Goal: Task Accomplishment & Management: Use online tool/utility

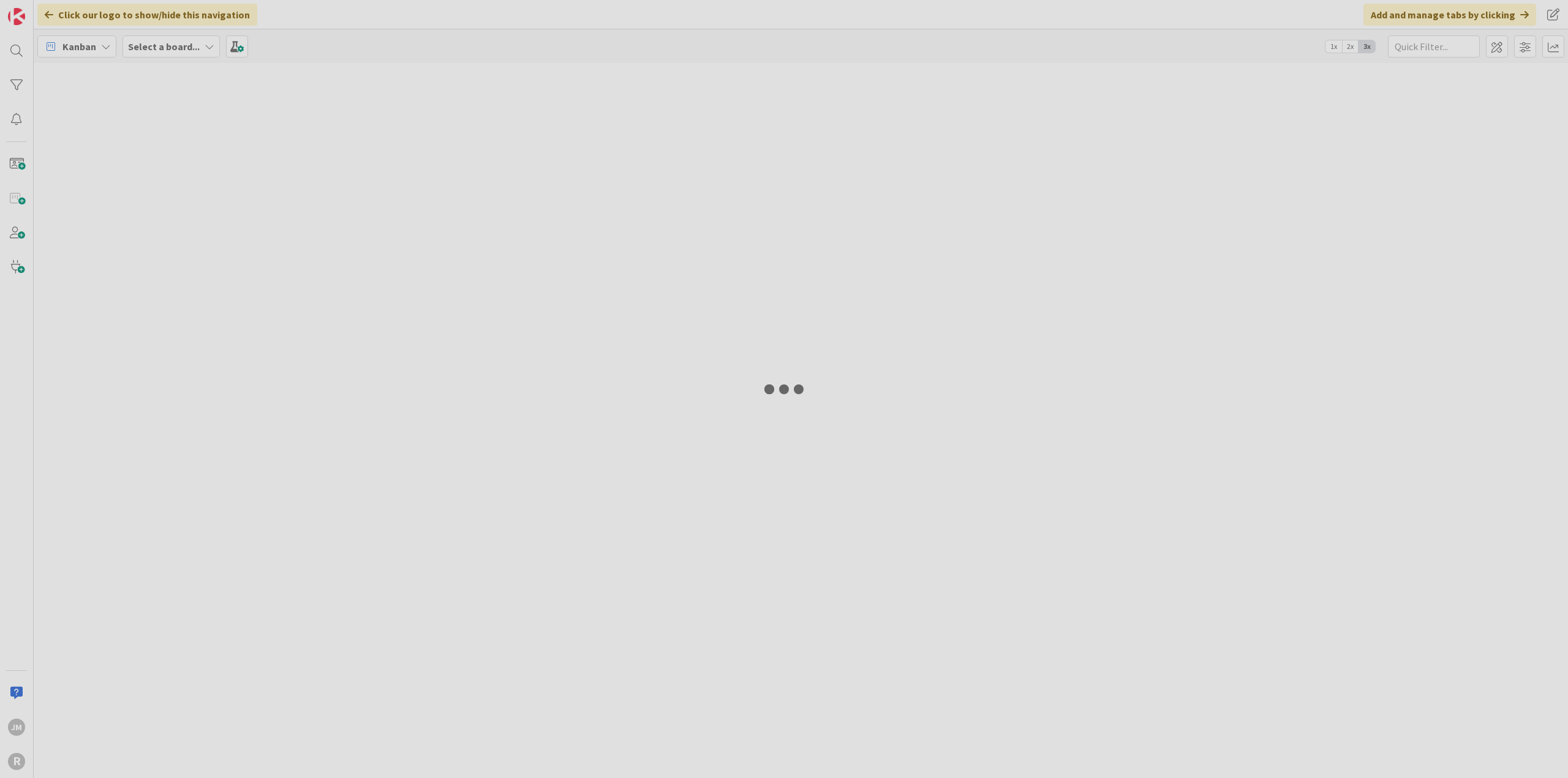
type input "[PERSON_NAME]"
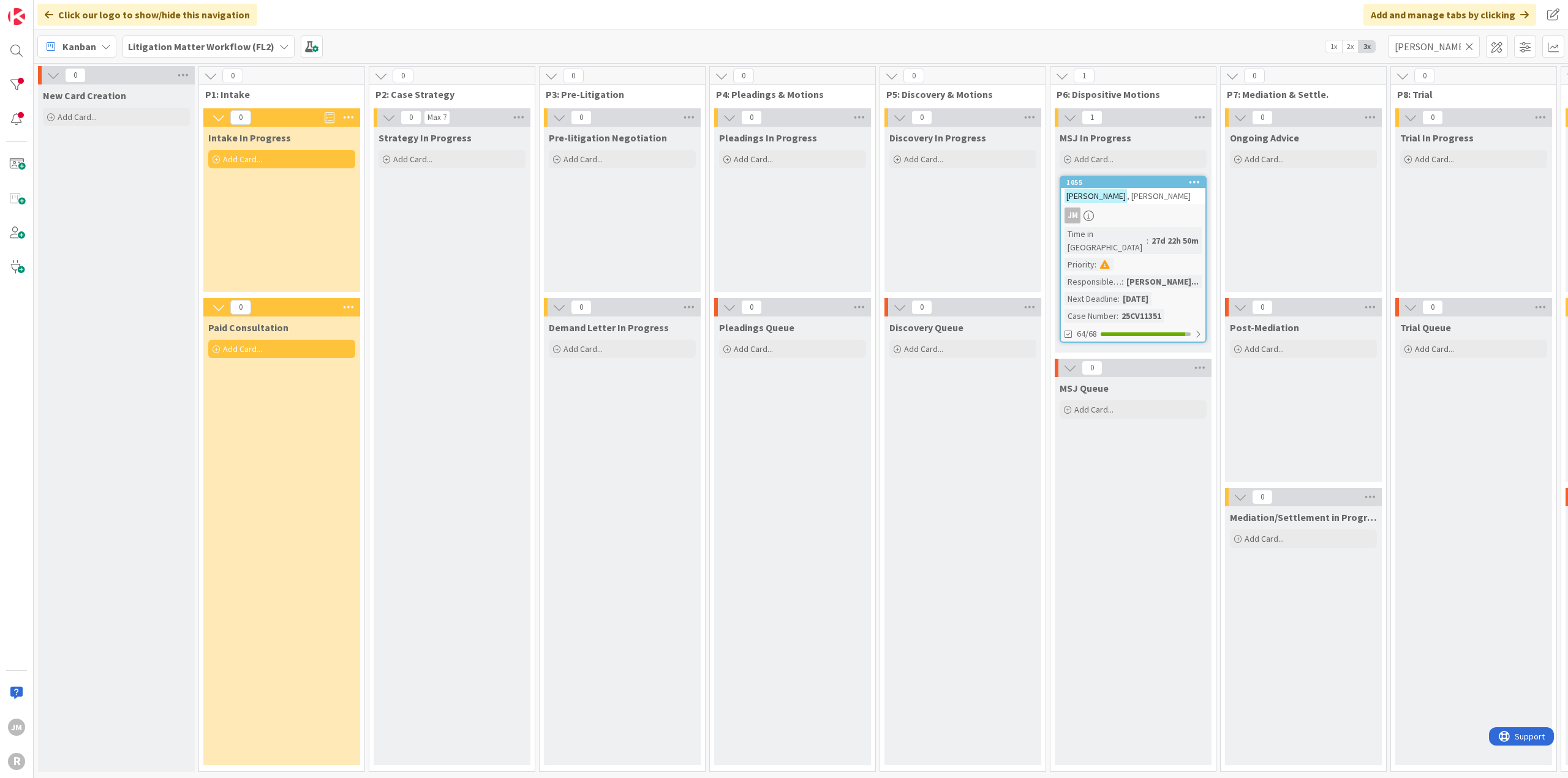
click at [110, 43] on icon at bounding box center [105, 46] width 10 height 10
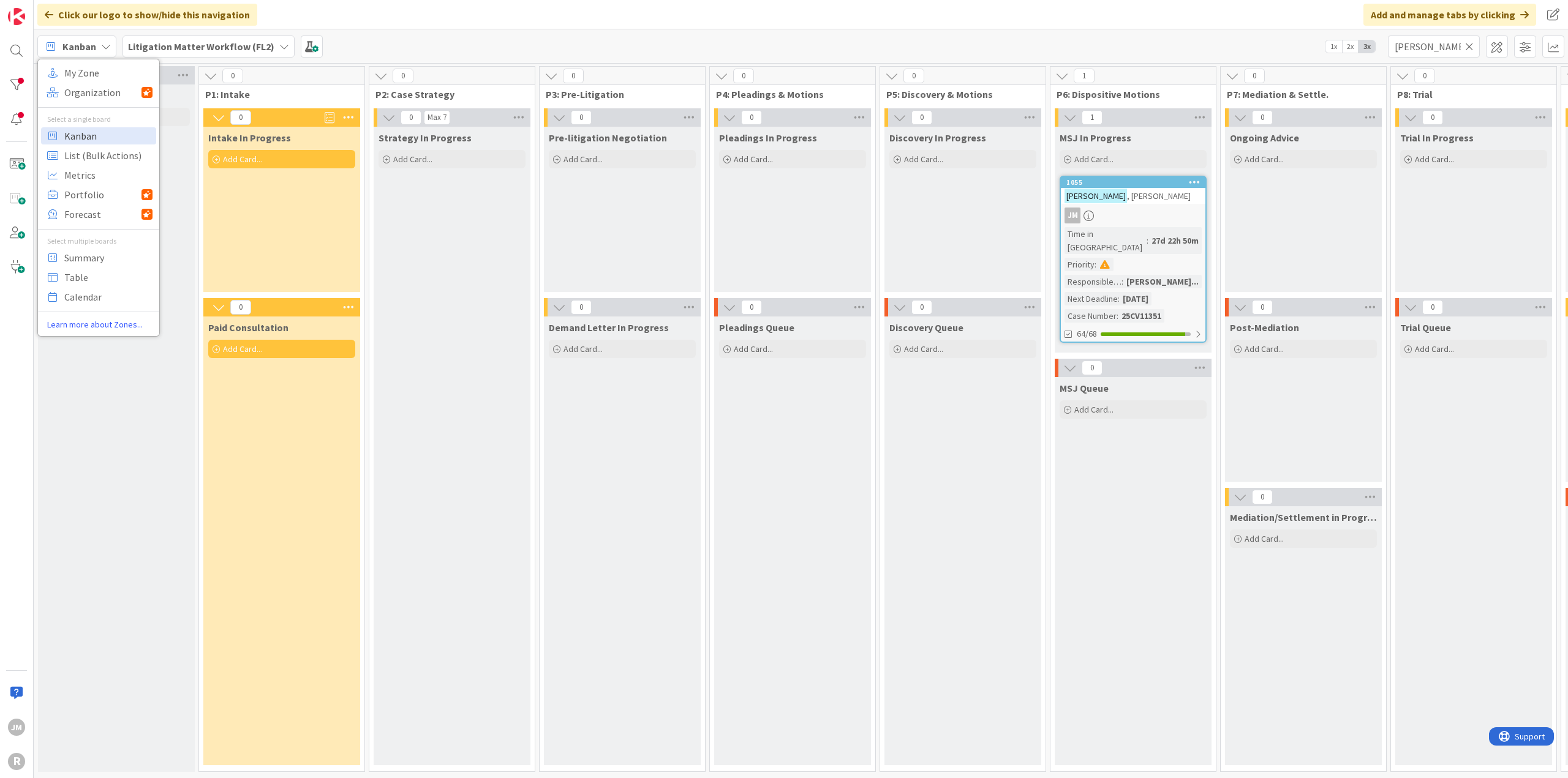
click at [93, 135] on span "Kanban" at bounding box center [108, 135] width 88 height 18
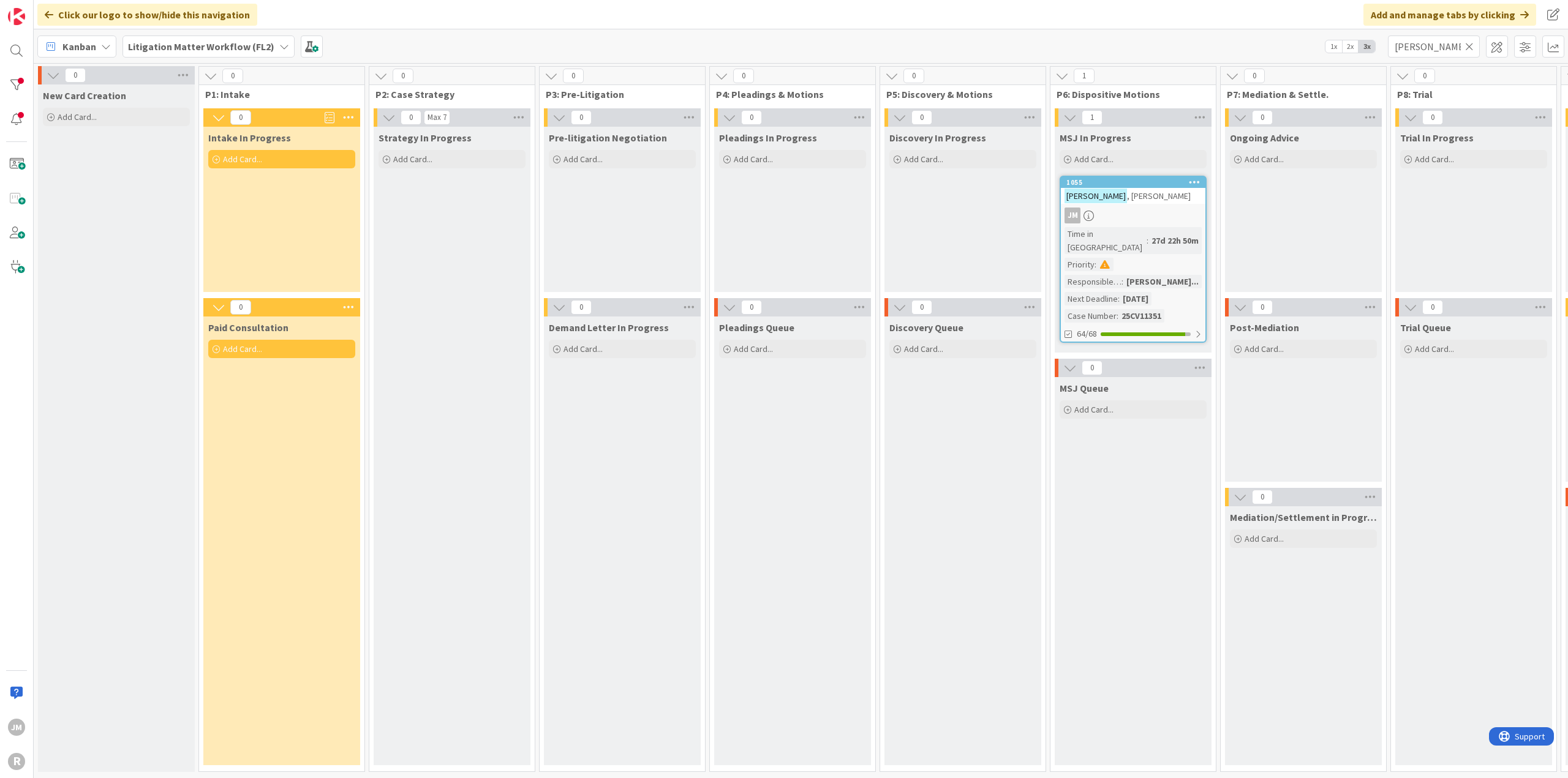
click at [1468, 43] on icon at bounding box center [1469, 46] width 9 height 11
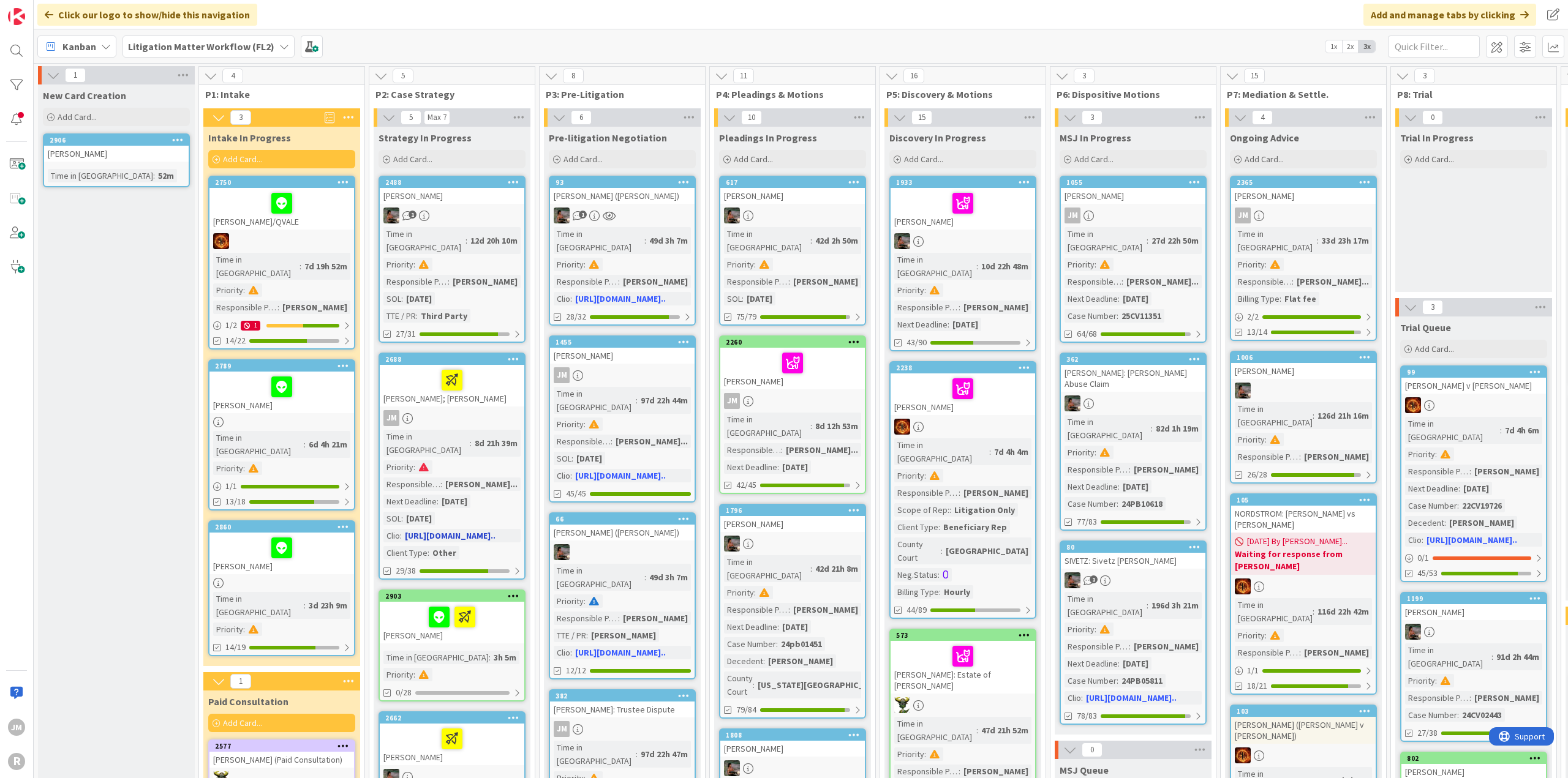
click at [502, 374] on div at bounding box center [452, 380] width 137 height 26
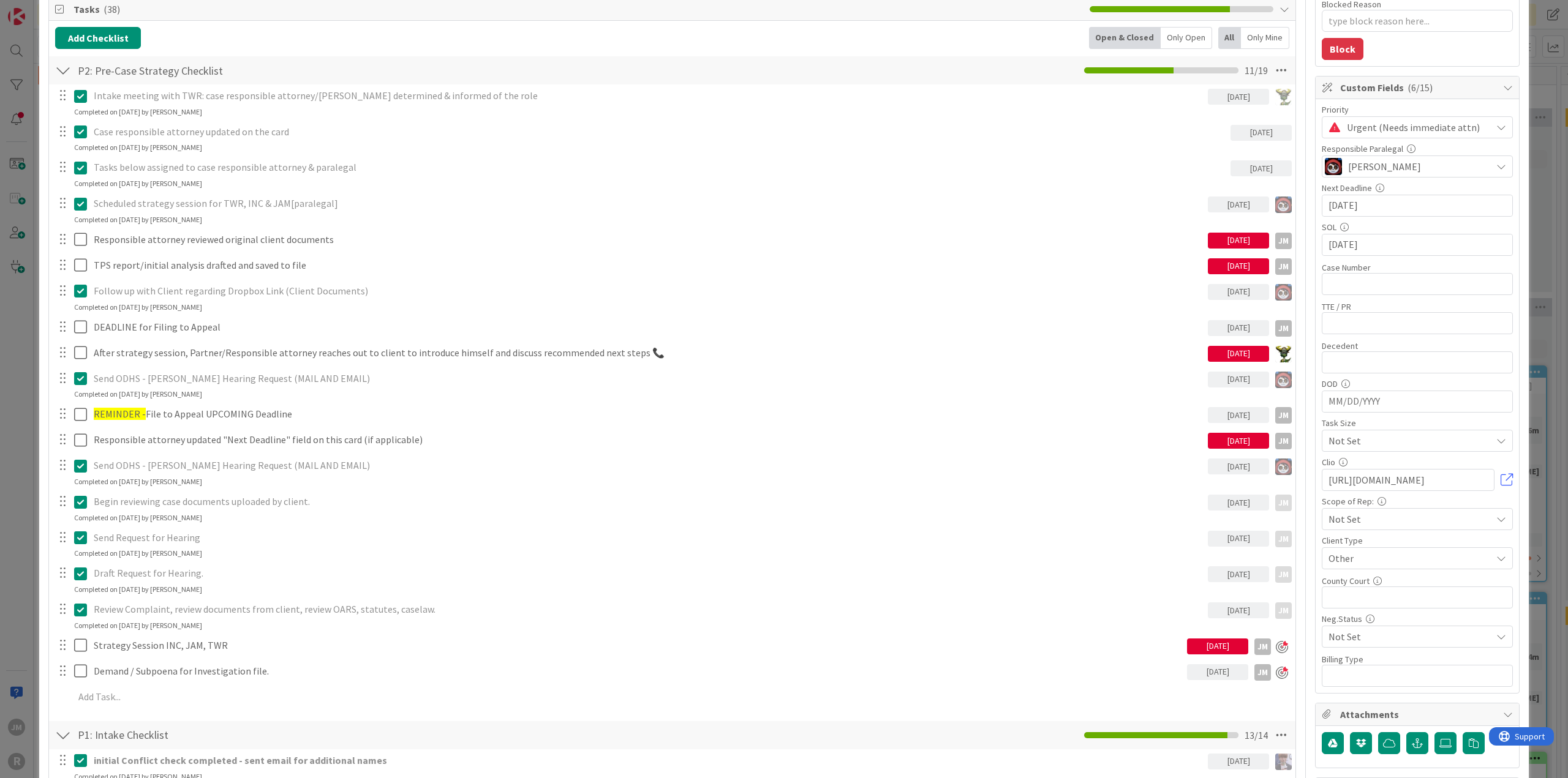
scroll to position [245, 0]
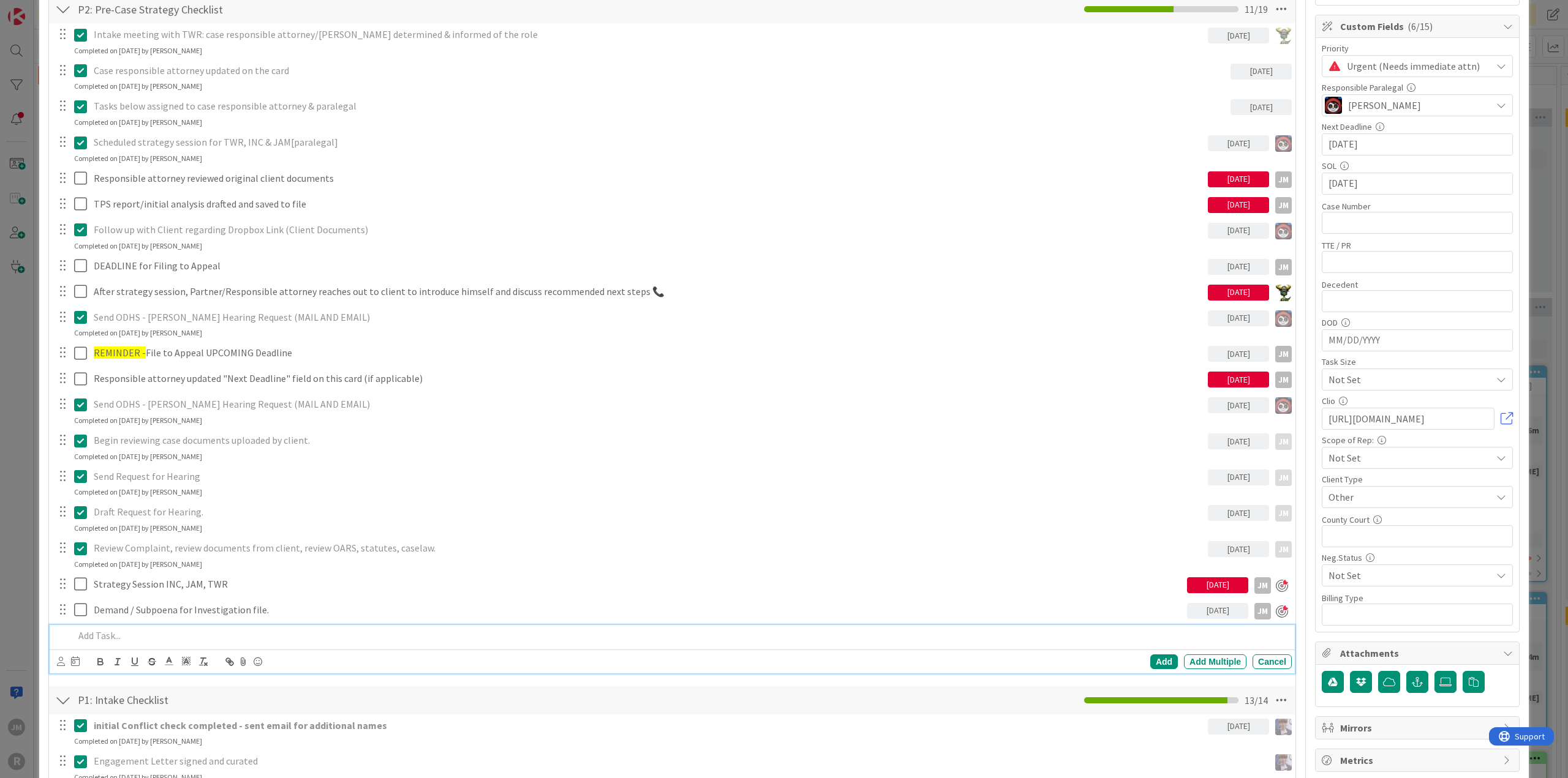
type textarea "x"
click at [164, 625] on div at bounding box center [681, 635] width 1223 height 21
click at [59, 662] on icon at bounding box center [60, 661] width 8 height 9
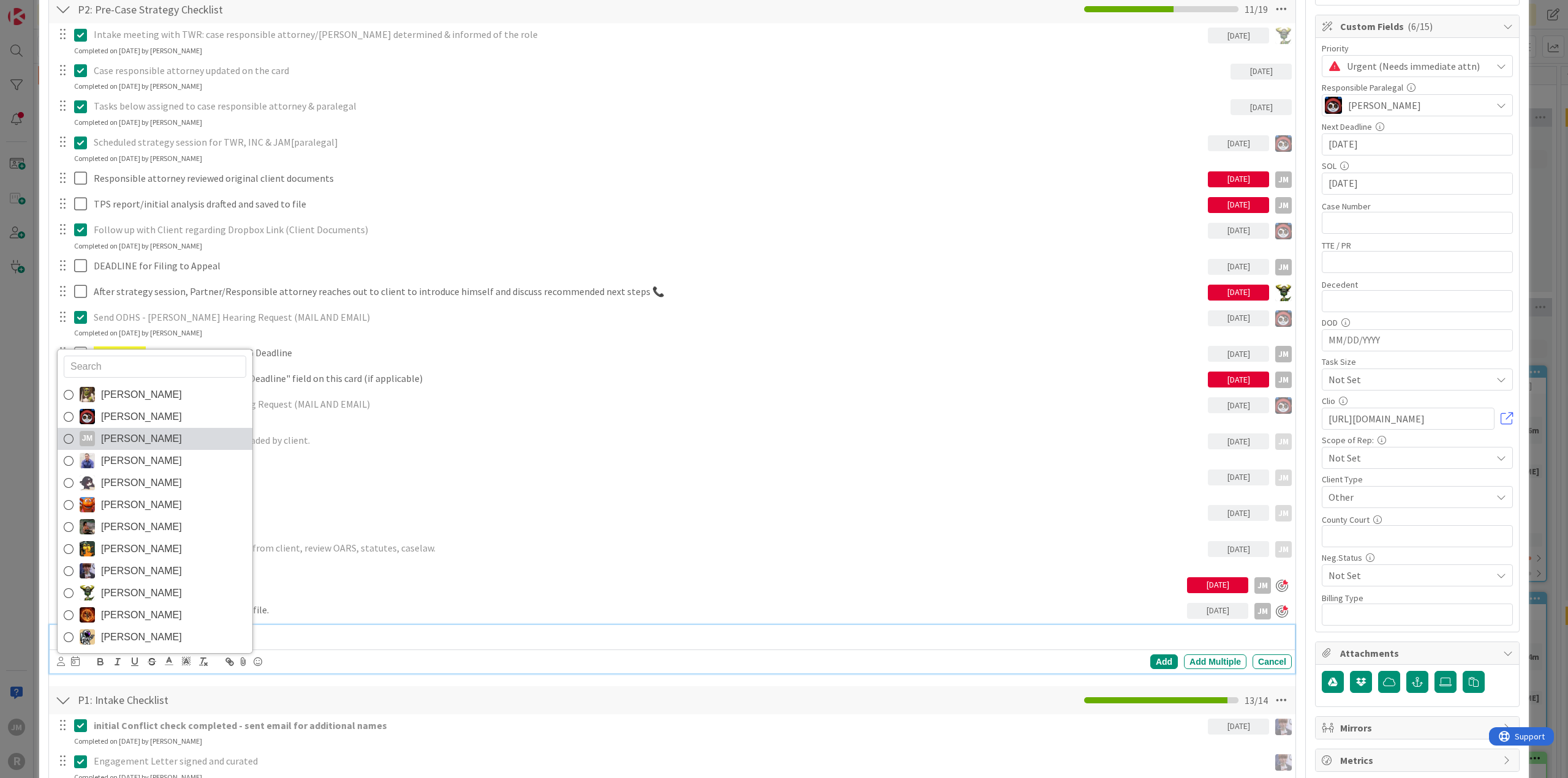
click at [146, 431] on link "[PERSON_NAME] [PERSON_NAME]" at bounding box center [155, 439] width 194 height 22
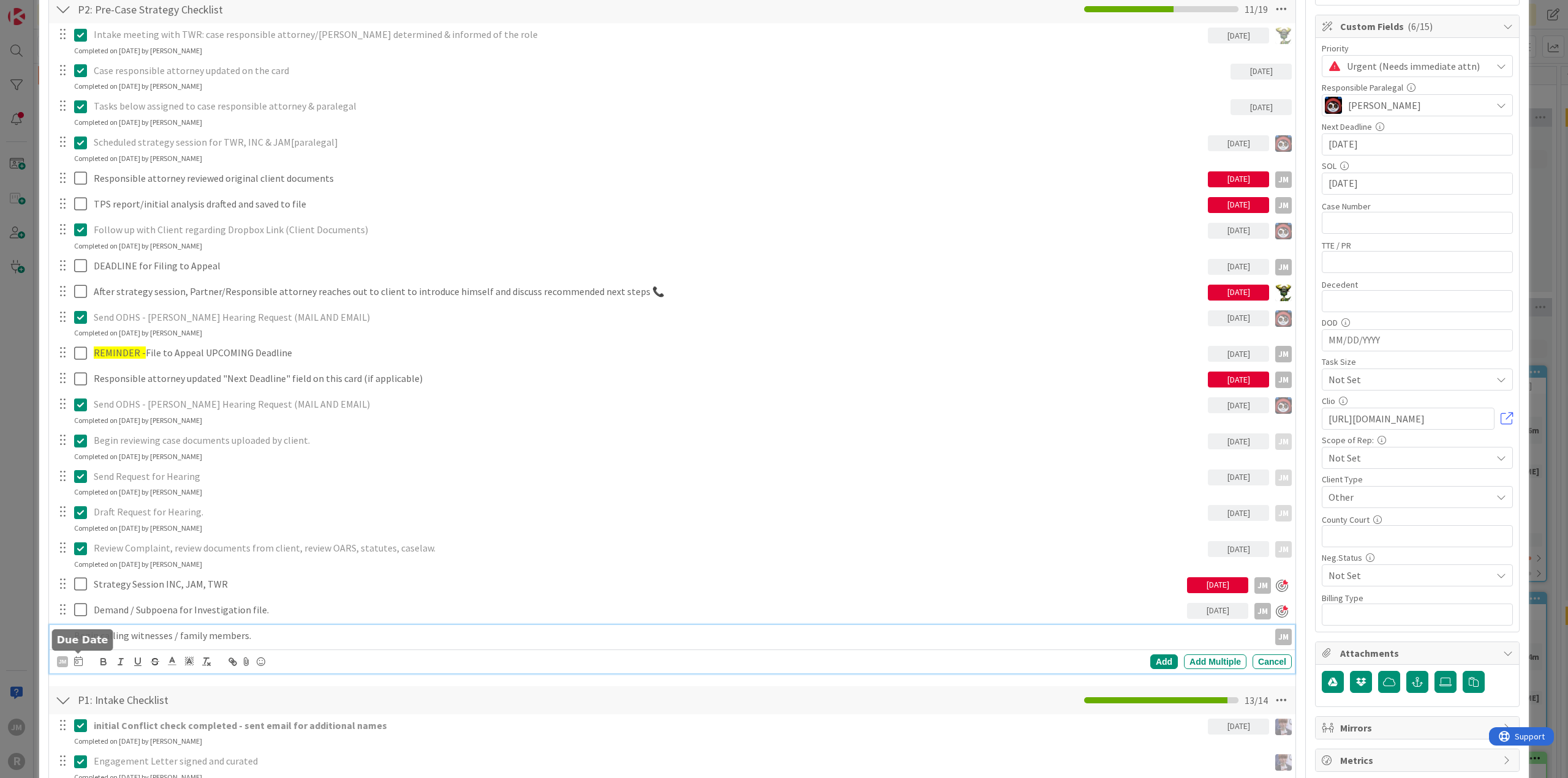
click at [78, 660] on icon at bounding box center [79, 660] width 9 height 10
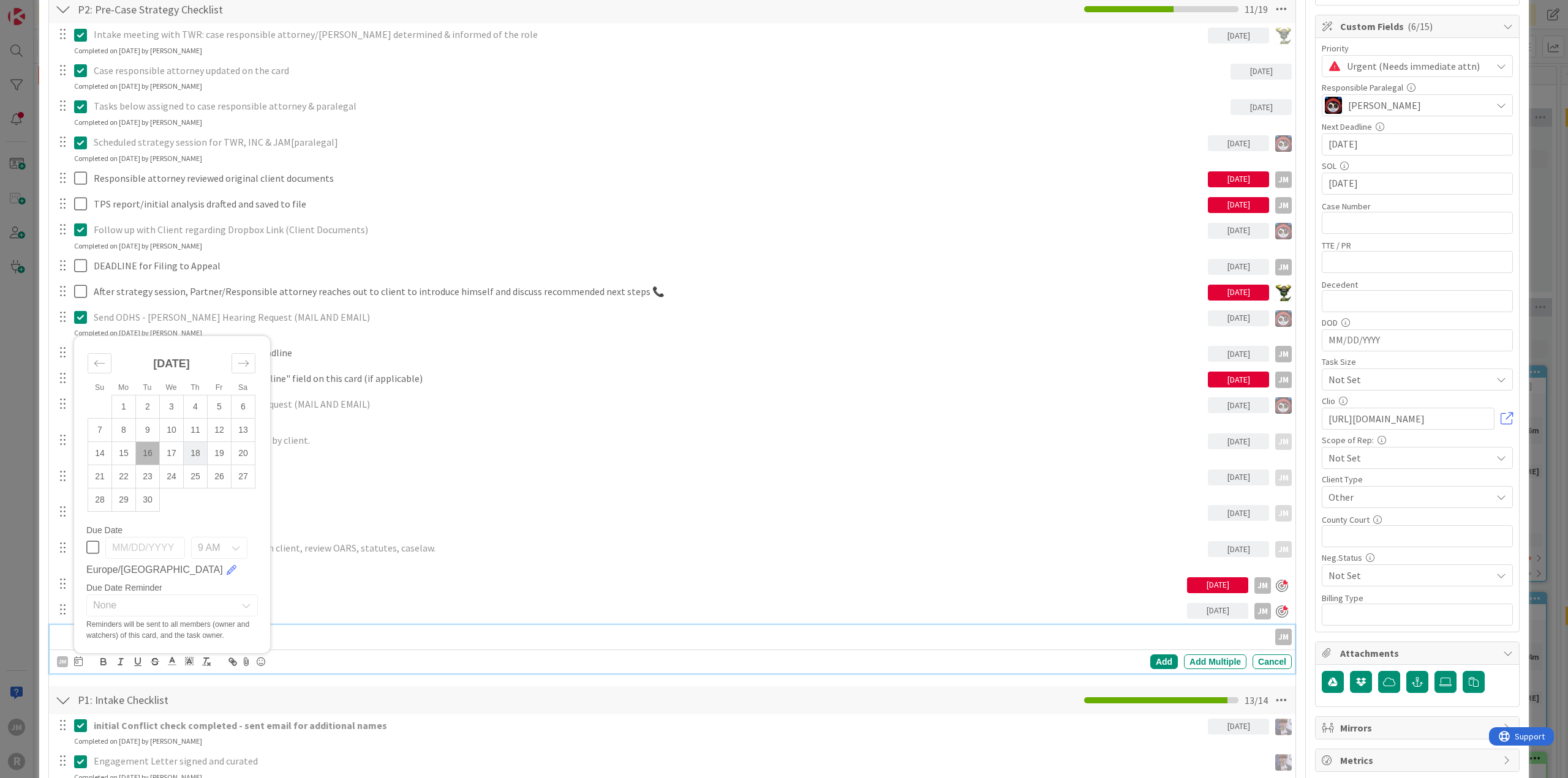
click at [198, 449] on td "18" at bounding box center [195, 453] width 24 height 24
click at [224, 448] on td "19" at bounding box center [219, 453] width 24 height 24
click at [1150, 657] on div "Add" at bounding box center [1164, 662] width 27 height 15
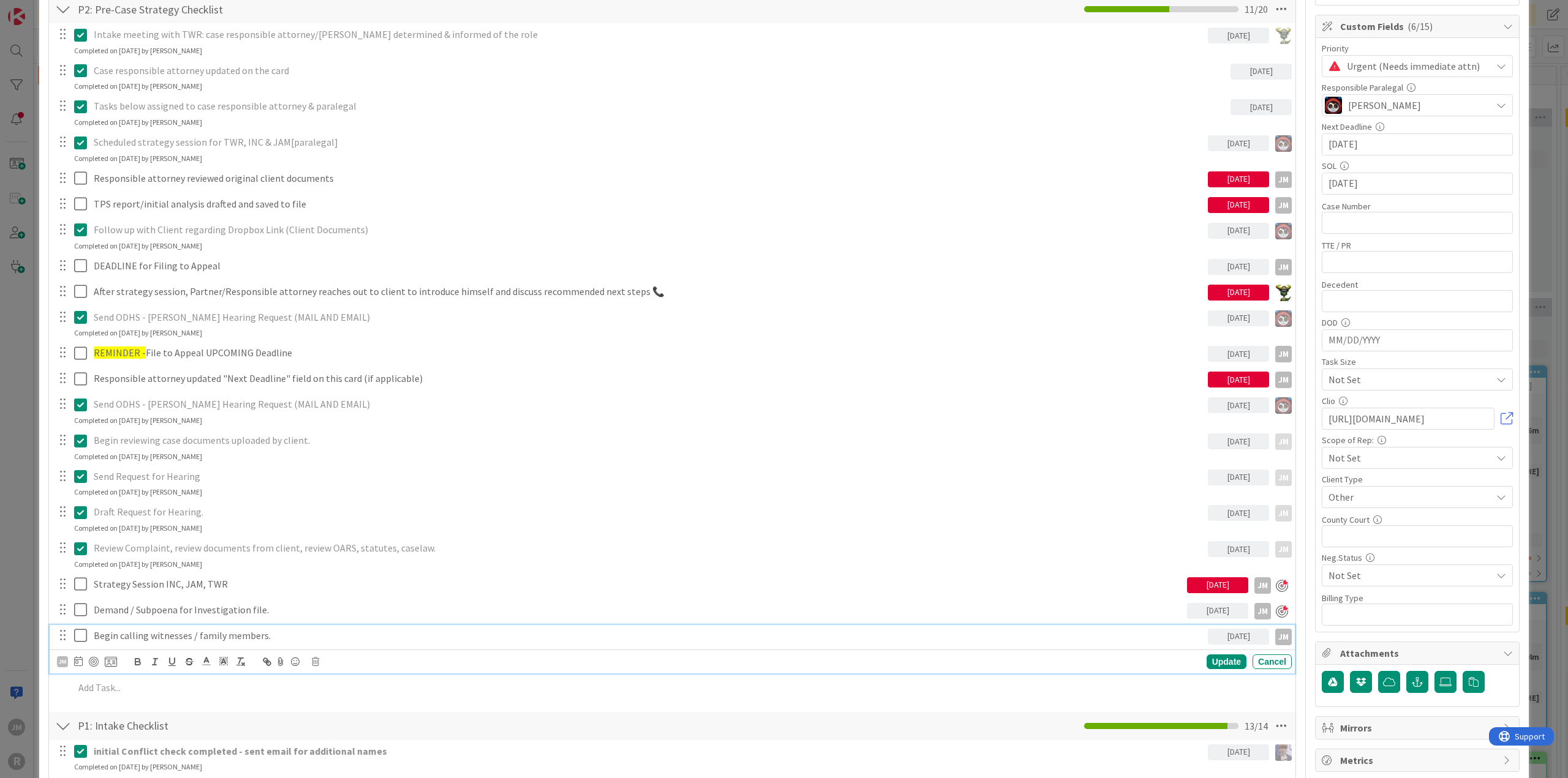
click at [132, 629] on p "Begin calling witnesses / family members." at bounding box center [648, 635] width 1109 height 14
click at [94, 657] on div at bounding box center [94, 661] width 10 height 10
click at [1220, 660] on div "Update" at bounding box center [1226, 662] width 40 height 15
click at [233, 657] on p at bounding box center [681, 661] width 1212 height 14
click at [61, 686] on icon at bounding box center [60, 687] width 8 height 9
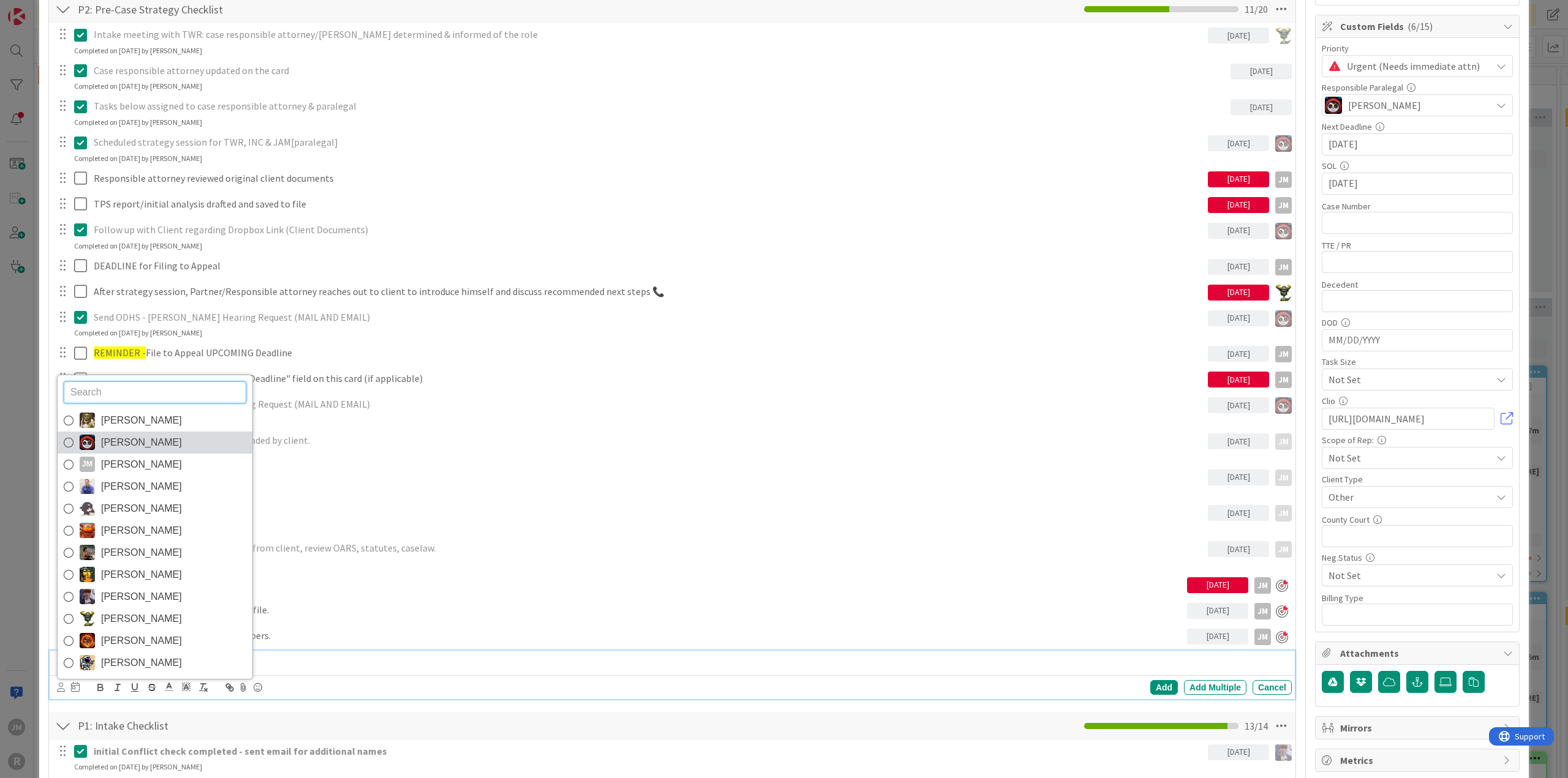
click at [68, 442] on icon at bounding box center [68, 442] width 10 height 18
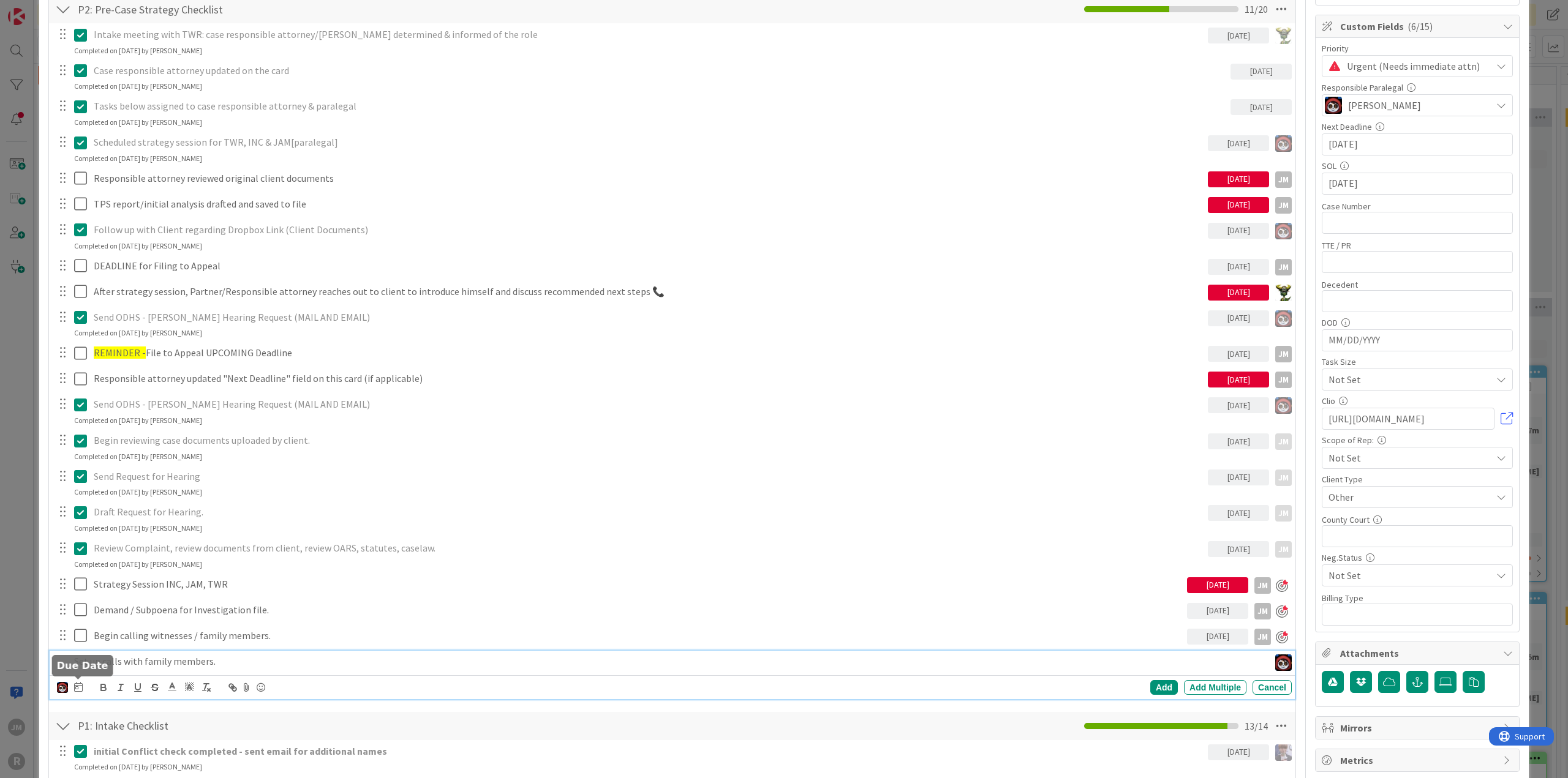
click at [75, 684] on icon at bounding box center [79, 686] width 9 height 10
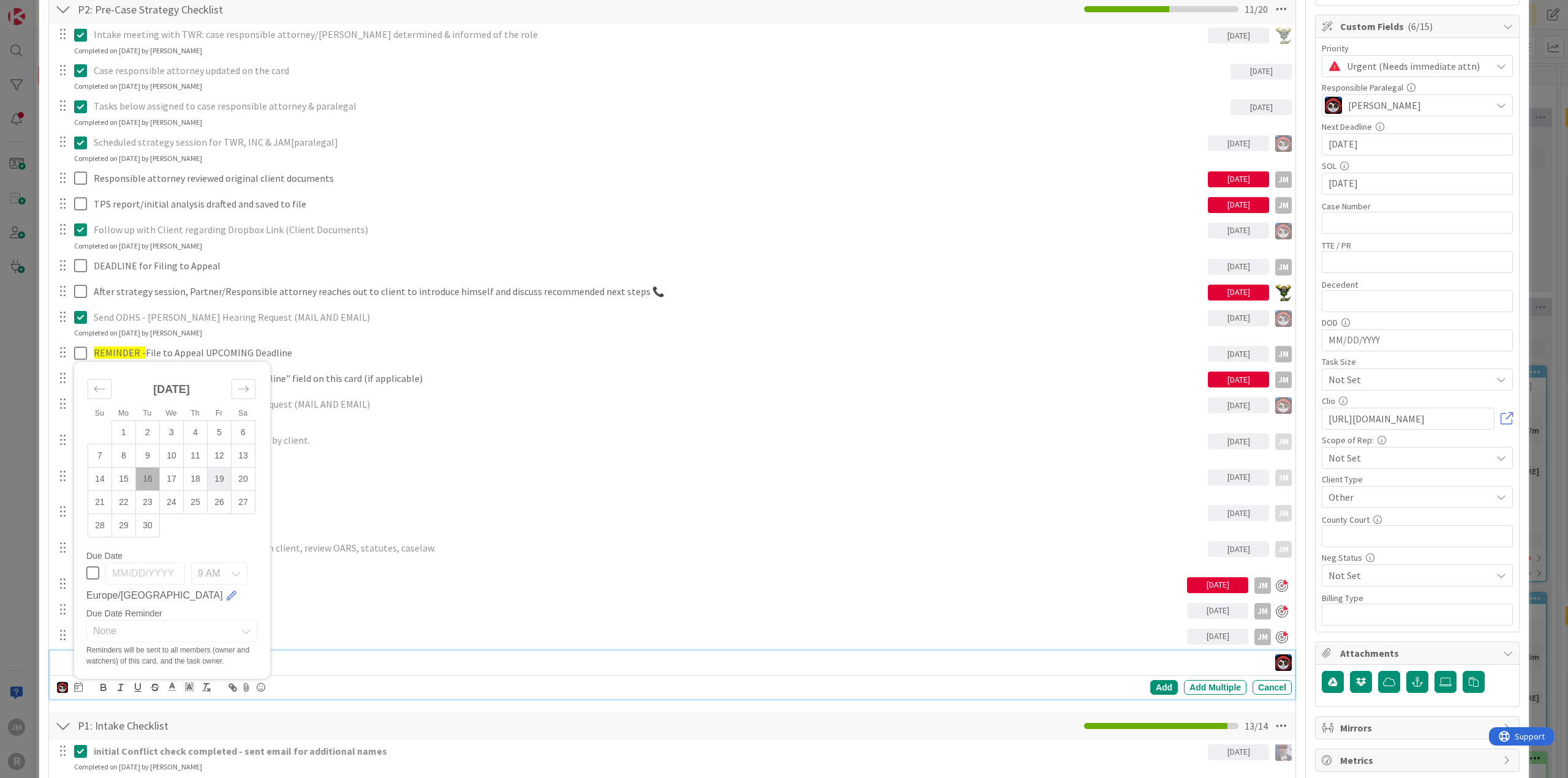
click at [223, 475] on td "19" at bounding box center [219, 478] width 24 height 24
click at [1153, 685] on div "Add" at bounding box center [1164, 687] width 27 height 15
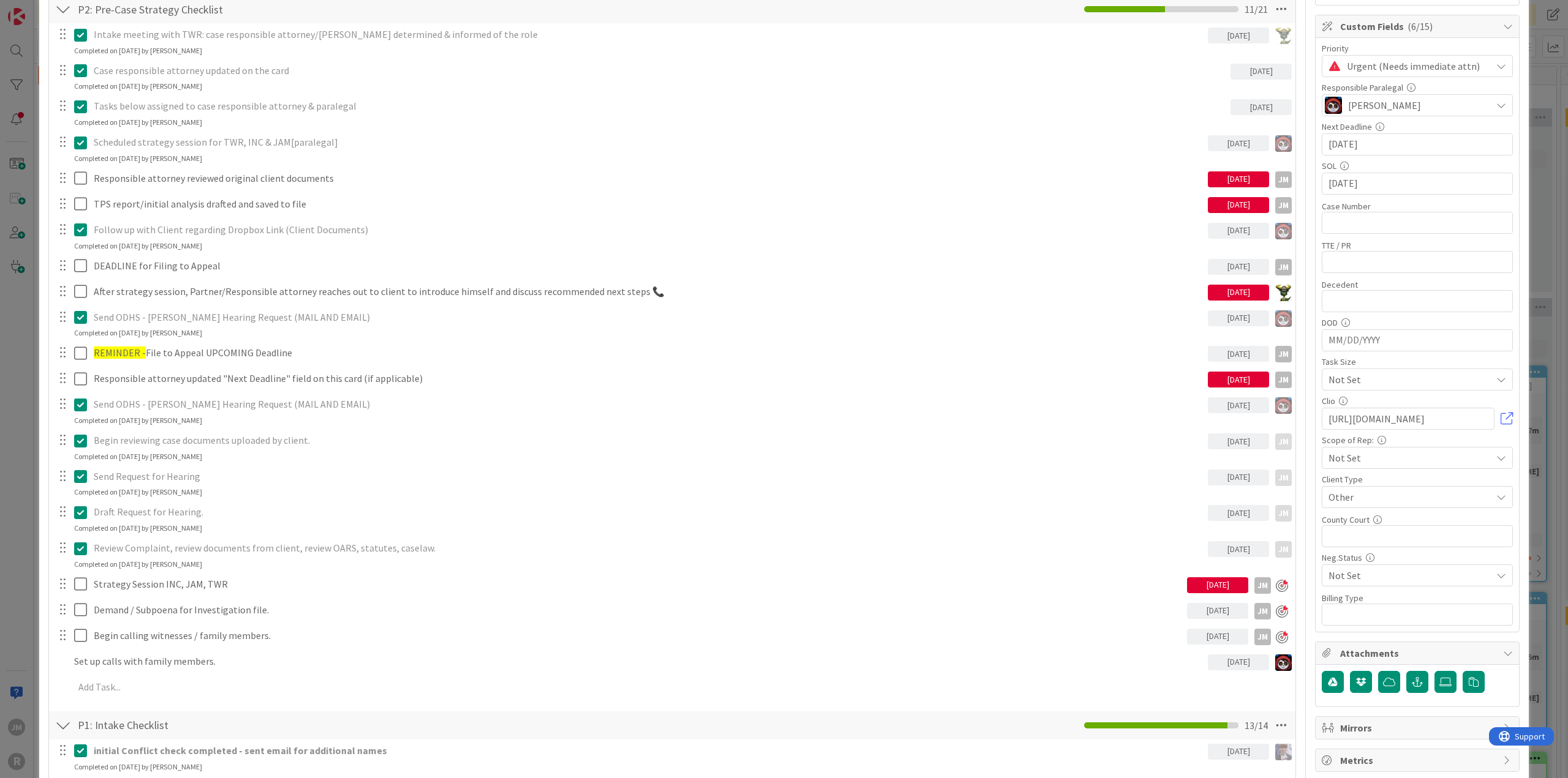
type textarea "x"
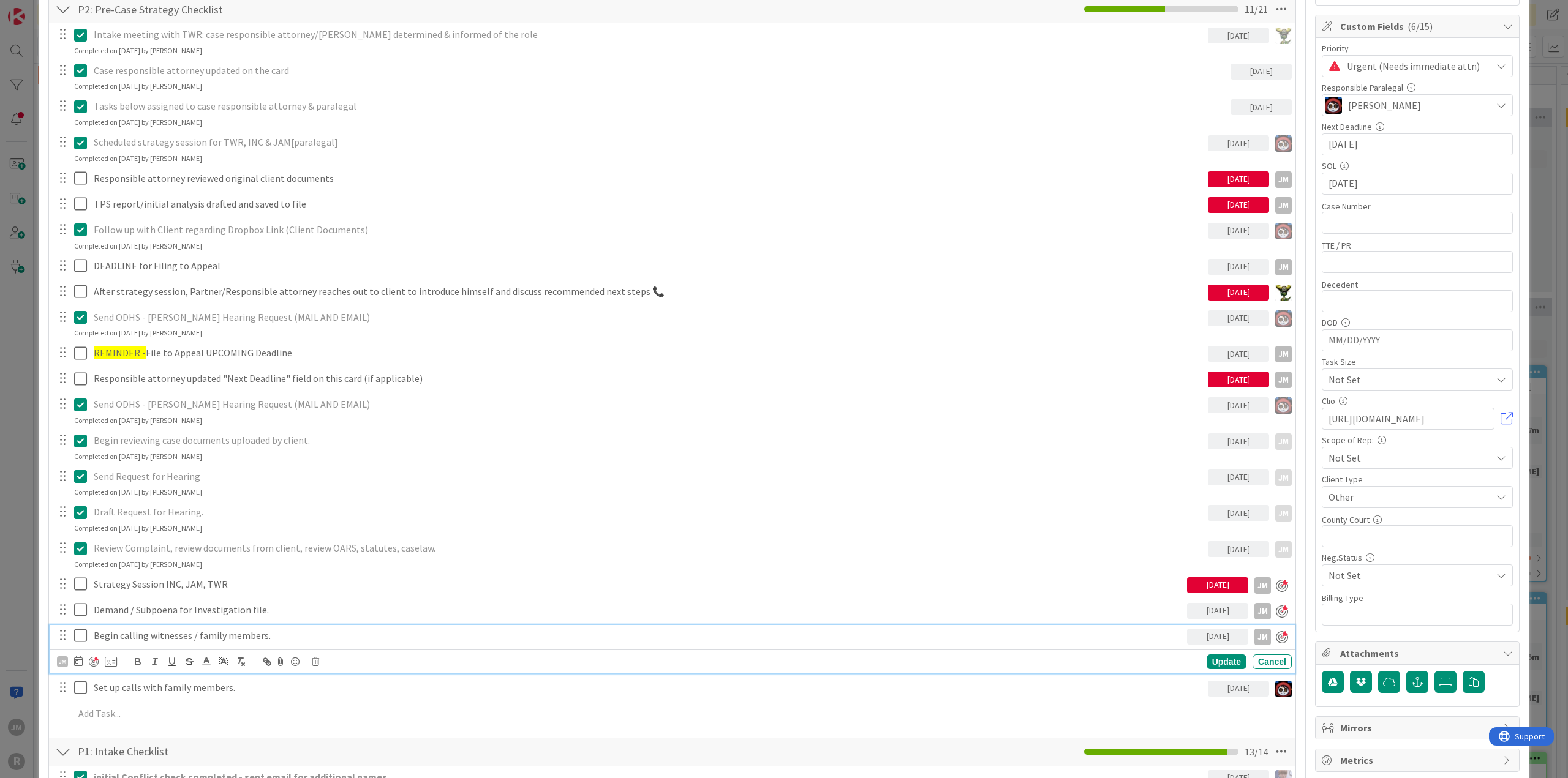
click at [182, 631] on p "Begin calling witnesses / family members." at bounding box center [638, 635] width 1089 height 14
click at [78, 656] on icon at bounding box center [79, 660] width 9 height 10
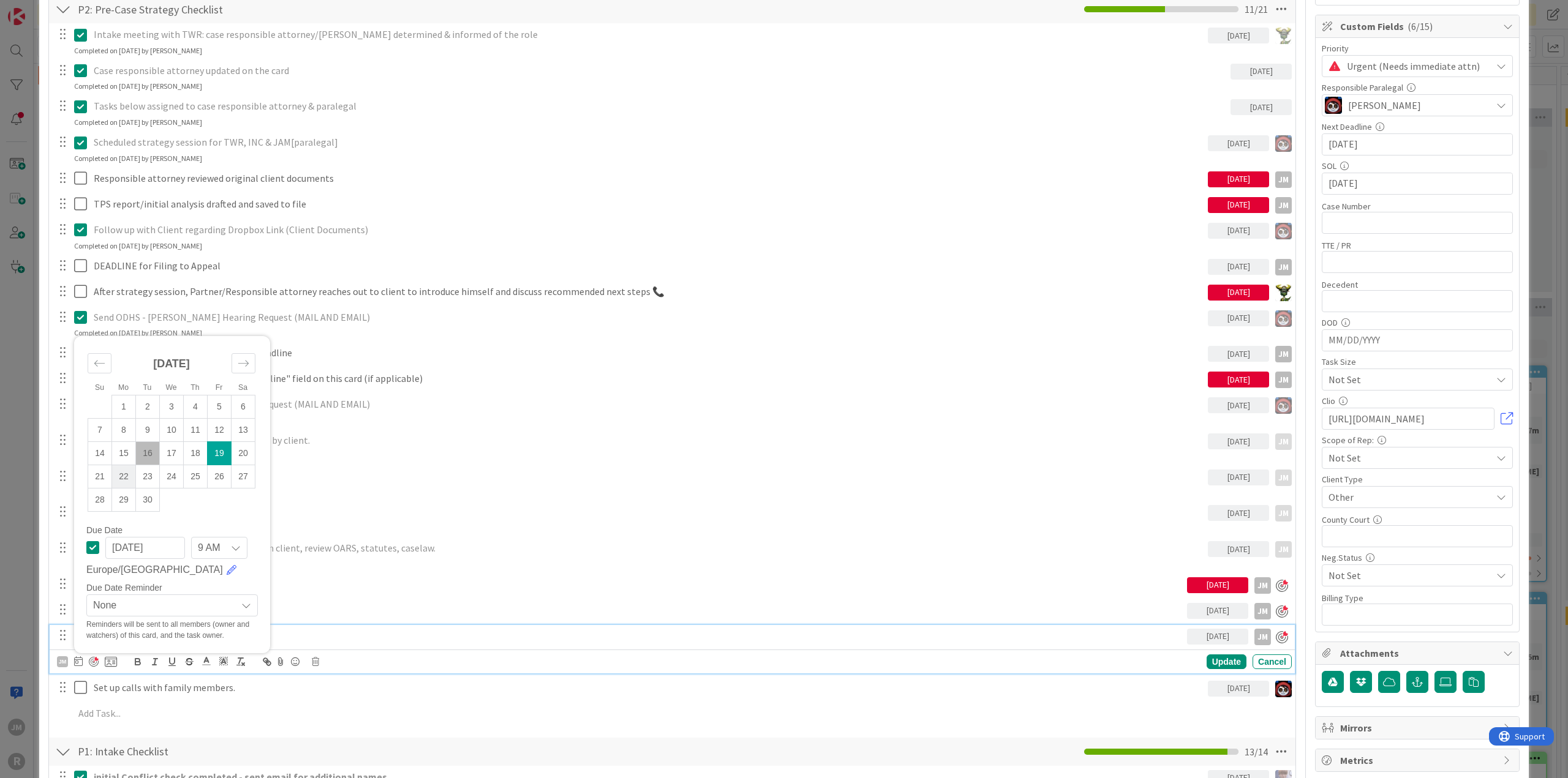
click at [124, 481] on td "22" at bounding box center [124, 476] width 24 height 24
type input "[DATE]"
click at [1206, 661] on div "Update" at bounding box center [1226, 662] width 40 height 15
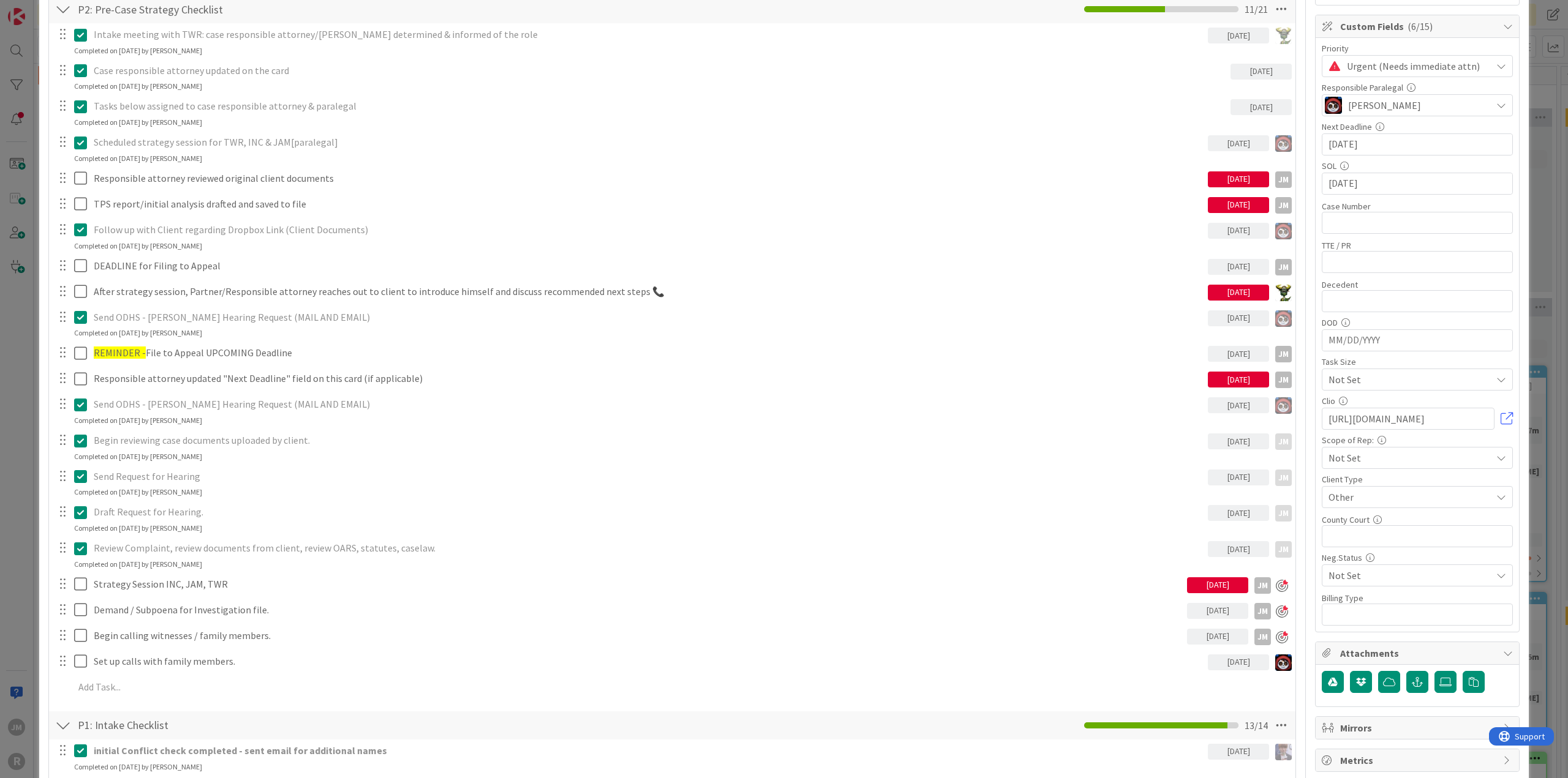
click at [25, 584] on div "ID 2688 Litigation Matter Workflow (FL2) Strategy In Progress Title 14 / 128 [P…" at bounding box center [784, 389] width 1568 height 778
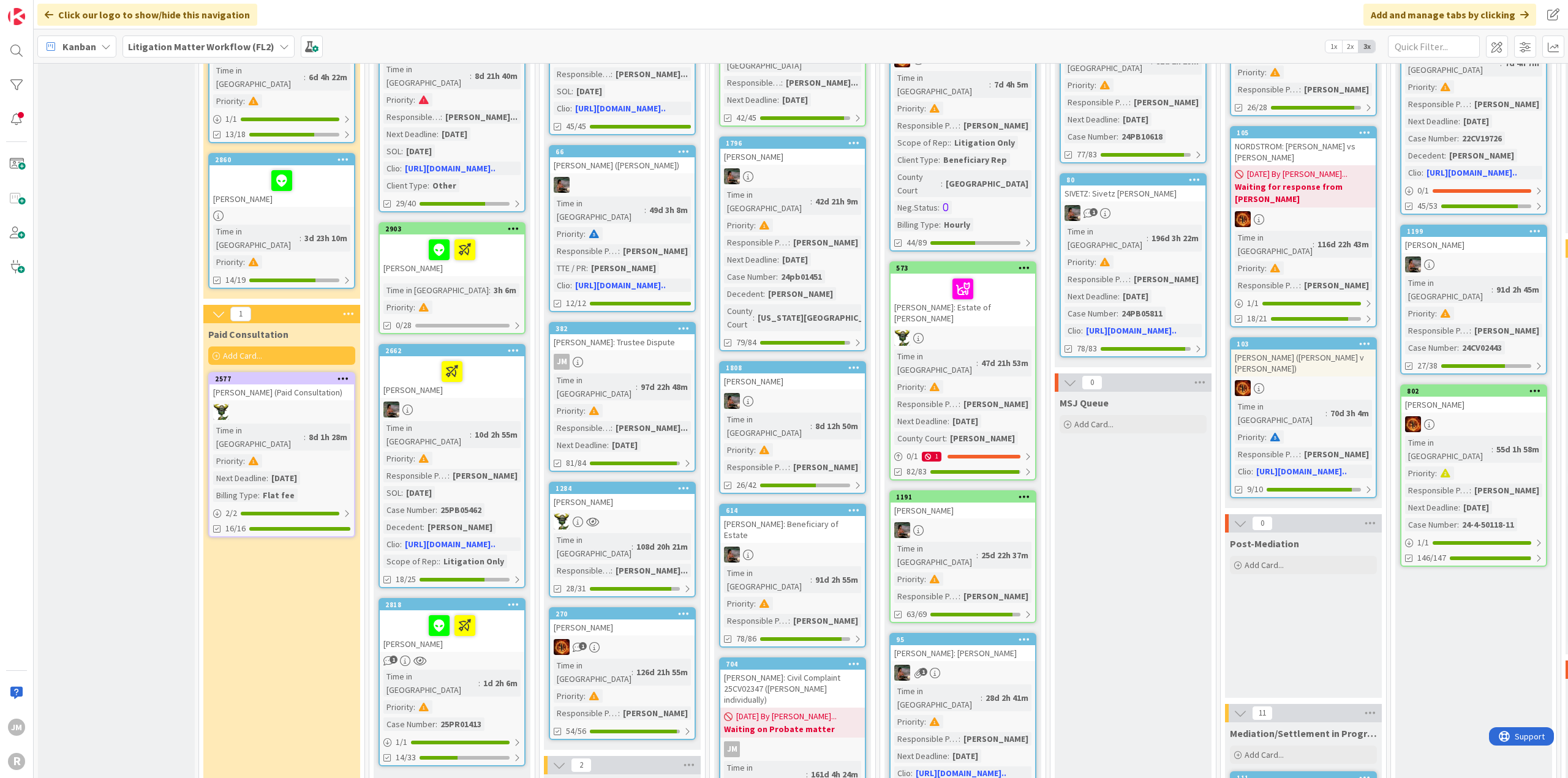
scroll to position [428, 0]
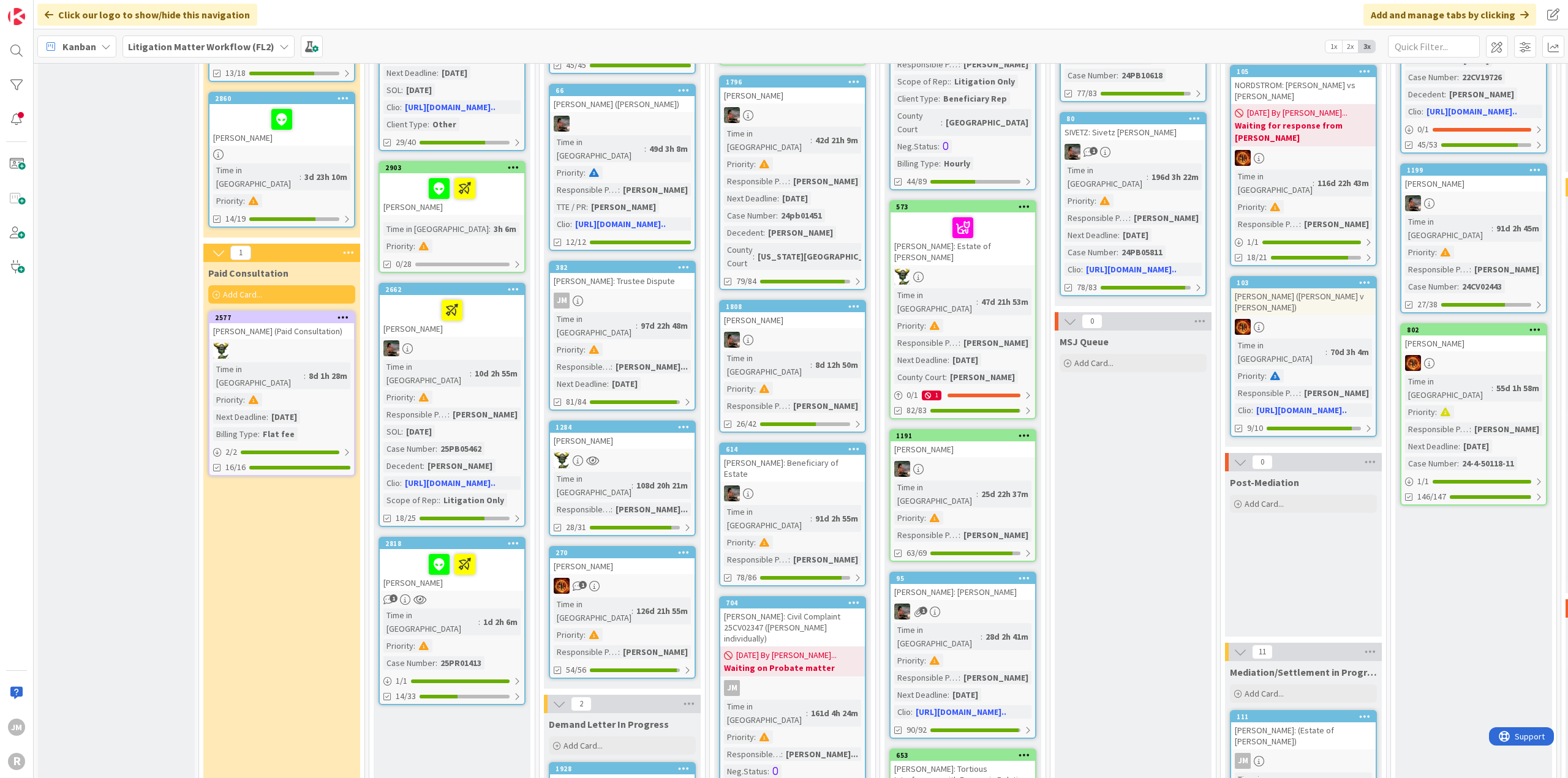
click at [496, 551] on div at bounding box center [452, 564] width 137 height 26
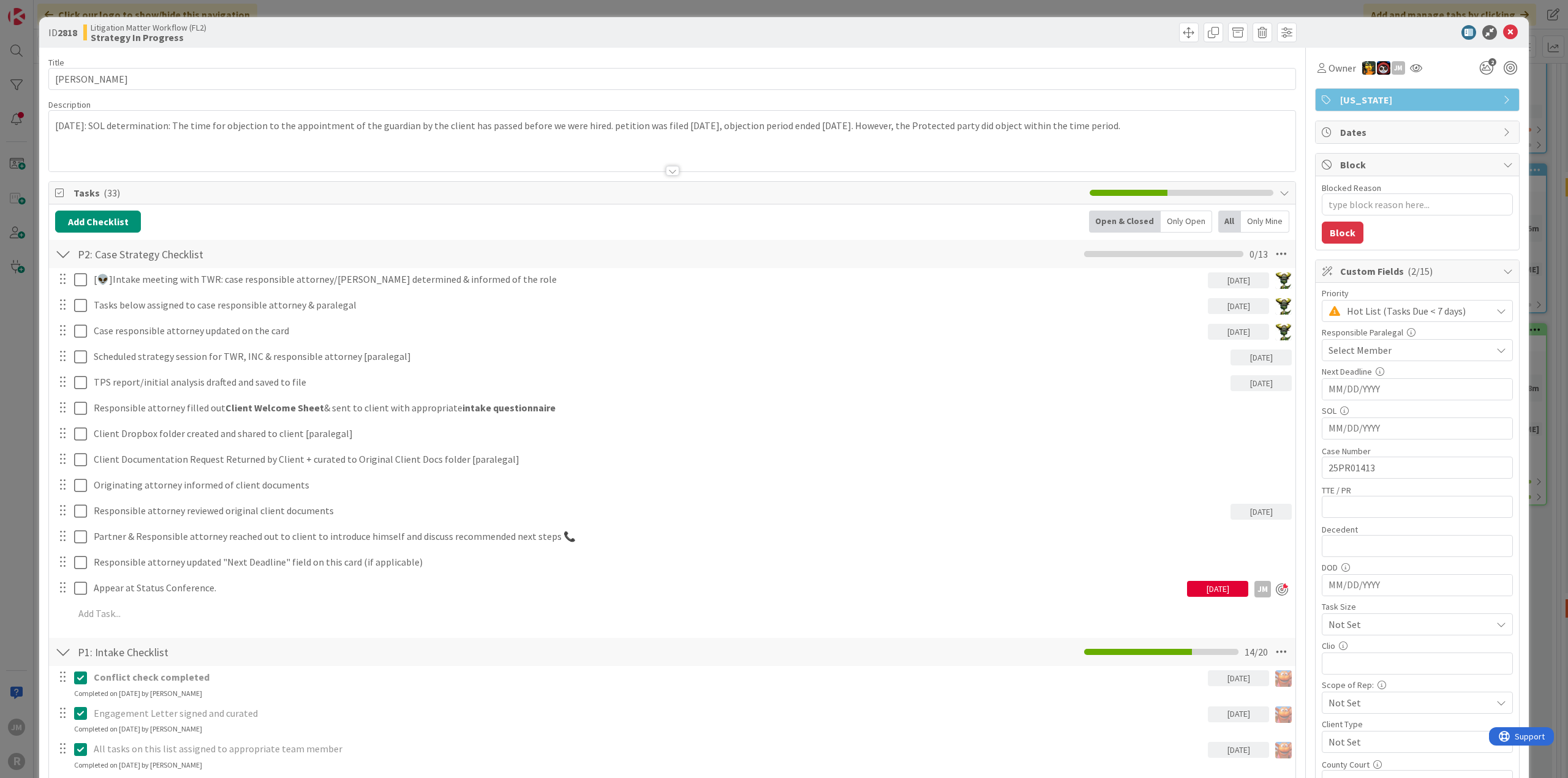
type textarea "x"
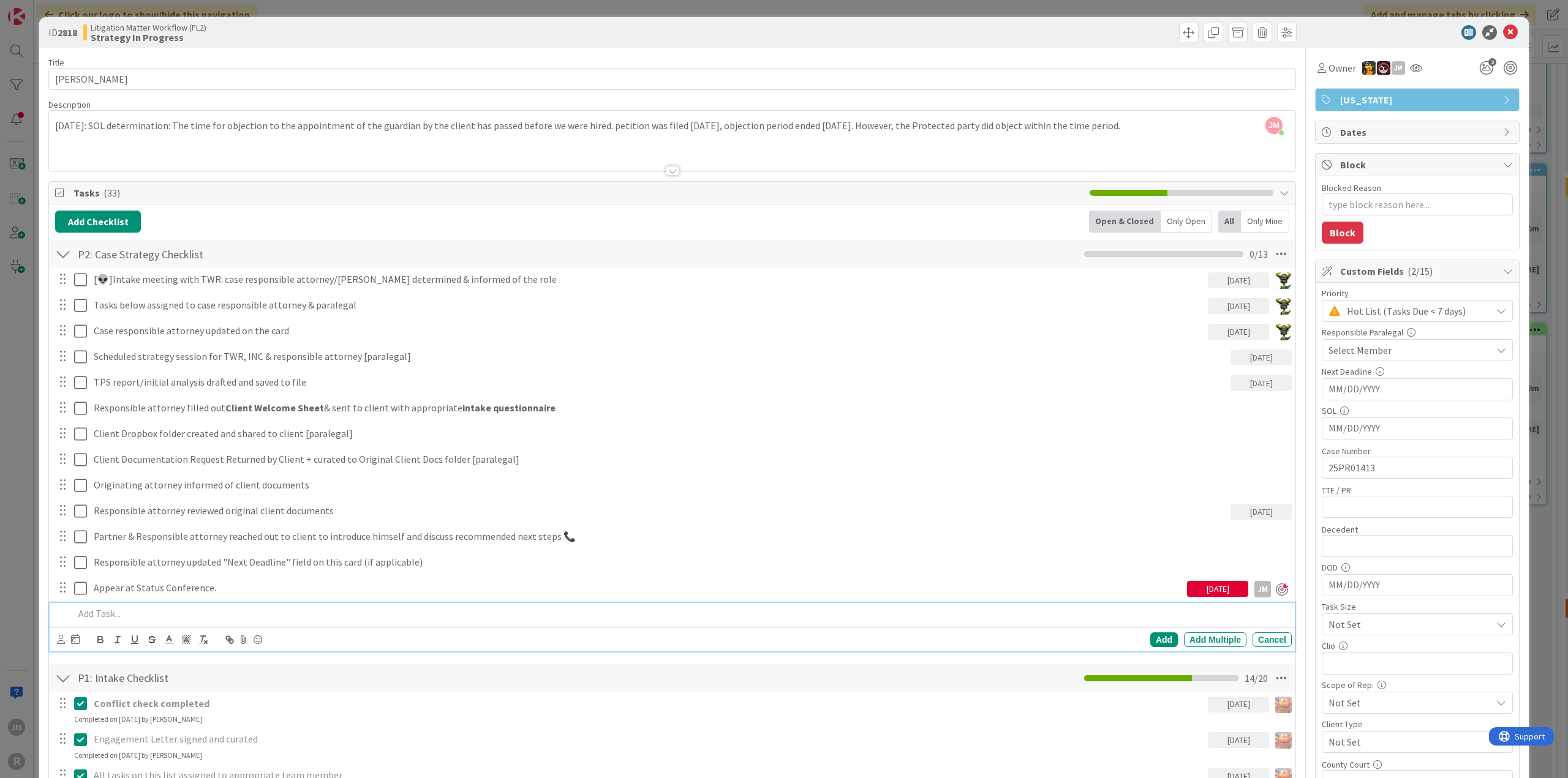
click at [129, 607] on p at bounding box center [681, 613] width 1212 height 14
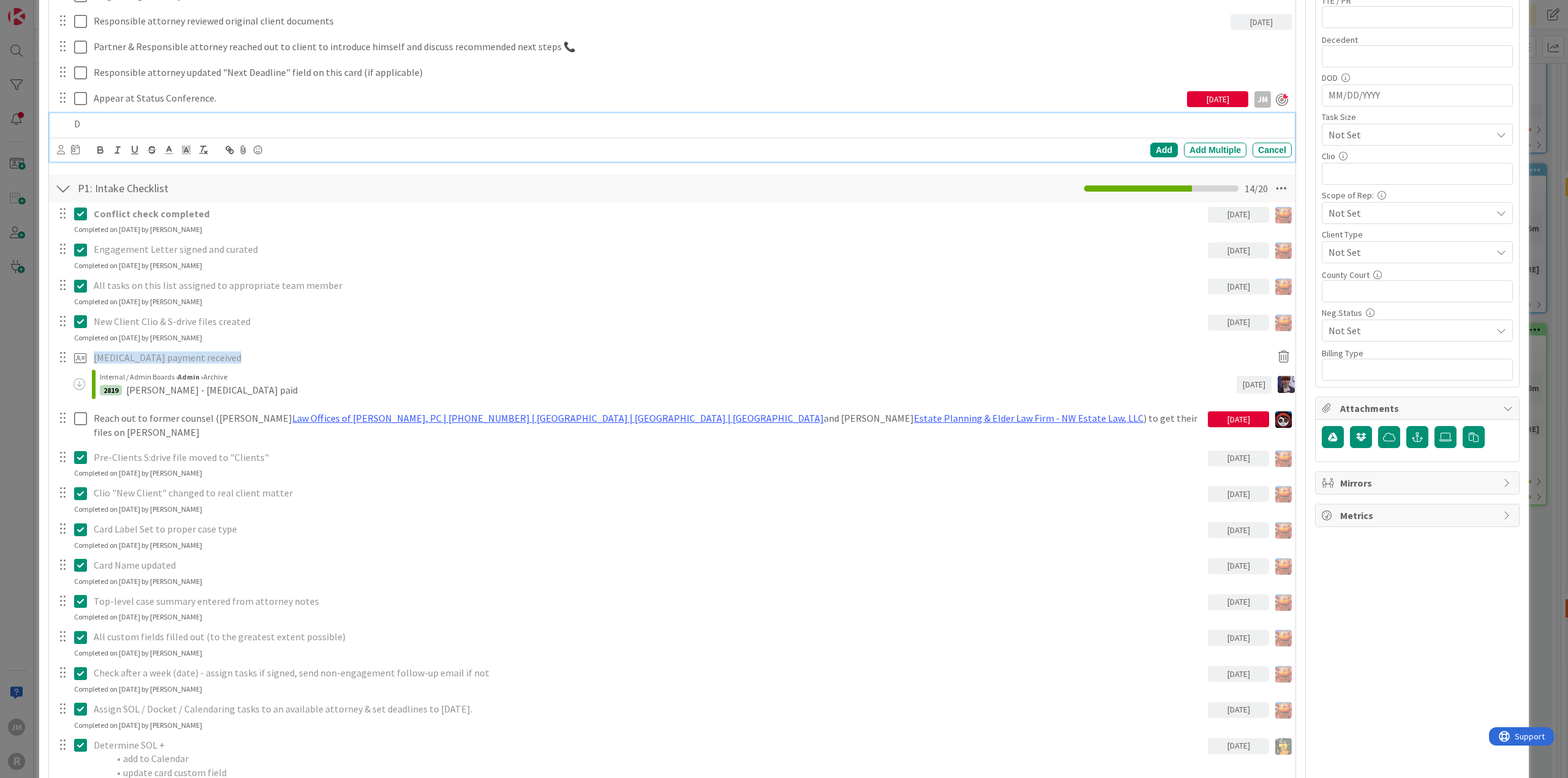
scroll to position [306, 0]
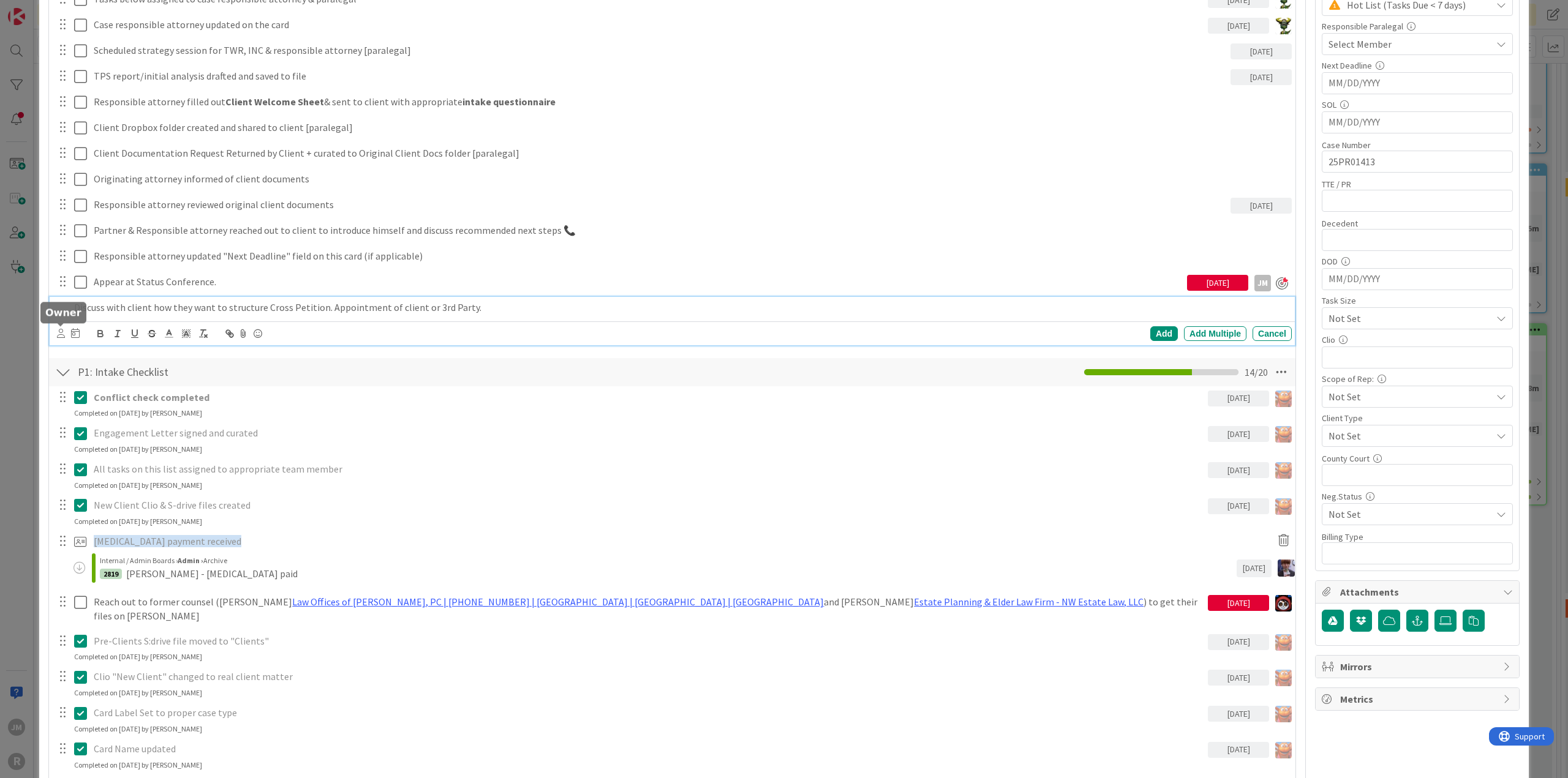
click at [63, 334] on icon at bounding box center [60, 333] width 8 height 9
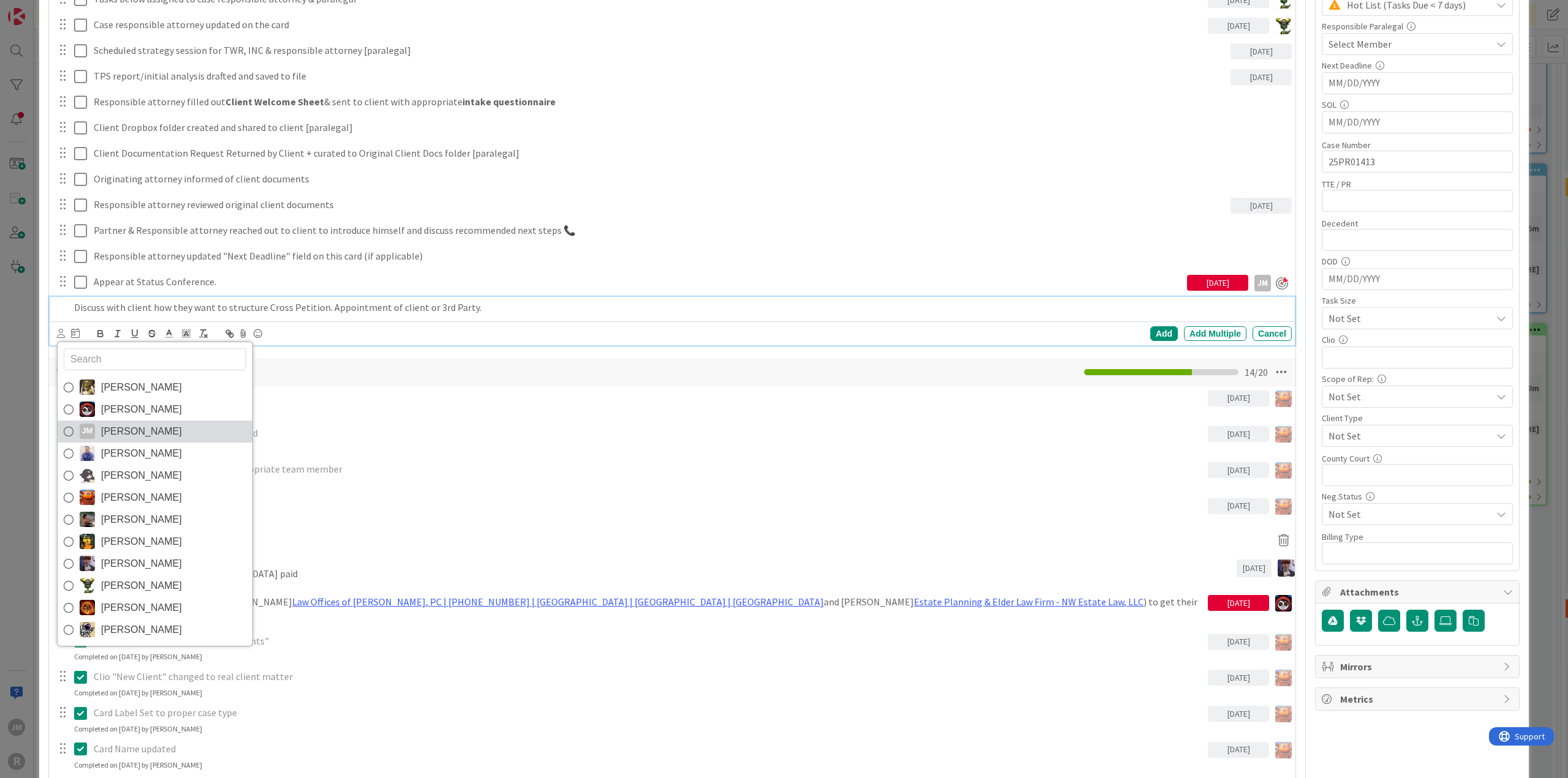
click at [68, 425] on icon at bounding box center [68, 431] width 10 height 18
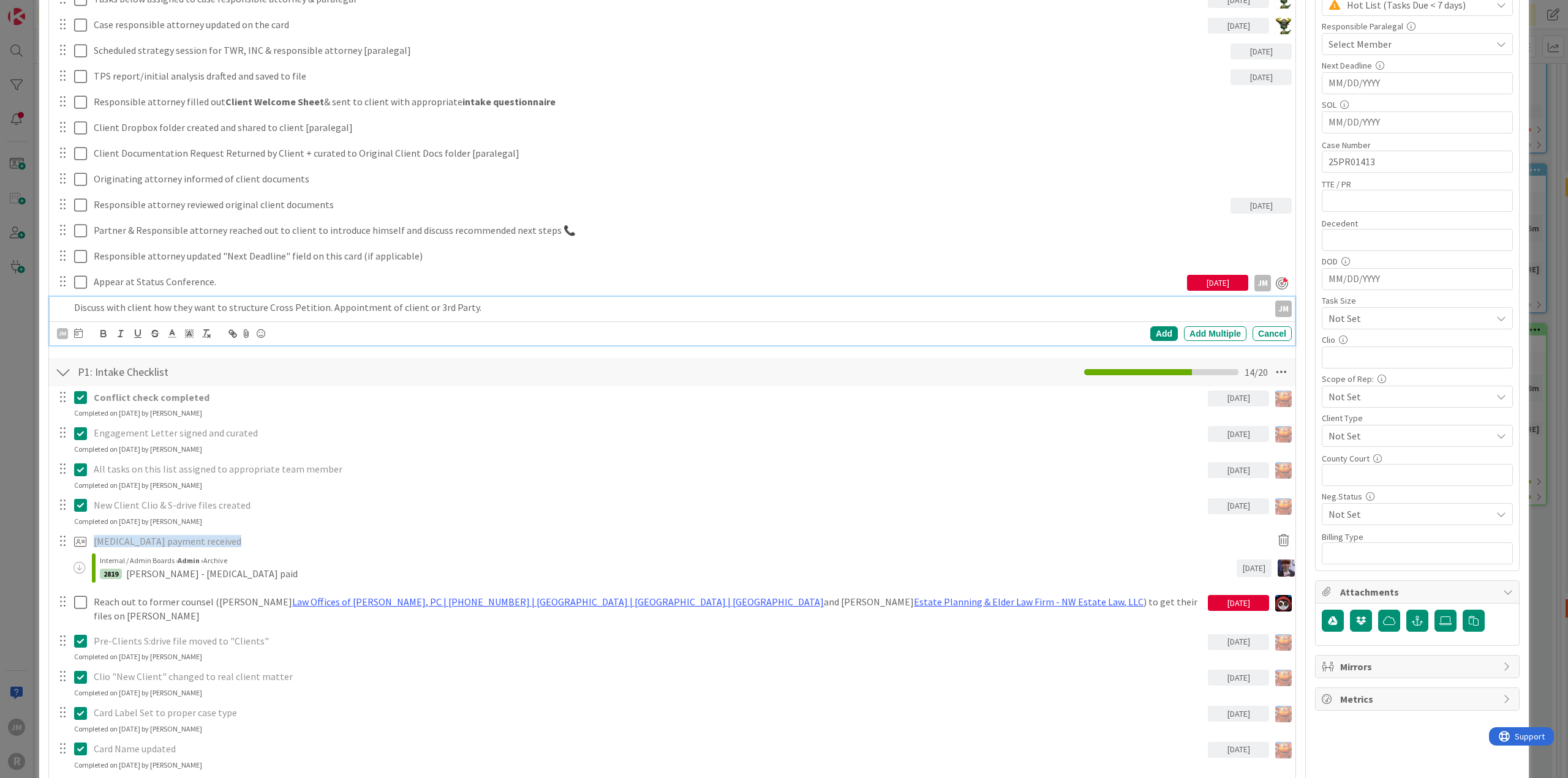
click at [78, 336] on icon at bounding box center [79, 333] width 9 height 10
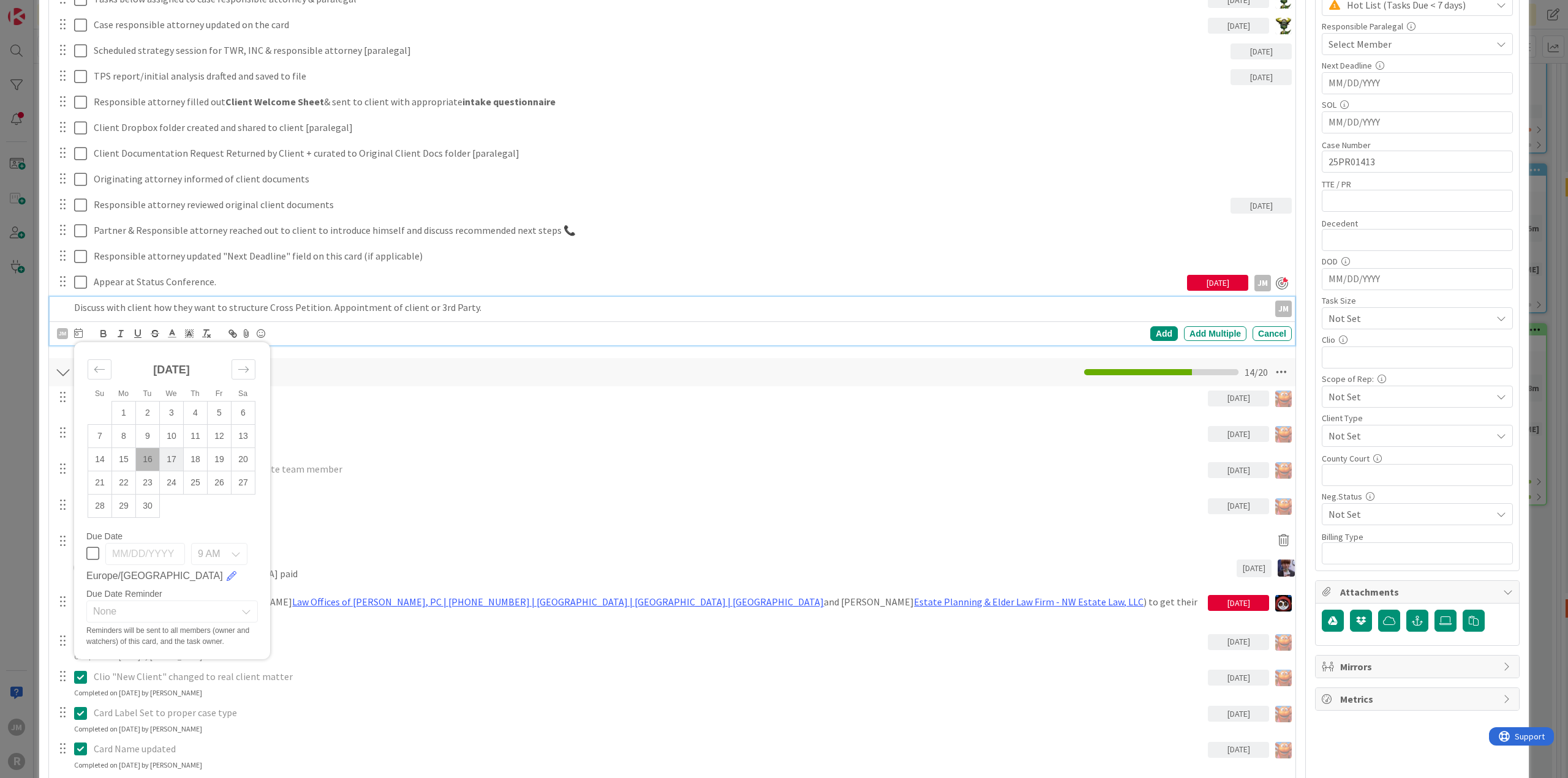
click at [174, 456] on td "17" at bounding box center [172, 459] width 24 height 24
click at [1154, 331] on div "Add" at bounding box center [1164, 333] width 27 height 15
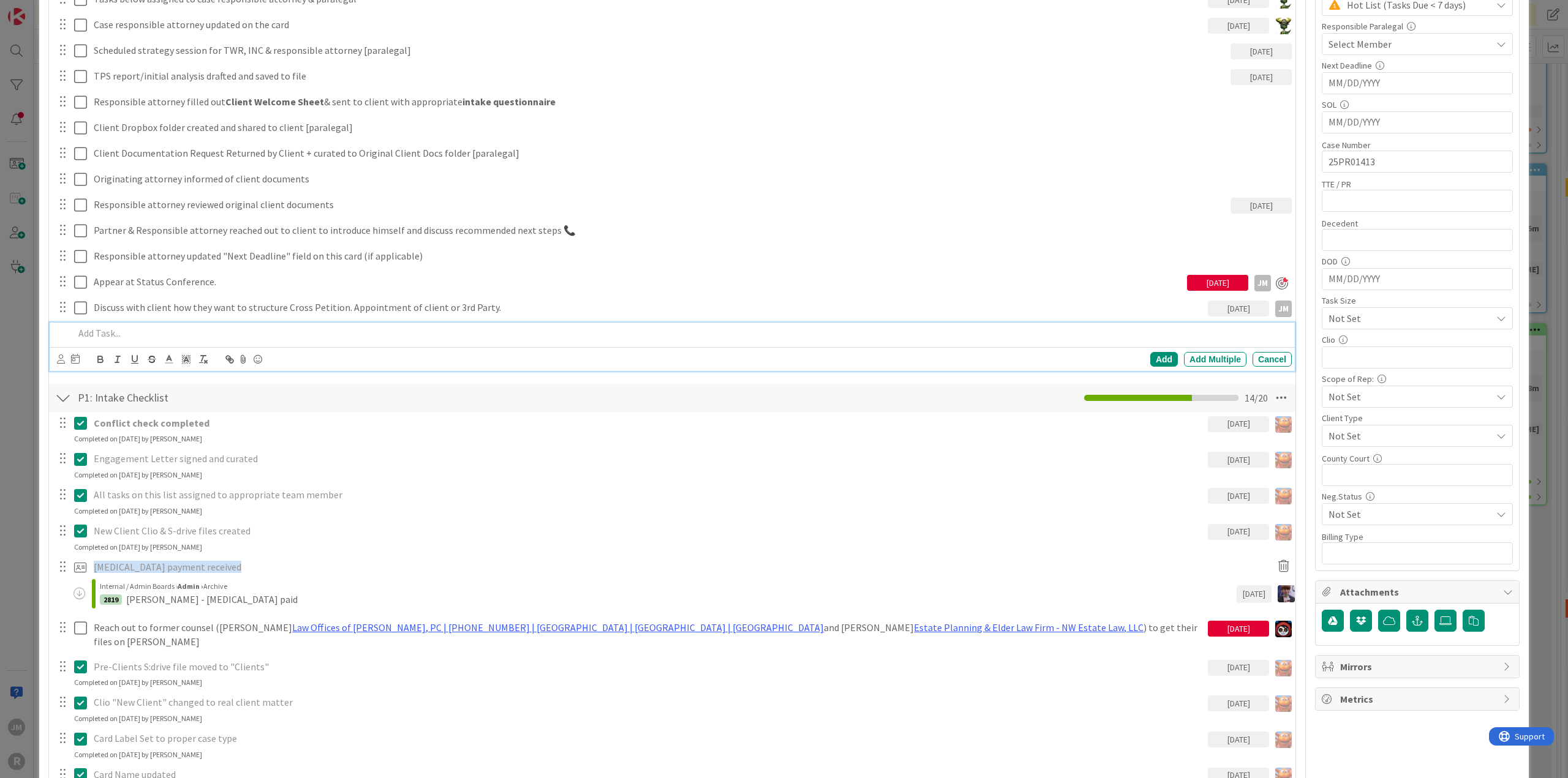
click at [314, 327] on p at bounding box center [681, 333] width 1212 height 14
click at [53, 357] on div "[PERSON_NAME] [PERSON_NAME] [PERSON_NAME] [PERSON_NAME] [PERSON_NAME] [PERSON_N…" at bounding box center [672, 358] width 1245 height 24
click at [57, 357] on icon at bounding box center [60, 358] width 8 height 9
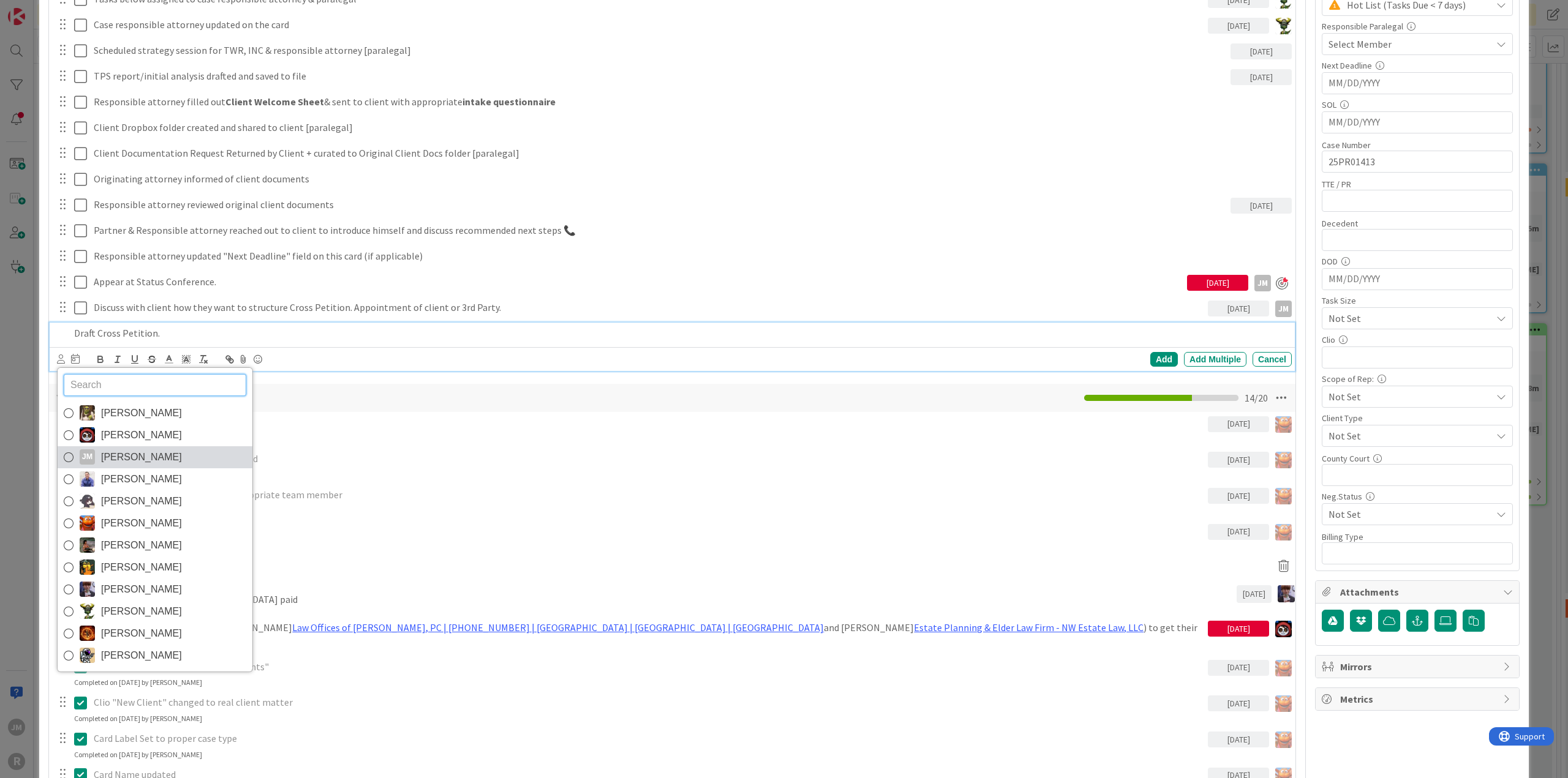
click at [67, 455] on icon at bounding box center [68, 457] width 10 height 18
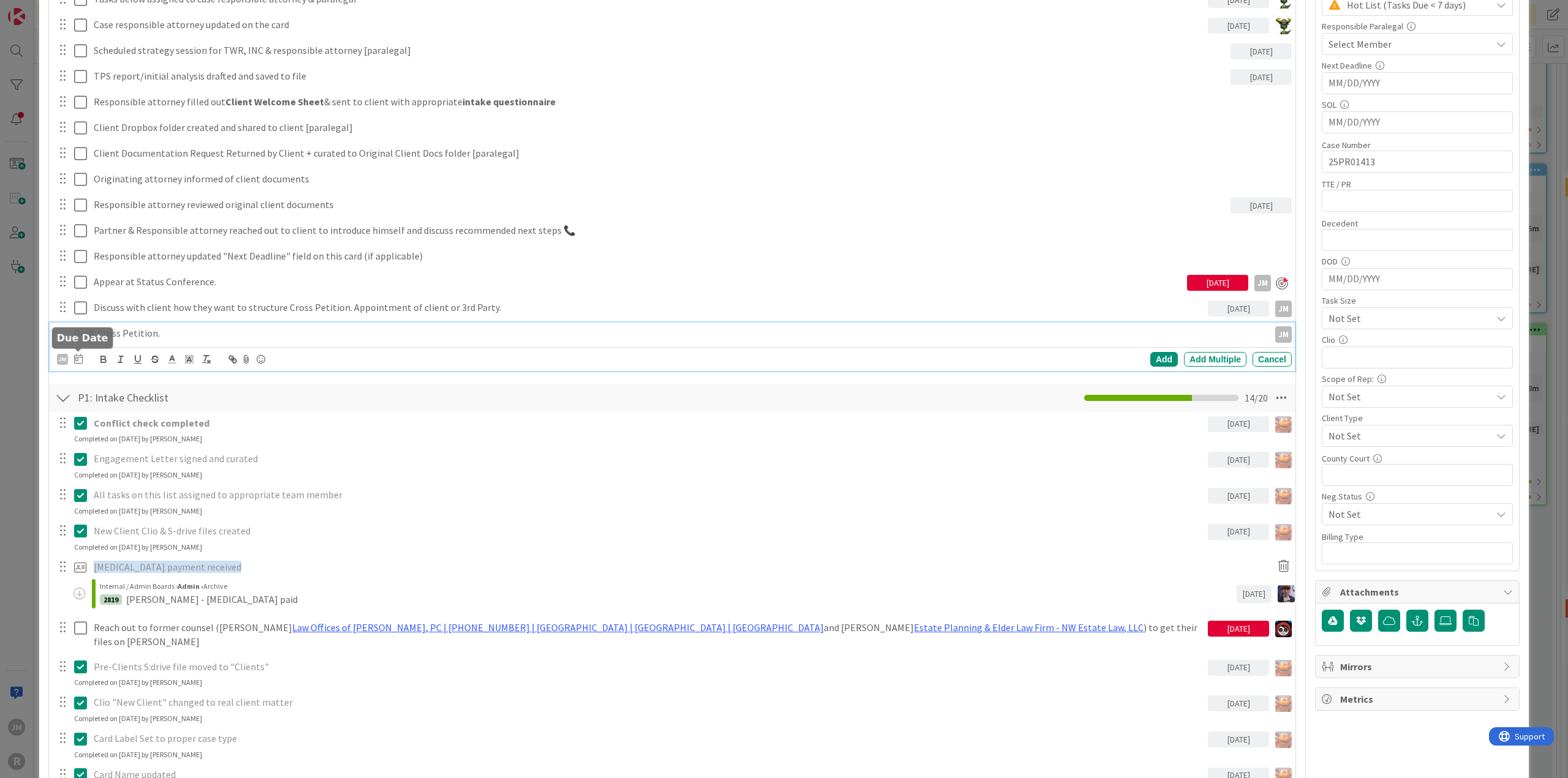
click at [79, 351] on body "JM R Click our logo to show/hide this navigation Add and manage tabs by clickin…" at bounding box center [784, 389] width 1568 height 778
click at [91, 326] on p "Draft Cross Petition." at bounding box center [669, 333] width 1190 height 14
click at [78, 354] on icon at bounding box center [79, 358] width 9 height 10
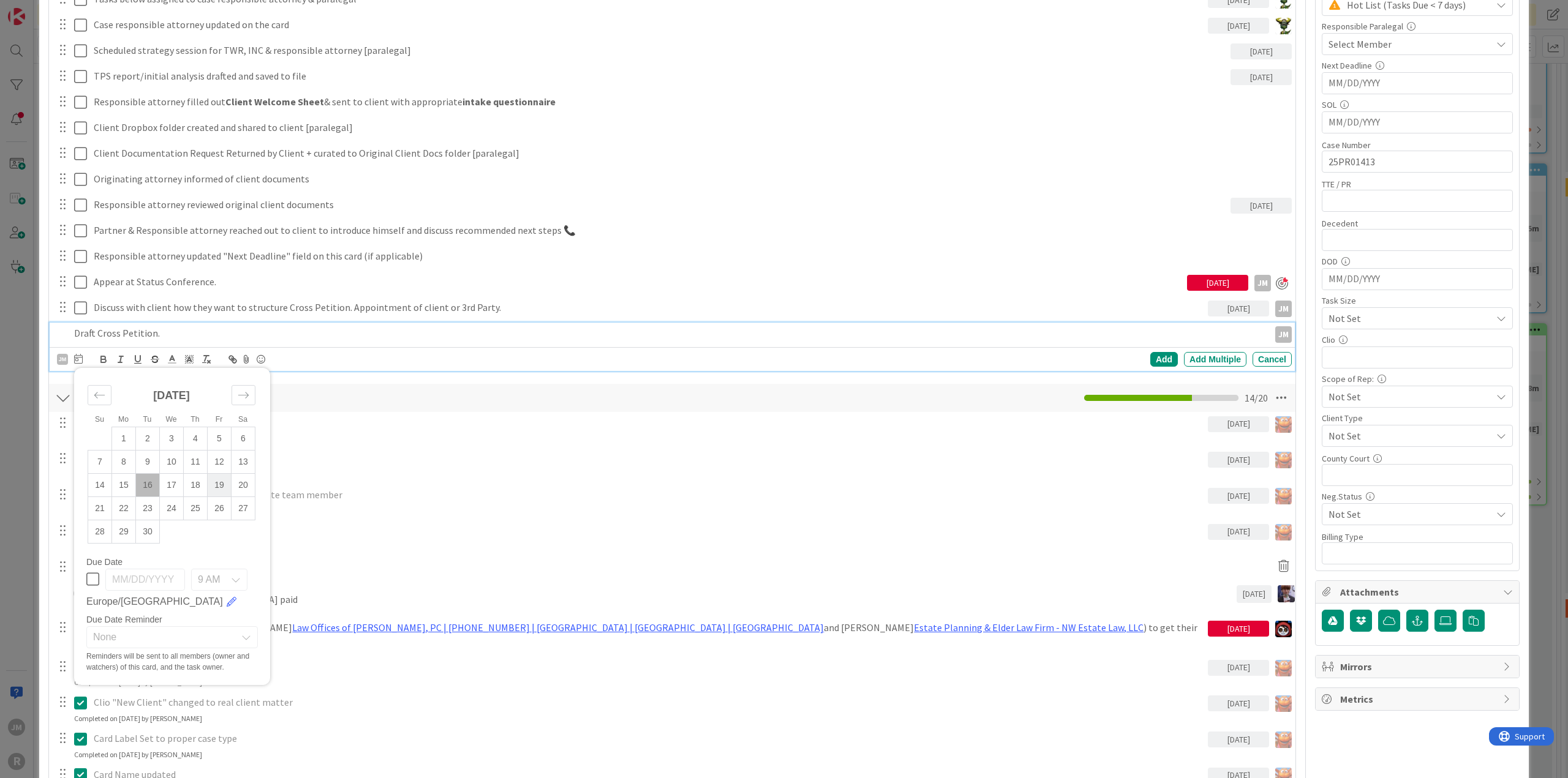
click at [221, 485] on td "19" at bounding box center [219, 485] width 24 height 24
click at [1156, 353] on div "Add" at bounding box center [1164, 359] width 27 height 15
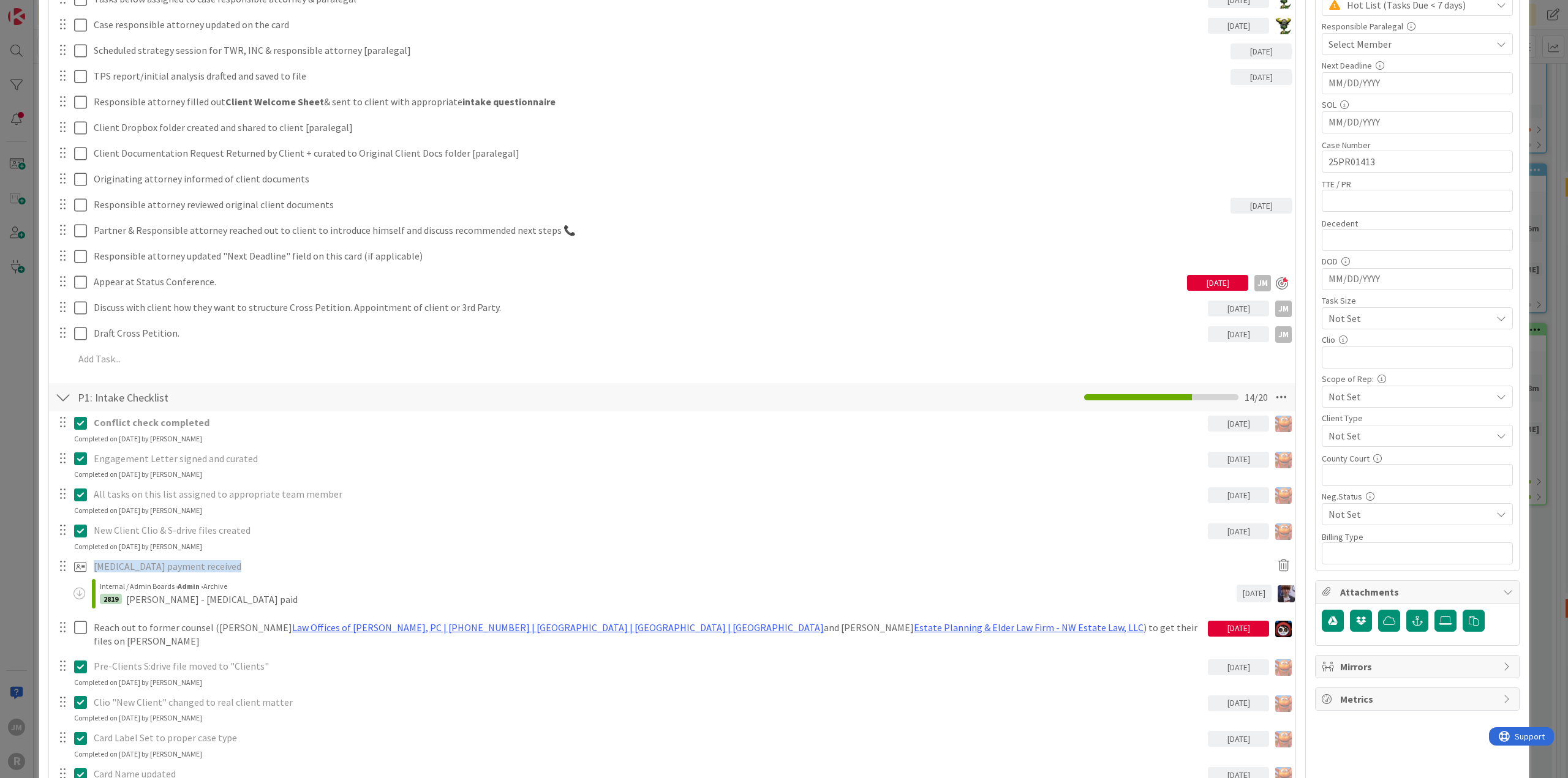
click at [4, 423] on div "ID 2818 Litigation Matter Workflow (FL2) Strategy In Progress Title 15 / 128 [P…" at bounding box center [784, 389] width 1568 height 778
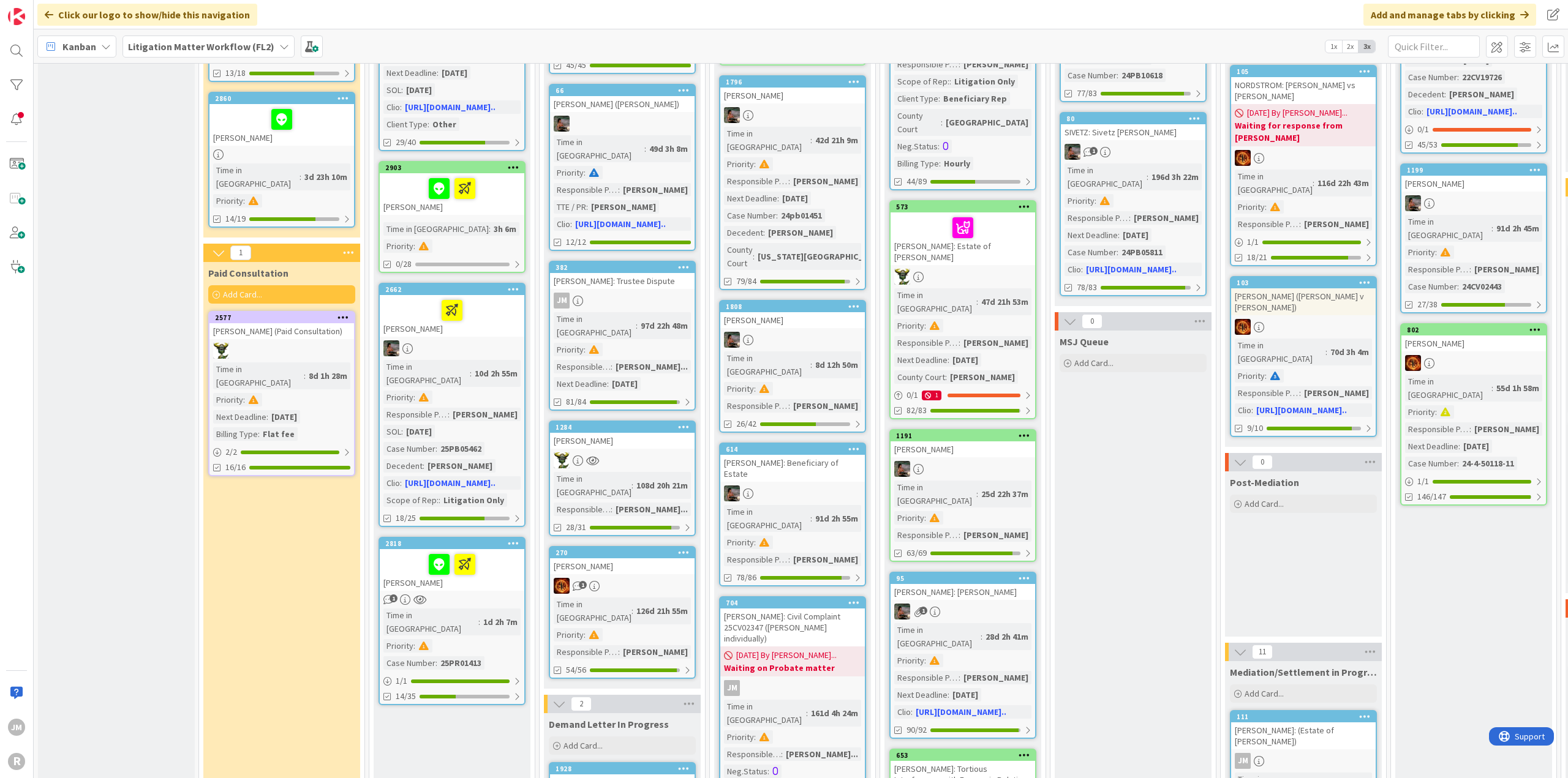
click at [675, 292] on div "JM" at bounding box center [622, 300] width 144 height 16
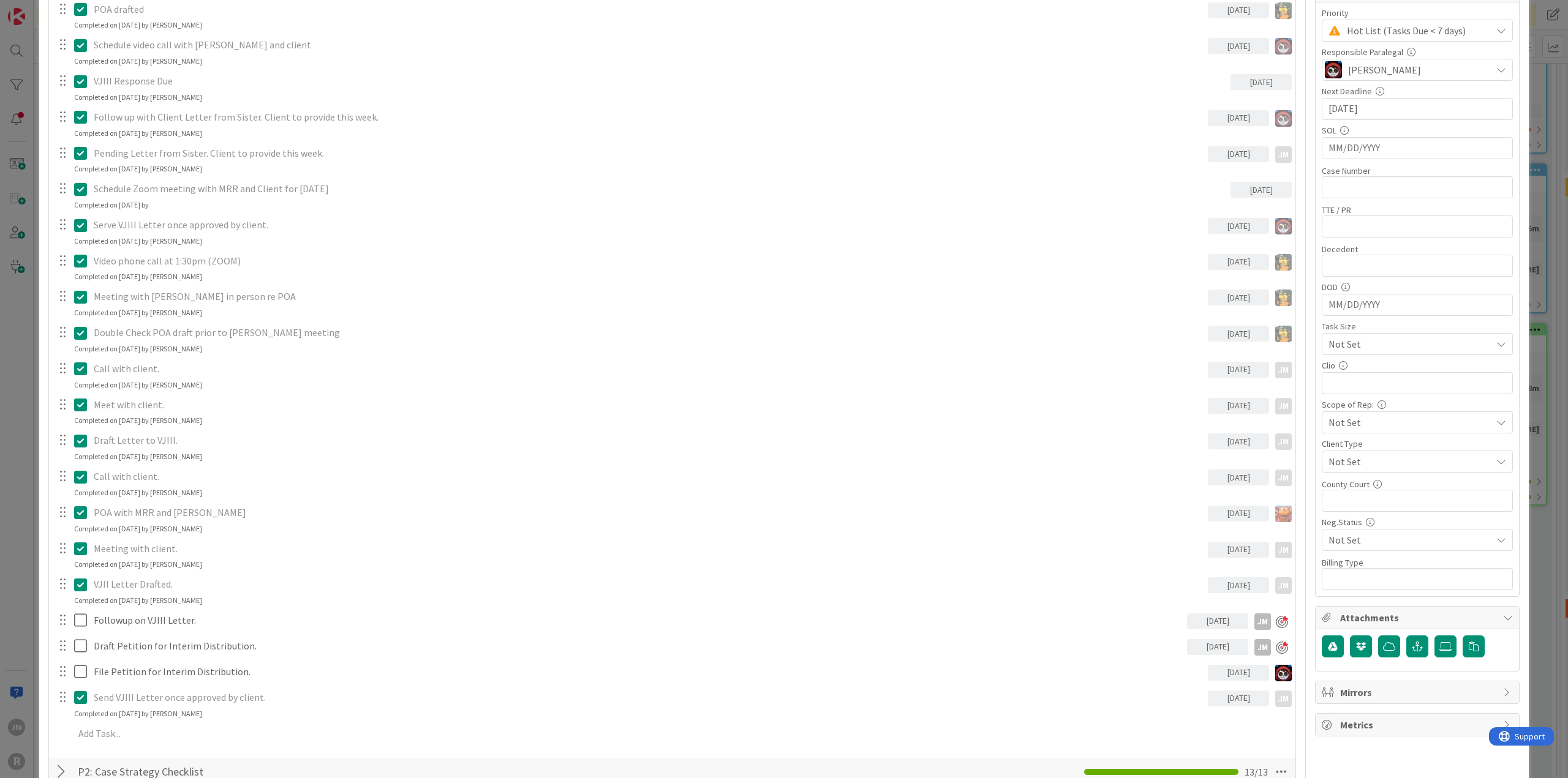
scroll to position [367, 0]
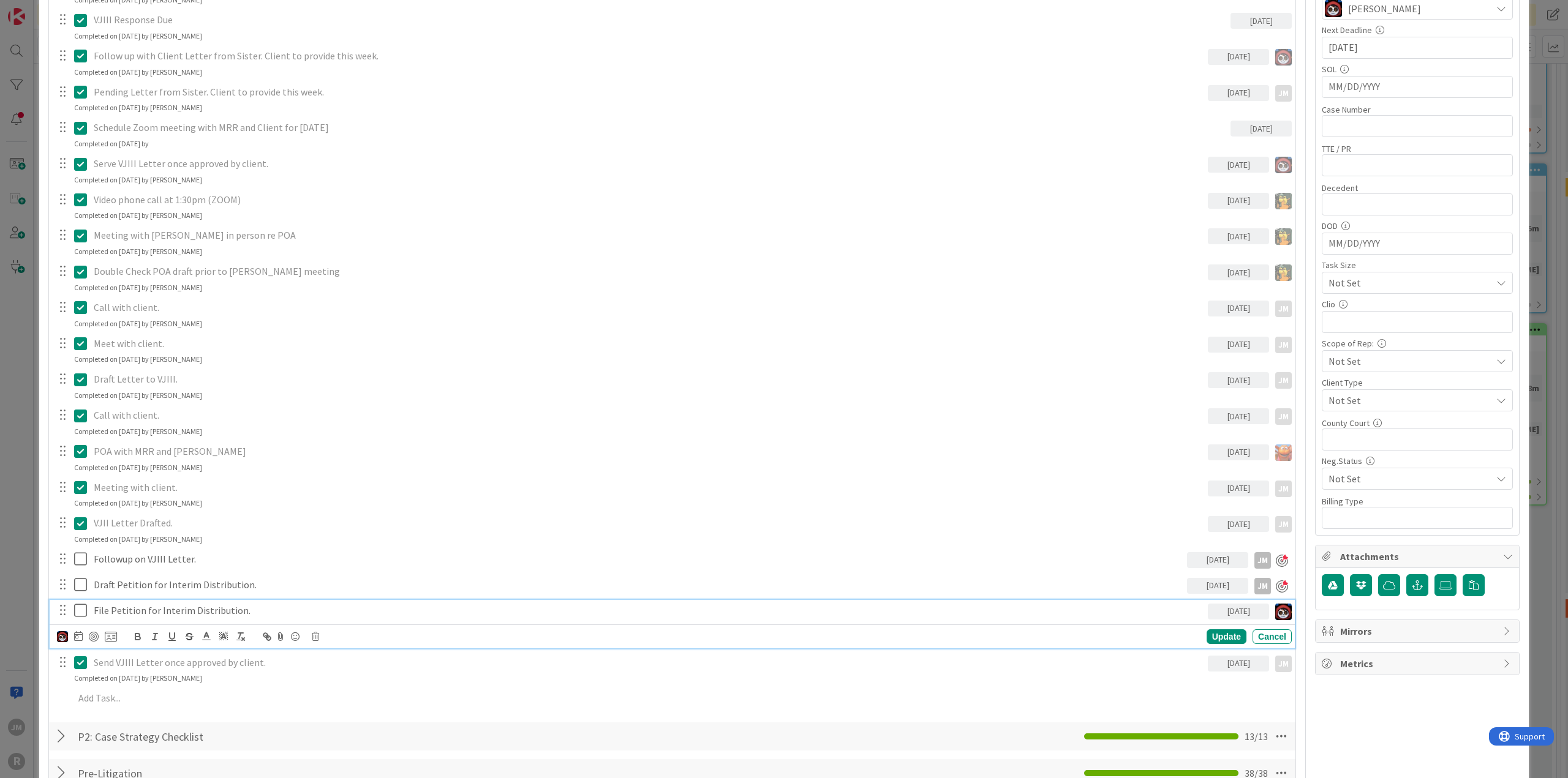
click at [143, 605] on p "File Petition for Interim Distribution." at bounding box center [648, 610] width 1109 height 14
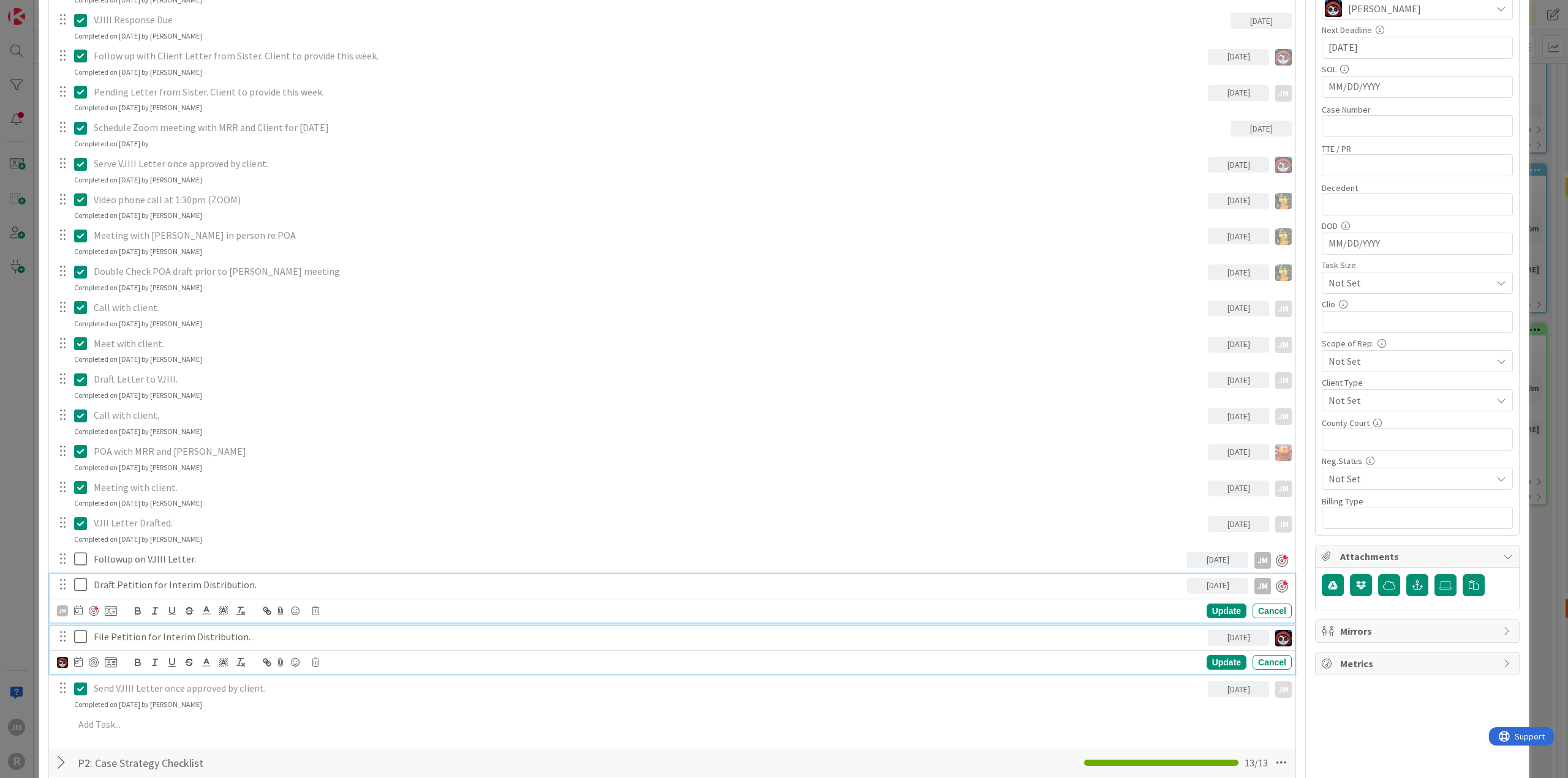
click at [148, 580] on p "Draft Petition for Interim Distribution." at bounding box center [638, 584] width 1089 height 14
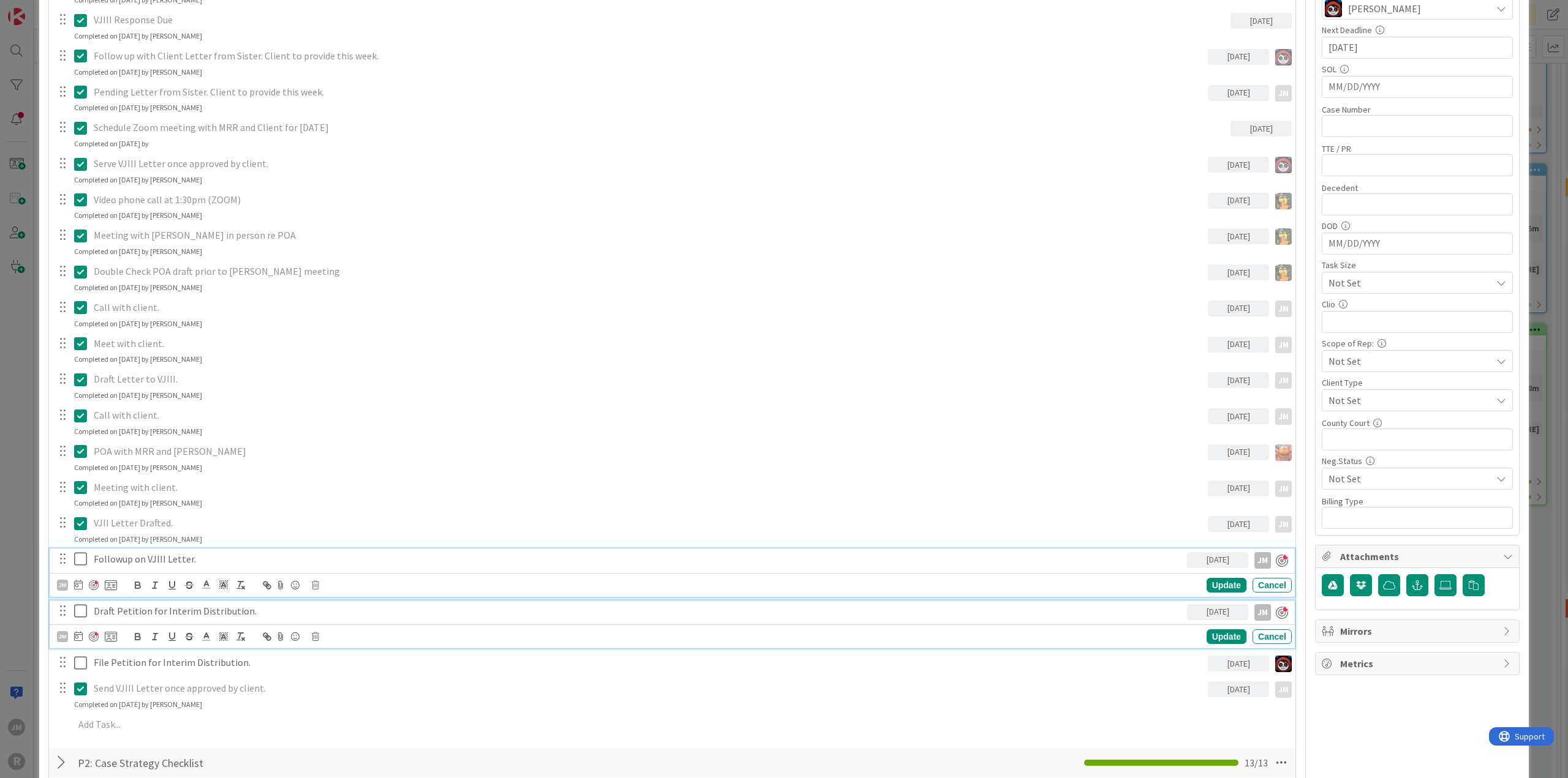
click at [150, 564] on div "Followup on VJIII Letter. [DATE] JM JM Update Cancel" at bounding box center [672, 573] width 1245 height 49
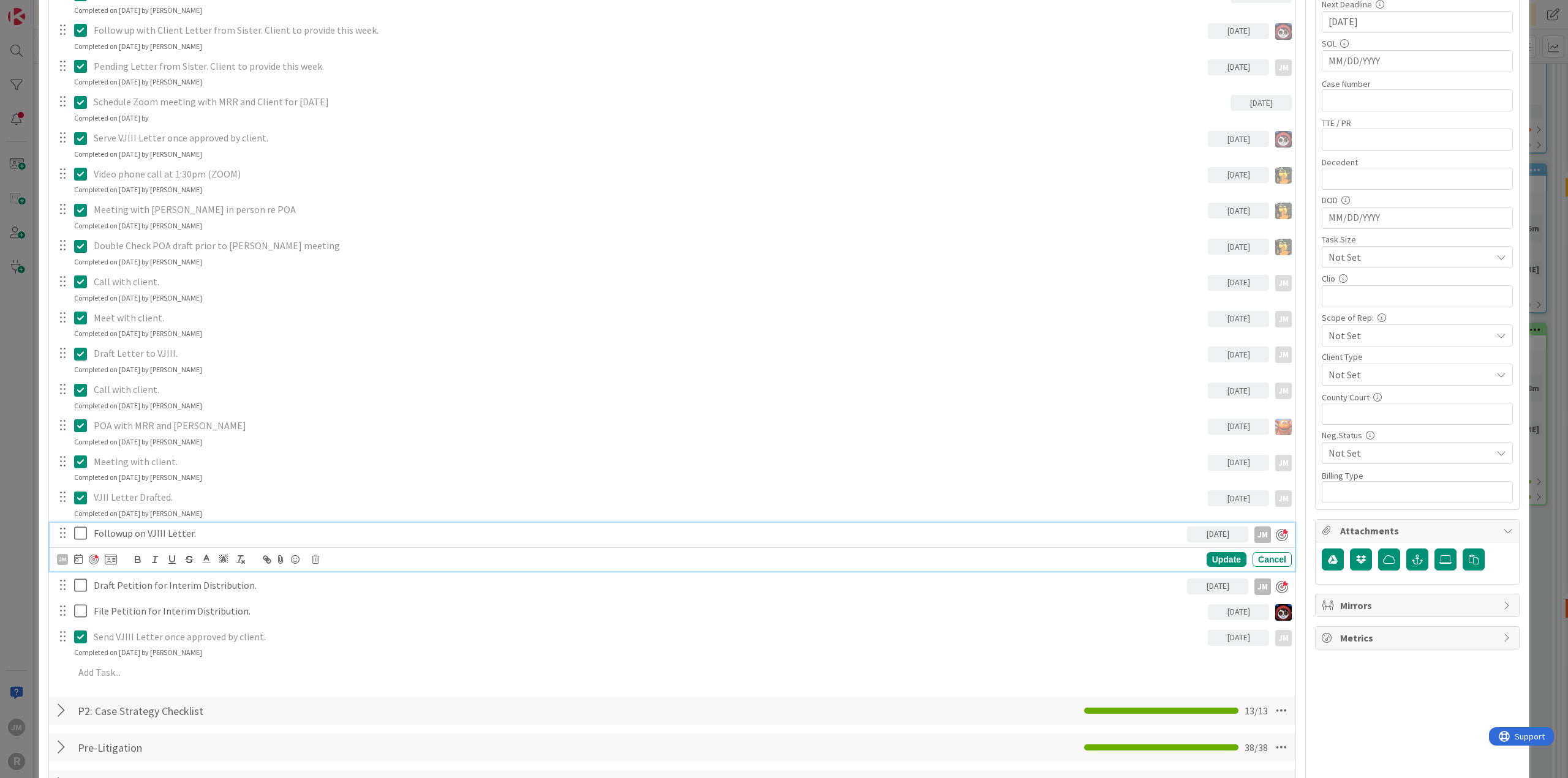
click at [27, 605] on div "ID 382 Litigation Matter Workflow (FL2) Pre-litigation Negotiation Title 23 / 1…" at bounding box center [784, 389] width 1568 height 778
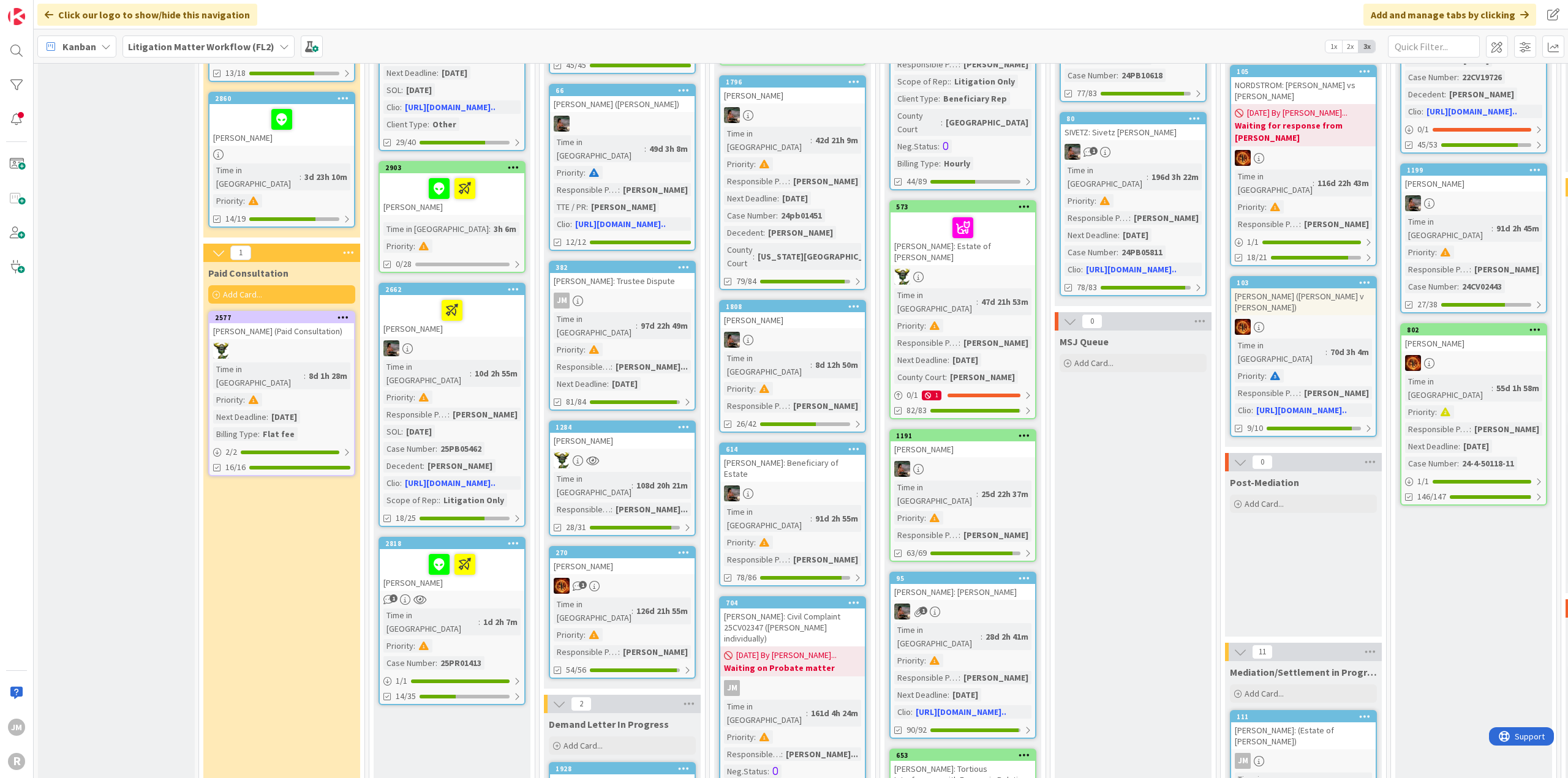
click at [649, 453] on div at bounding box center [622, 461] width 144 height 16
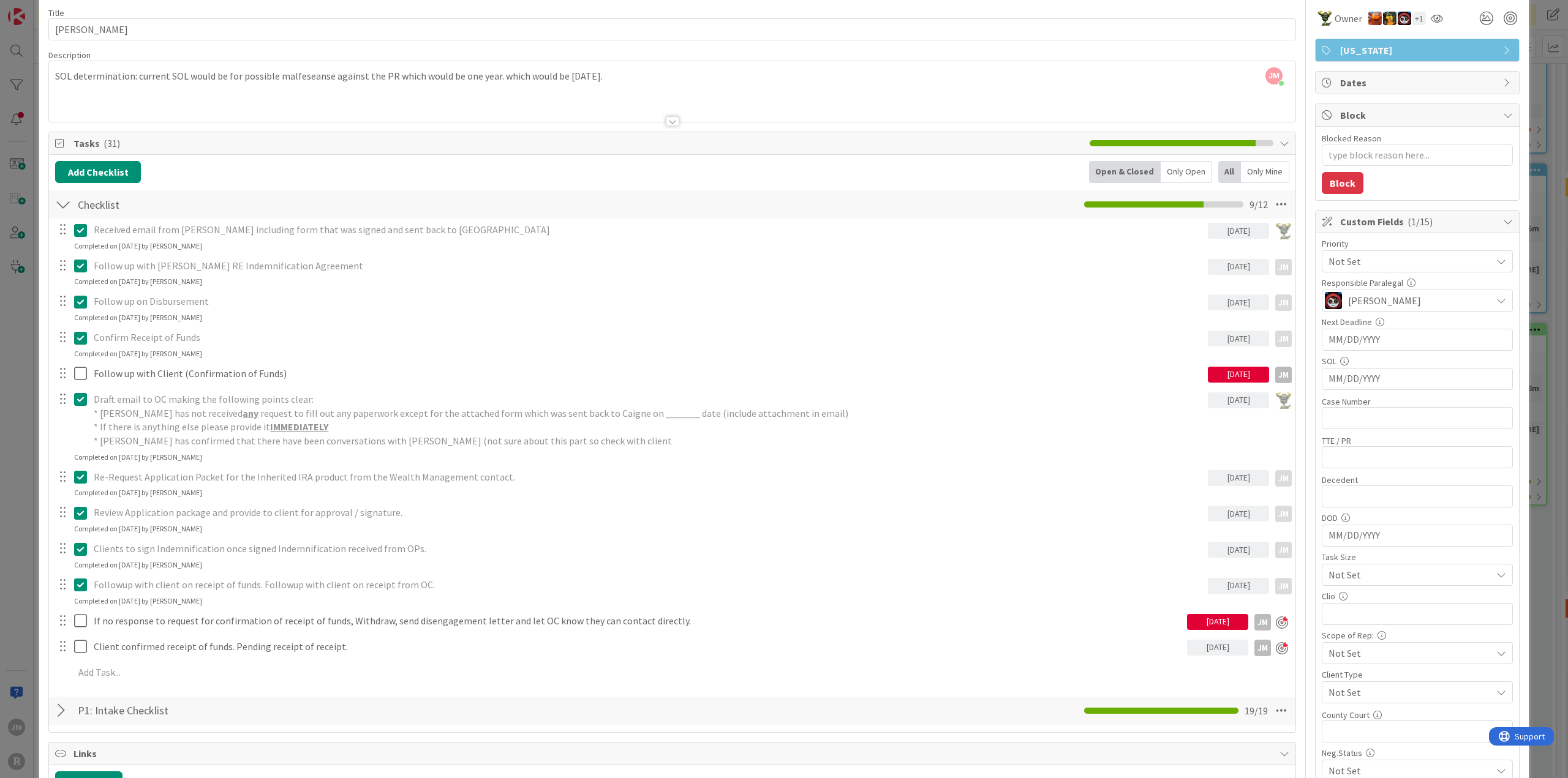
scroll to position [61, 0]
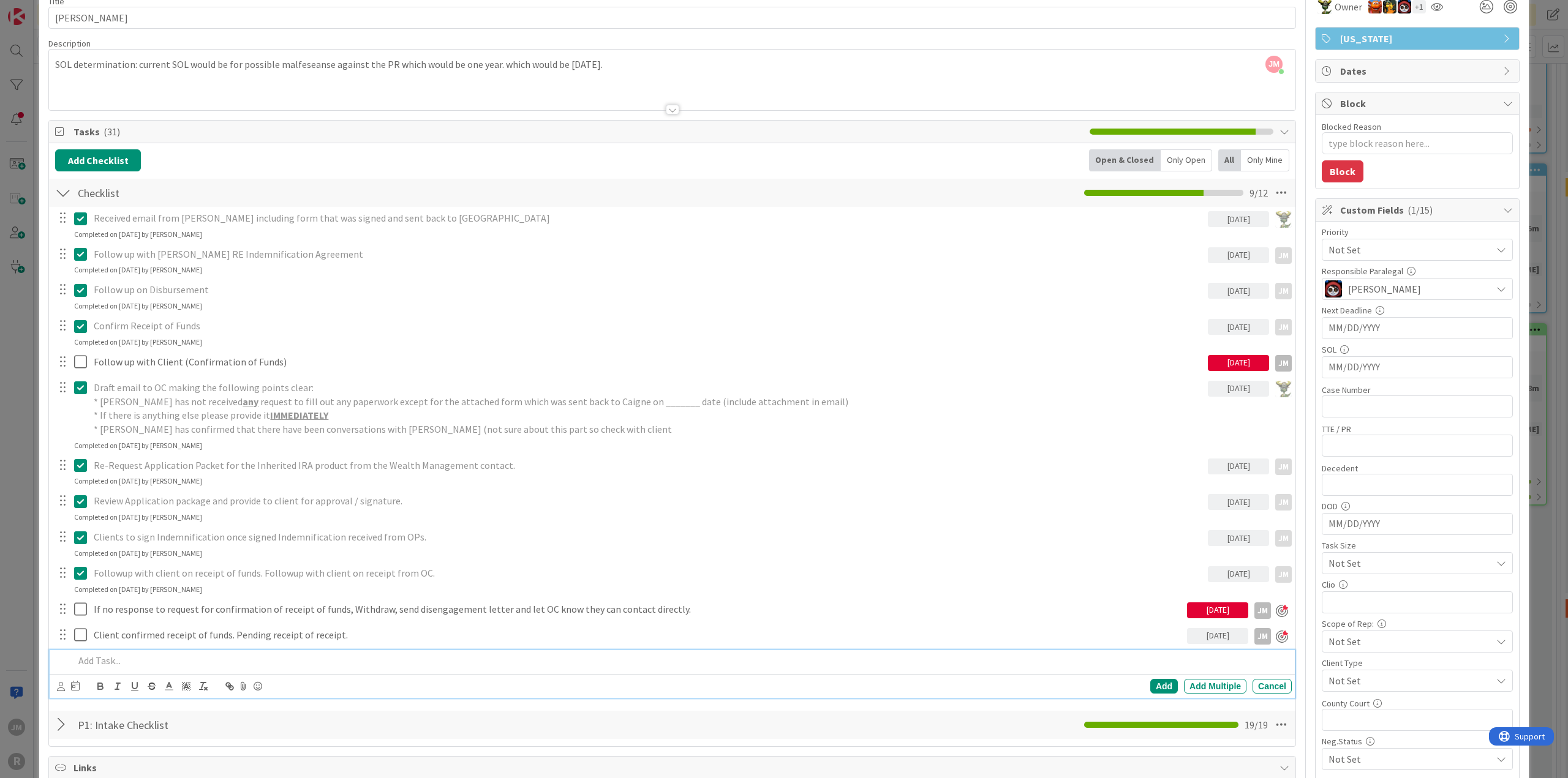
click at [187, 654] on p at bounding box center [681, 660] width 1212 height 14
click at [27, 604] on div "ID 1284 Litigation Matter Workflow (FL2) Pre-litigation Negotiation Title 11 / …" at bounding box center [784, 389] width 1568 height 778
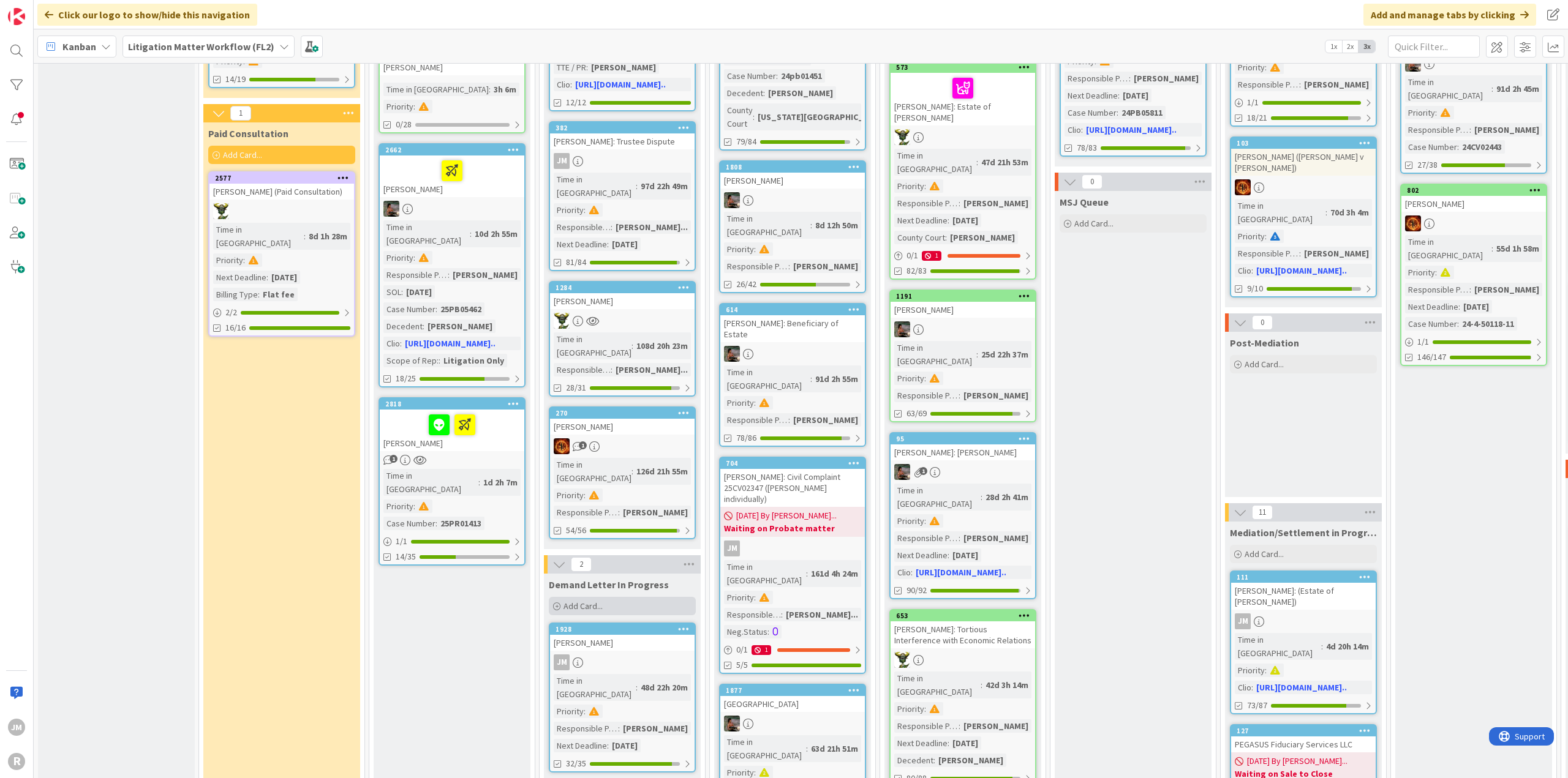
scroll to position [612, 0]
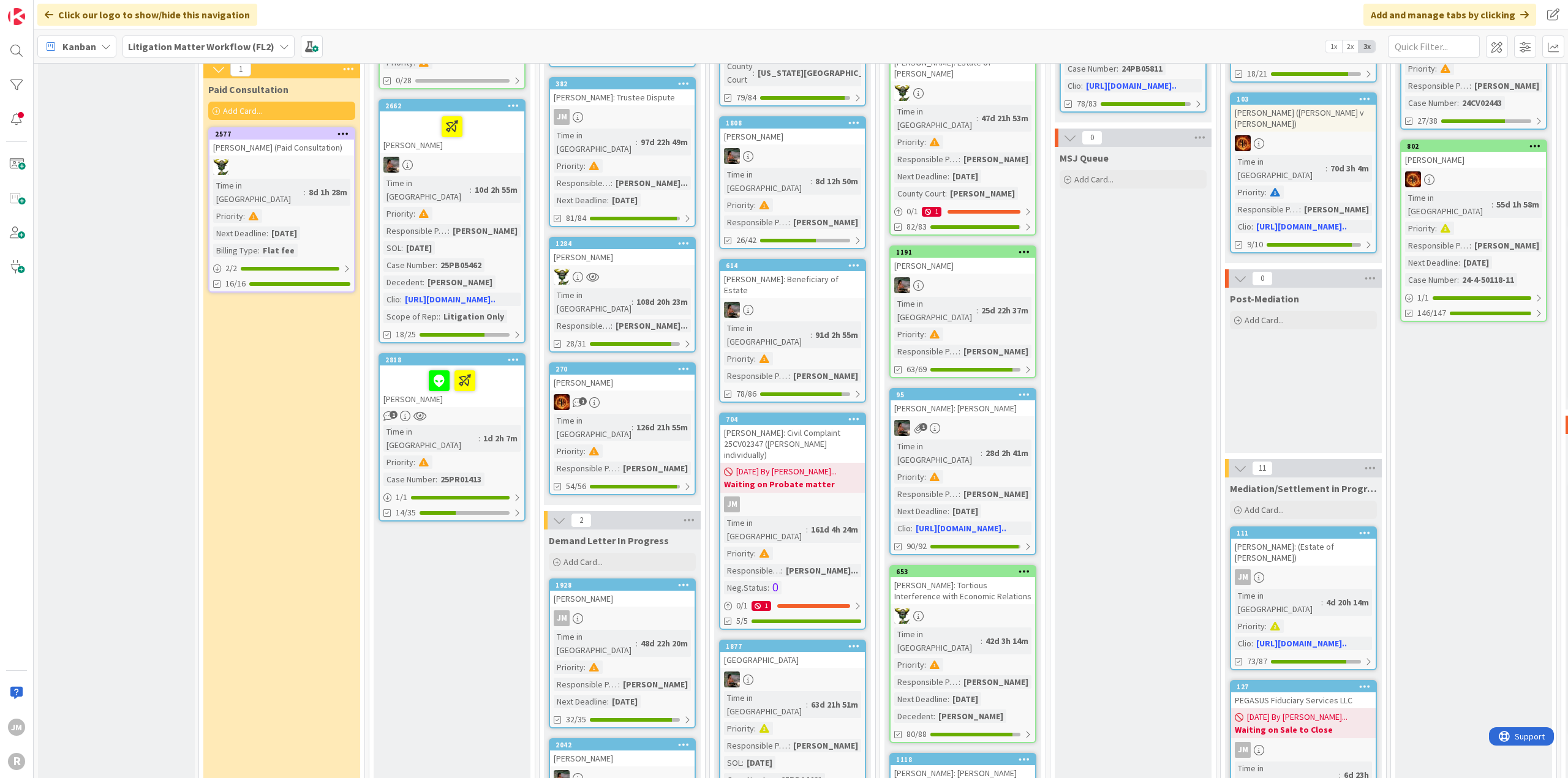
click at [658, 610] on div "JM" at bounding box center [622, 618] width 144 height 16
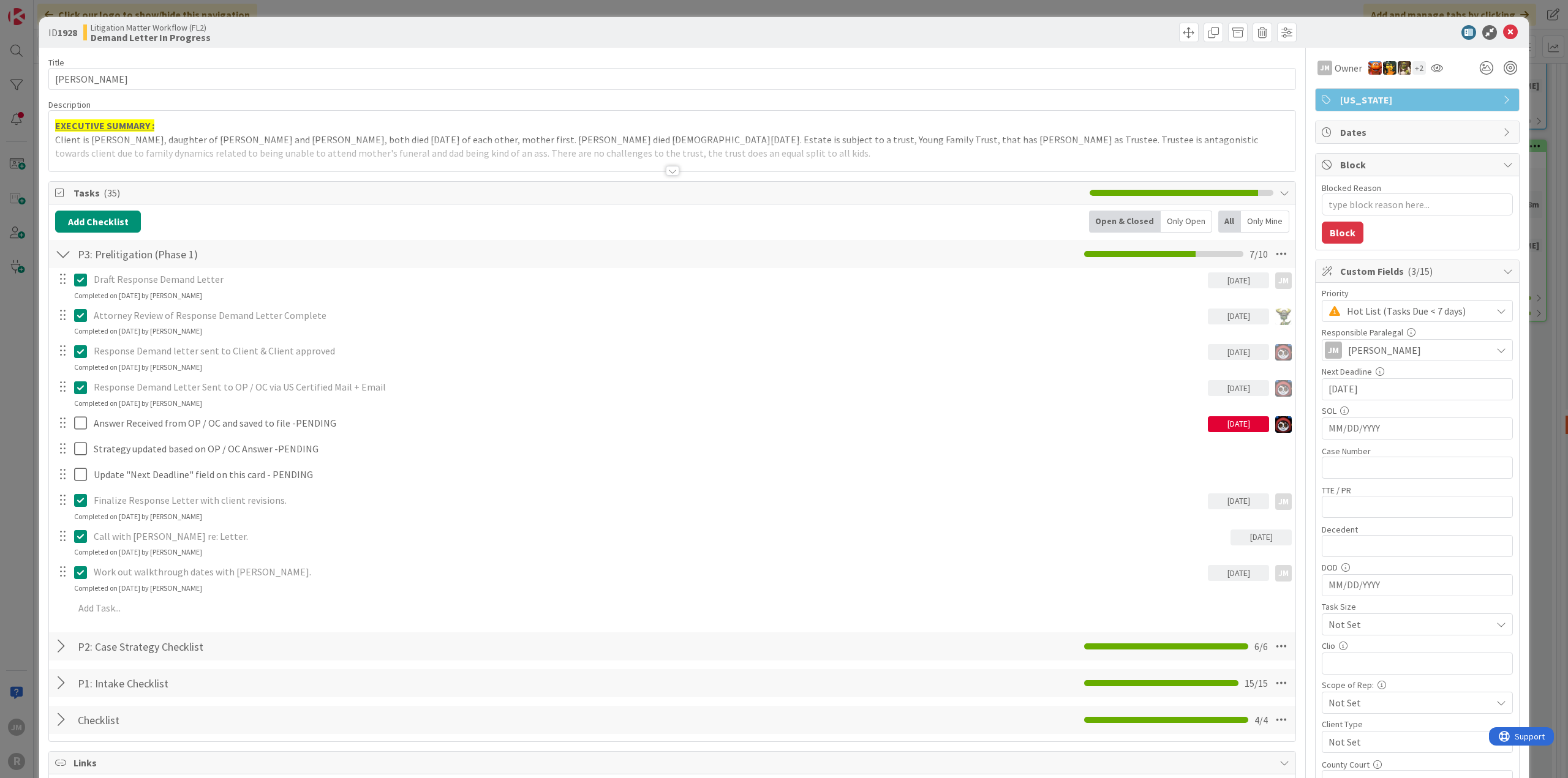
type textarea "x"
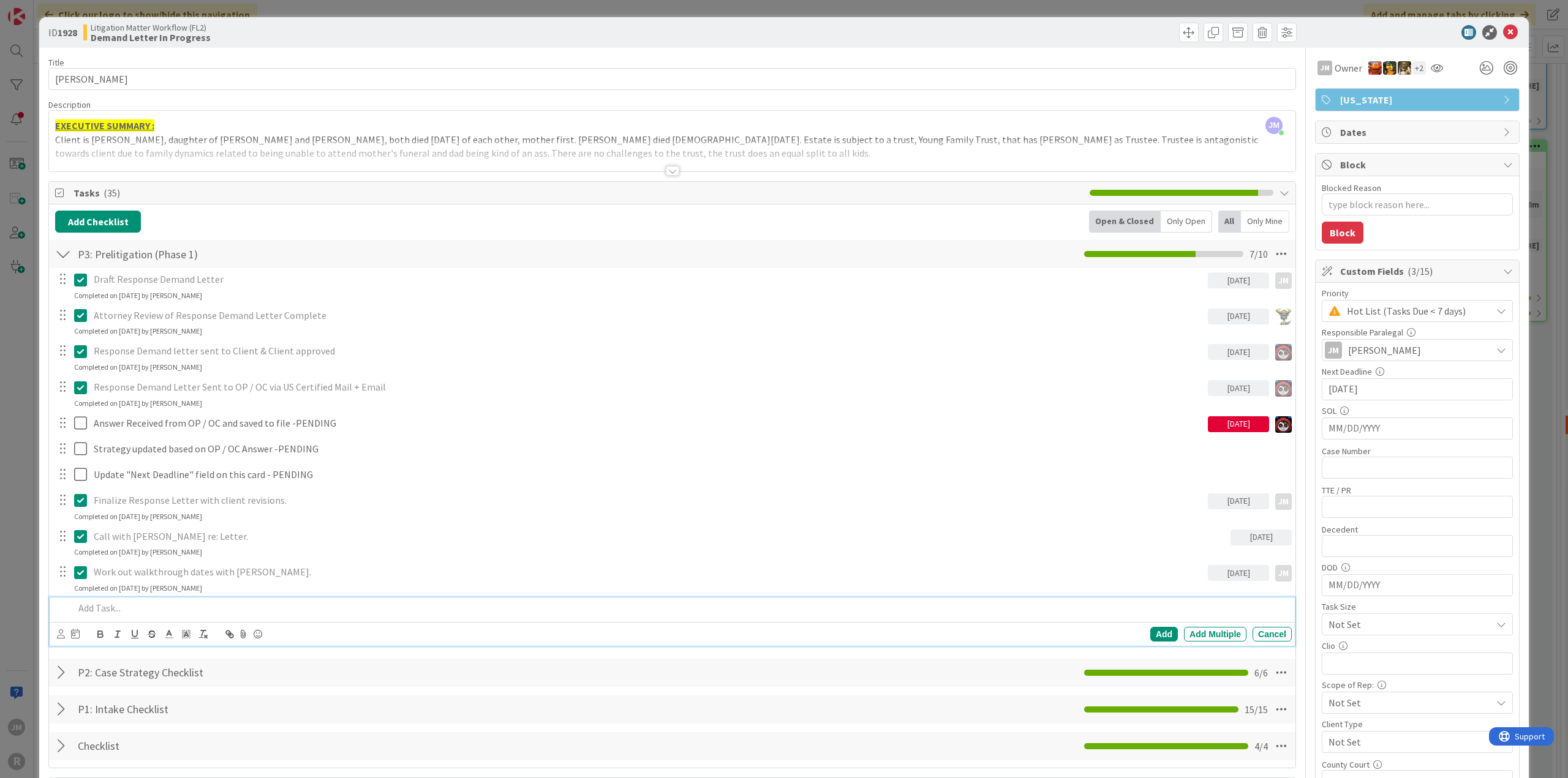
click at [141, 601] on p at bounding box center [681, 608] width 1212 height 14
click at [60, 629] on icon at bounding box center [60, 634] width 8 height 9
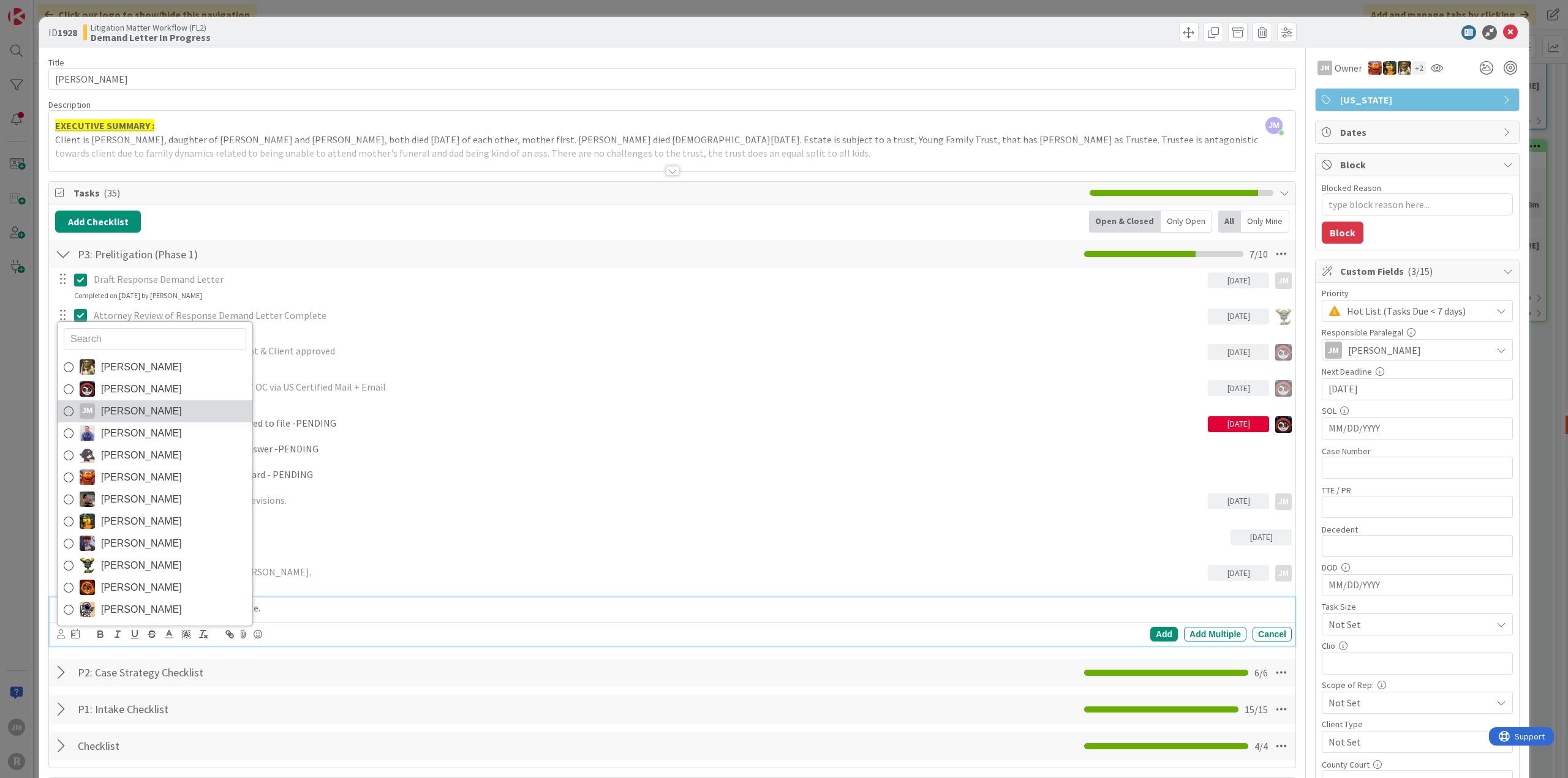
click at [116, 411] on span "[PERSON_NAME]" at bounding box center [141, 411] width 81 height 18
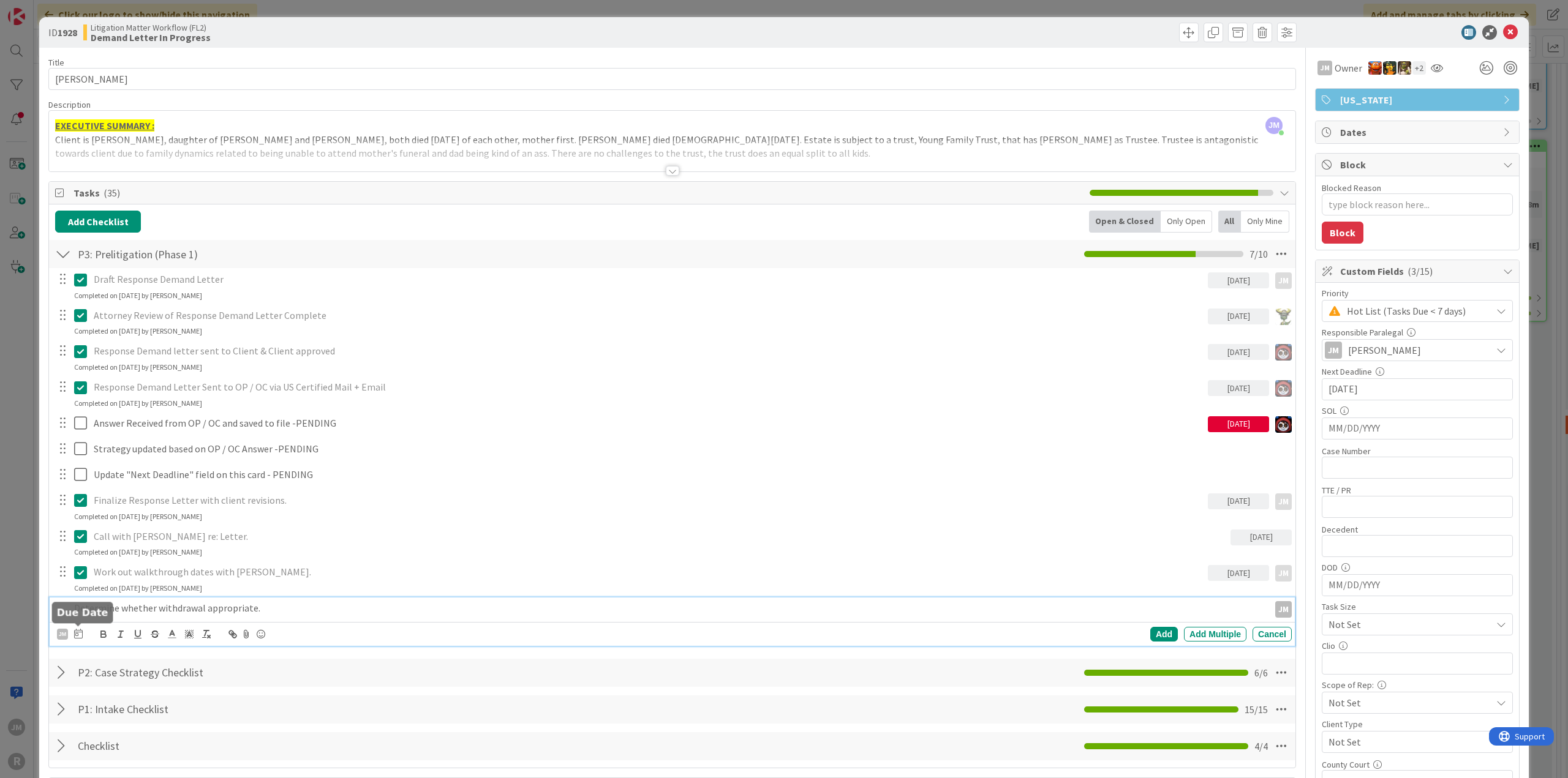
click at [76, 634] on icon at bounding box center [79, 633] width 9 height 10
drag, startPoint x: 219, startPoint y: 757, endPoint x: 261, endPoint y: 743, distance: 44.3
click at [220, 756] on td "19" at bounding box center [219, 760] width 24 height 24
click at [1161, 633] on div "Add" at bounding box center [1164, 634] width 27 height 15
click at [7, 550] on div "ID 1928 Litigation Matter Workflow (FL2) Demand Letter In Progress Title 13 / 1…" at bounding box center [784, 389] width 1568 height 778
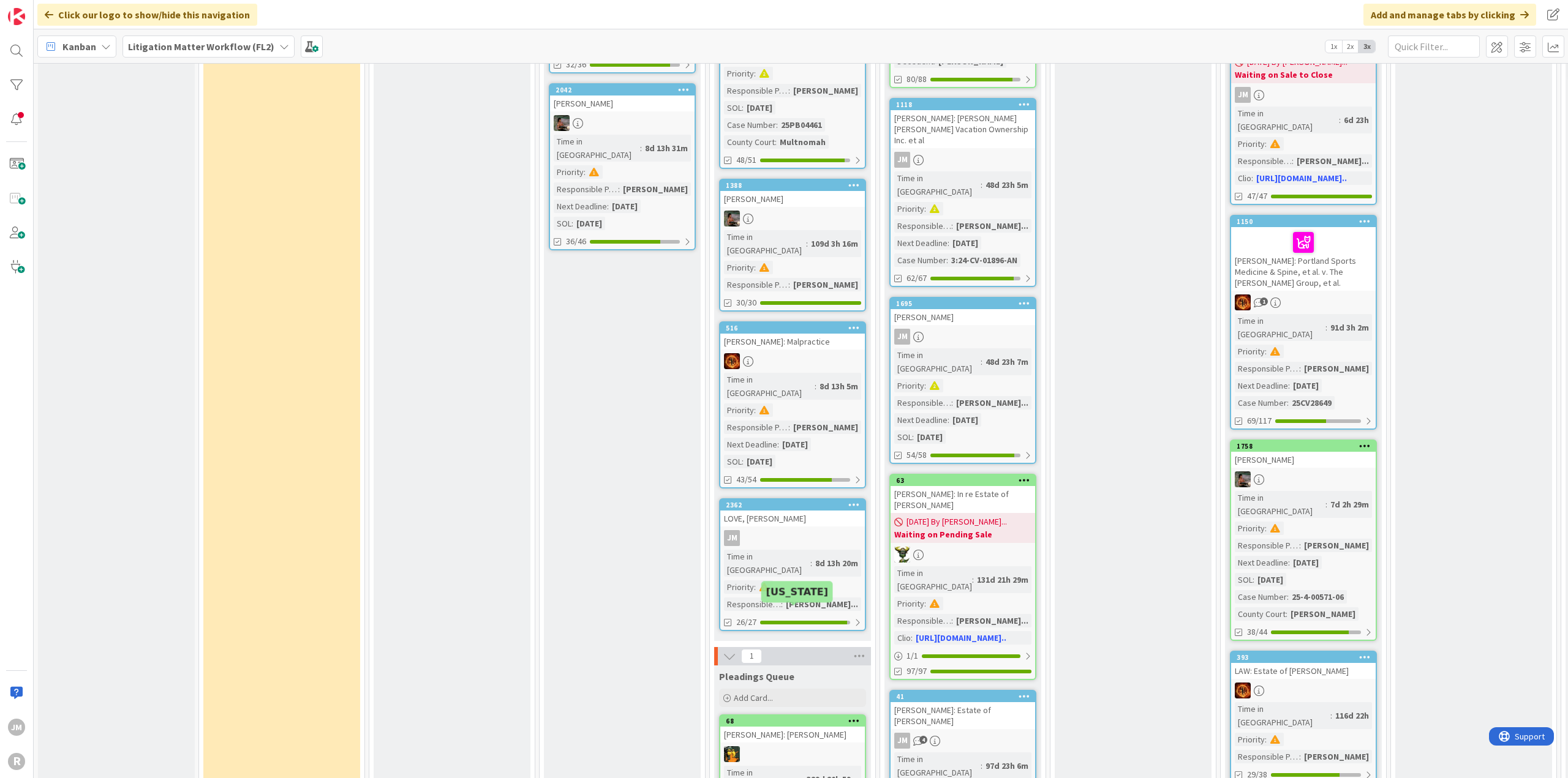
scroll to position [1285, 0]
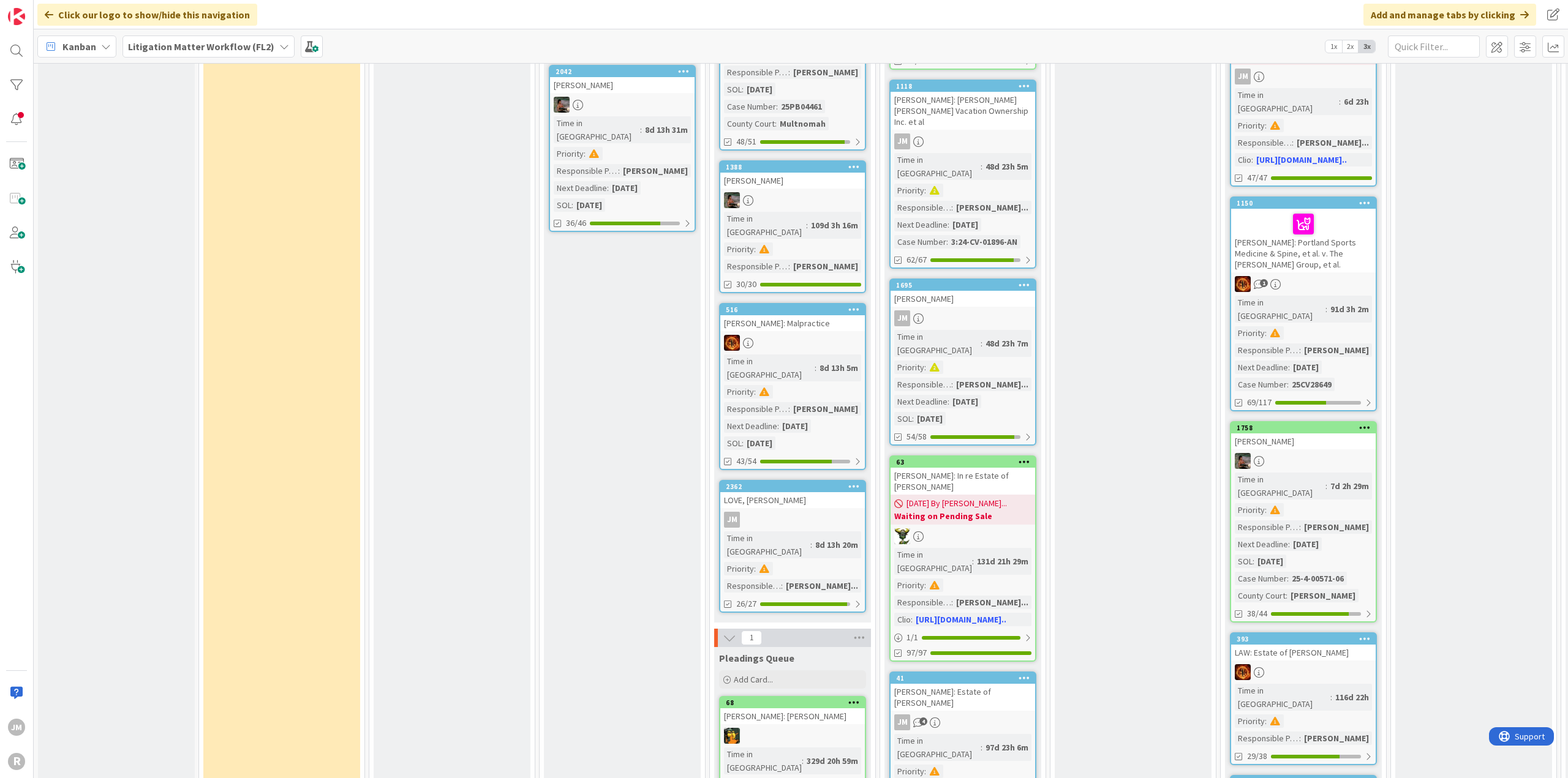
click at [816, 480] on link "2362 LOVE, [PERSON_NAME] Time in Column : 8d 13h 20m Priority : Responsible Par…" at bounding box center [792, 546] width 147 height 132
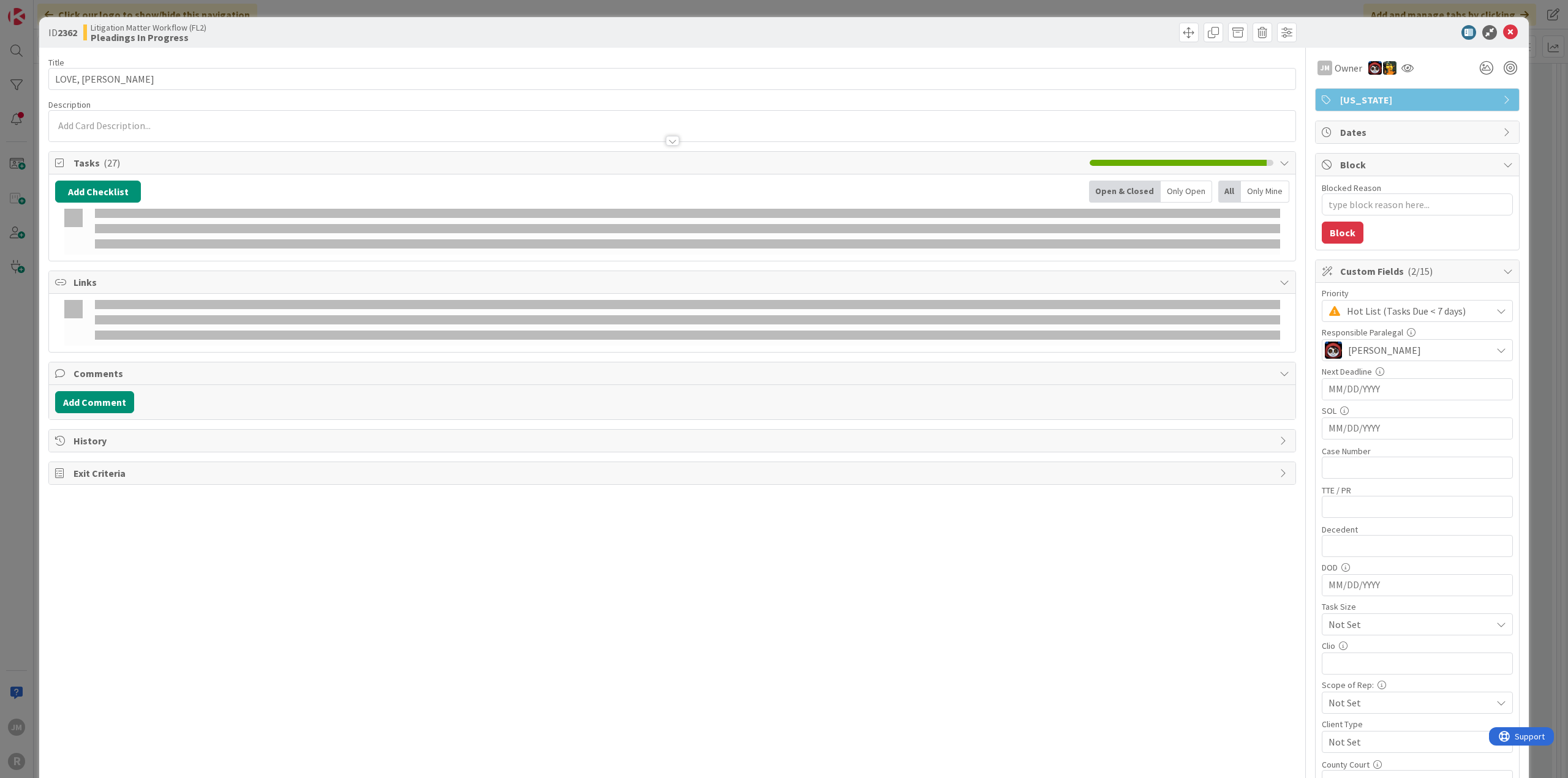
type textarea "x"
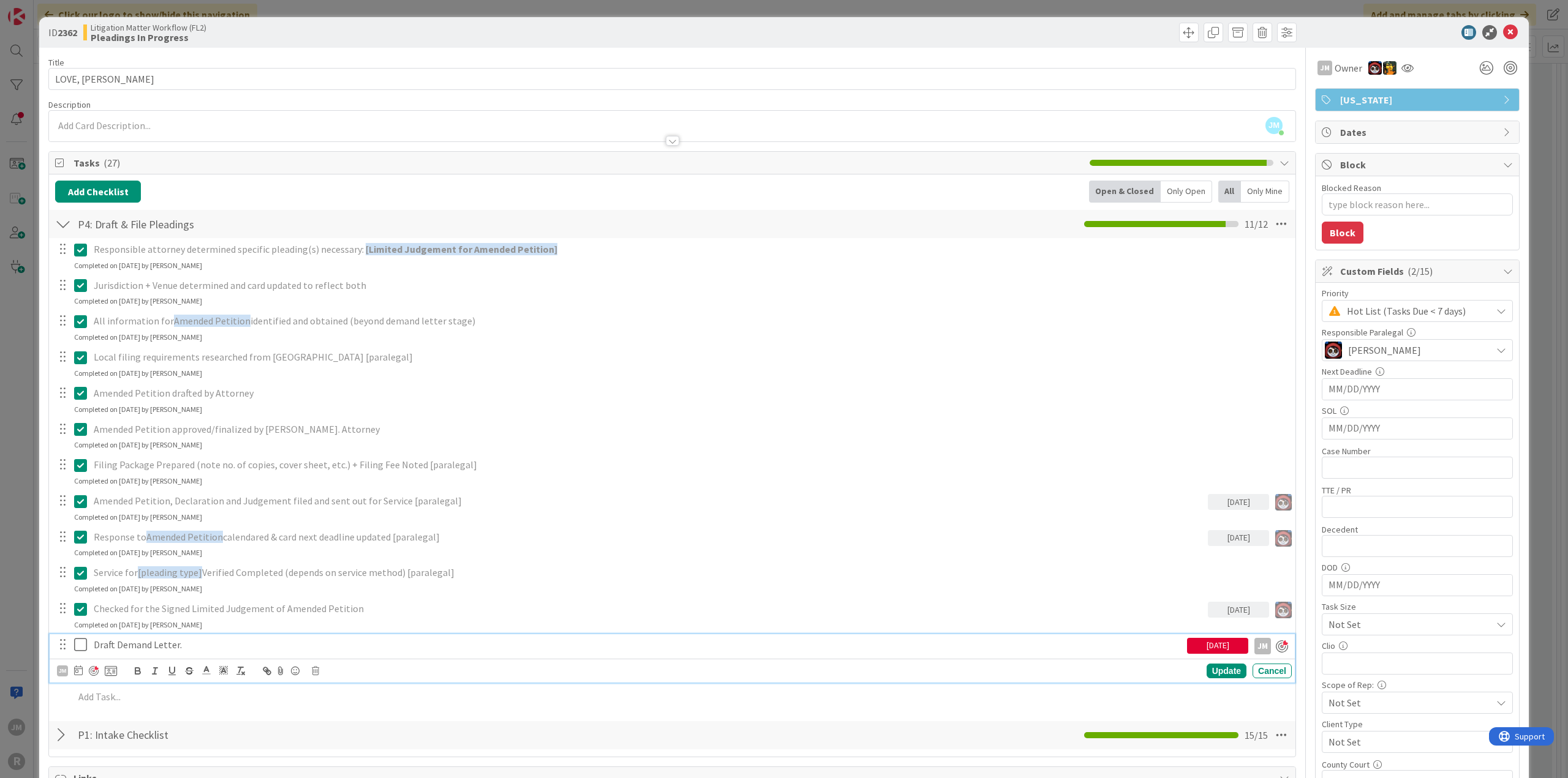
click at [155, 646] on p "Draft Demand Letter." at bounding box center [638, 644] width 1089 height 14
click at [78, 670] on icon at bounding box center [79, 670] width 9 height 10
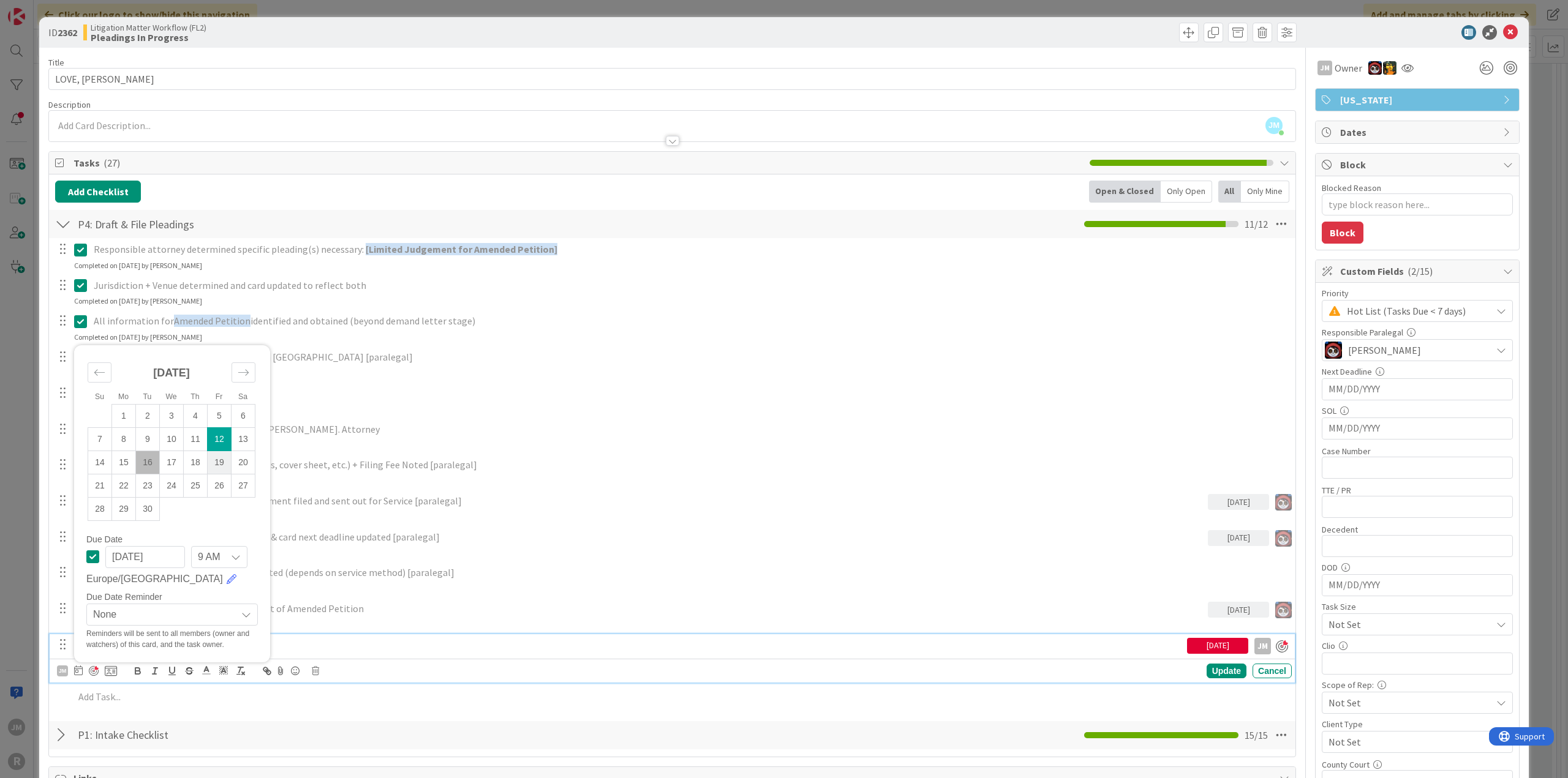
click at [219, 462] on td "19" at bounding box center [219, 462] width 24 height 24
type input "[DATE]"
type textarea "x"
click at [1222, 669] on div "Update" at bounding box center [1226, 671] width 40 height 15
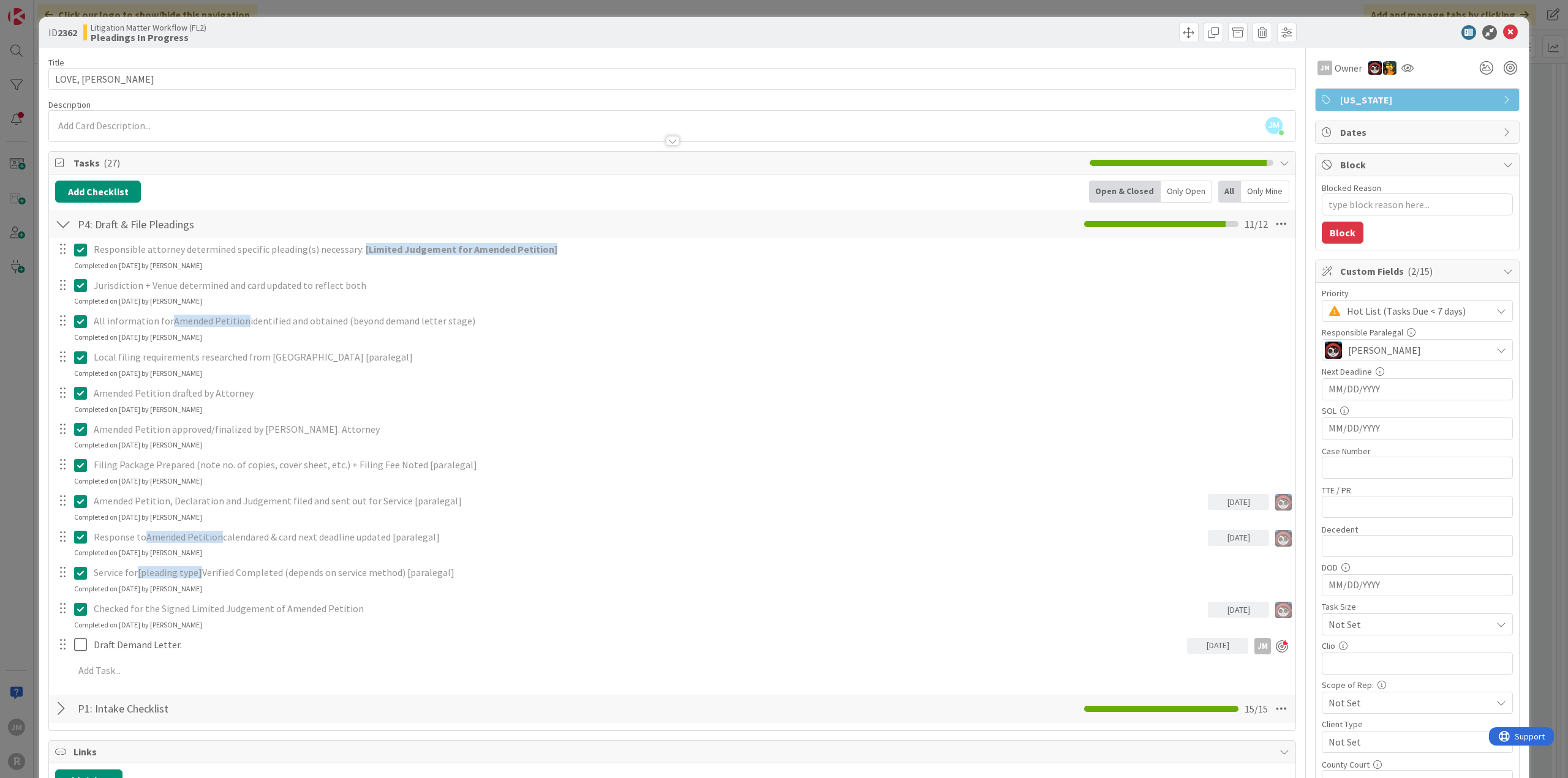
click at [20, 543] on div "ID 2362 Litigation Matter Workflow (FL2) Pleadings In Progress Title 13 / 128 L…" at bounding box center [784, 389] width 1568 height 778
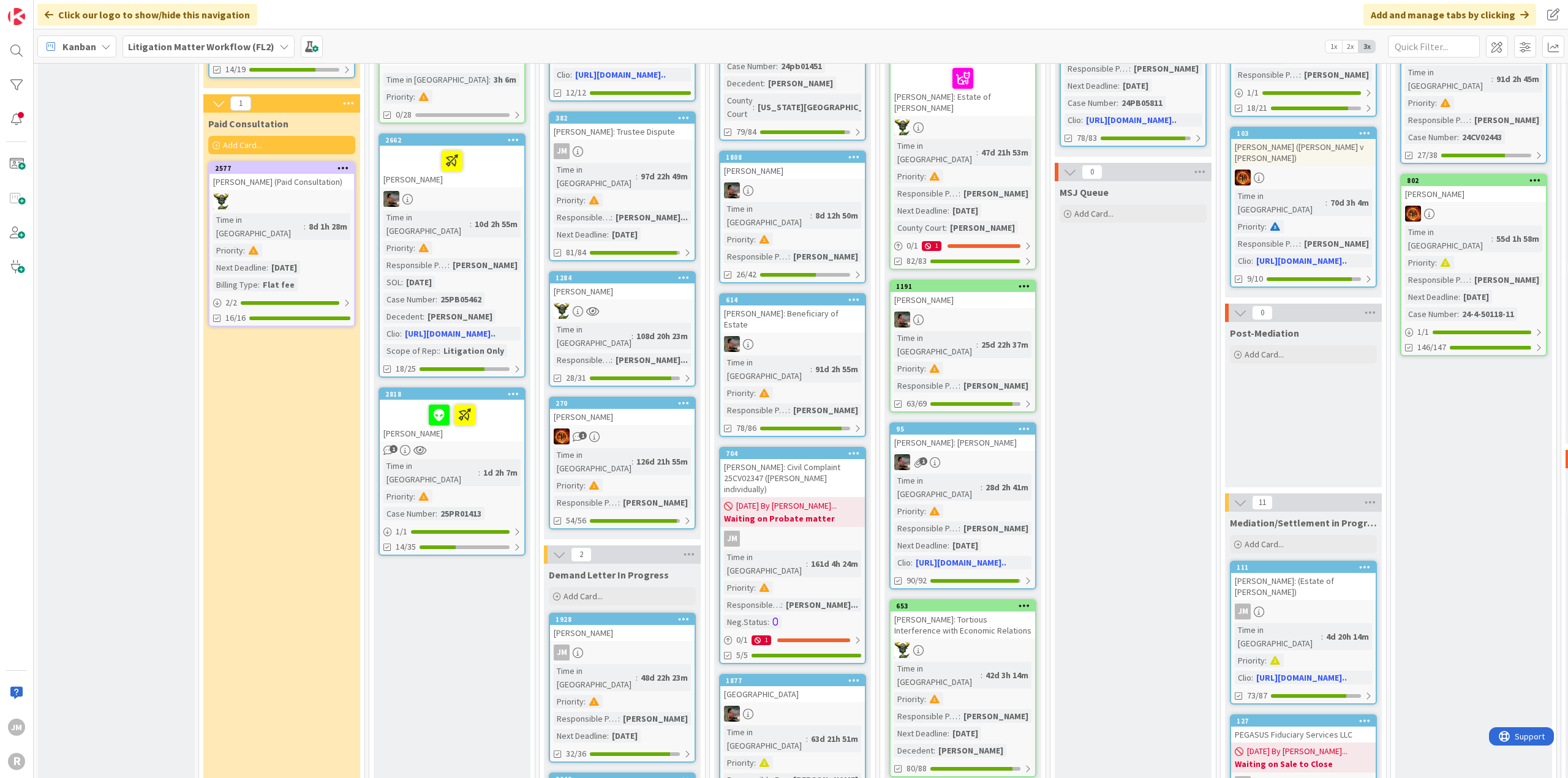
scroll to position [551, 0]
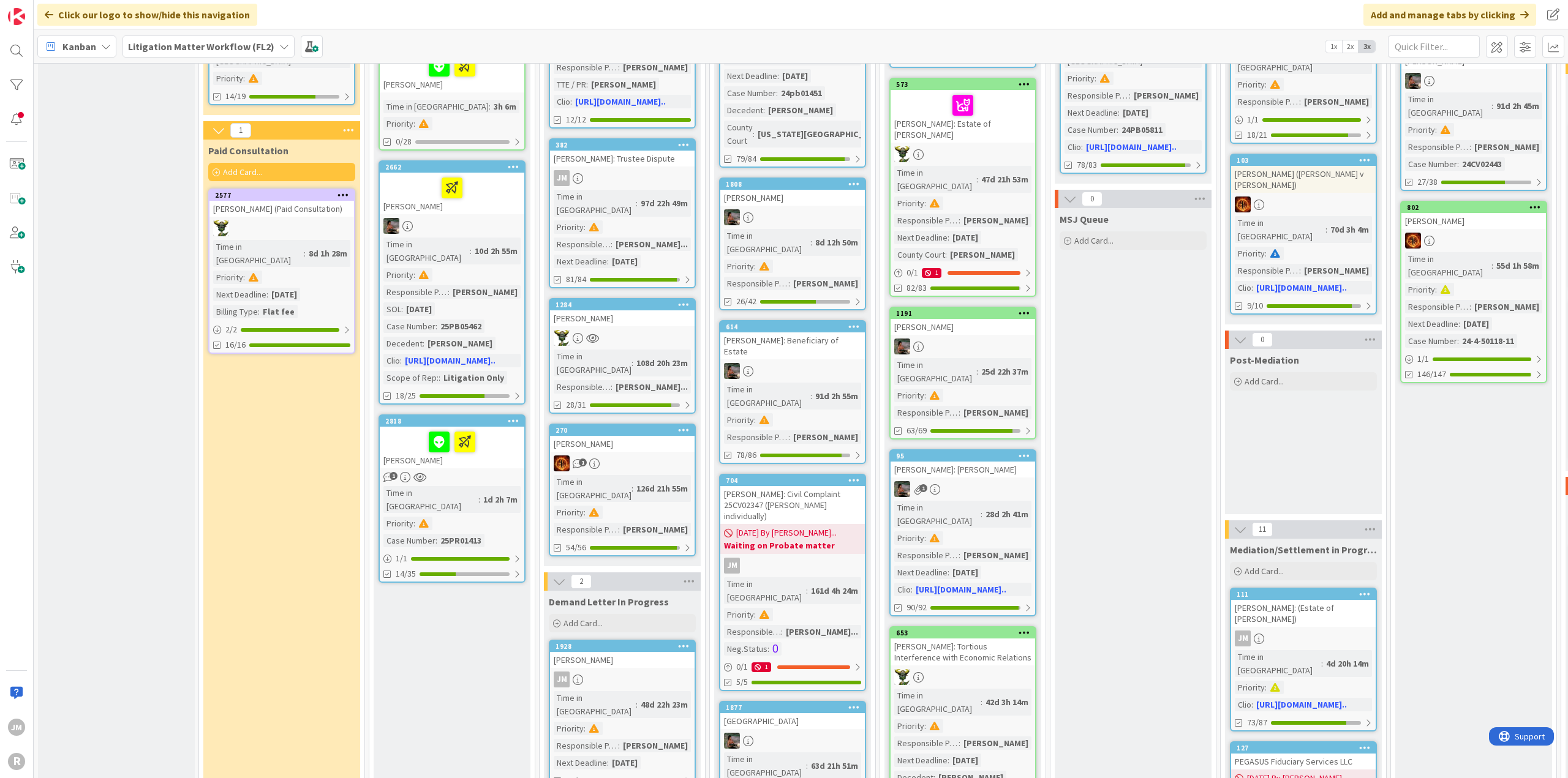
click at [821, 558] on div "JM" at bounding box center [792, 566] width 144 height 16
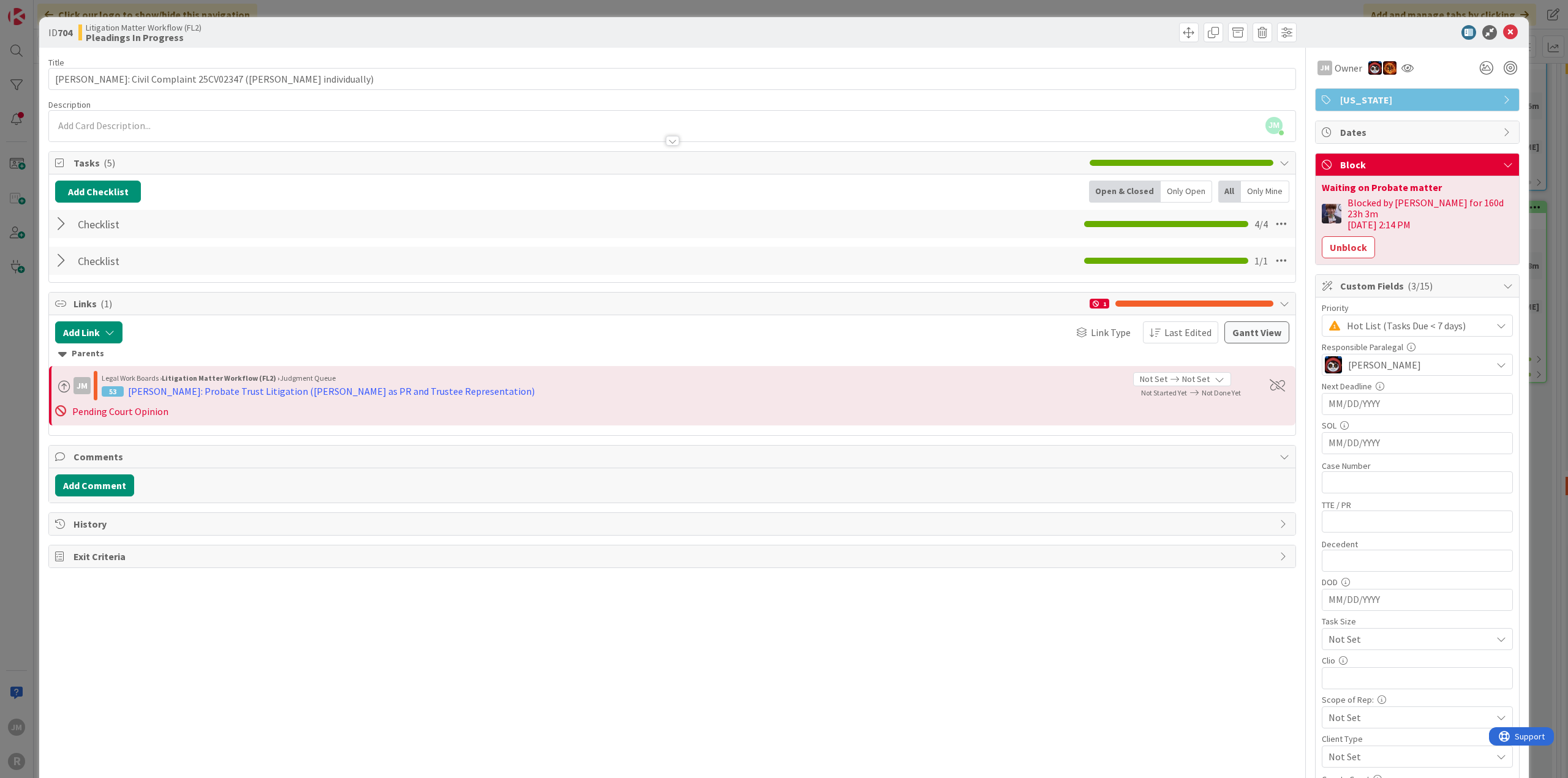
click at [61, 227] on div at bounding box center [63, 224] width 16 height 22
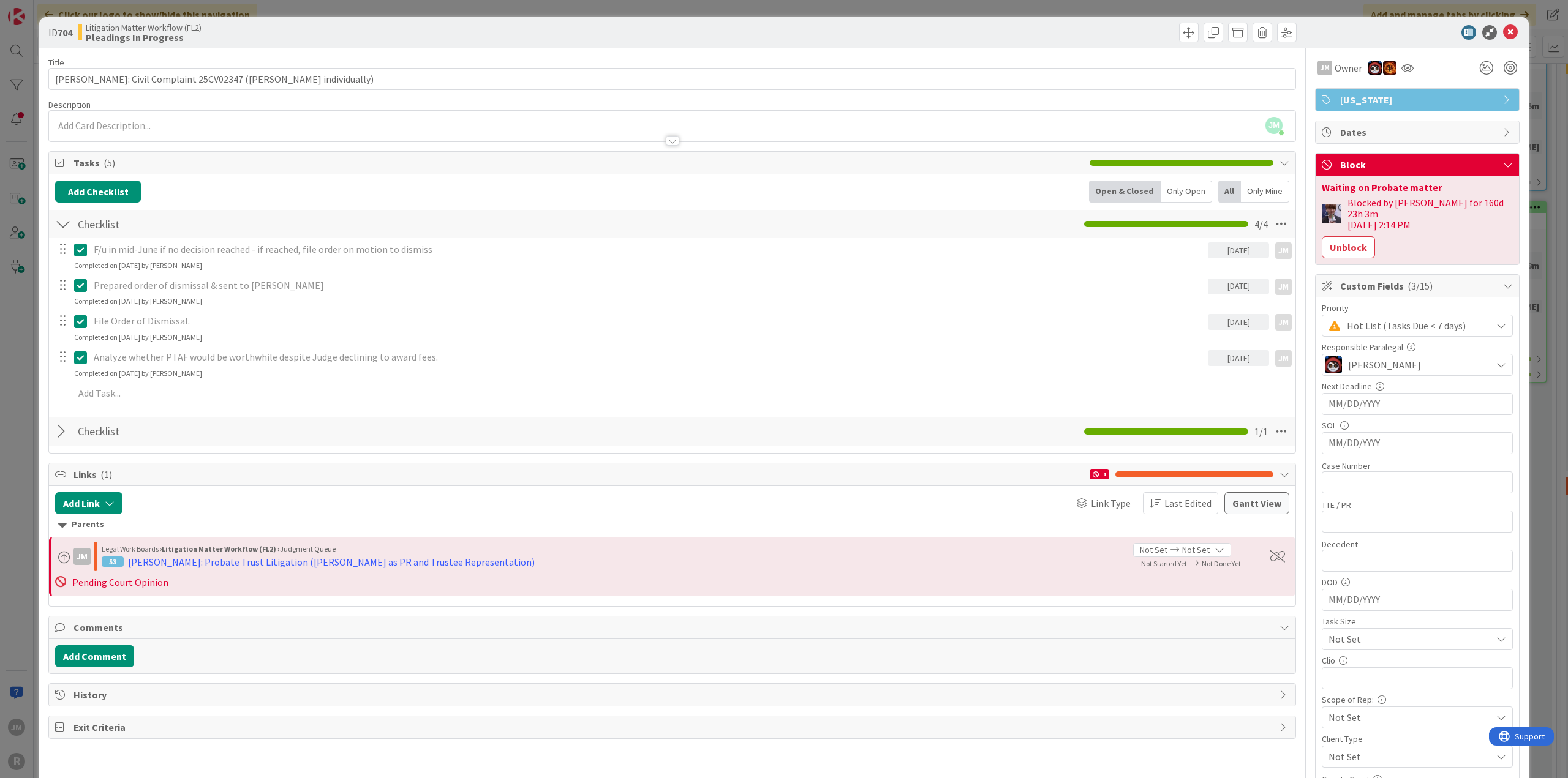
scroll to position [61, 0]
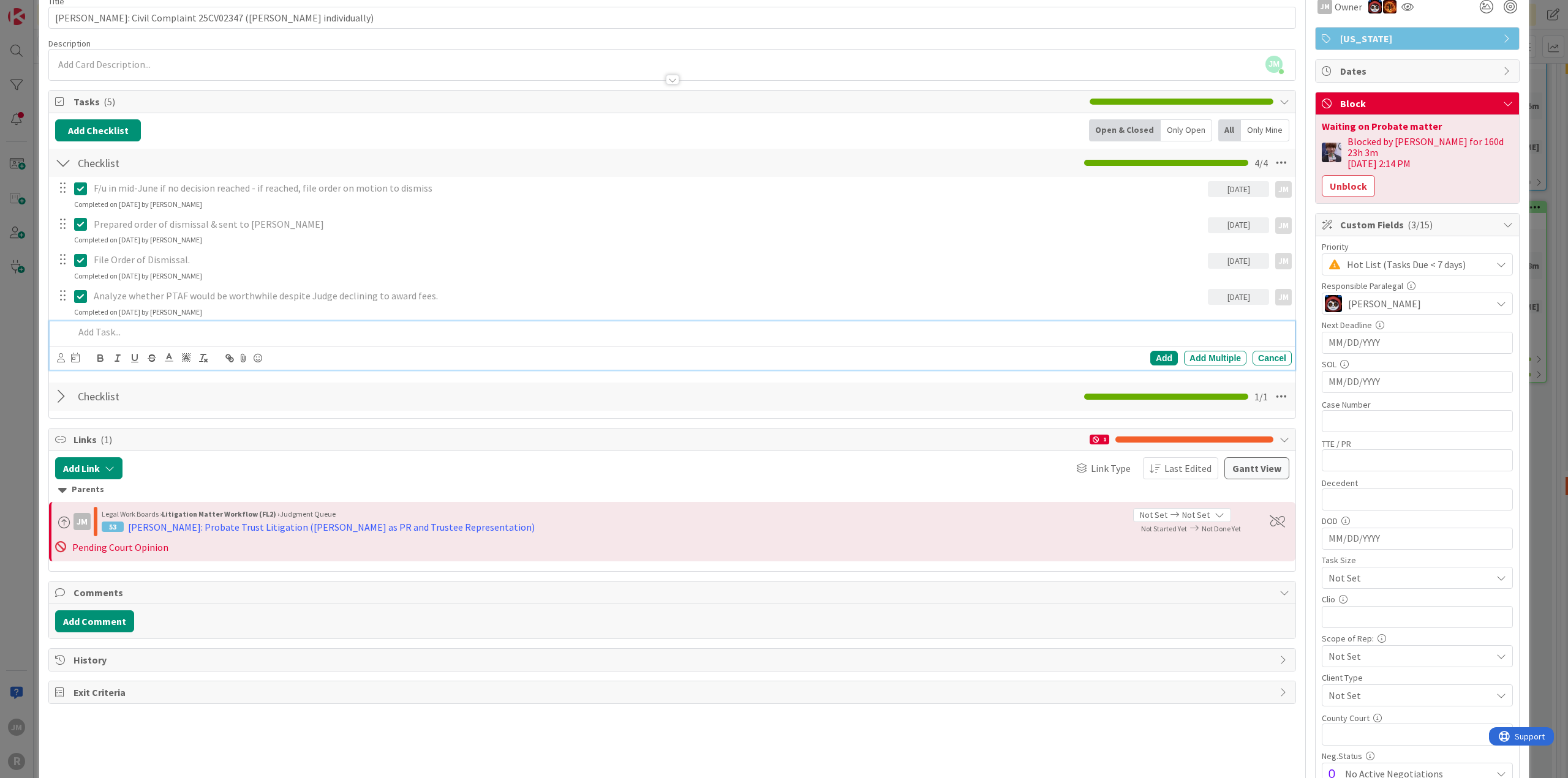
click at [137, 333] on p at bounding box center [681, 332] width 1212 height 14
click at [60, 358] on icon at bounding box center [60, 358] width 8 height 9
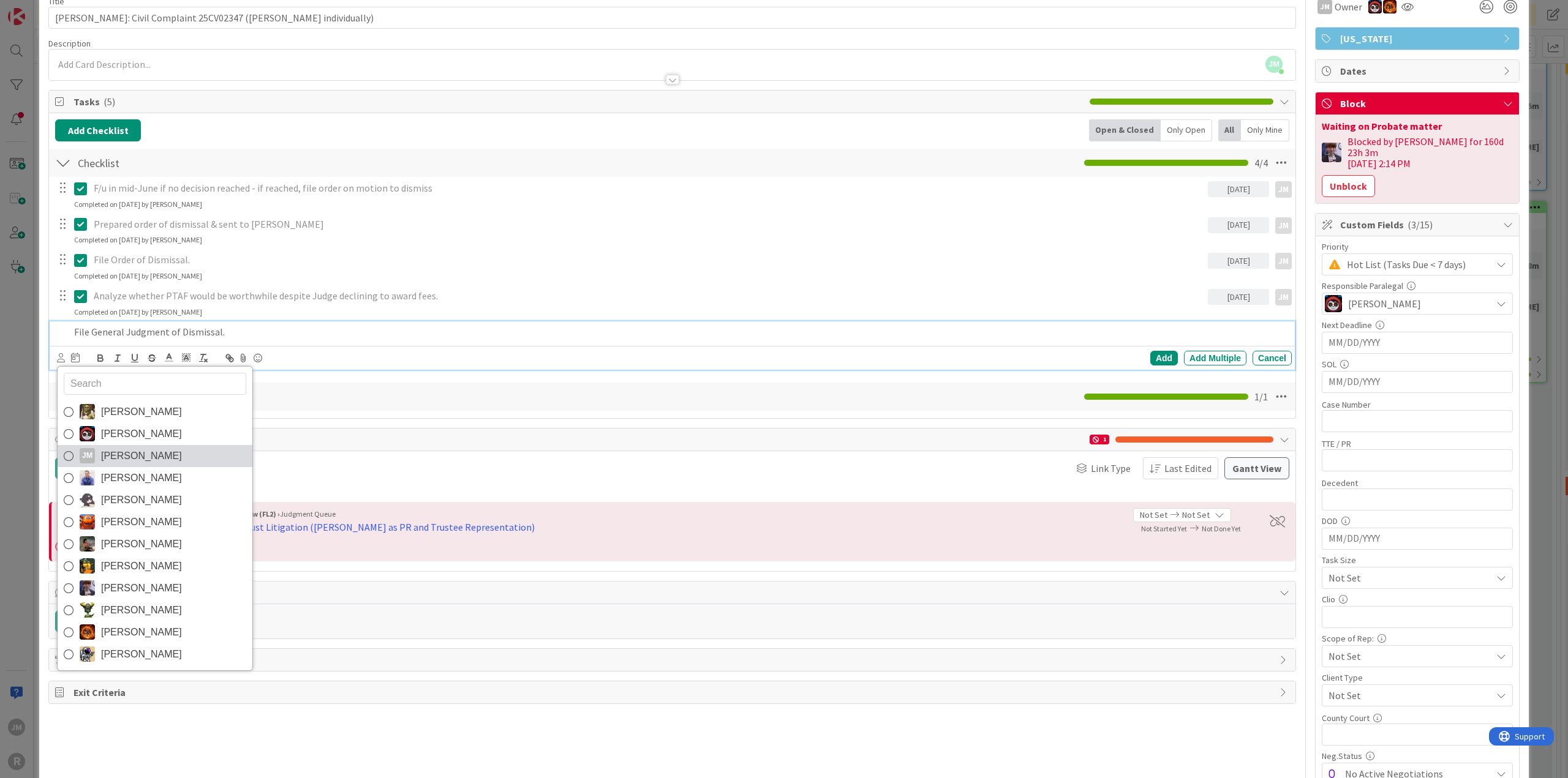
click at [72, 450] on icon at bounding box center [68, 456] width 10 height 18
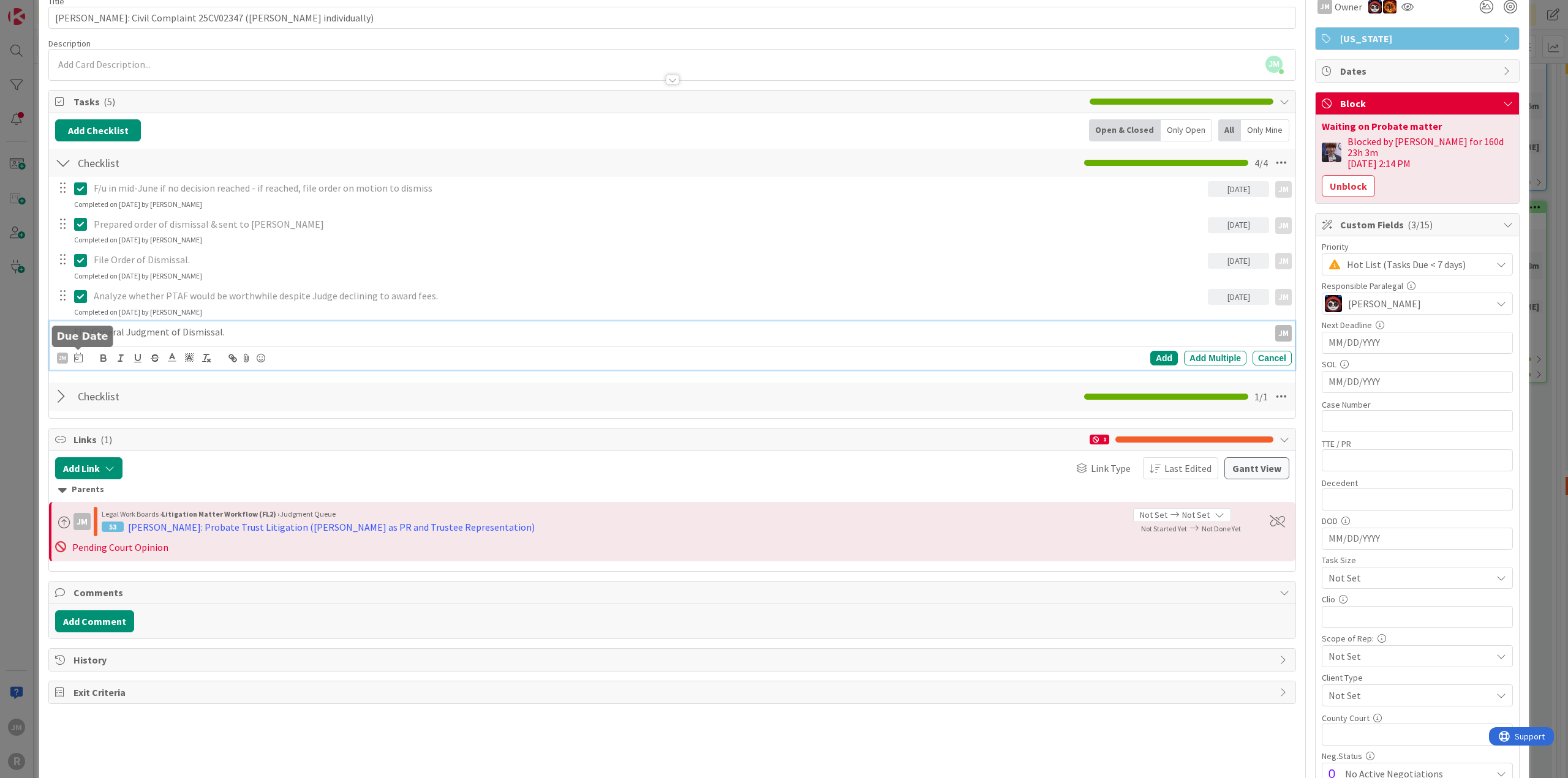
click at [78, 353] on icon at bounding box center [79, 357] width 9 height 10
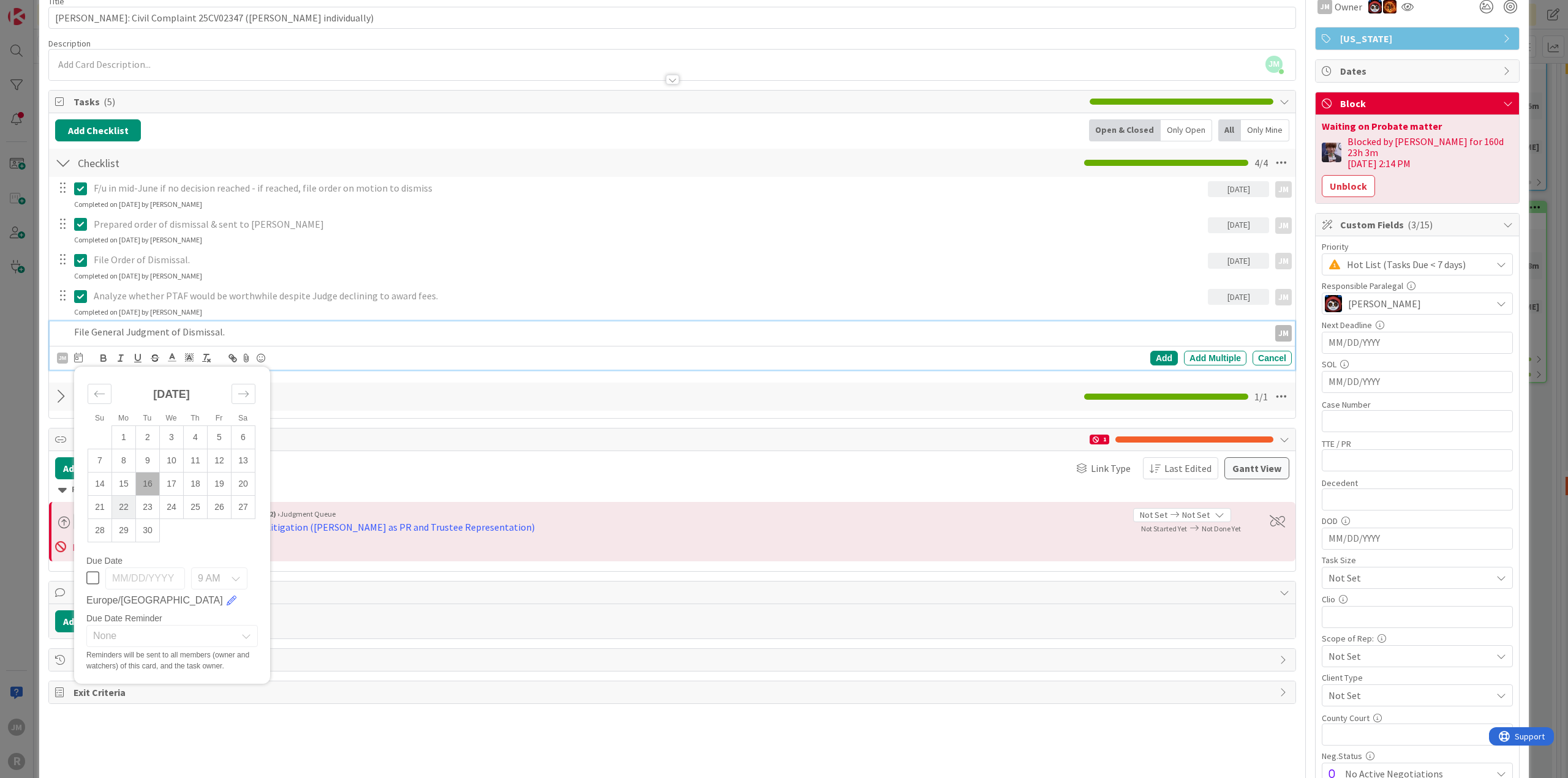
click at [125, 506] on td "22" at bounding box center [124, 507] width 24 height 24
click at [1161, 354] on div "Add" at bounding box center [1164, 358] width 27 height 15
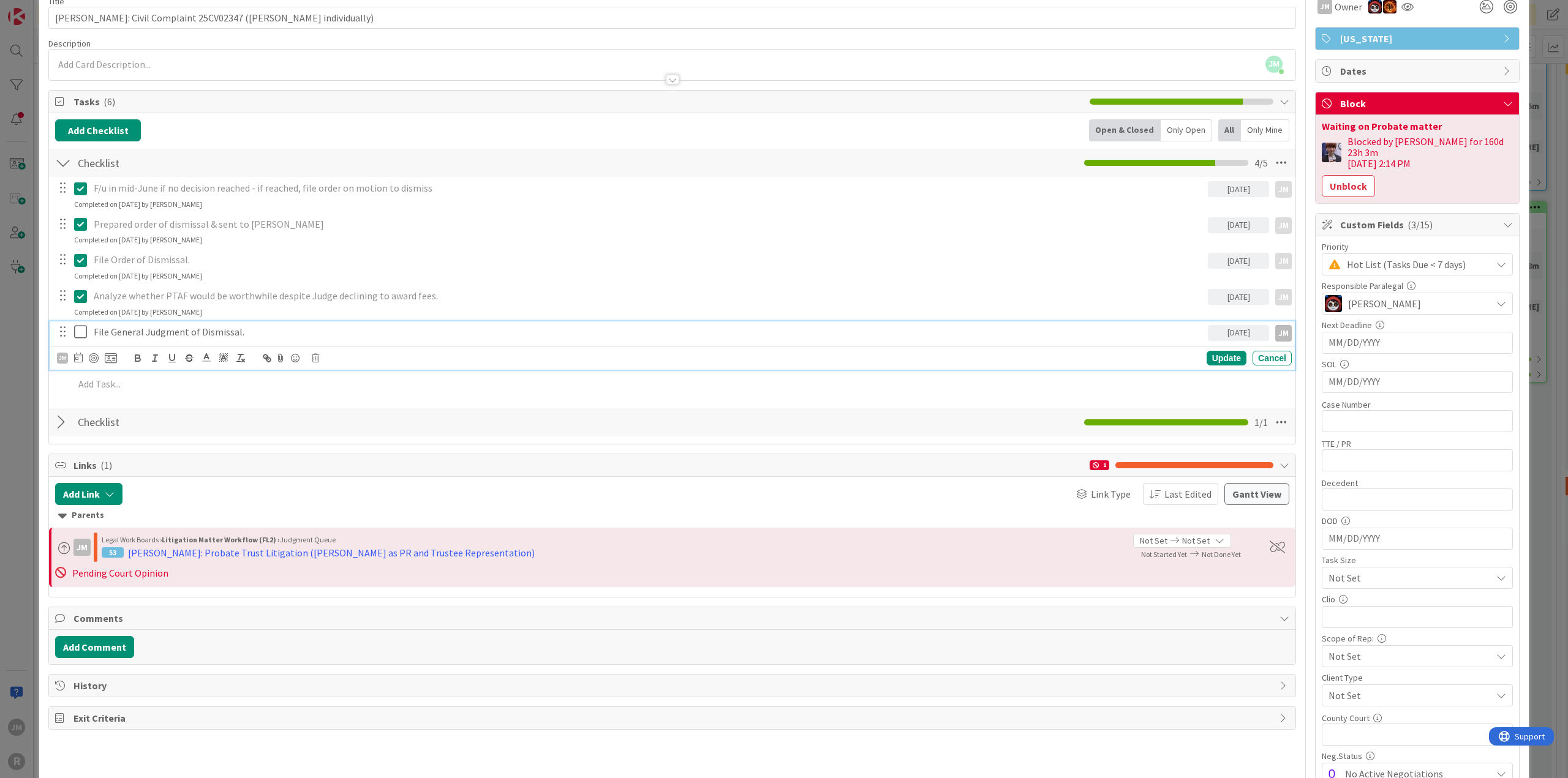
click at [146, 333] on p "File General Judgment of Dismissal." at bounding box center [648, 332] width 1109 height 14
click at [93, 356] on div at bounding box center [94, 358] width 10 height 10
click at [1217, 354] on div "Update" at bounding box center [1226, 358] width 40 height 15
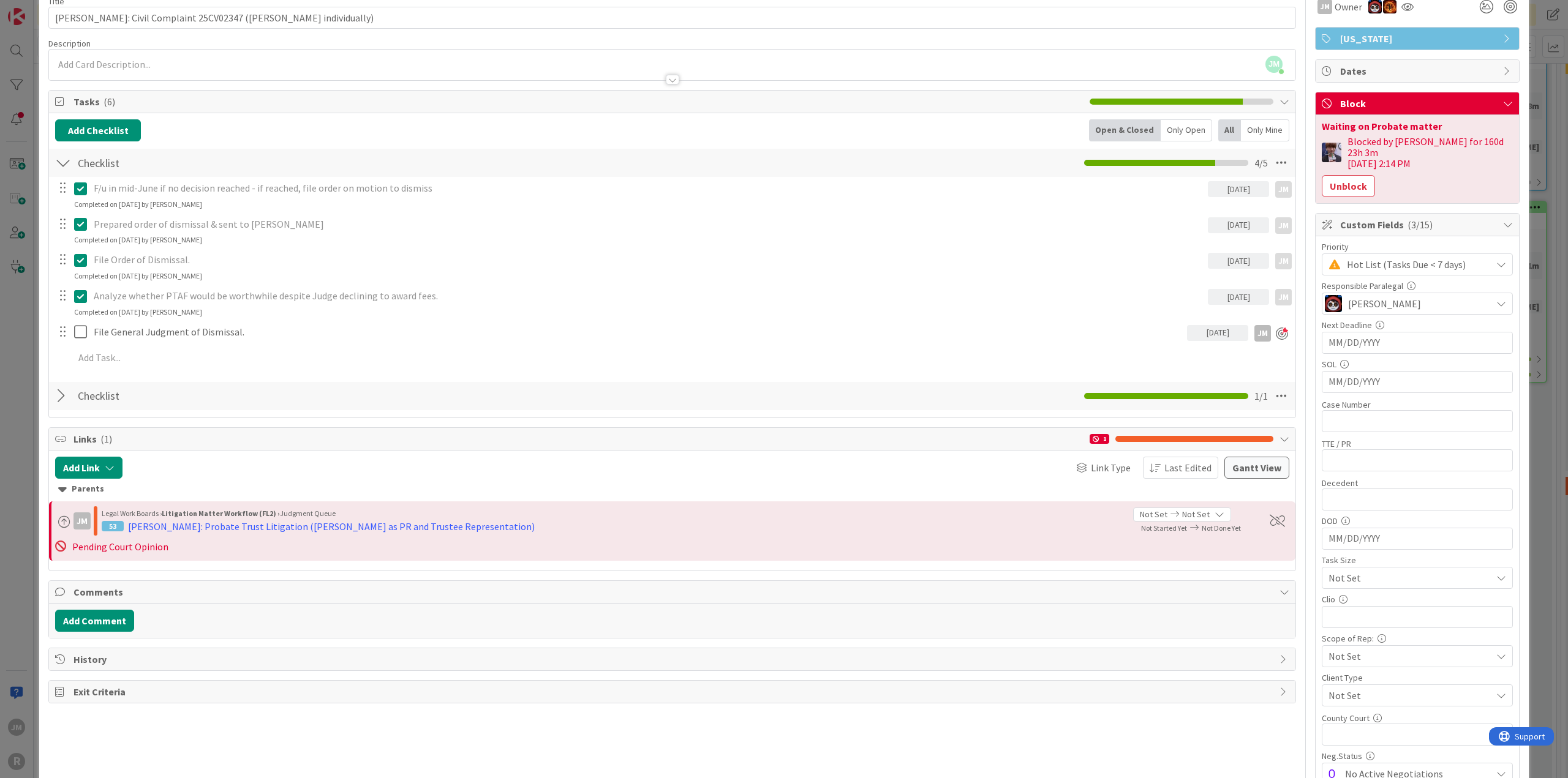
click at [25, 398] on div "ID 704 Litigation Matter Workflow (FL2) Pleadings In Progress Title 51 / 128 [P…" at bounding box center [784, 389] width 1568 height 778
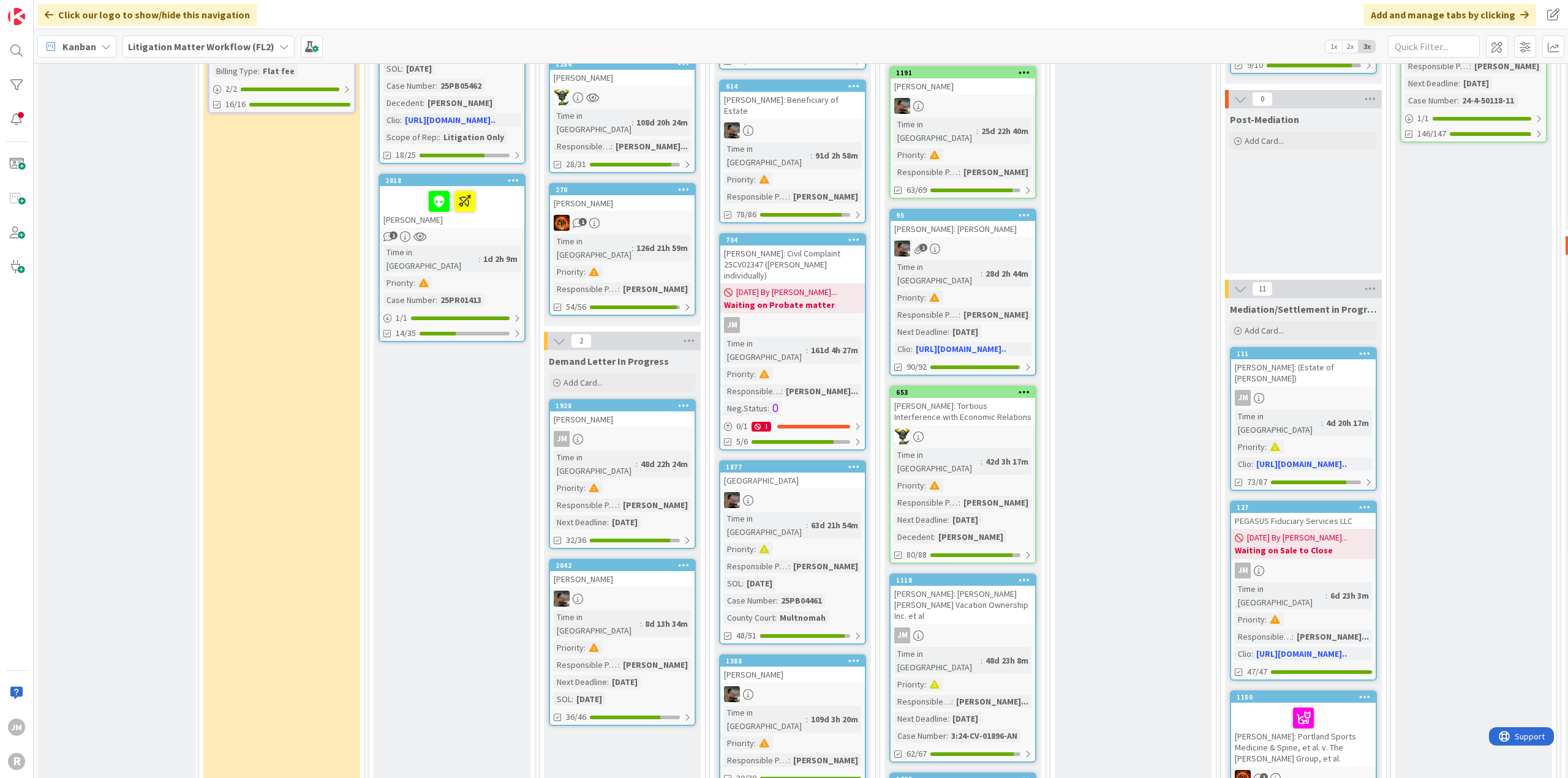
scroll to position [796, 0]
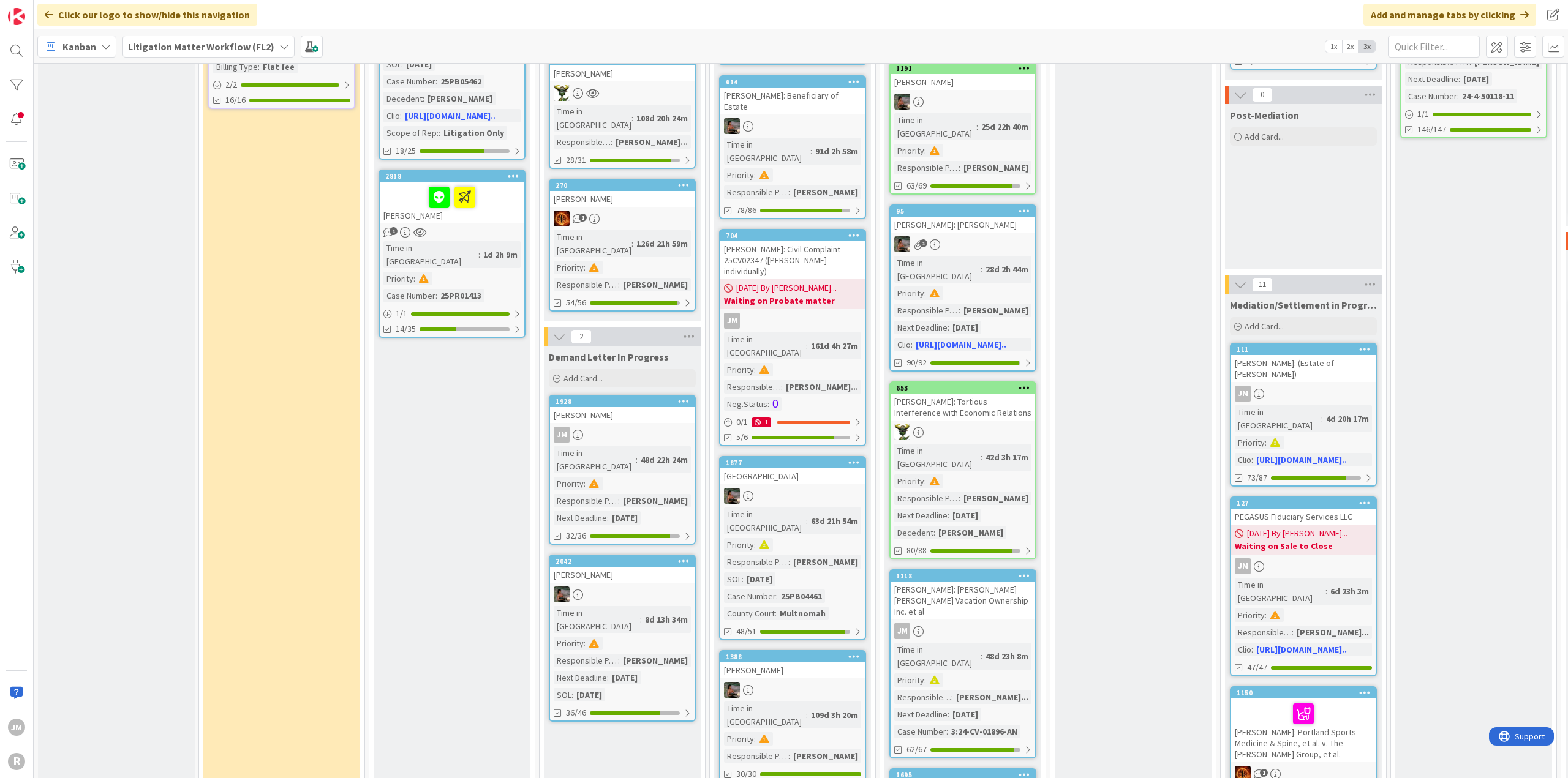
click at [1001, 623] on div "JM" at bounding box center [963, 632] width 144 height 16
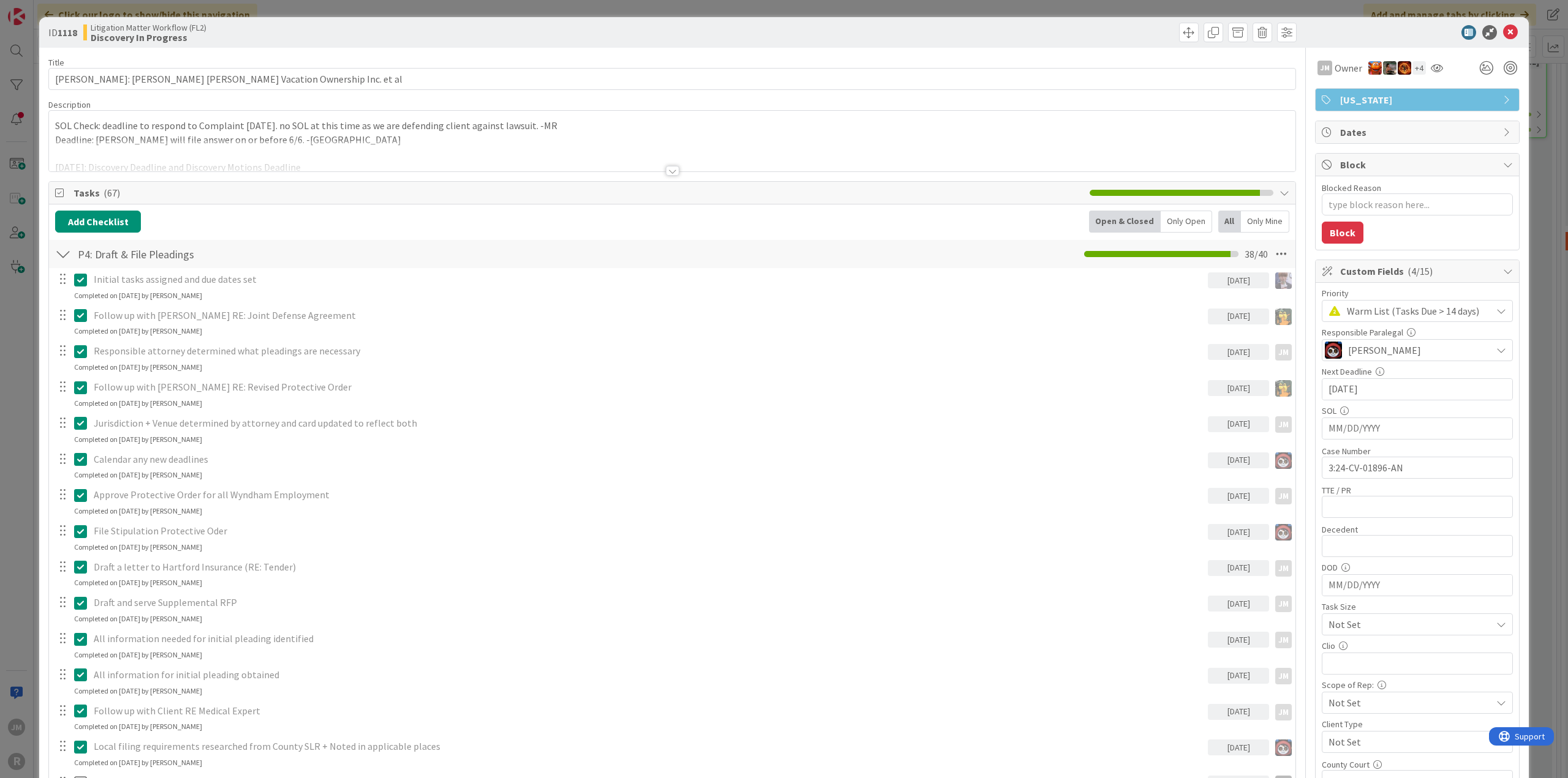
type textarea "x"
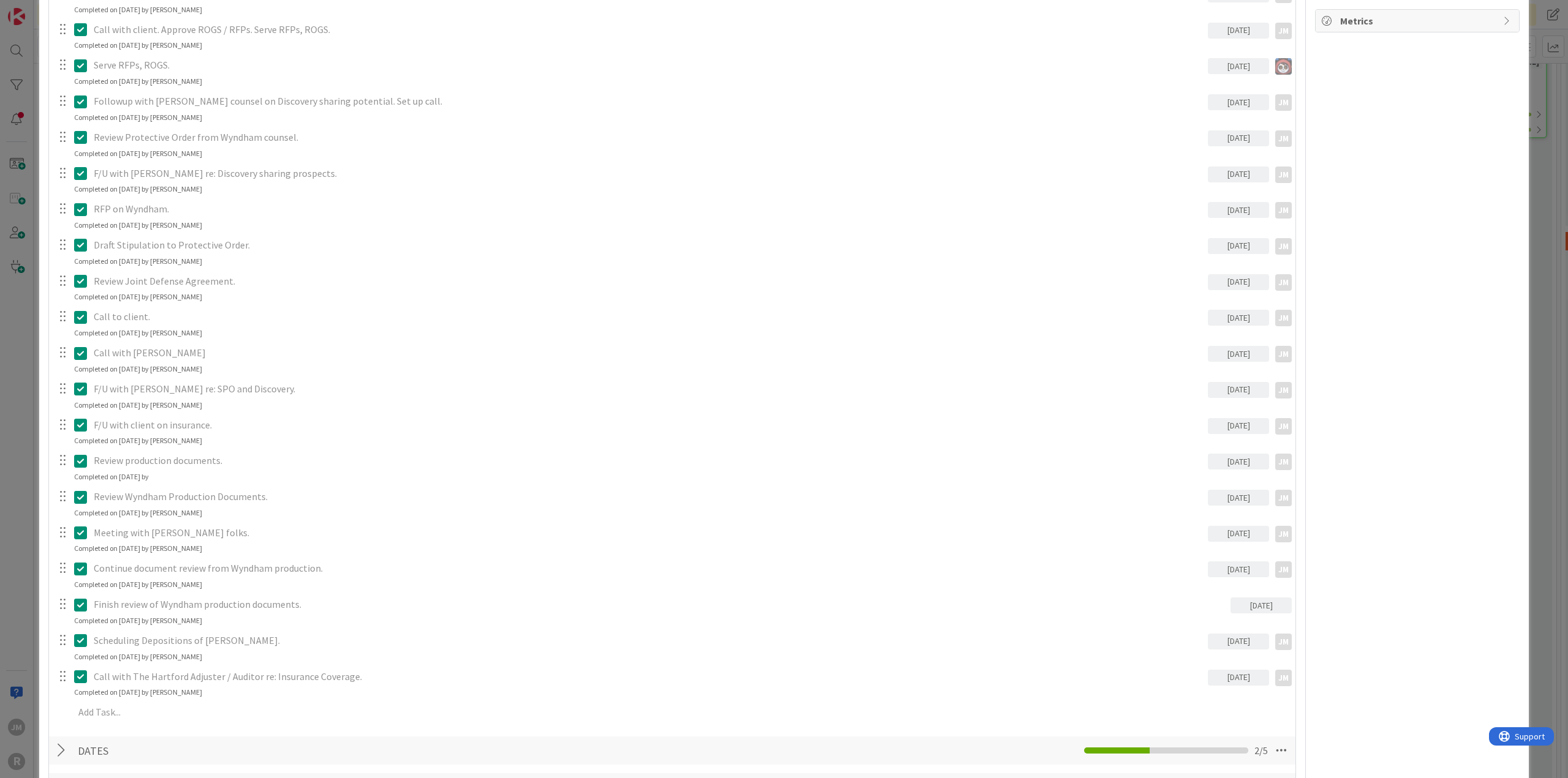
scroll to position [1163, 0]
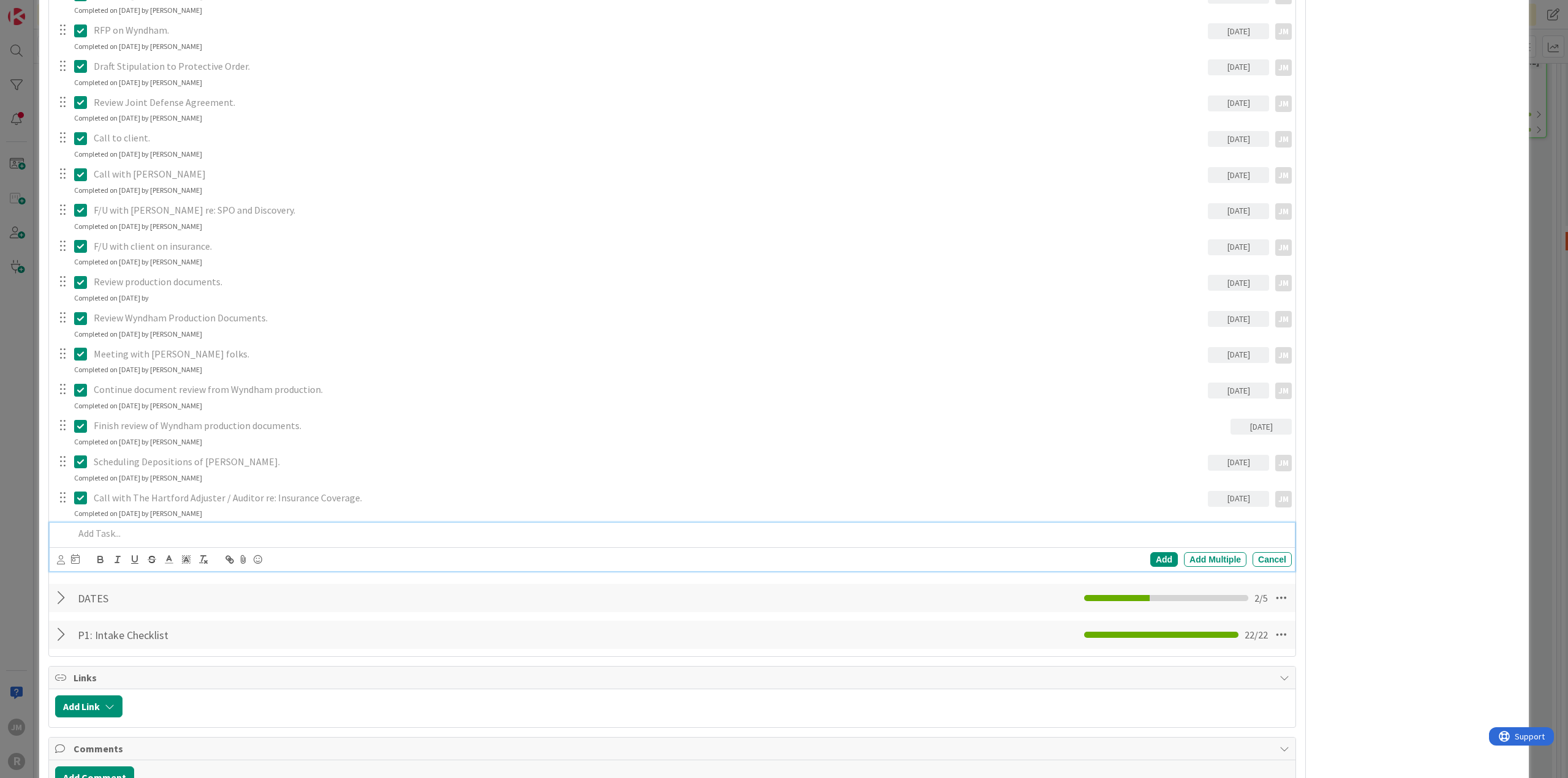
click at [158, 530] on p at bounding box center [681, 533] width 1212 height 14
click at [59, 560] on icon at bounding box center [60, 559] width 8 height 9
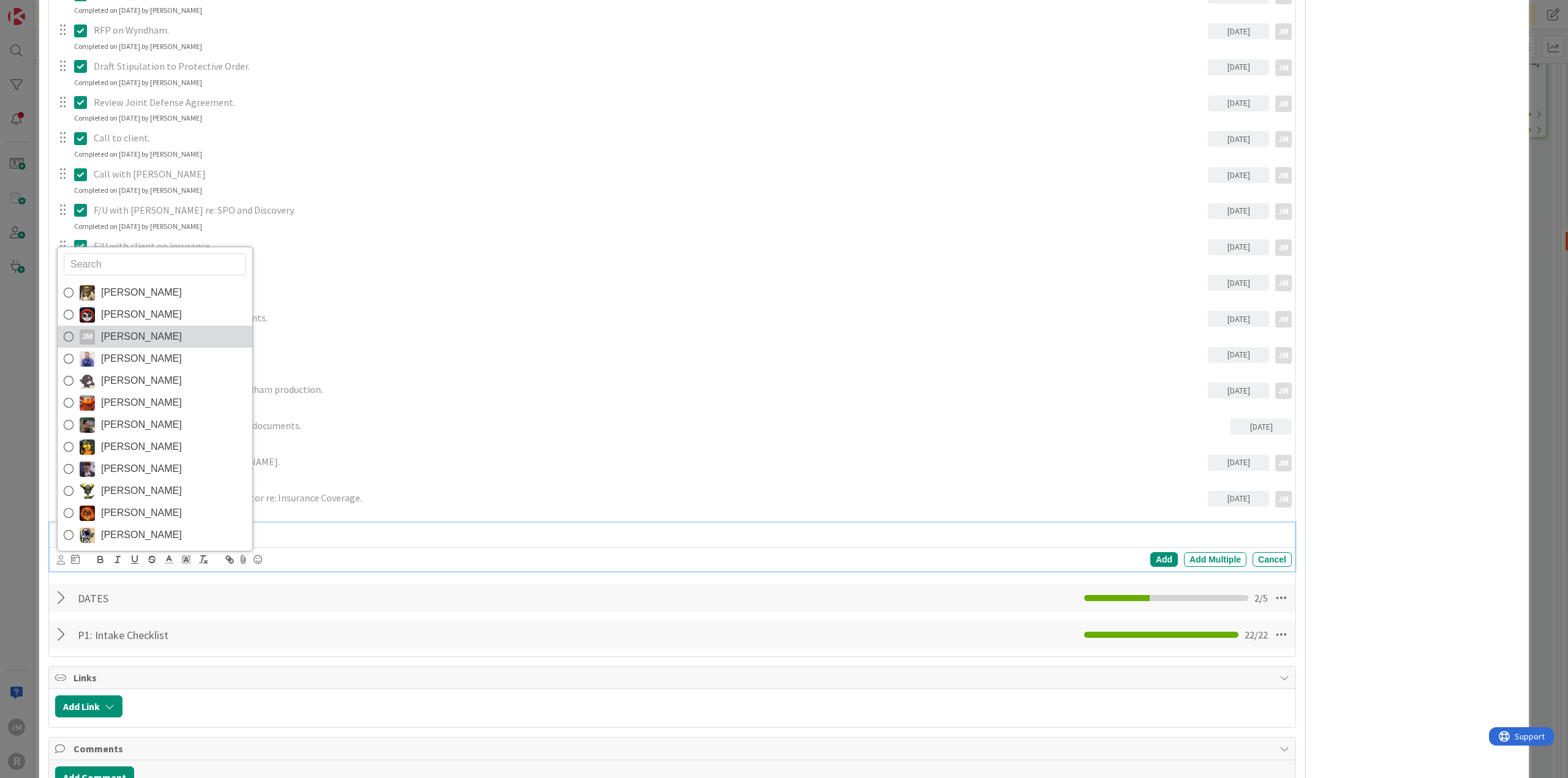
click at [69, 333] on icon at bounding box center [68, 336] width 10 height 18
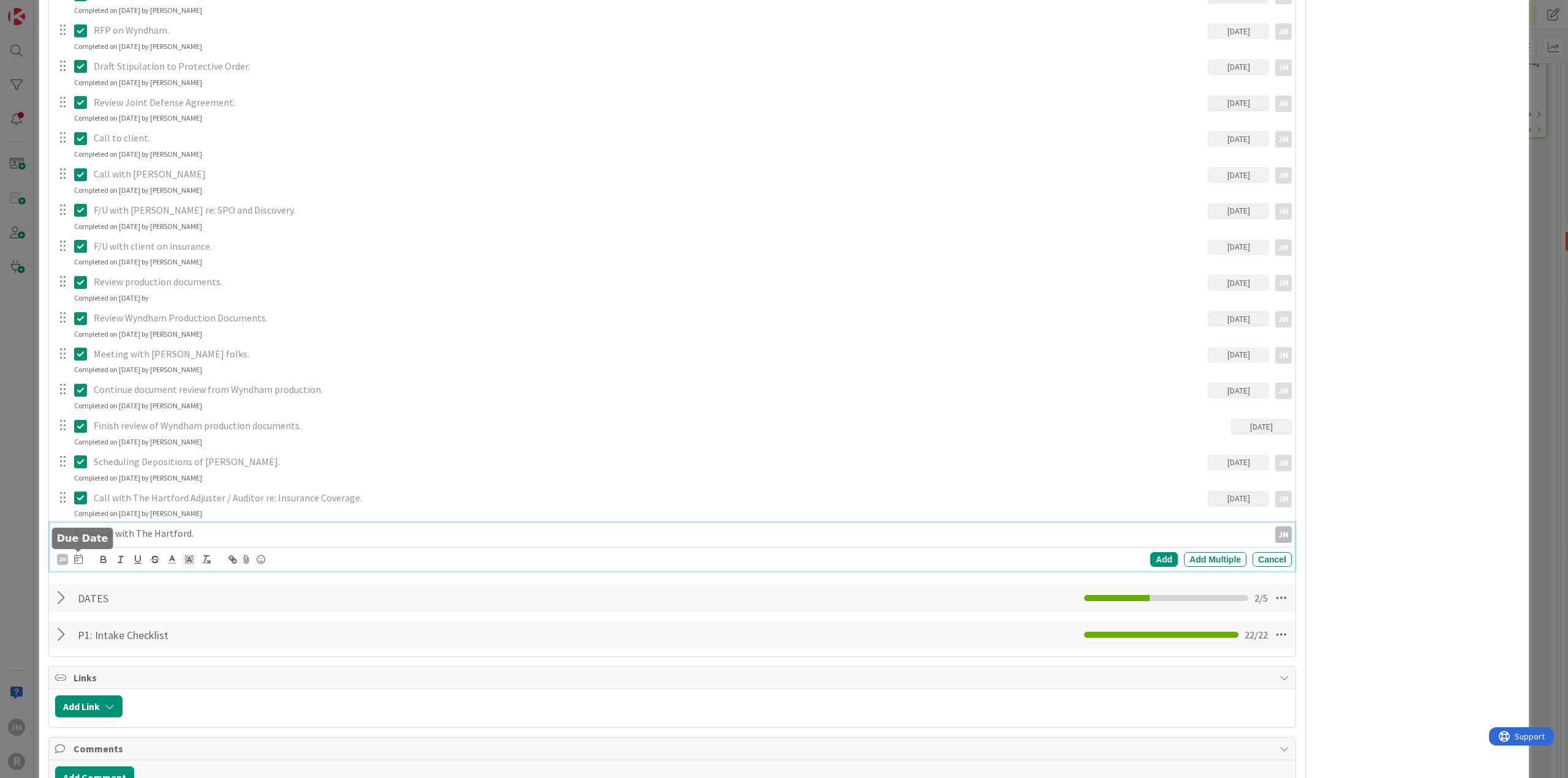
click at [77, 556] on icon at bounding box center [79, 559] width 9 height 10
click at [218, 704] on td "26" at bounding box center [219, 709] width 24 height 24
click at [1156, 558] on div "Add" at bounding box center [1164, 559] width 27 height 15
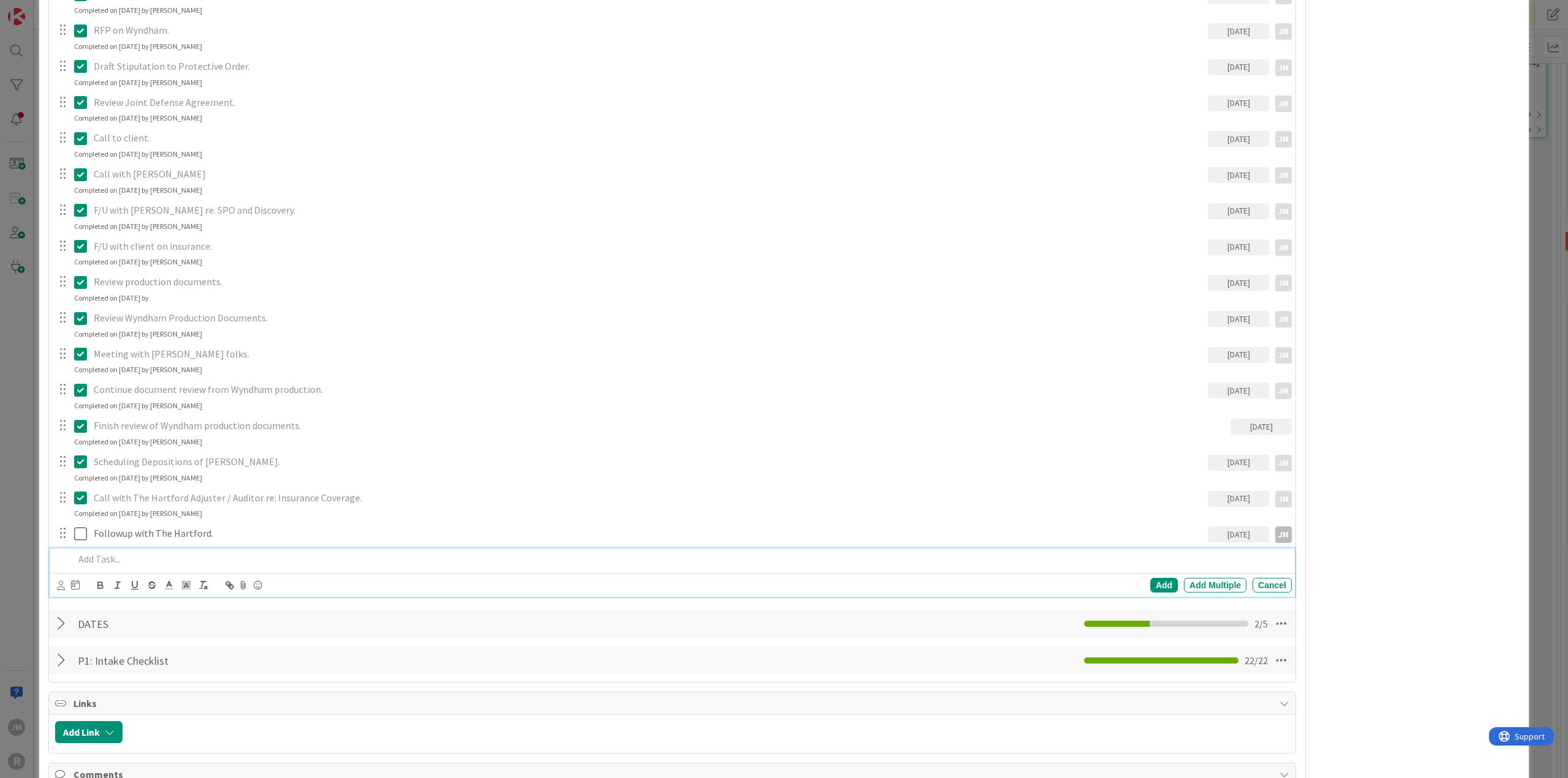
click at [165, 554] on p at bounding box center [681, 559] width 1212 height 14
click at [57, 583] on icon at bounding box center [60, 585] width 8 height 9
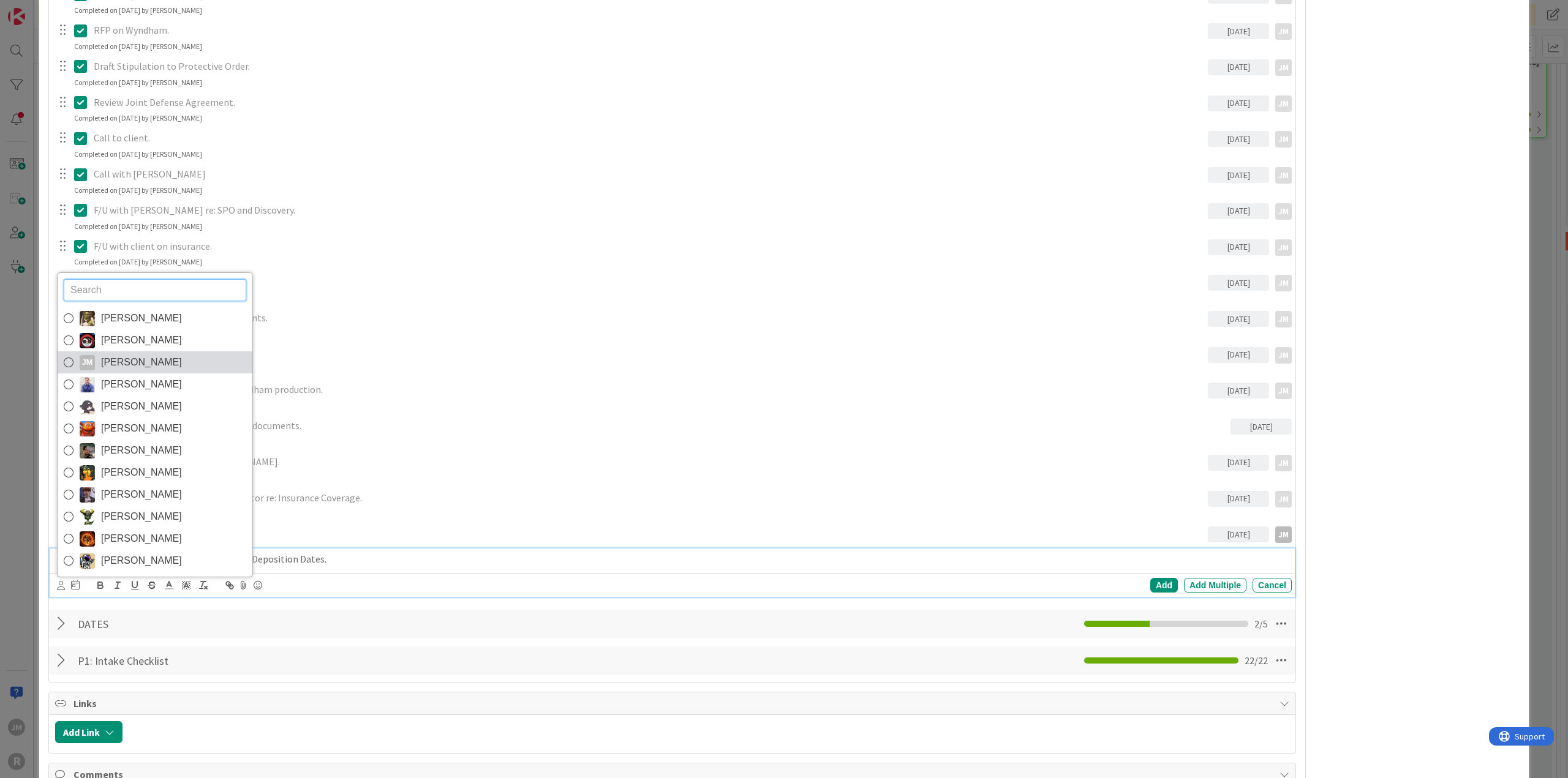
click at [70, 357] on icon at bounding box center [68, 362] width 10 height 18
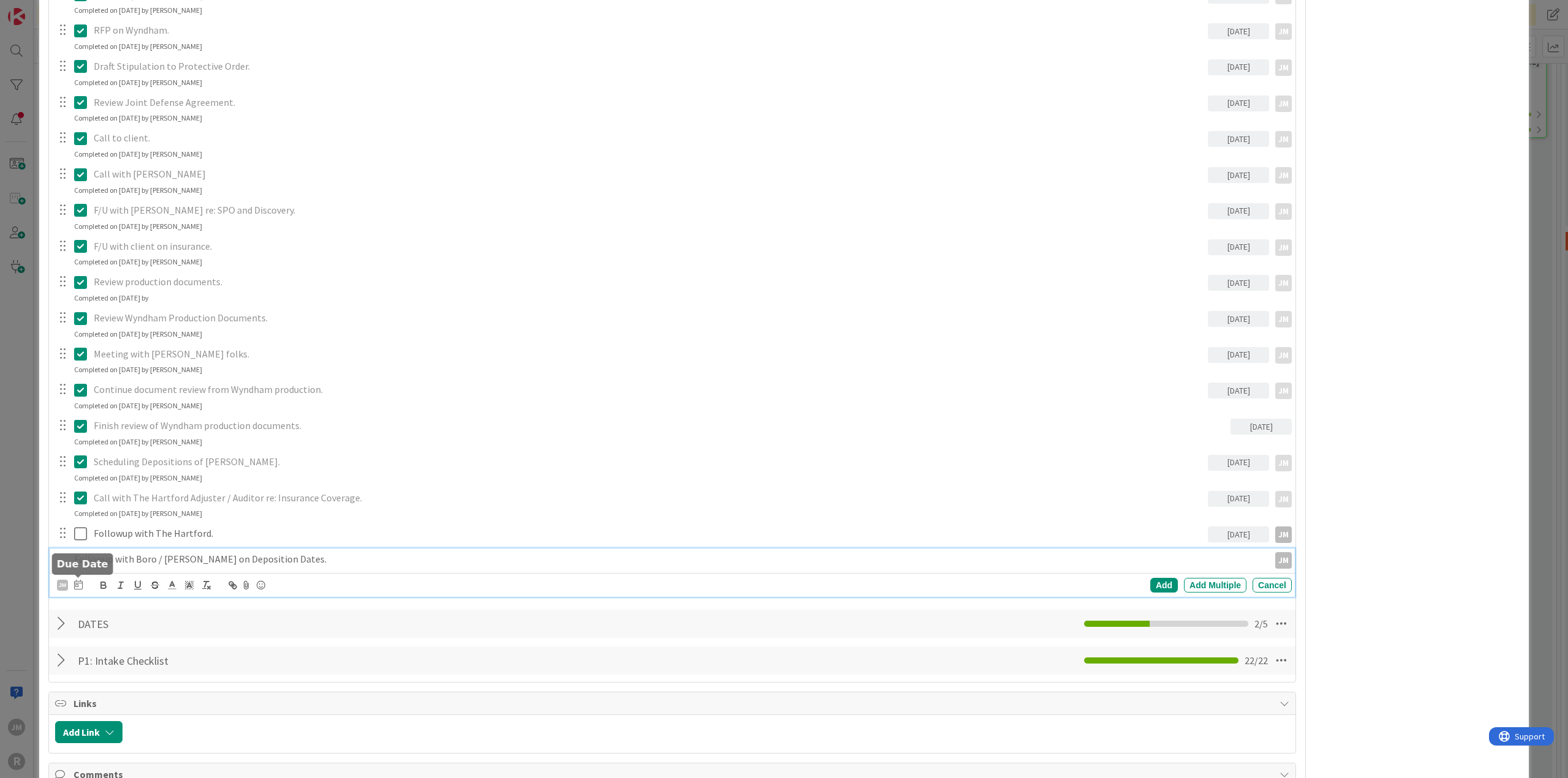
click at [78, 585] on icon at bounding box center [79, 584] width 9 height 10
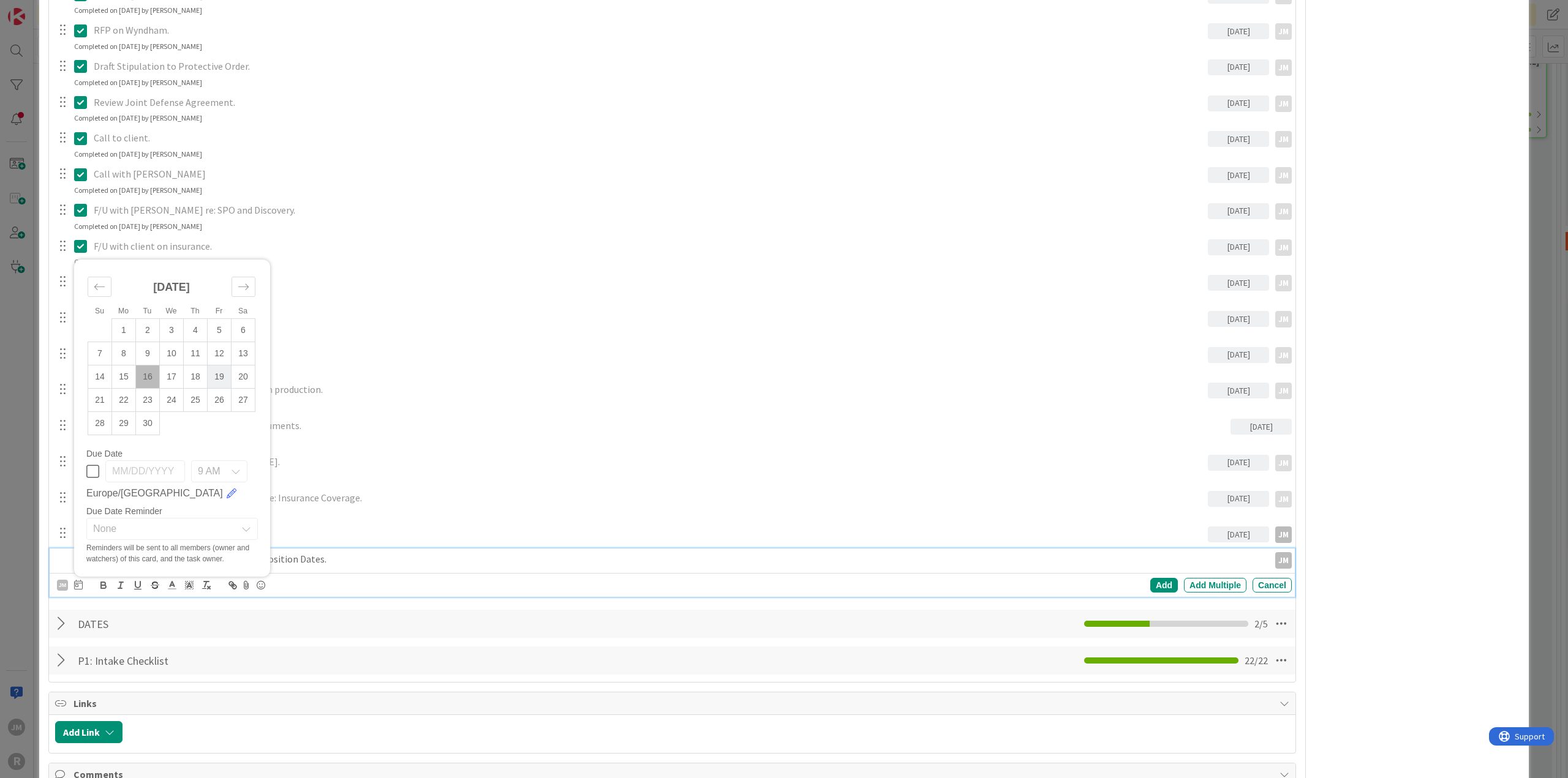
click at [222, 372] on td "19" at bounding box center [219, 377] width 24 height 24
click at [1156, 578] on div "Add" at bounding box center [1164, 585] width 27 height 15
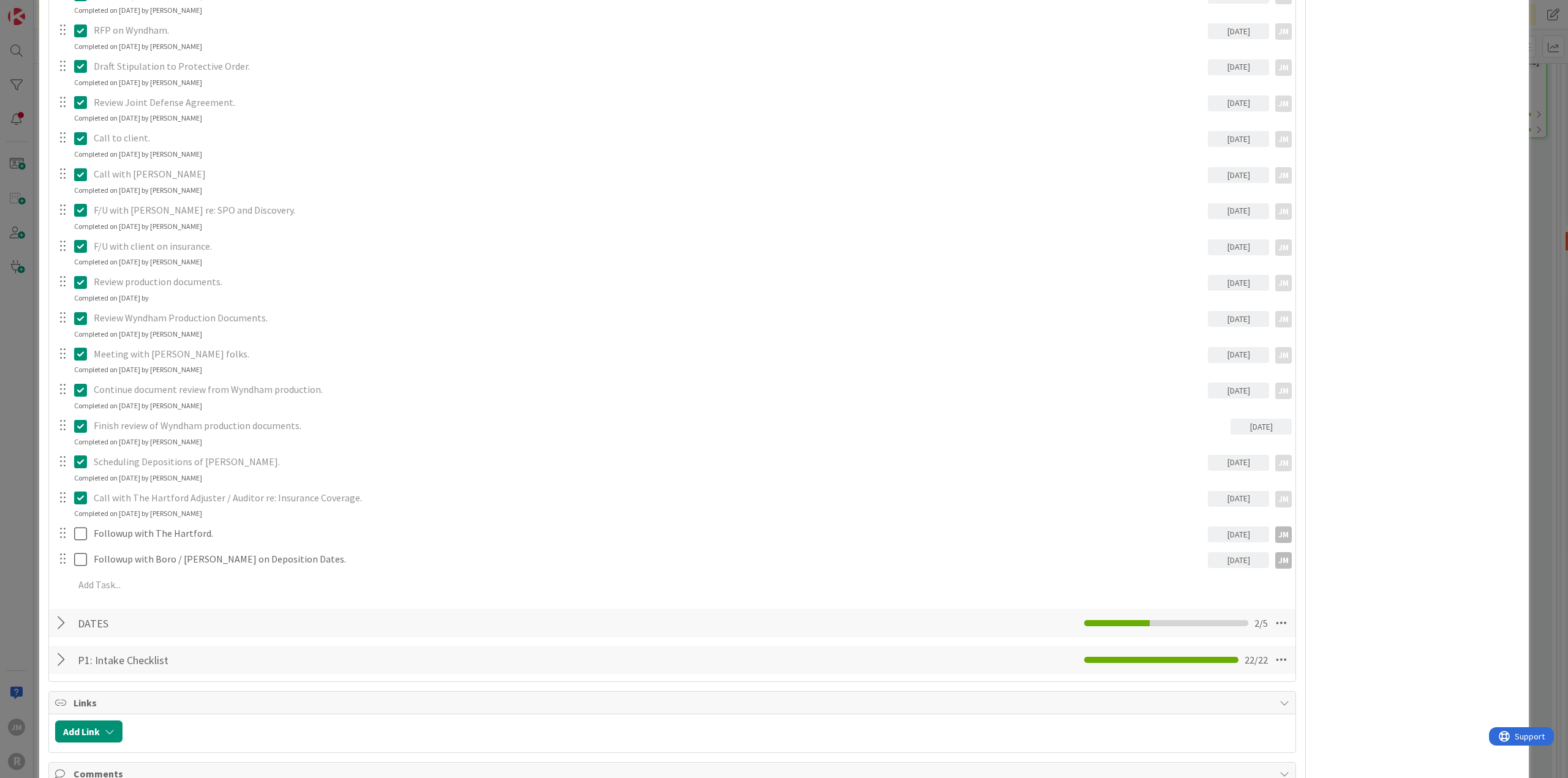
click at [11, 529] on div "ID 1118 Litigation Matter Workflow (FL2) Discovery In Progress Title 64 / 128 […" at bounding box center [784, 389] width 1568 height 778
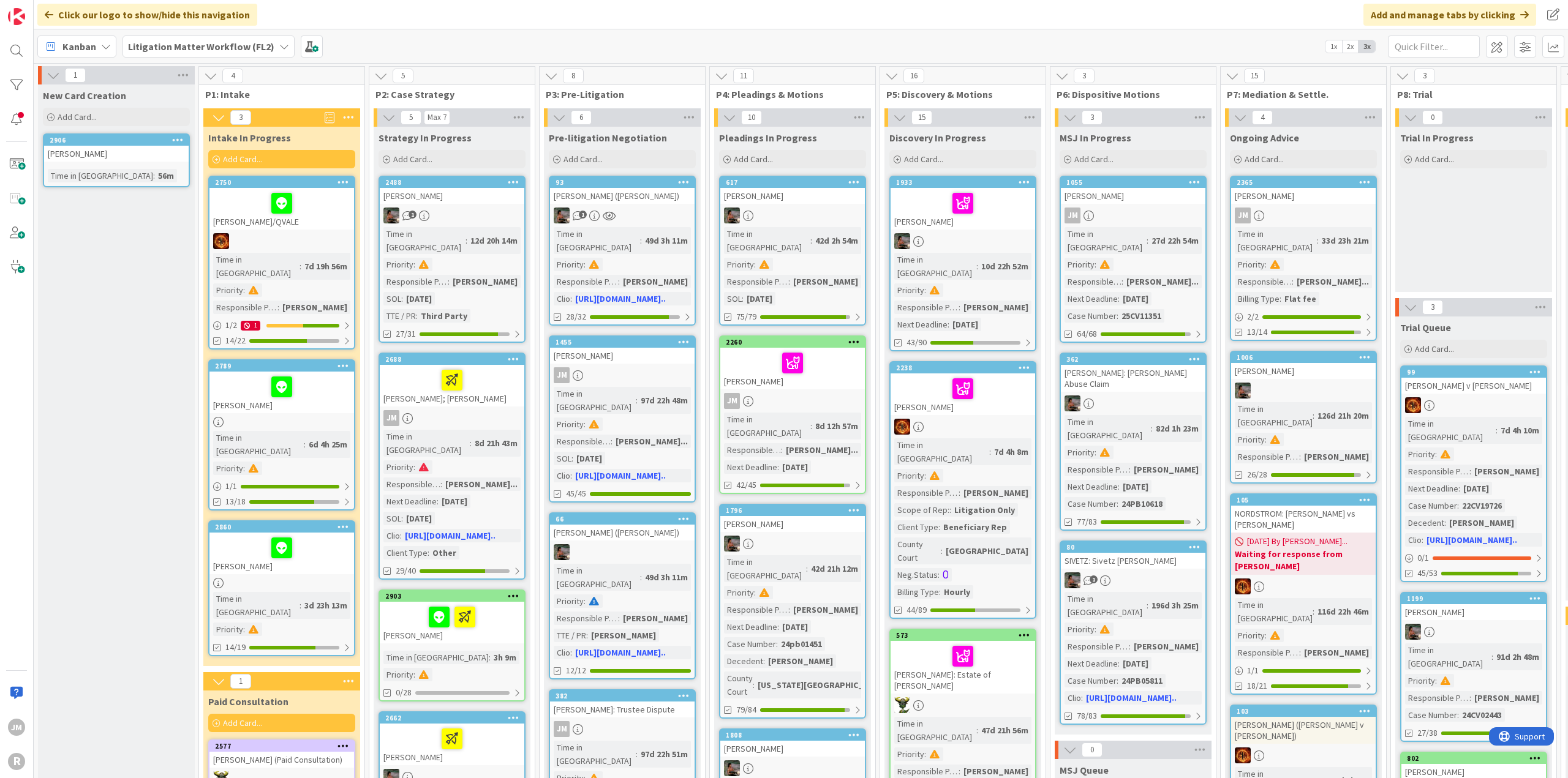
click at [1128, 211] on div "JM" at bounding box center [1133, 216] width 144 height 16
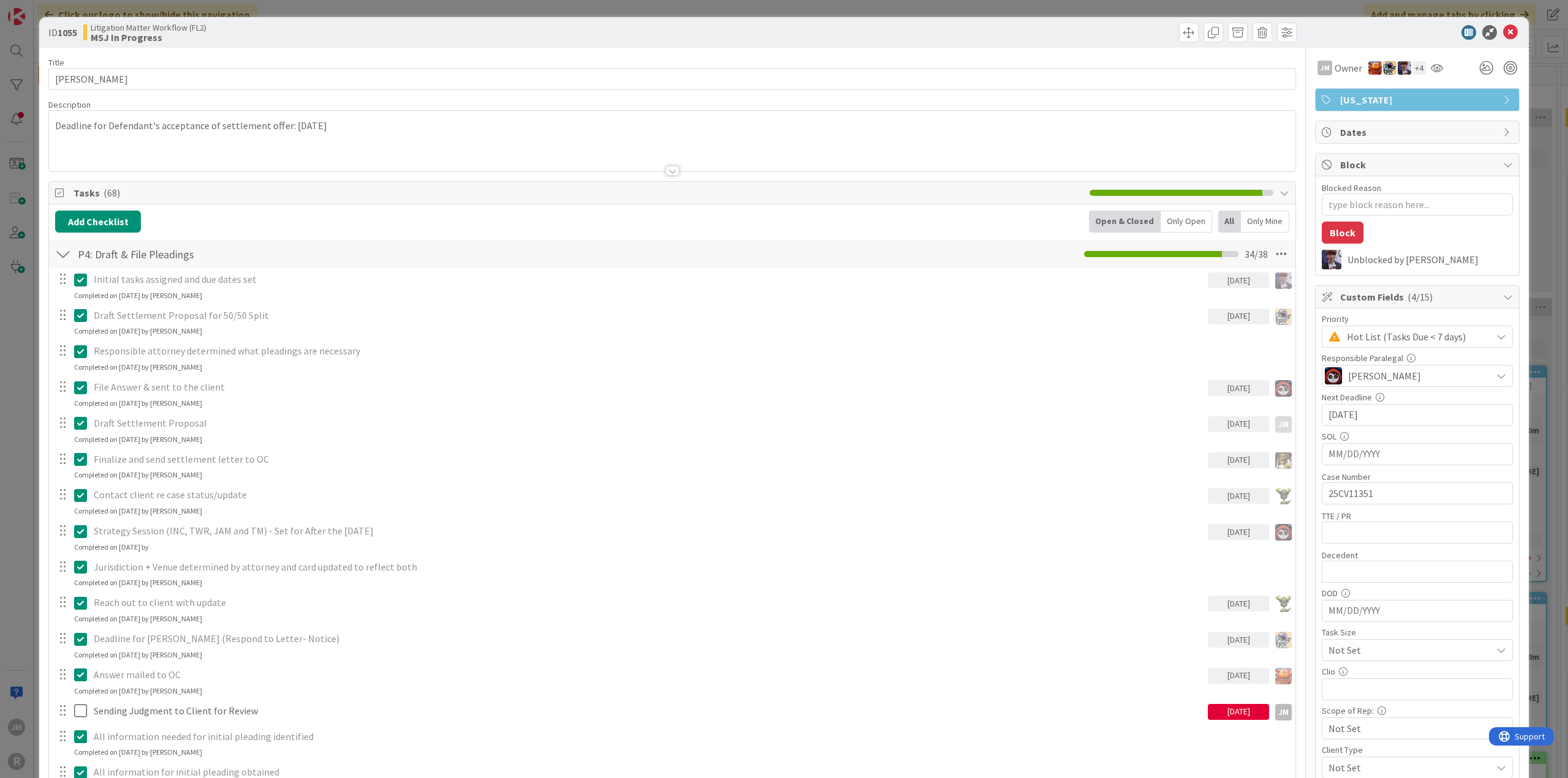
type textarea "x"
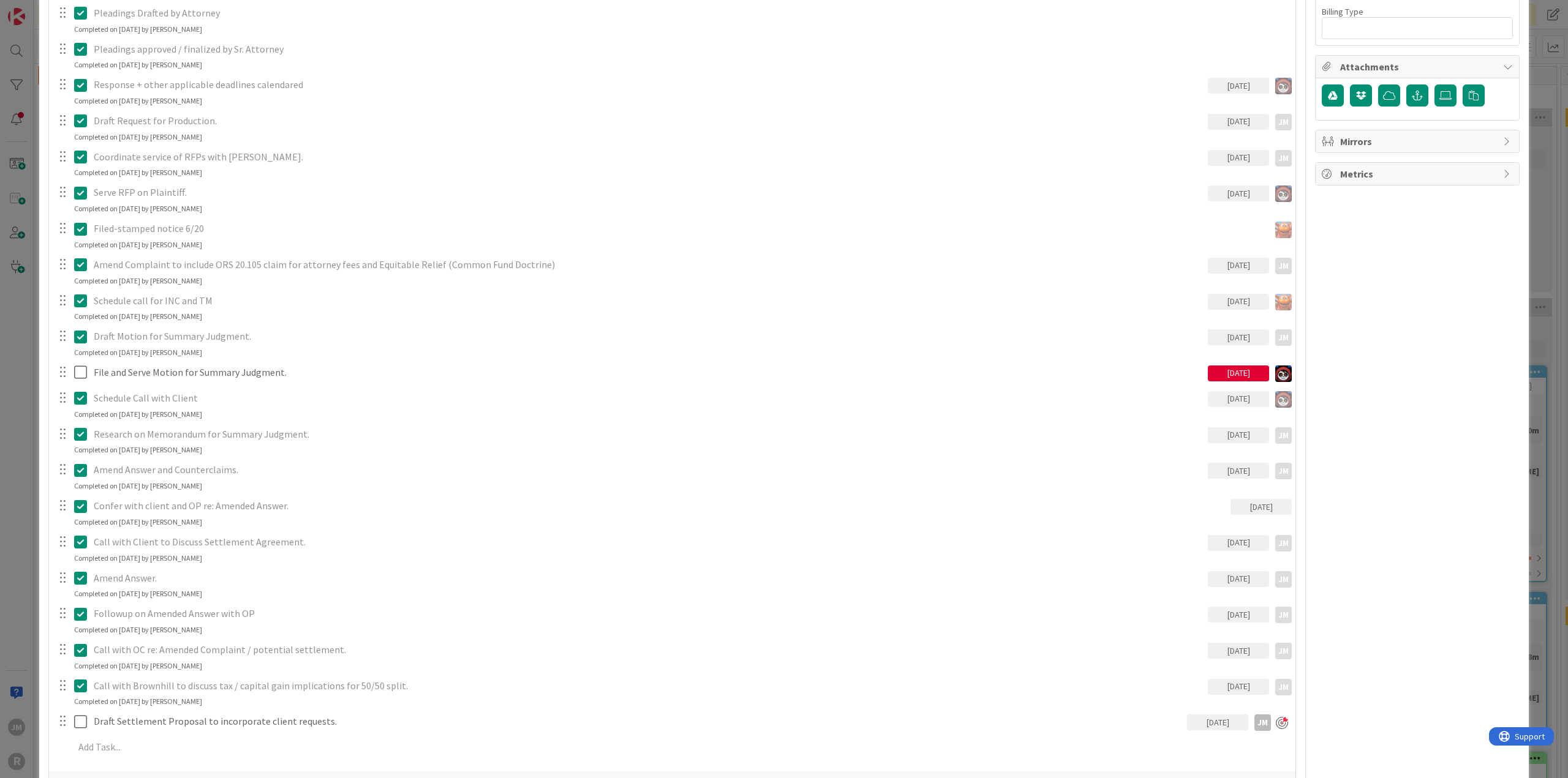
scroll to position [1041, 0]
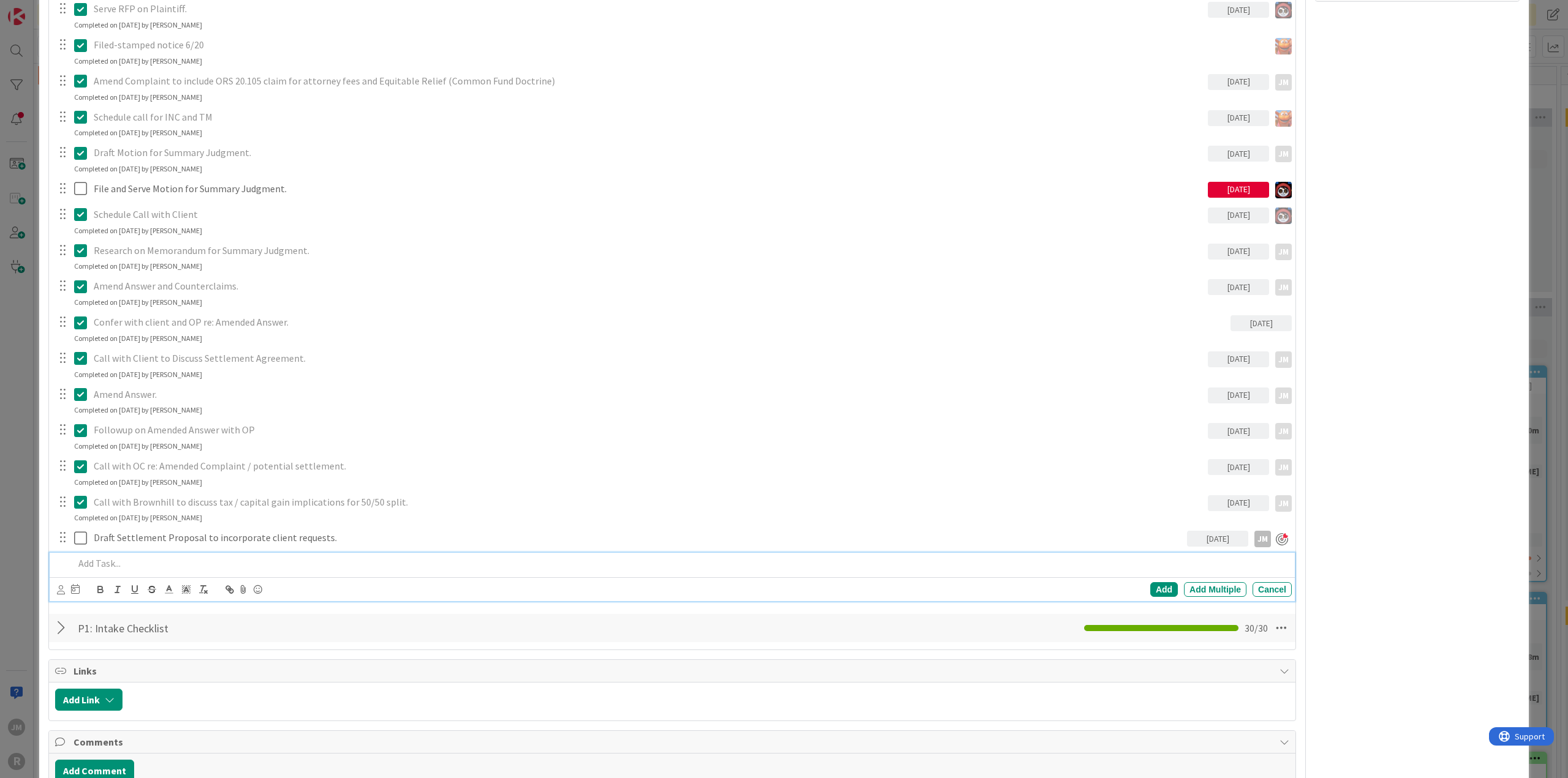
click at [124, 562] on p at bounding box center [681, 563] width 1212 height 14
click at [59, 585] on icon at bounding box center [60, 590] width 8 height 9
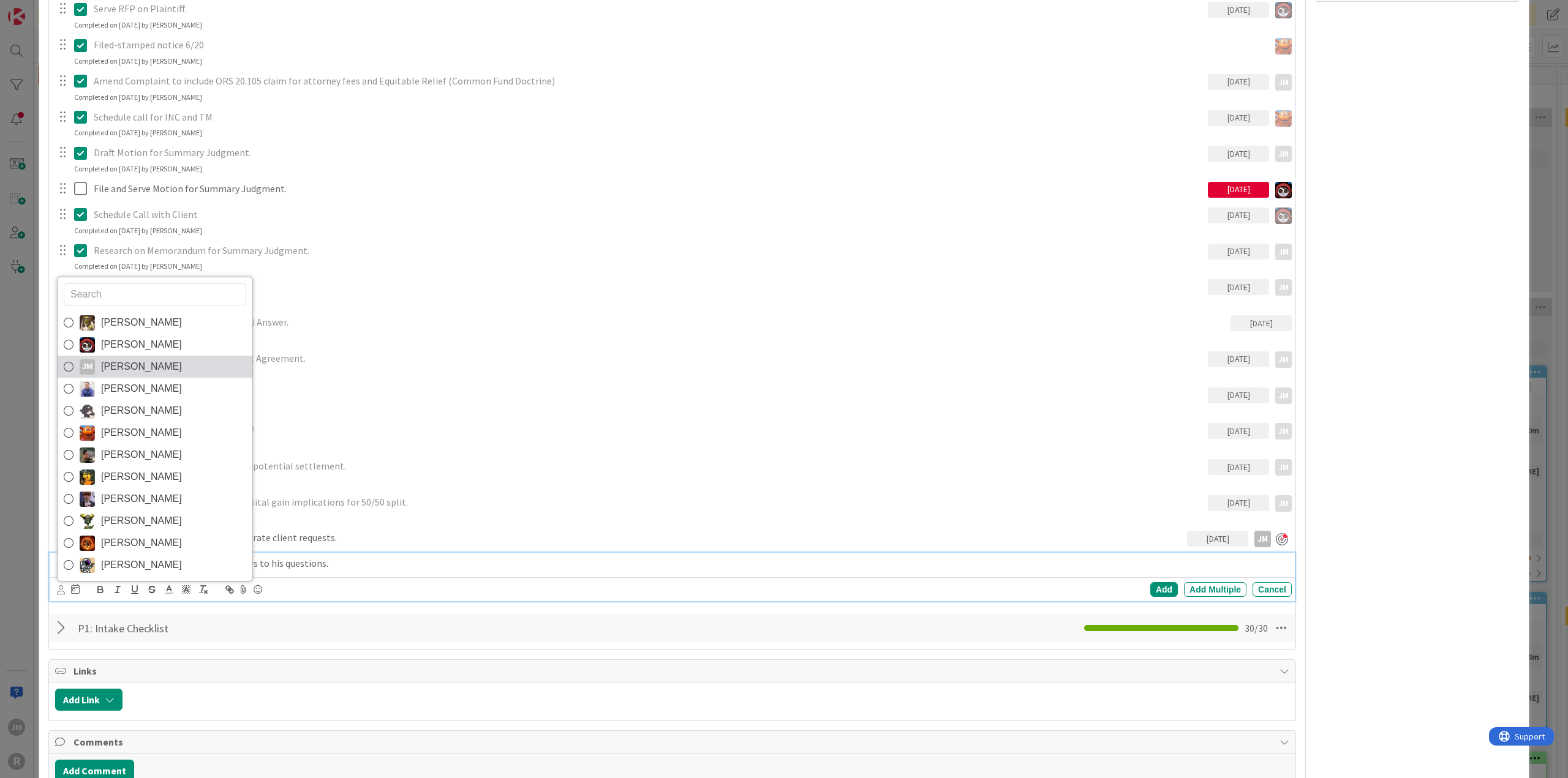
click at [66, 365] on icon at bounding box center [68, 367] width 10 height 18
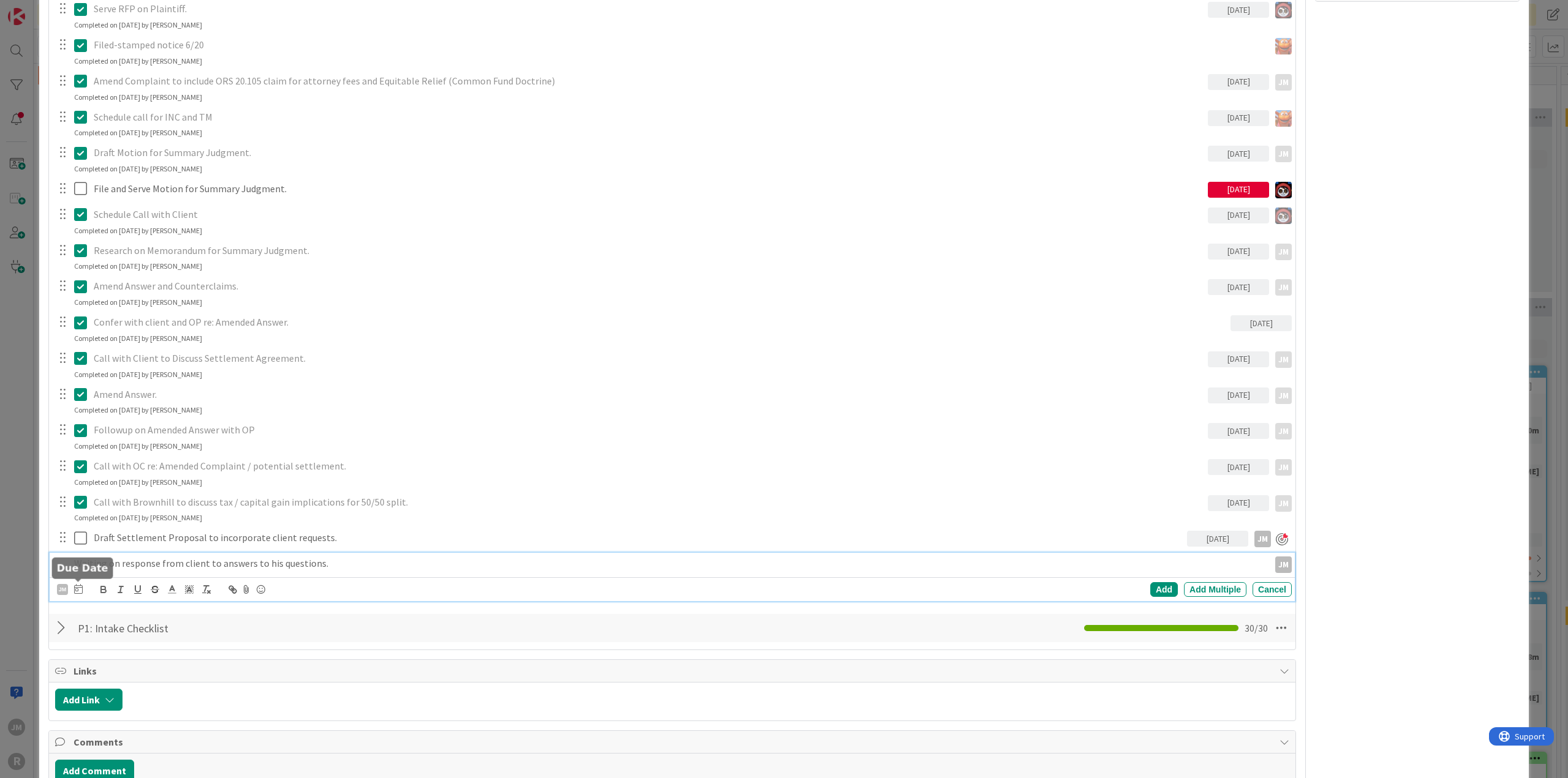
click at [74, 585] on icon at bounding box center [79, 588] width 9 height 10
click at [169, 712] on td "17" at bounding box center [172, 715] width 24 height 24
click at [1155, 587] on div "Add" at bounding box center [1164, 590] width 27 height 15
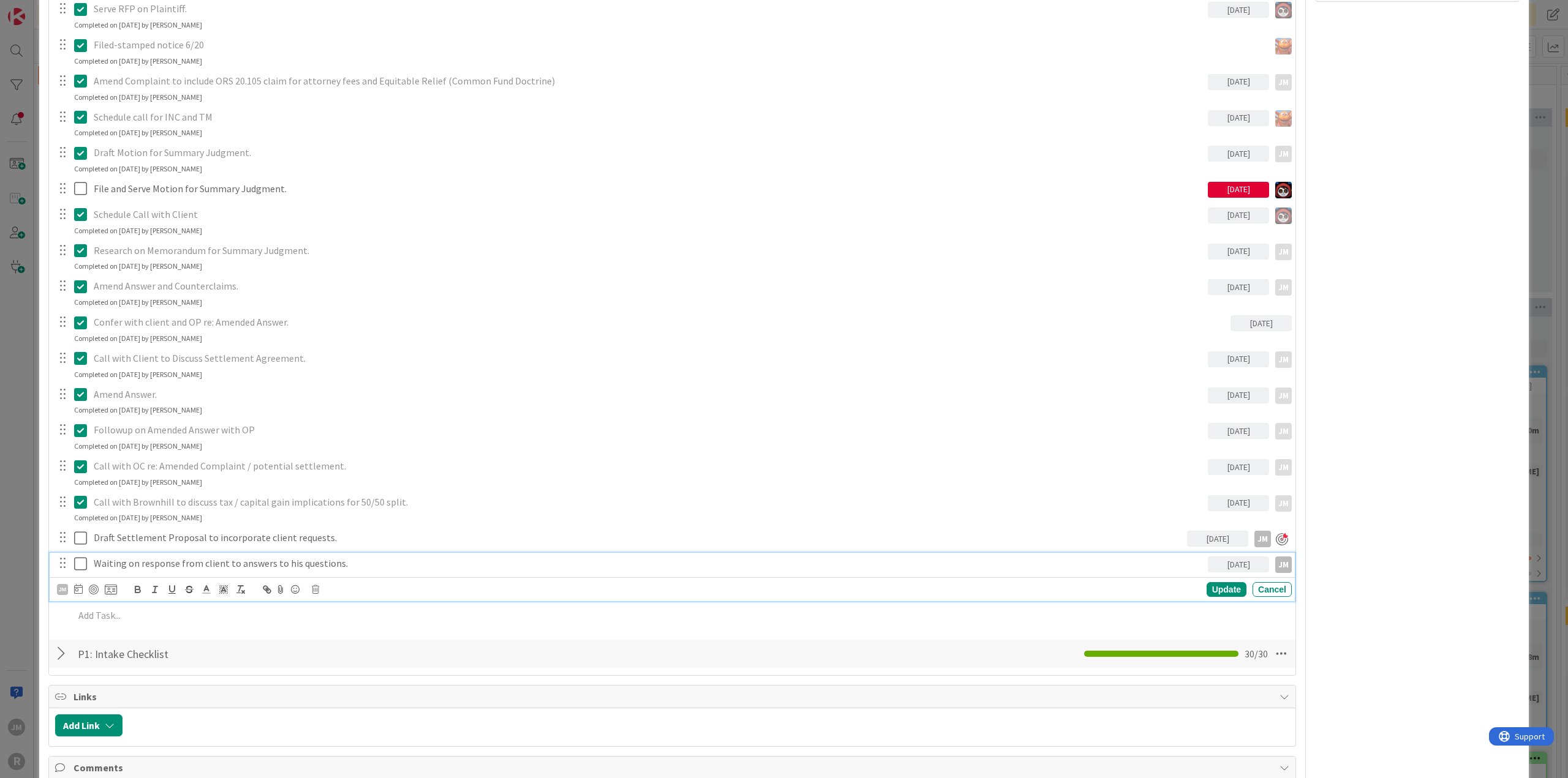
click at [238, 558] on p "Waiting on response from client to answers to his questions." at bounding box center [648, 563] width 1109 height 14
click at [94, 590] on div at bounding box center [94, 589] width 10 height 10
click at [26, 576] on div "ID 1055 Litigation Matter Workflow (FL2) MSJ In Progress Title 15 / 128 [PERSON…" at bounding box center [784, 389] width 1568 height 778
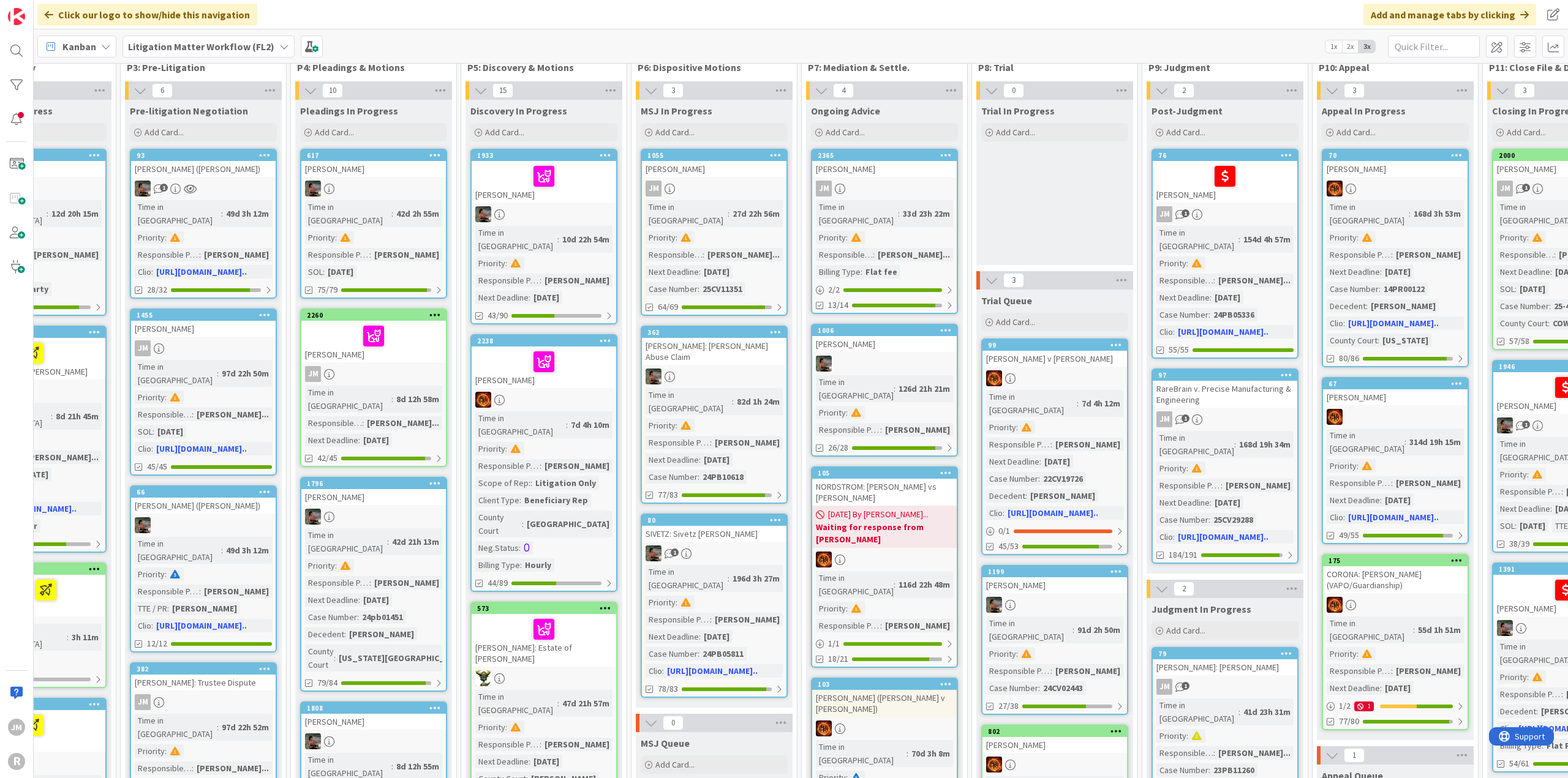
scroll to position [0, 419]
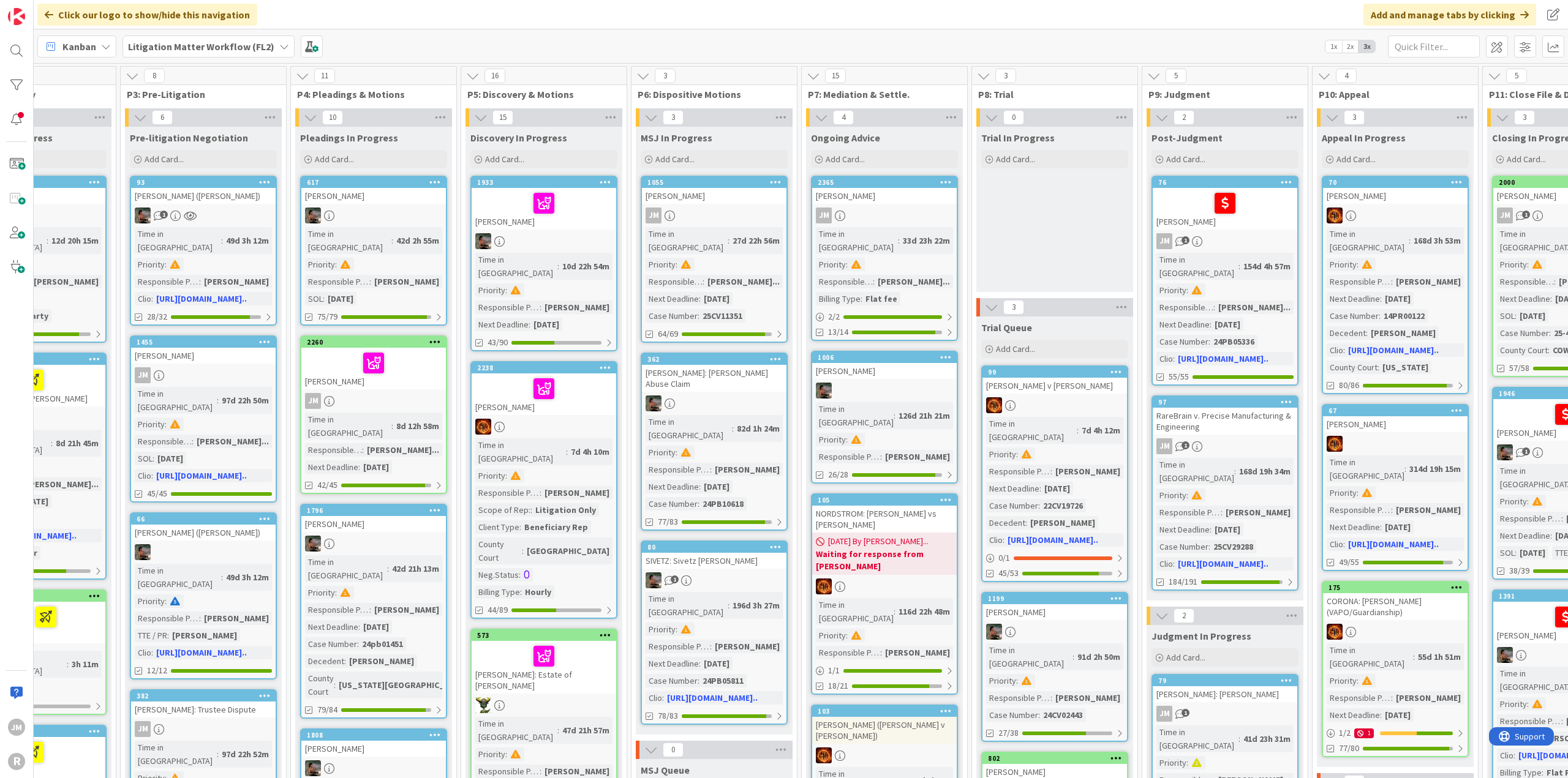
click at [904, 213] on div "JM" at bounding box center [885, 216] width 144 height 16
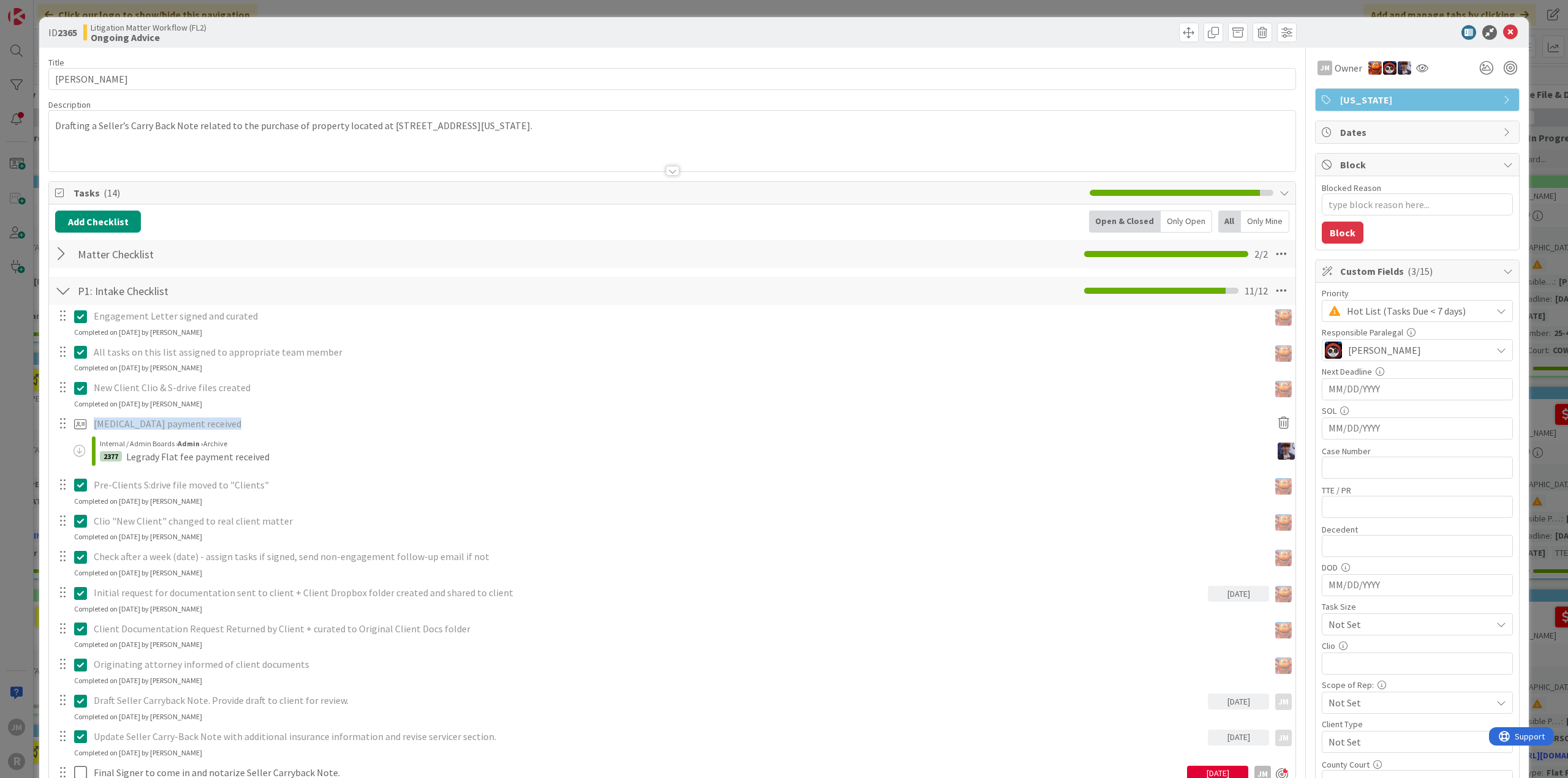
type textarea "x"
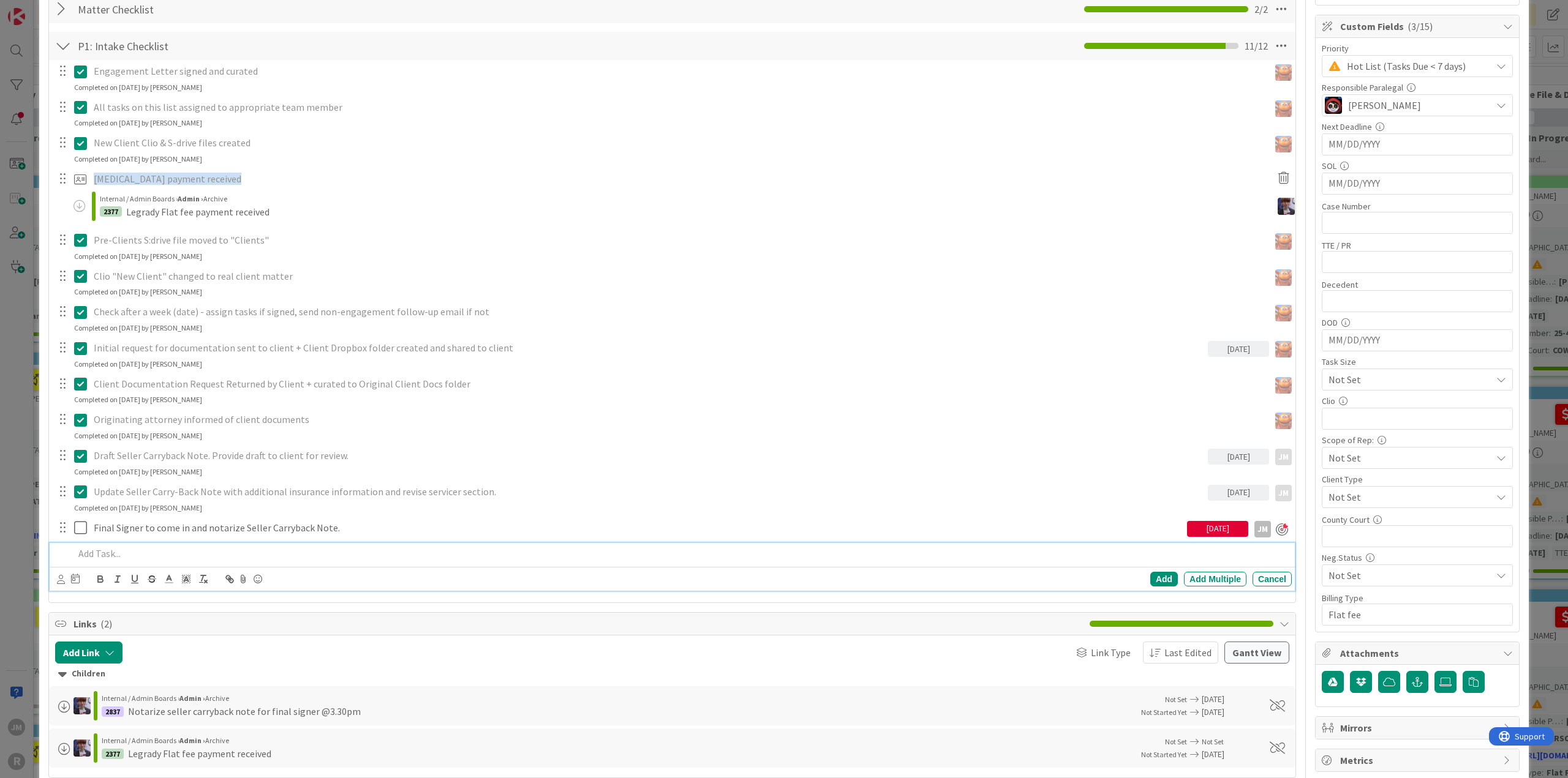
click at [130, 548] on p at bounding box center [681, 554] width 1212 height 14
drag, startPoint x: 186, startPoint y: 544, endPoint x: 80, endPoint y: 559, distance: 107.1
click at [80, 559] on div "Move to Closed Queue." at bounding box center [681, 554] width 1223 height 21
click at [60, 577] on icon at bounding box center [60, 579] width 8 height 9
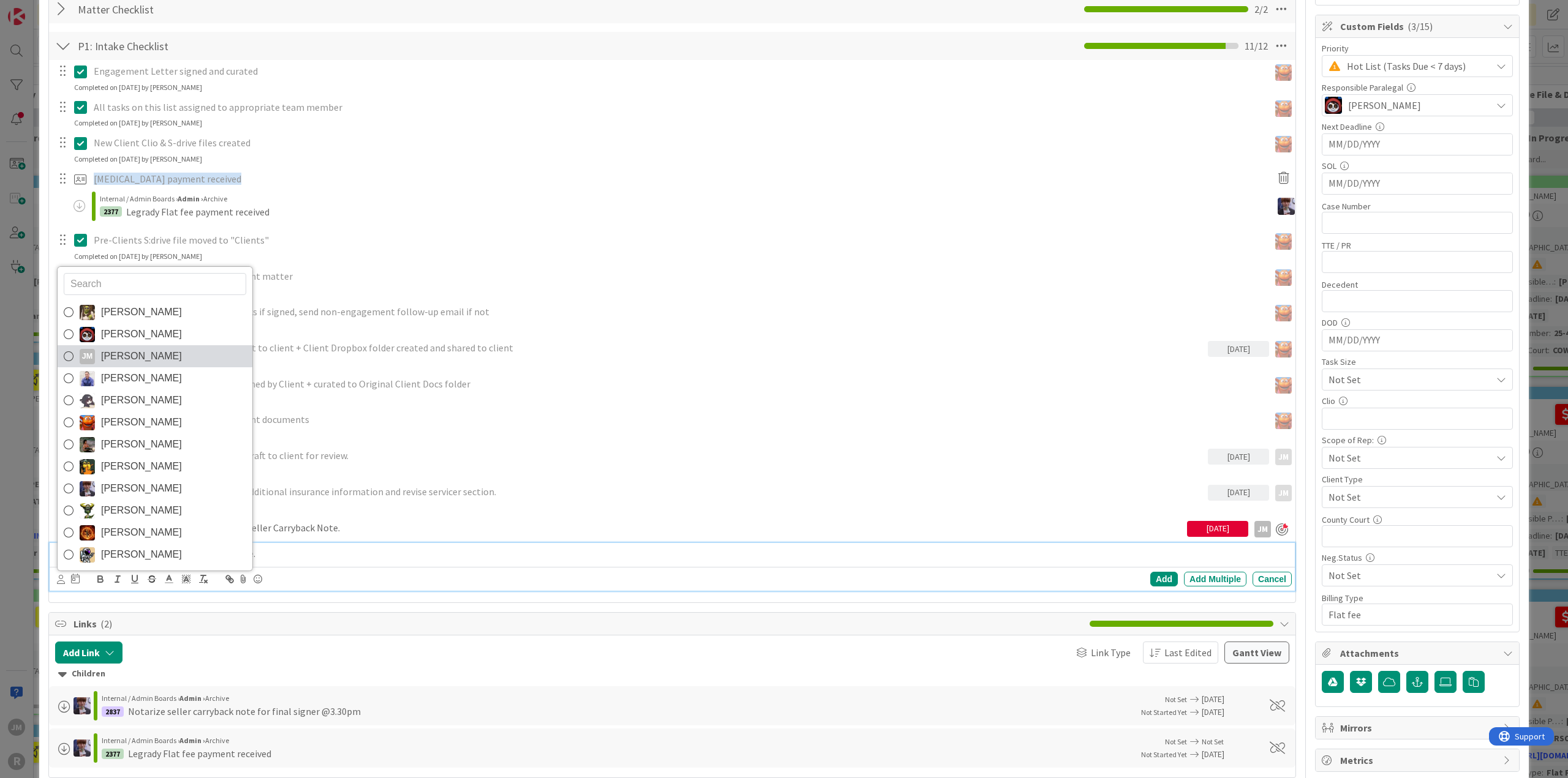
click at [67, 356] on icon at bounding box center [68, 356] width 10 height 18
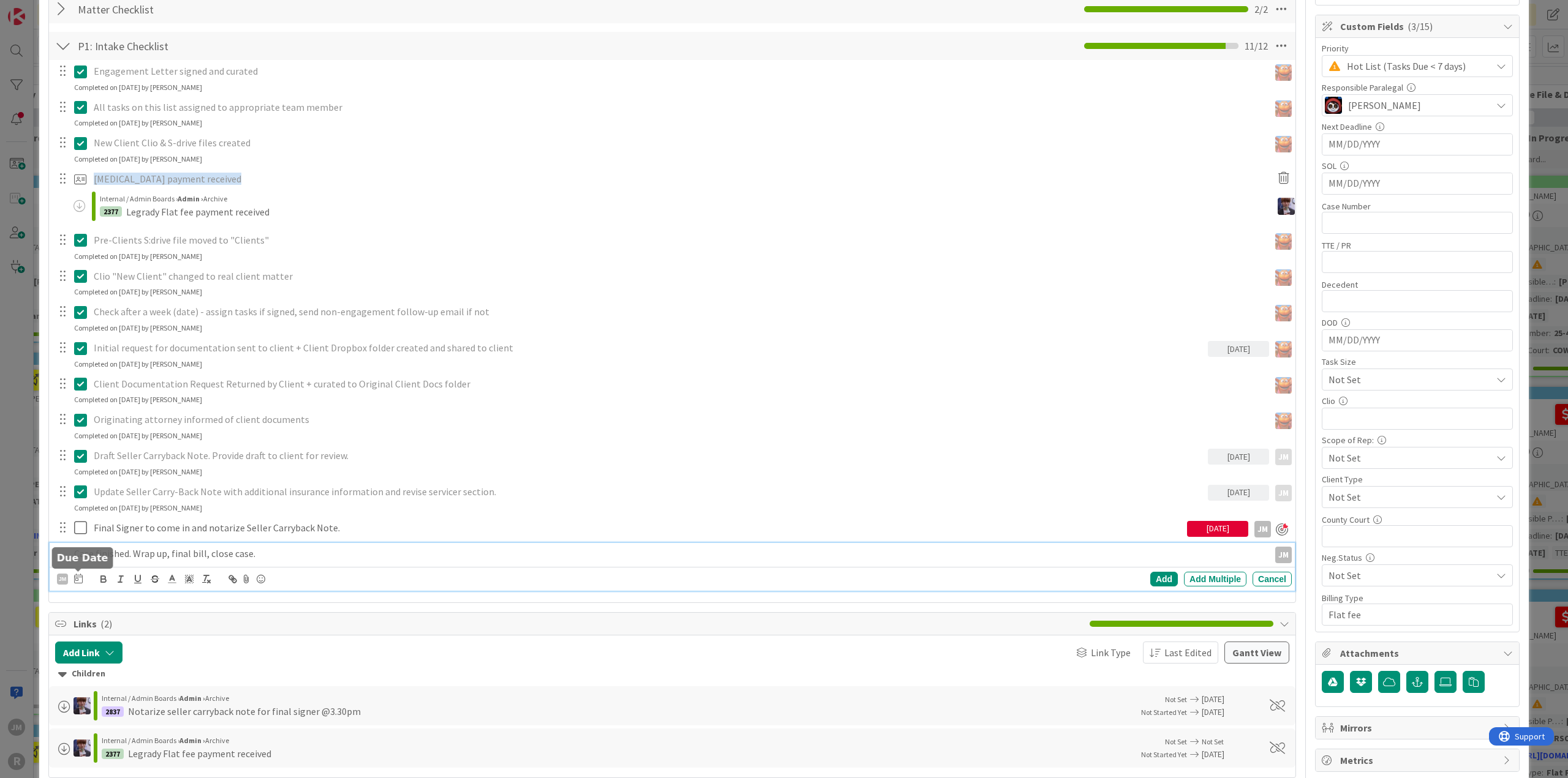
click at [78, 579] on icon at bounding box center [79, 578] width 9 height 10
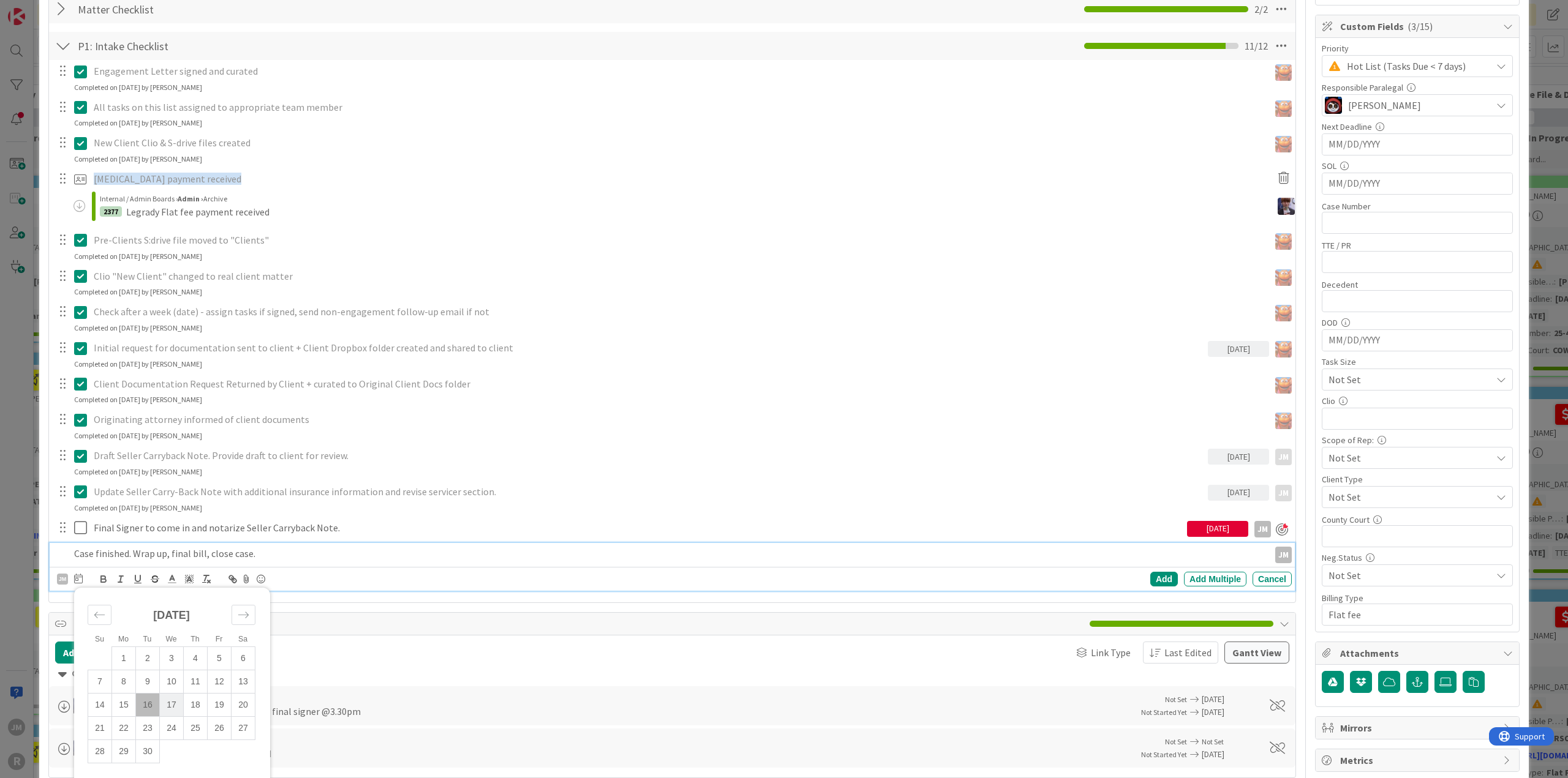
click at [176, 699] on td "17" at bounding box center [172, 705] width 24 height 24
click at [1155, 577] on div "Add" at bounding box center [1164, 579] width 27 height 15
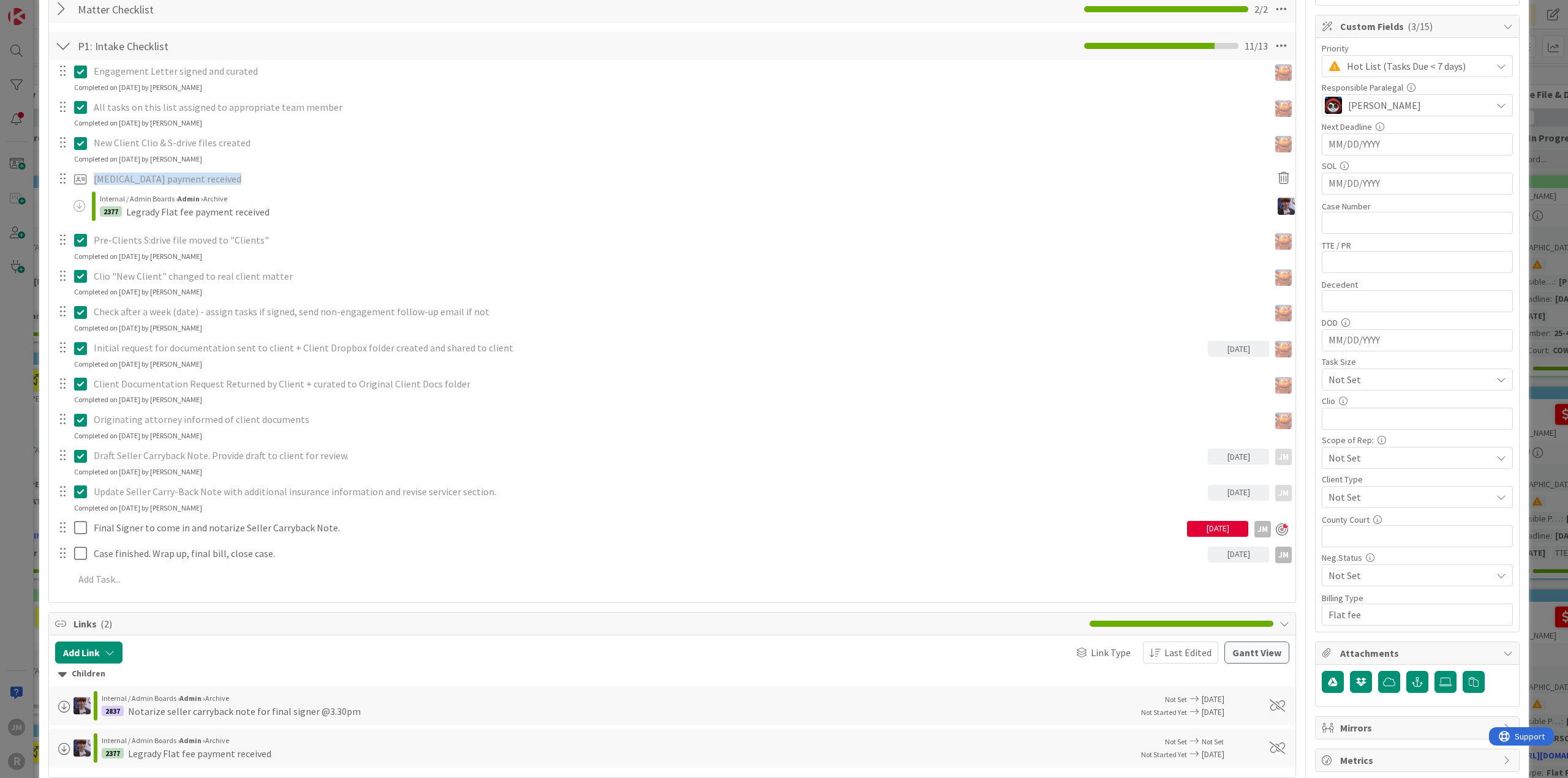
click at [22, 555] on div "ID 2365 Litigation Matter Workflow (FL2) Ongoing Advice Title 16 / 128 [PERSON_…" at bounding box center [784, 389] width 1568 height 778
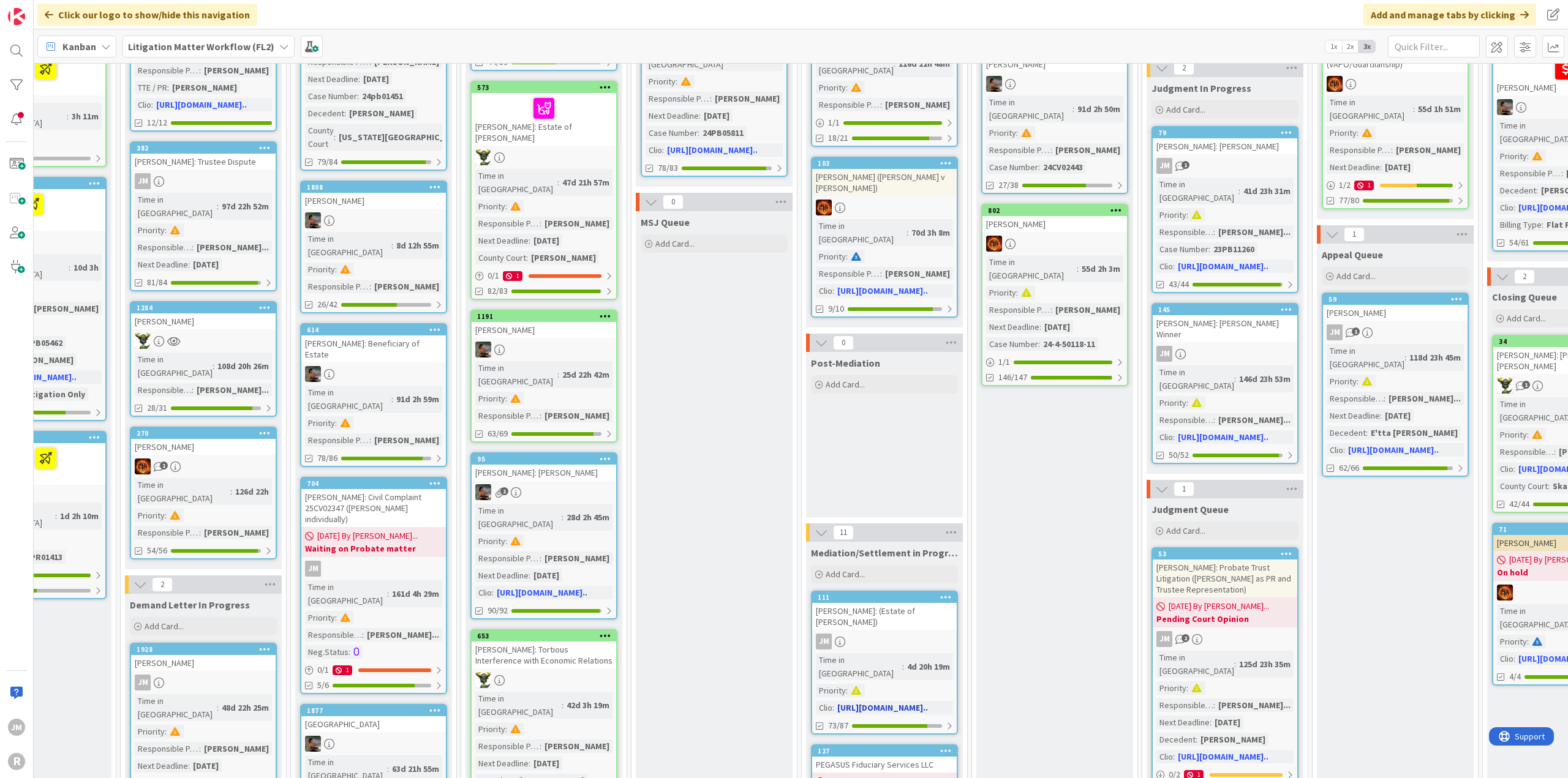
scroll to position [551, 419]
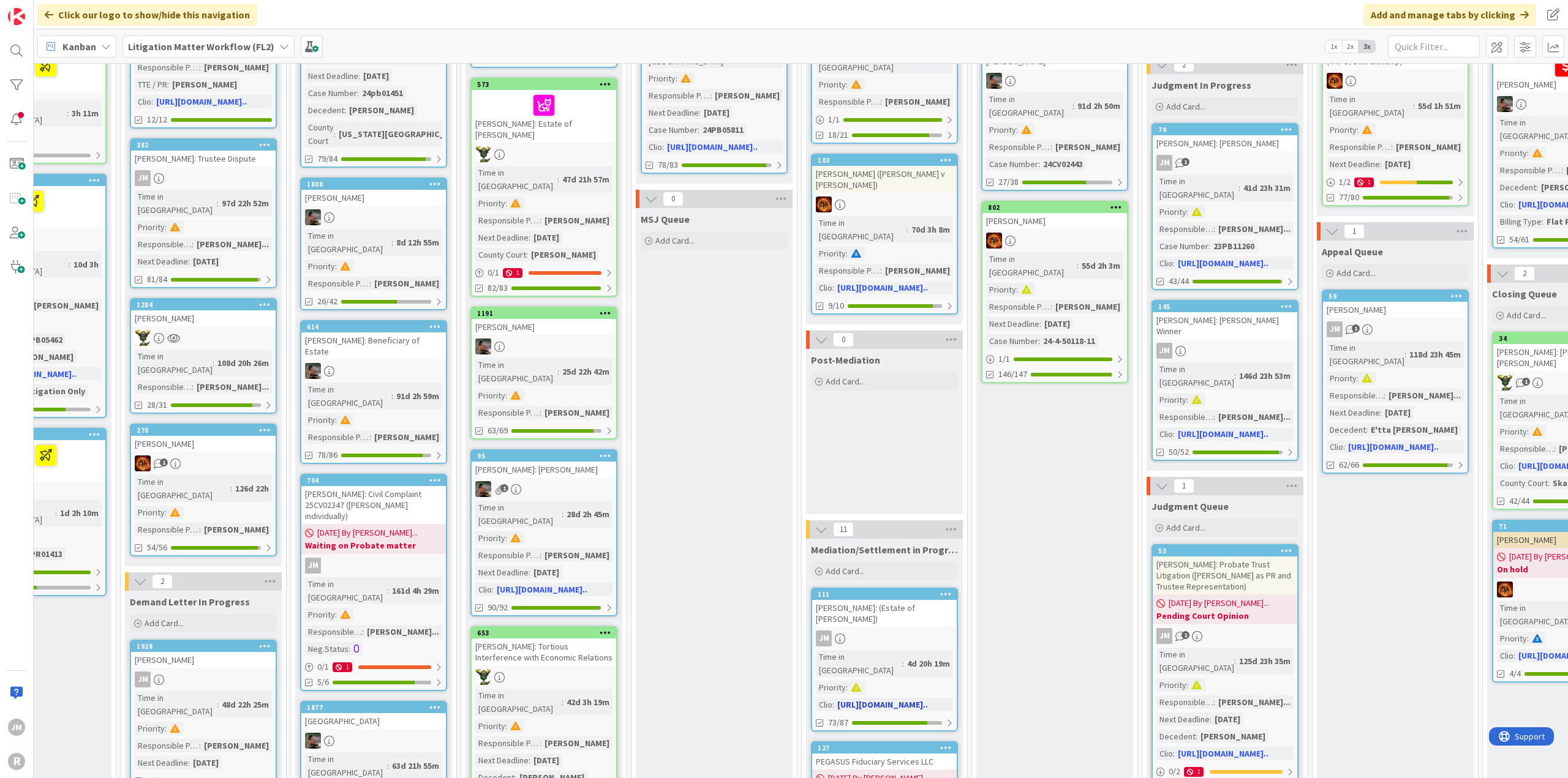
click at [938, 600] on div "[PERSON_NAME]: (Estate of [PERSON_NAME])" at bounding box center [885, 613] width 144 height 27
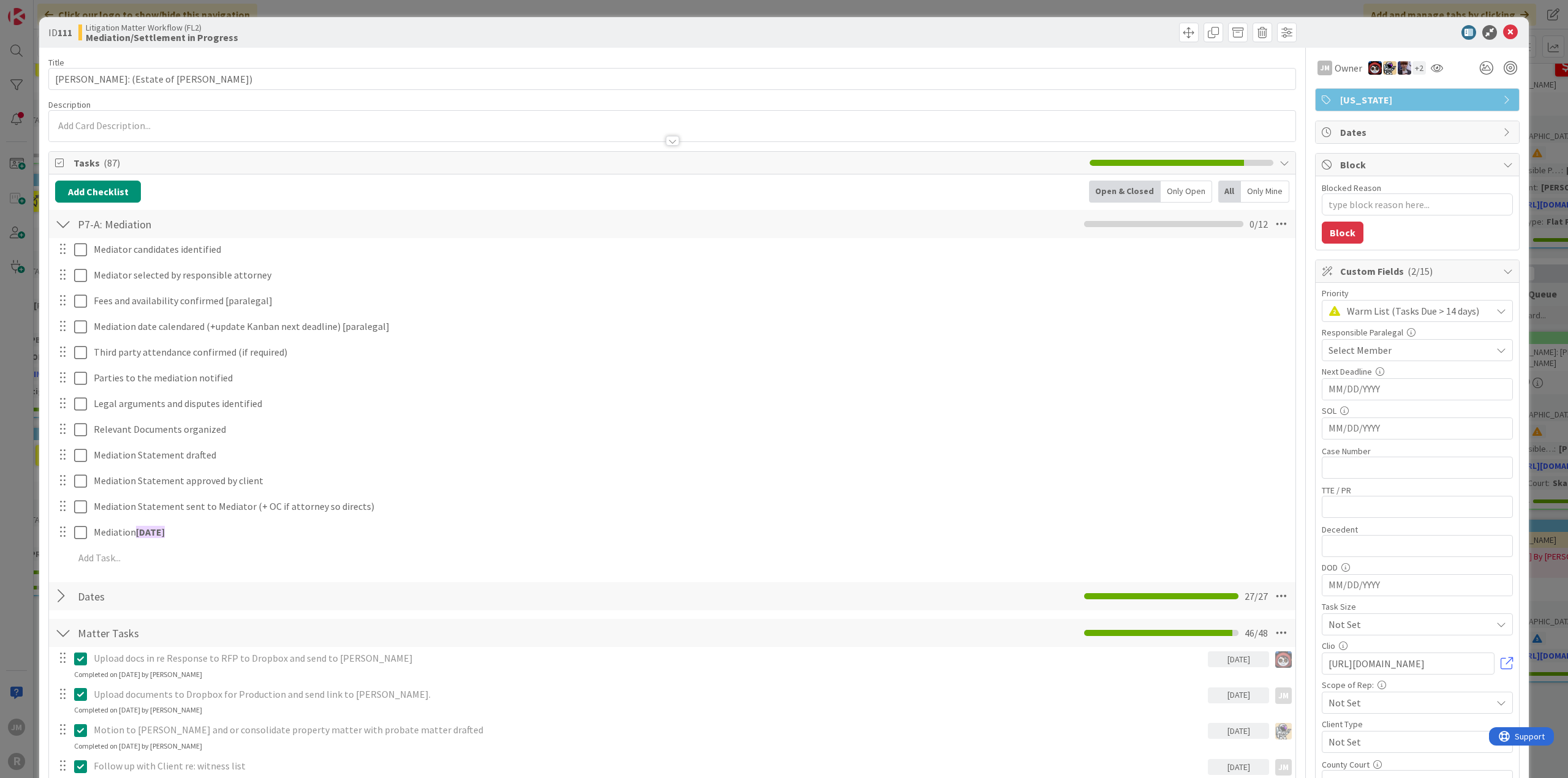
type textarea "x"
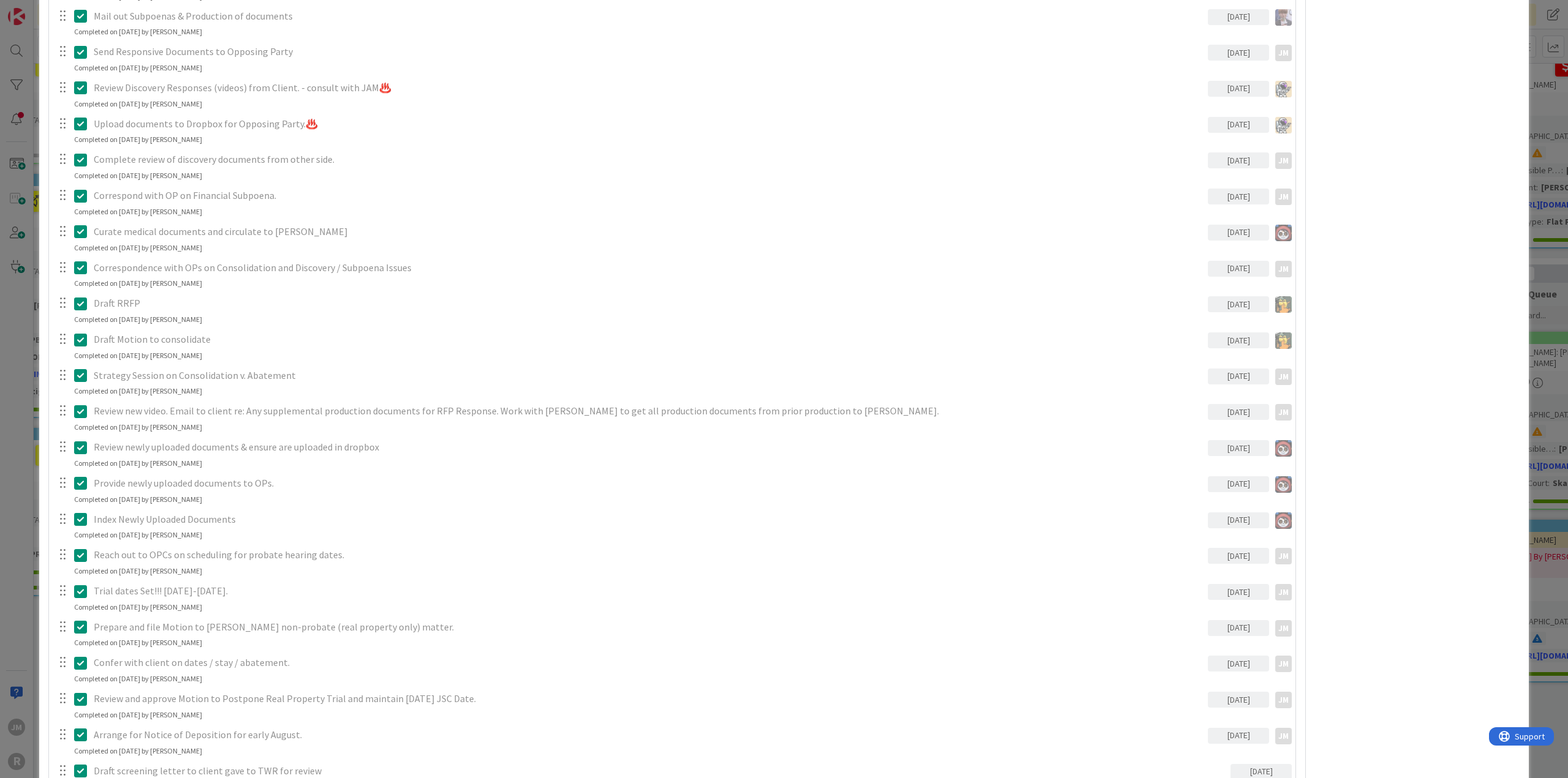
scroll to position [1833, 0]
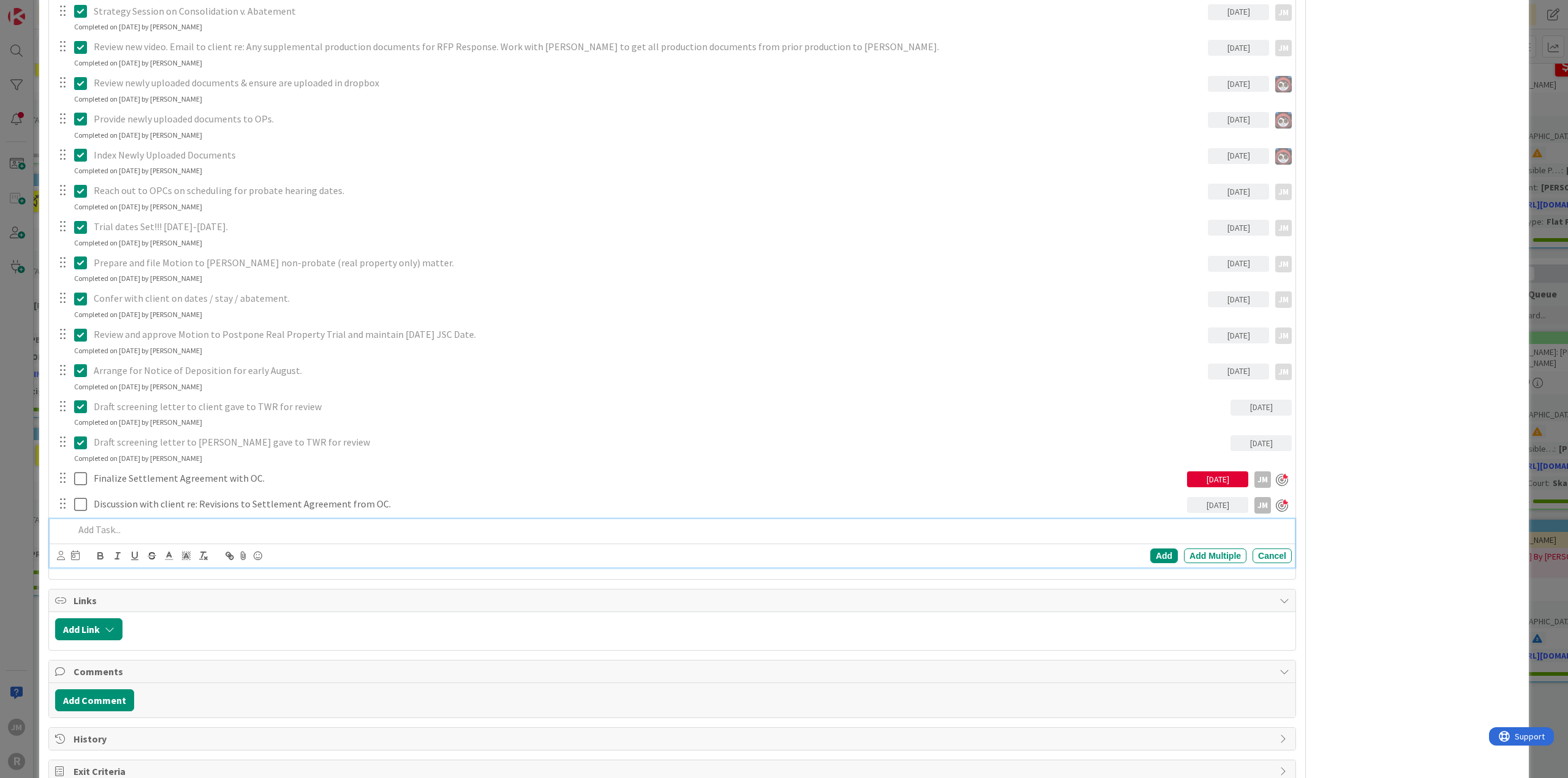
click at [142, 527] on p at bounding box center [681, 529] width 1212 height 14
click at [21, 594] on div "ID 111 Litigation Matter Workflow (FL2) Mediation/Settlement in Progress Title …" at bounding box center [784, 389] width 1568 height 778
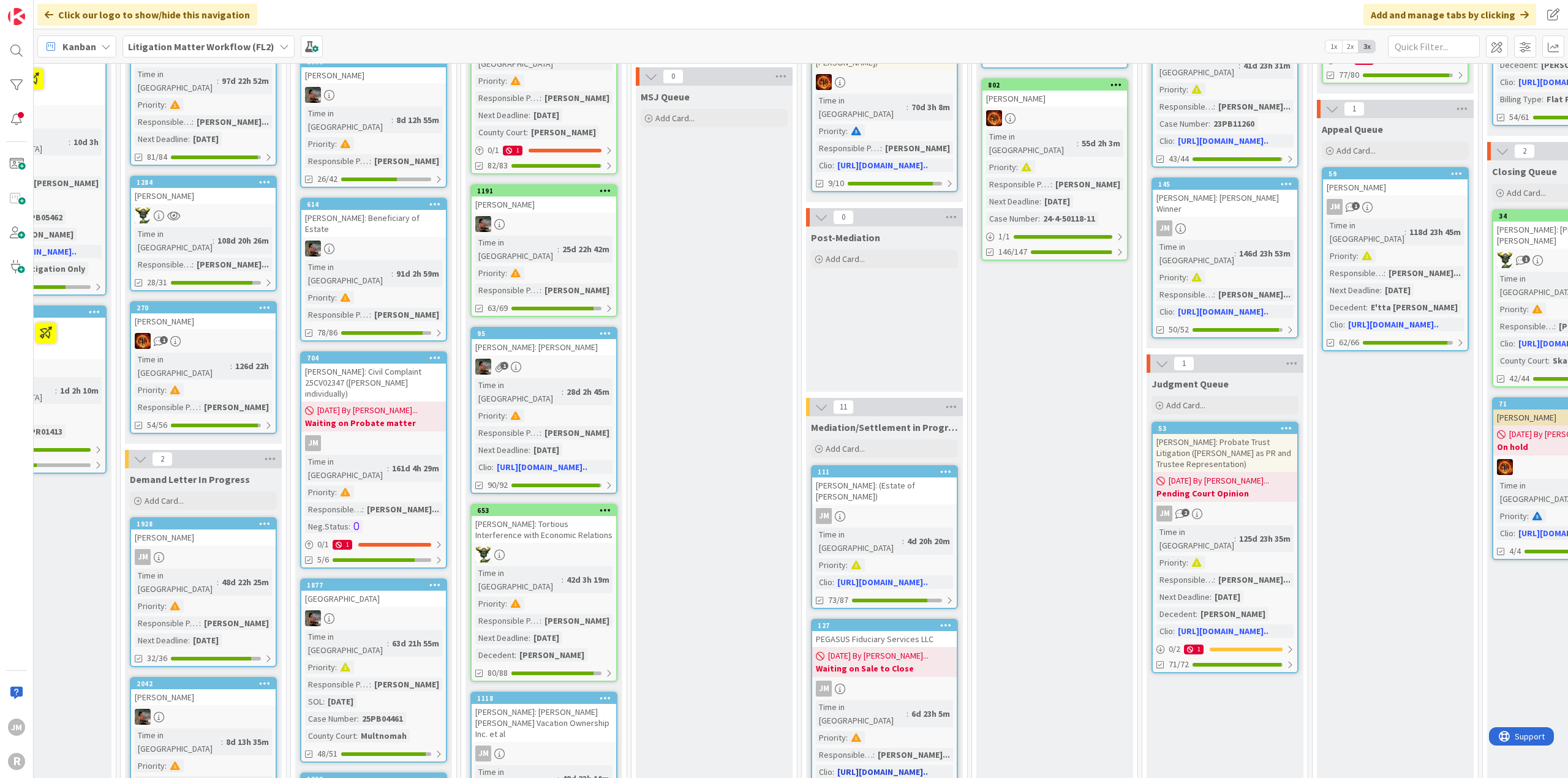
click at [924, 681] on div "JM" at bounding box center [885, 689] width 144 height 16
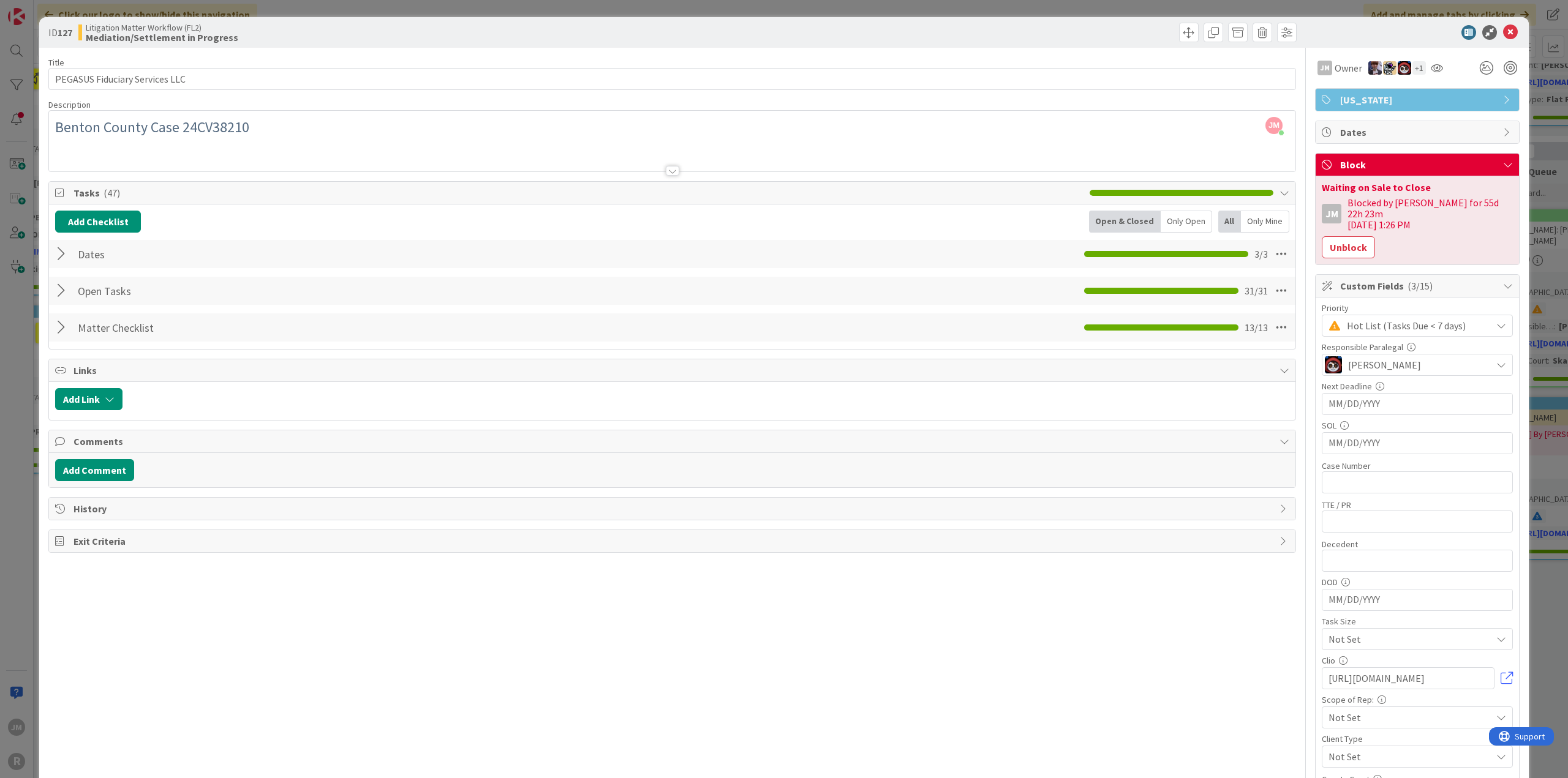
click at [59, 325] on div at bounding box center [63, 328] width 16 height 22
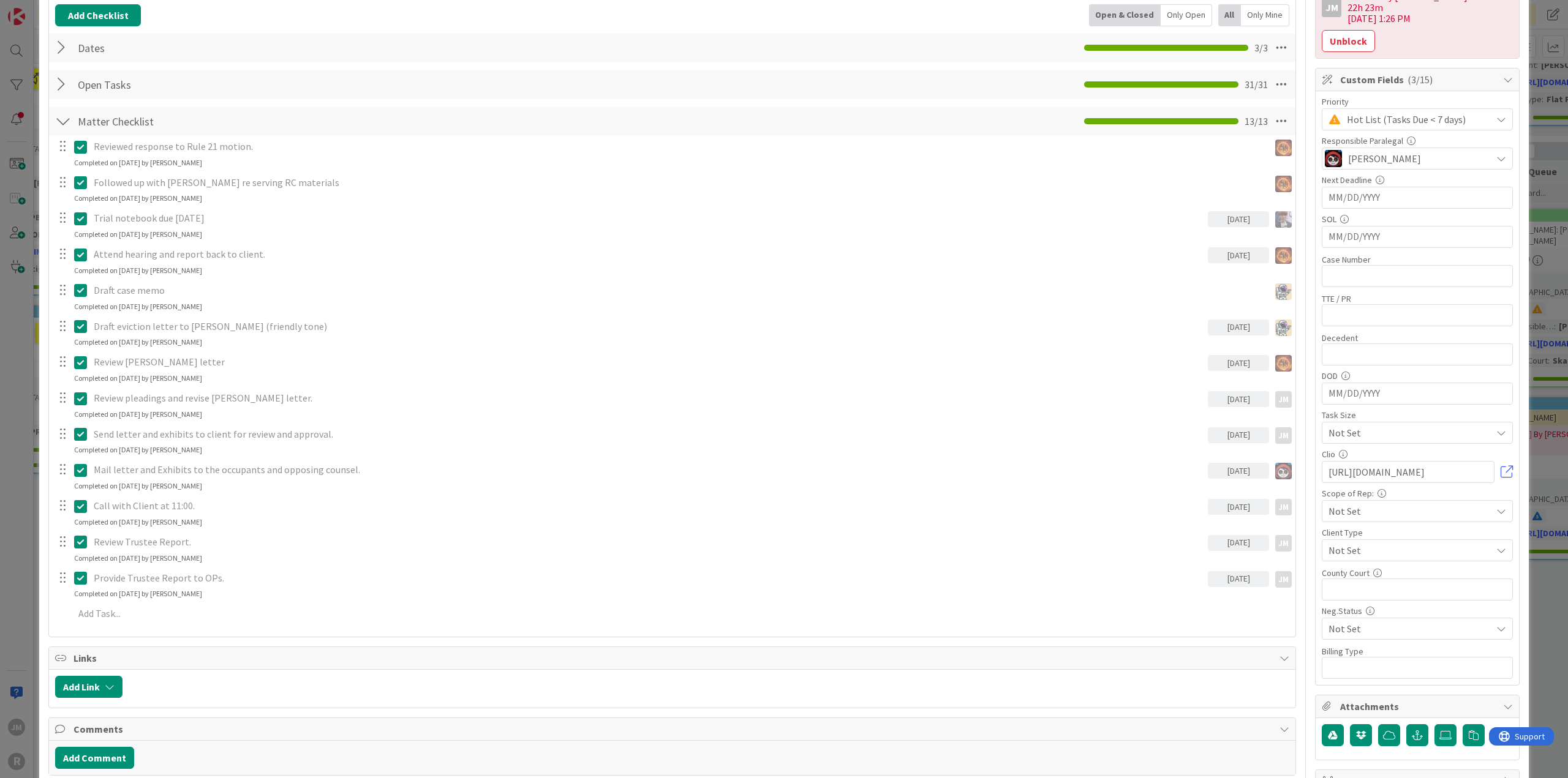
scroll to position [245, 0]
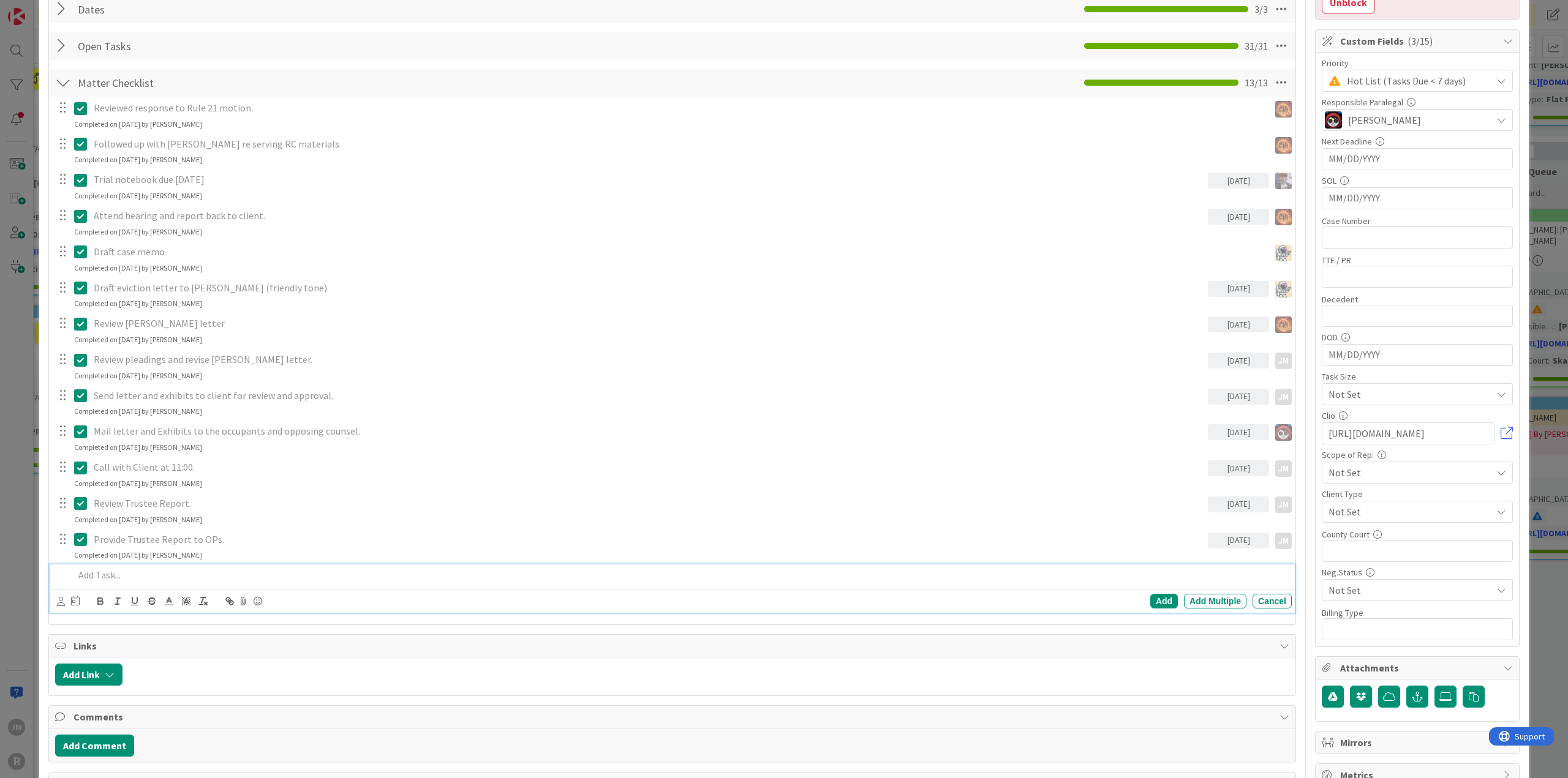
click at [177, 565] on div at bounding box center [681, 575] width 1223 height 21
click at [60, 601] on icon at bounding box center [60, 601] width 8 height 9
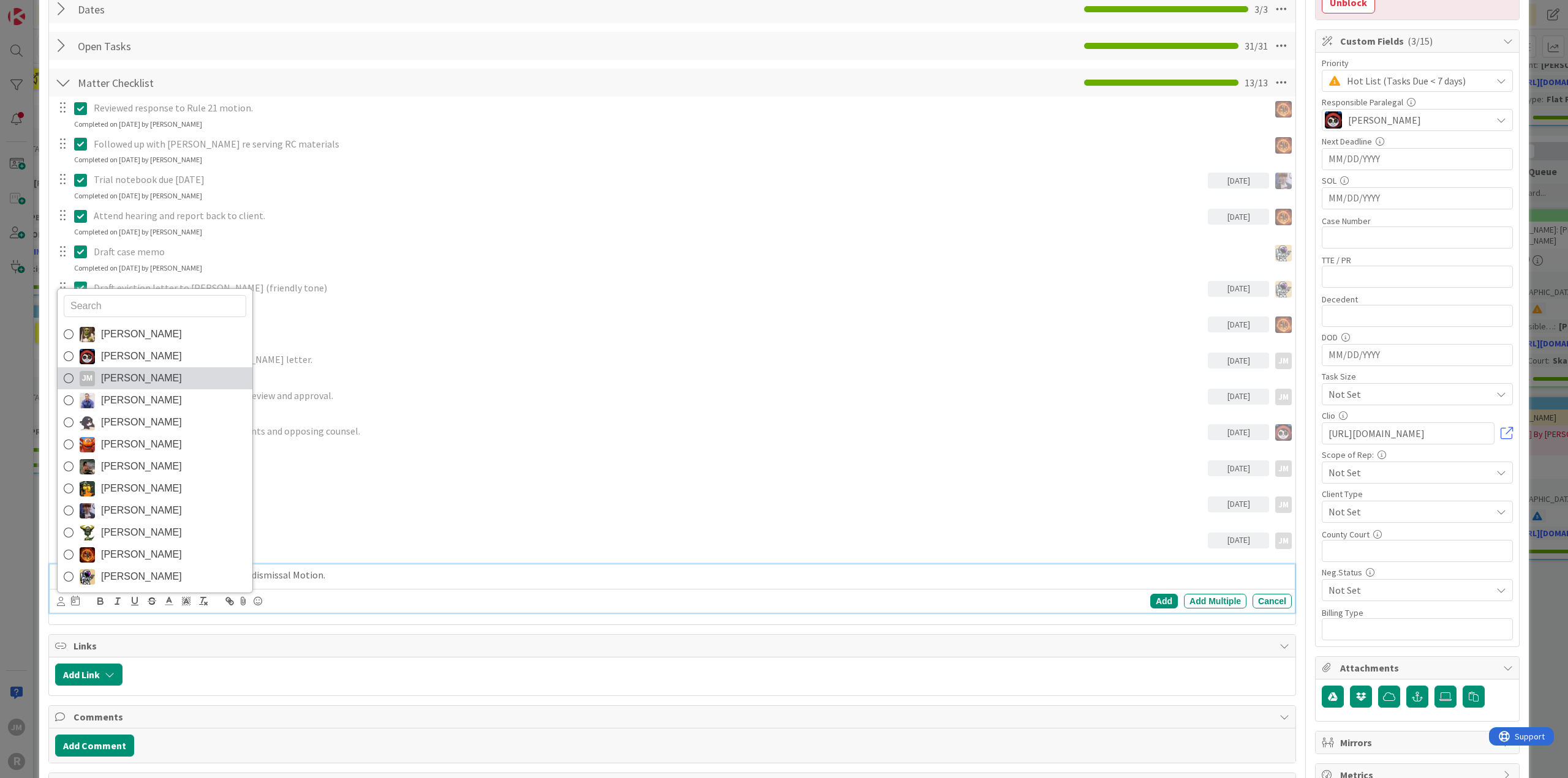
click at [70, 379] on icon at bounding box center [68, 378] width 10 height 18
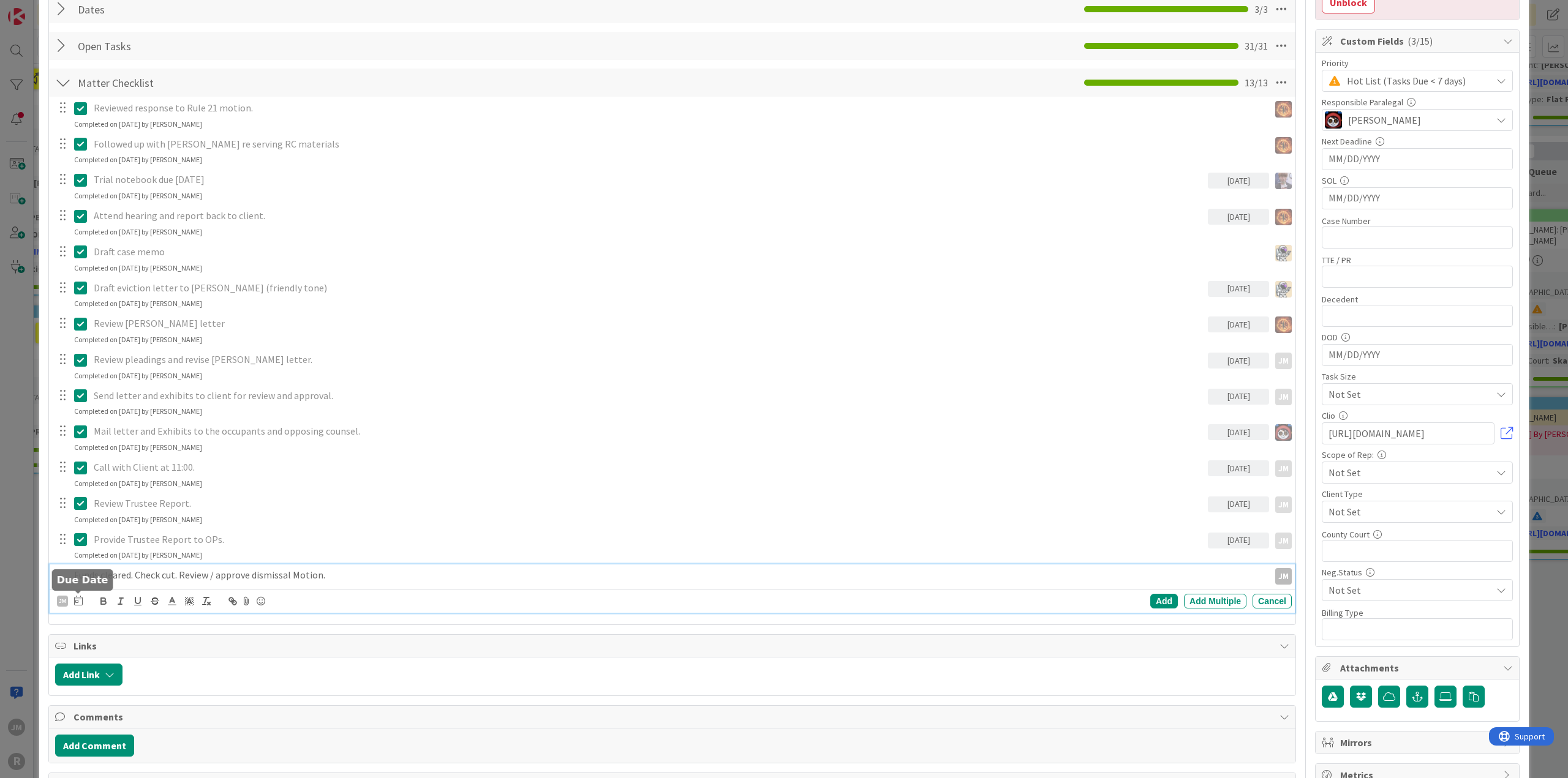
click at [78, 601] on icon at bounding box center [79, 600] width 9 height 10
click at [201, 723] on td "18" at bounding box center [195, 727] width 24 height 24
click at [1153, 604] on div "Add" at bounding box center [1164, 601] width 27 height 15
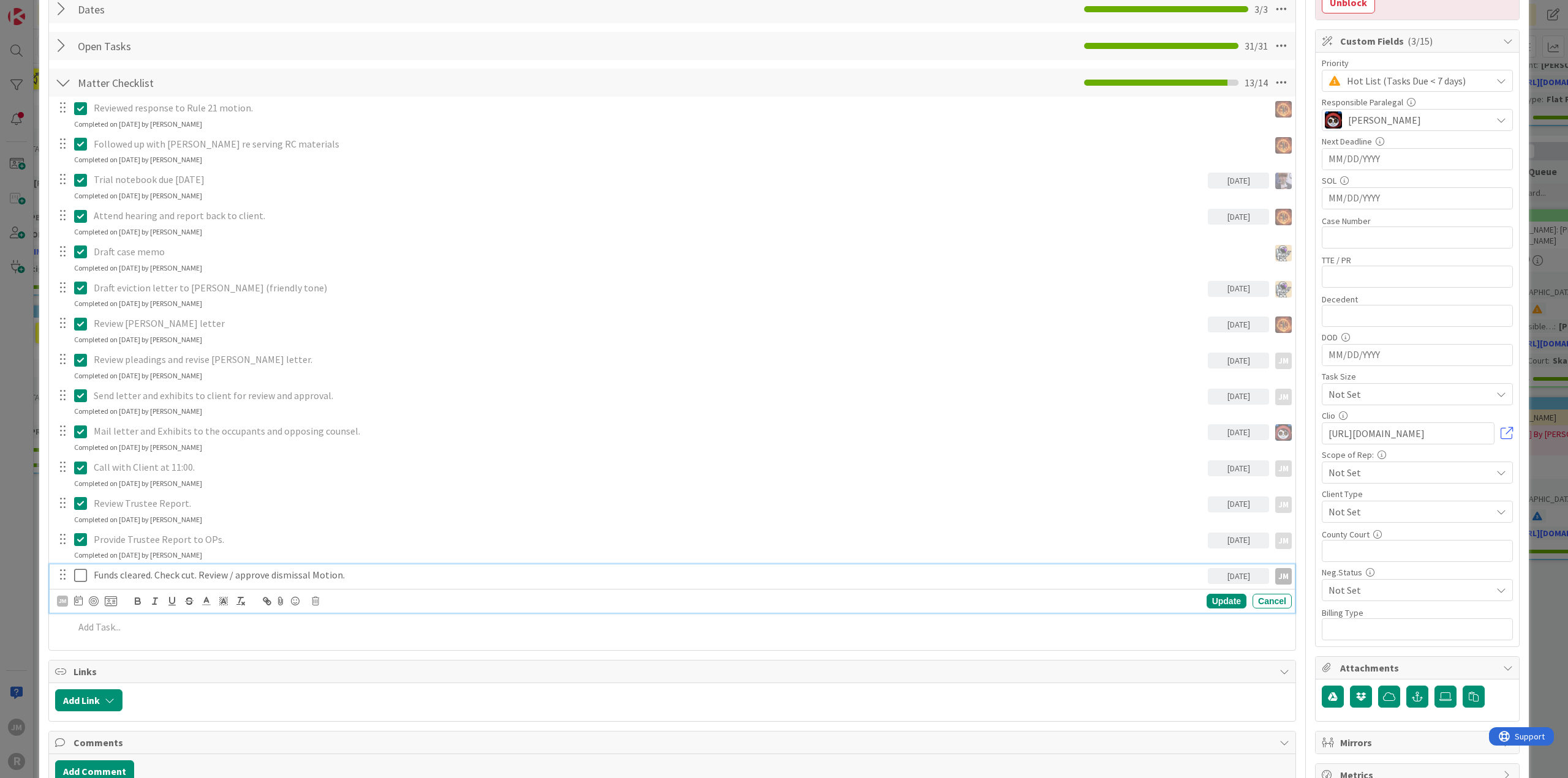
click at [152, 570] on p "Funds cleared. Check cut. Review / approve dismissal Motion." at bounding box center [648, 575] width 1109 height 14
click at [95, 600] on div at bounding box center [94, 601] width 10 height 10
click at [33, 582] on div "ID 127 Litigation Matter Workflow (FL2) Mediation/Settlement in Progress Title …" at bounding box center [784, 389] width 1568 height 778
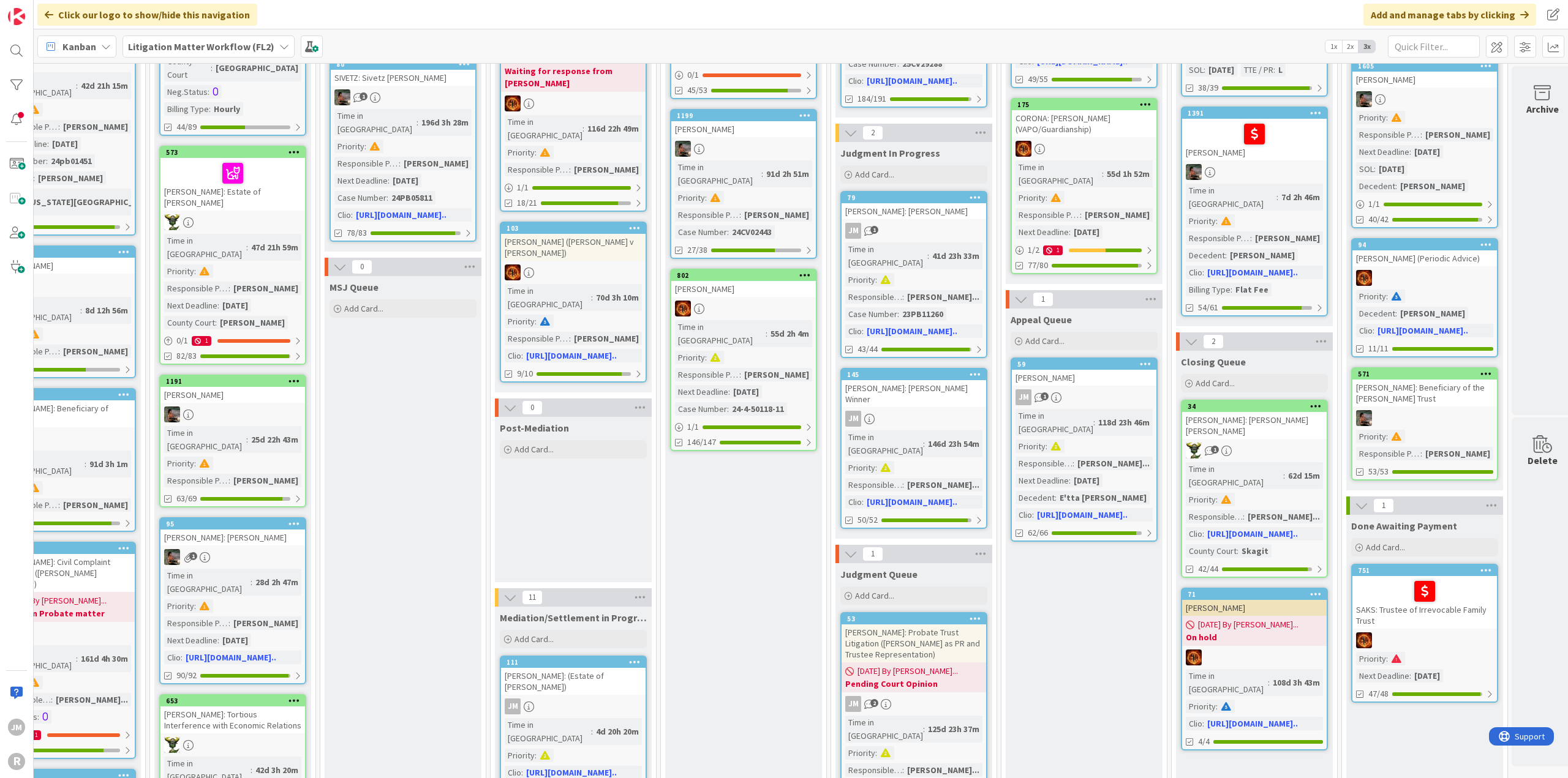
scroll to position [464, 730]
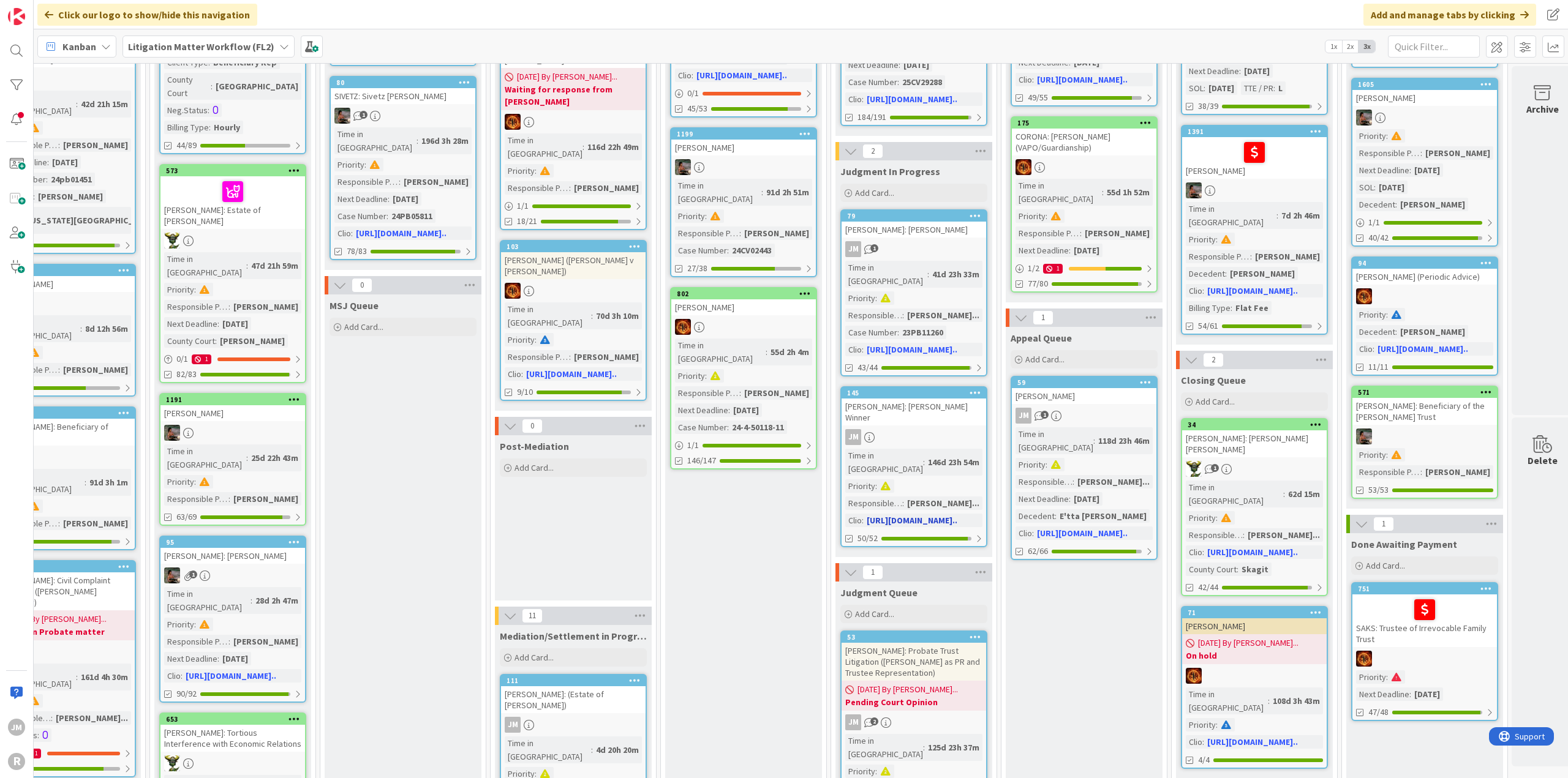
click at [920, 429] on div "JM" at bounding box center [914, 437] width 144 height 16
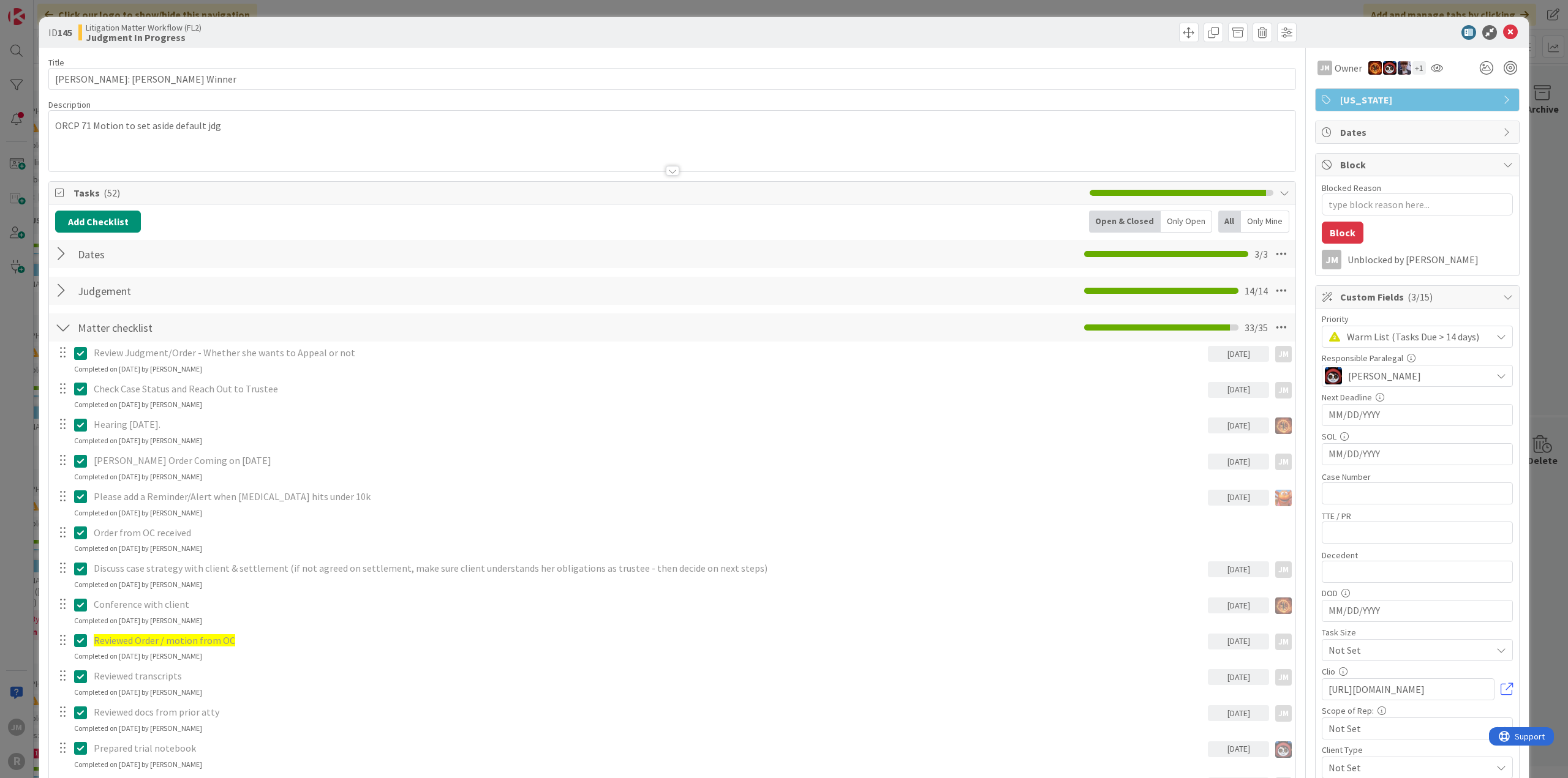
type textarea "x"
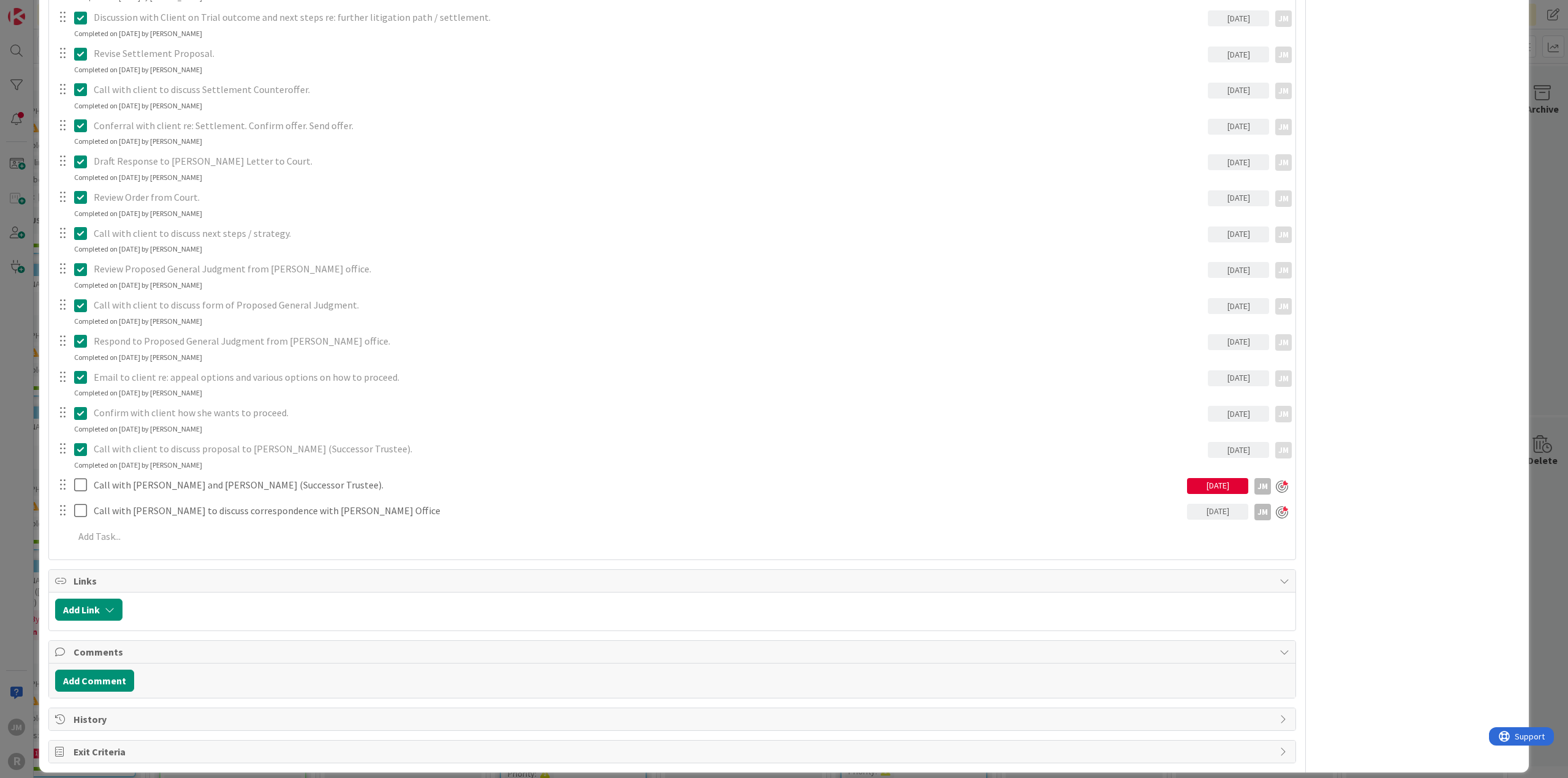
scroll to position [1061, 0]
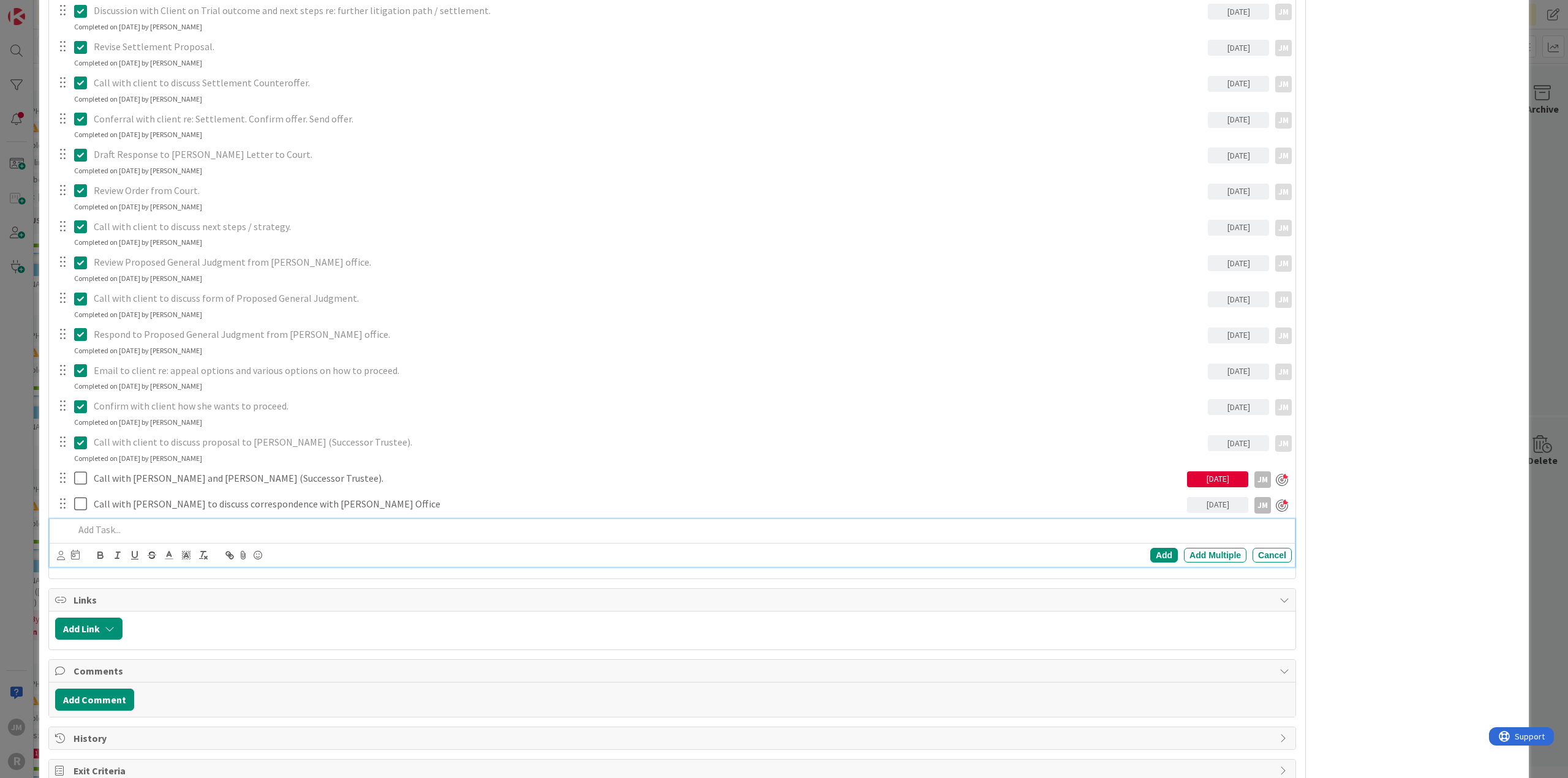
click at [162, 525] on p at bounding box center [681, 529] width 1212 height 14
click at [63, 551] on icon at bounding box center [60, 555] width 8 height 9
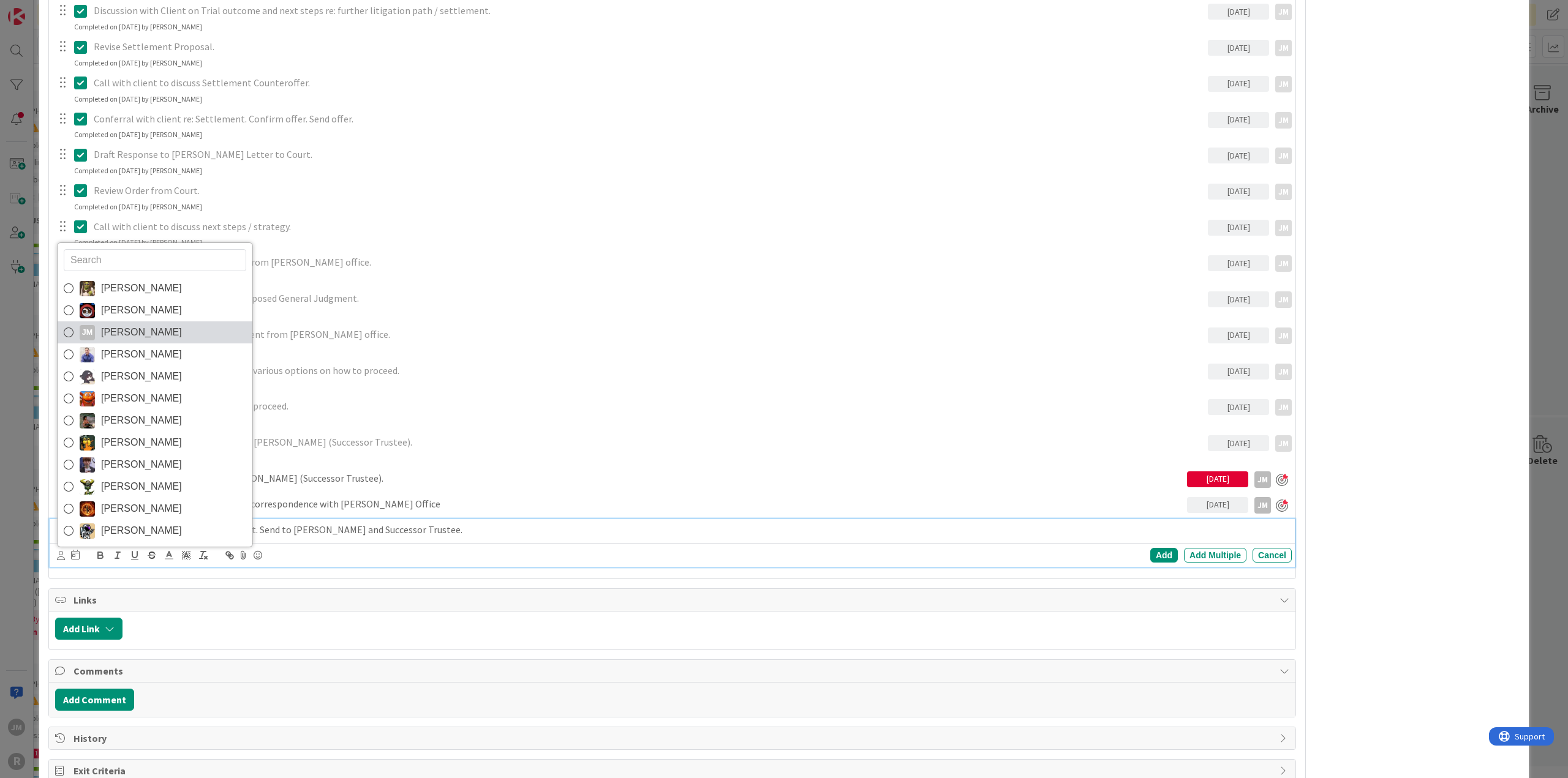
click at [66, 336] on icon at bounding box center [68, 332] width 10 height 18
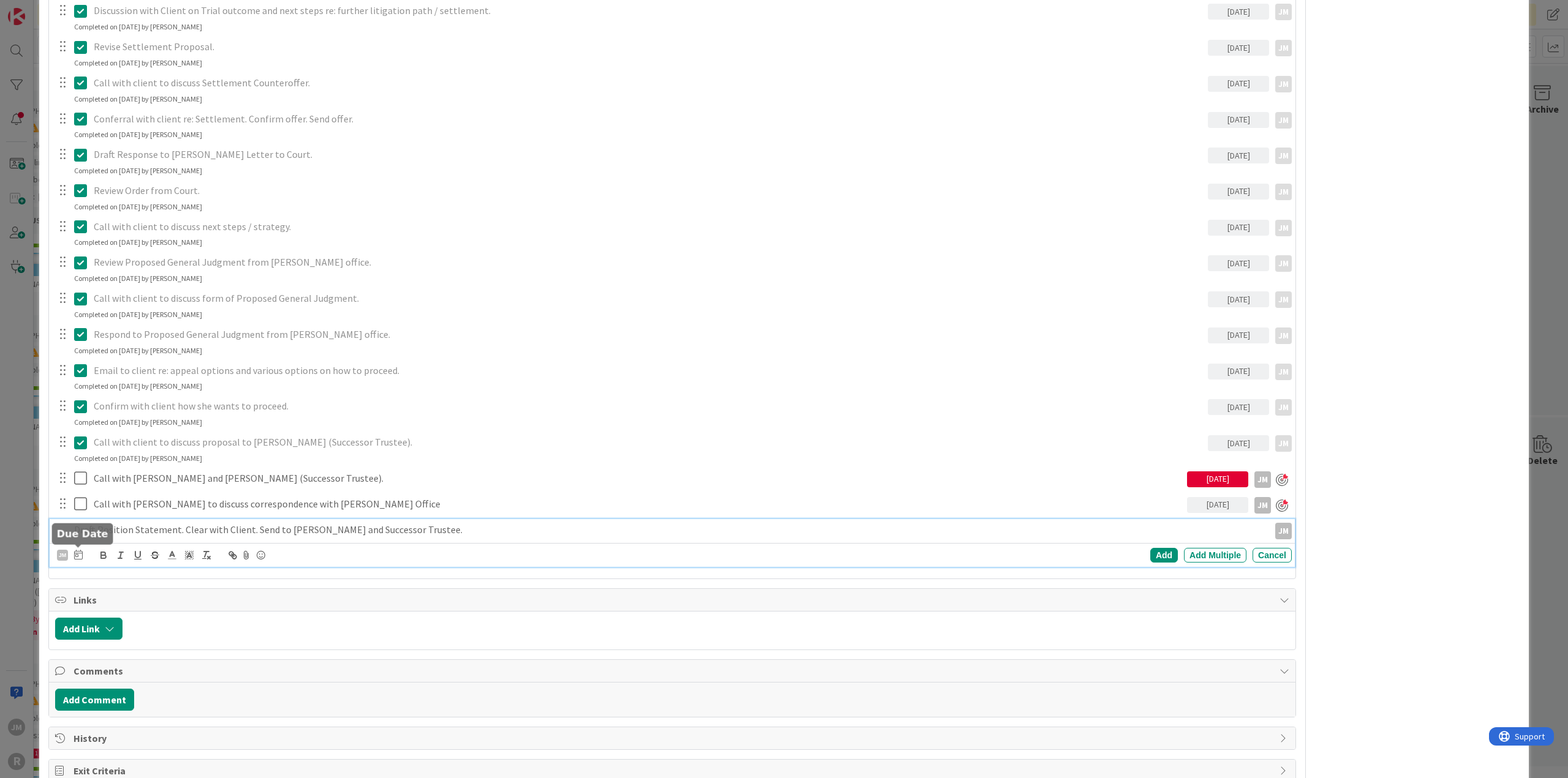
click at [78, 554] on icon at bounding box center [79, 554] width 9 height 10
click at [202, 680] on td "18" at bounding box center [195, 682] width 24 height 24
click at [1160, 552] on div "Add" at bounding box center [1164, 555] width 27 height 15
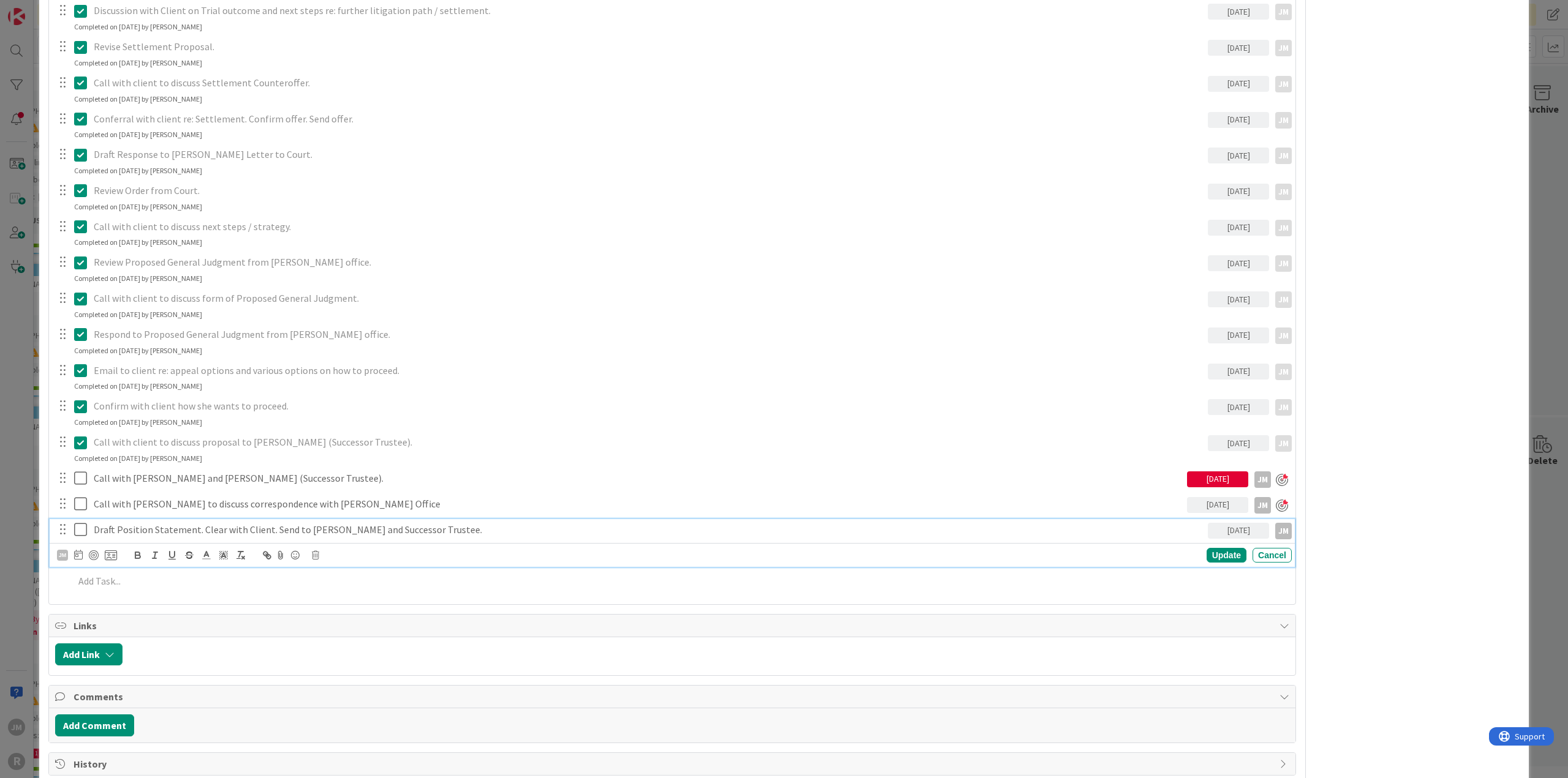
click at [203, 528] on p "Draft Position Statement. Clear with Client. Send to [PERSON_NAME] and Successo…" at bounding box center [648, 529] width 1109 height 14
click at [96, 554] on div at bounding box center [94, 555] width 10 height 10
click at [11, 551] on div "ID 145 Litigation Matter Workflow (FL2) Judgment In Progress Title 24 / 128 [PE…" at bounding box center [784, 389] width 1568 height 778
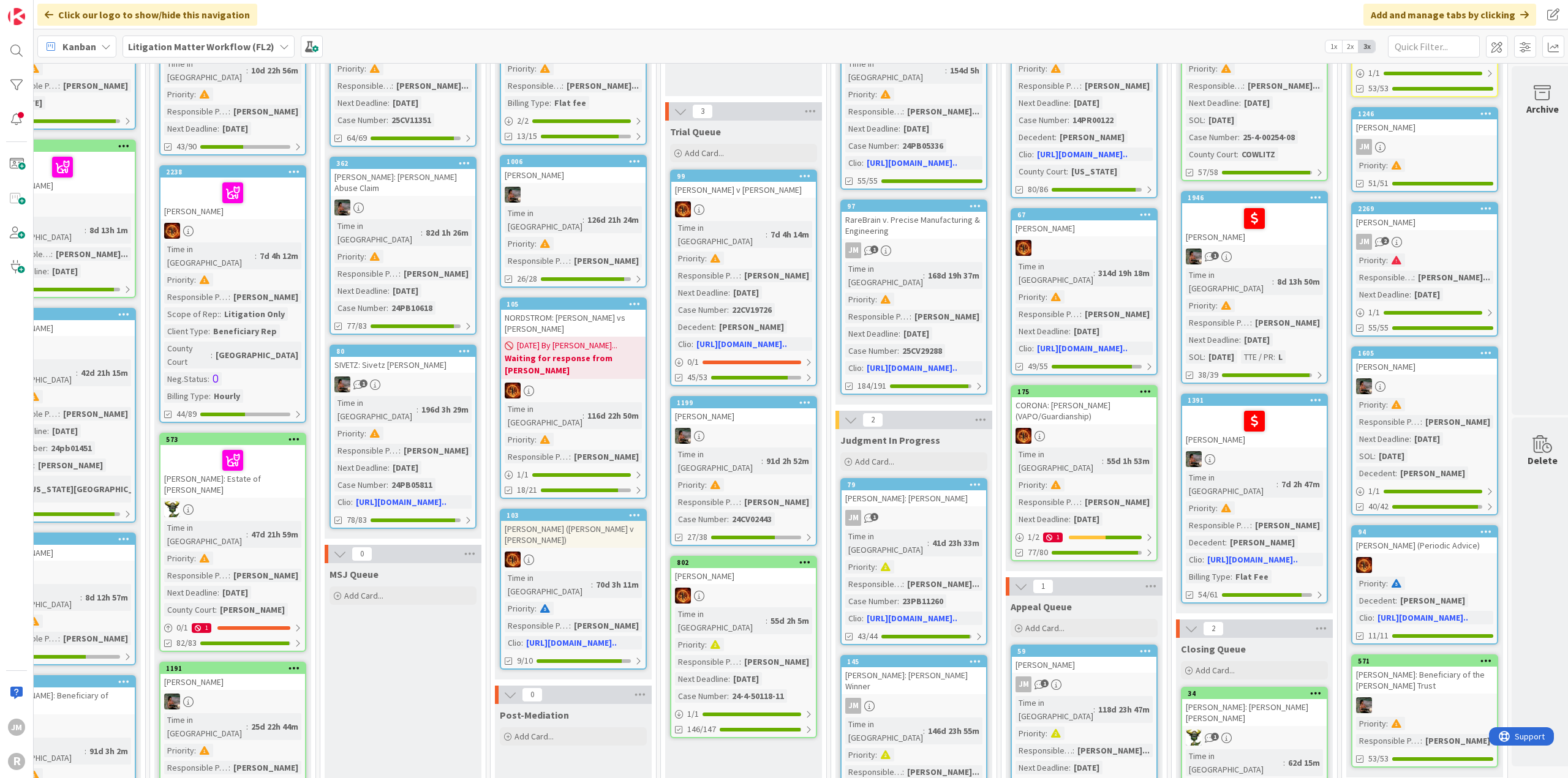
scroll to position [158, 730]
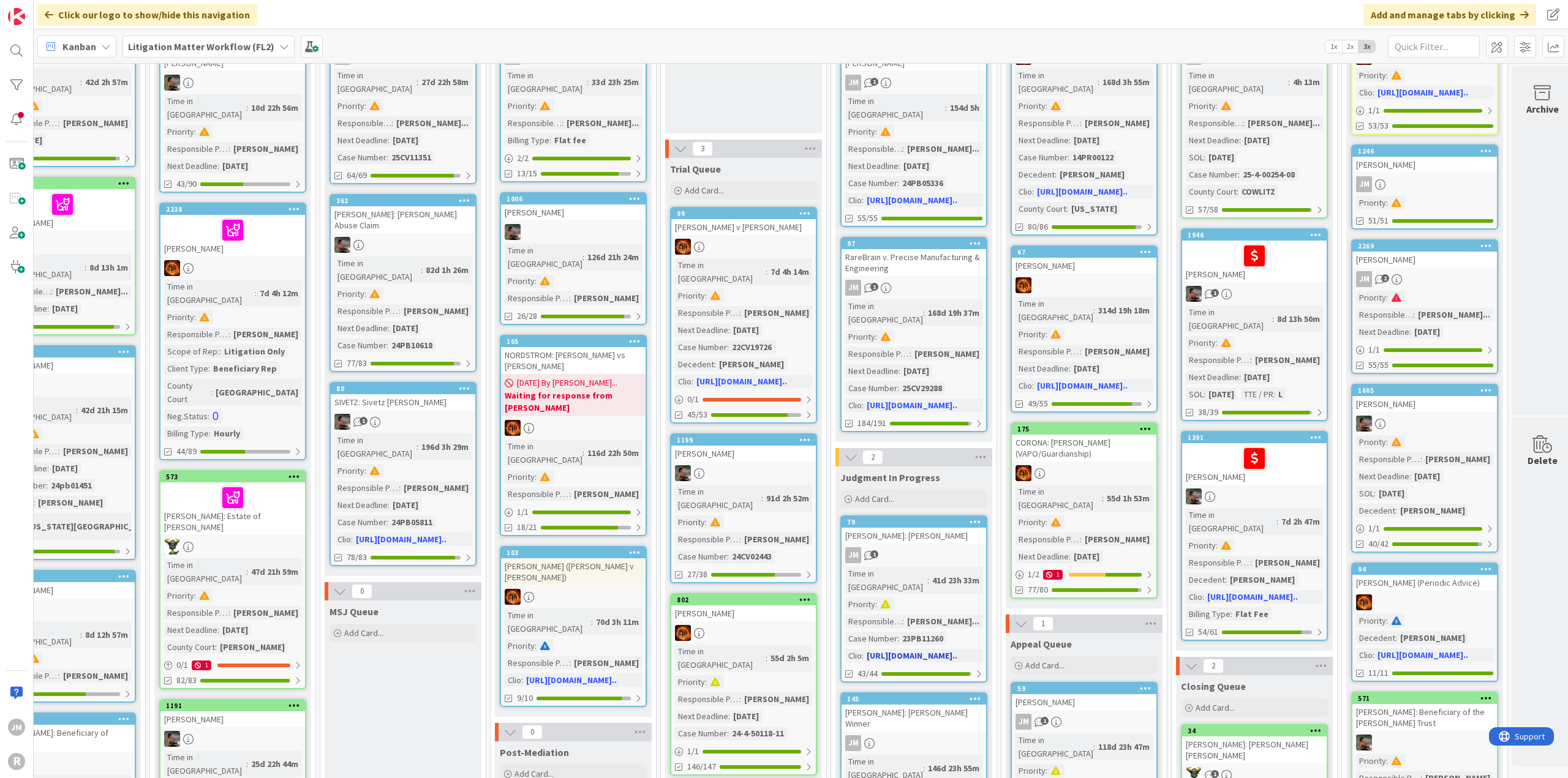
click at [947, 547] on div "JM 1" at bounding box center [914, 555] width 144 height 16
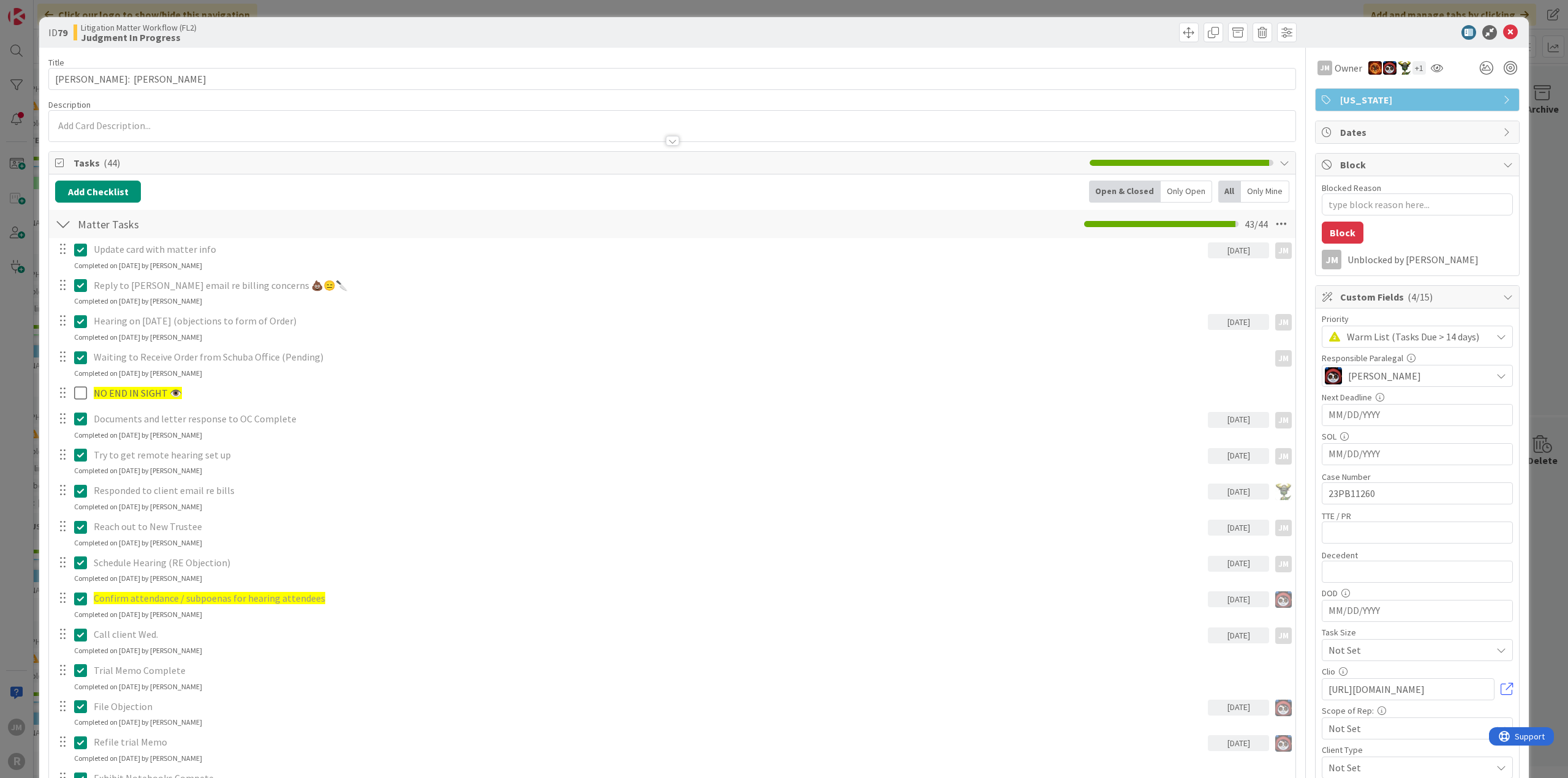
type textarea "x"
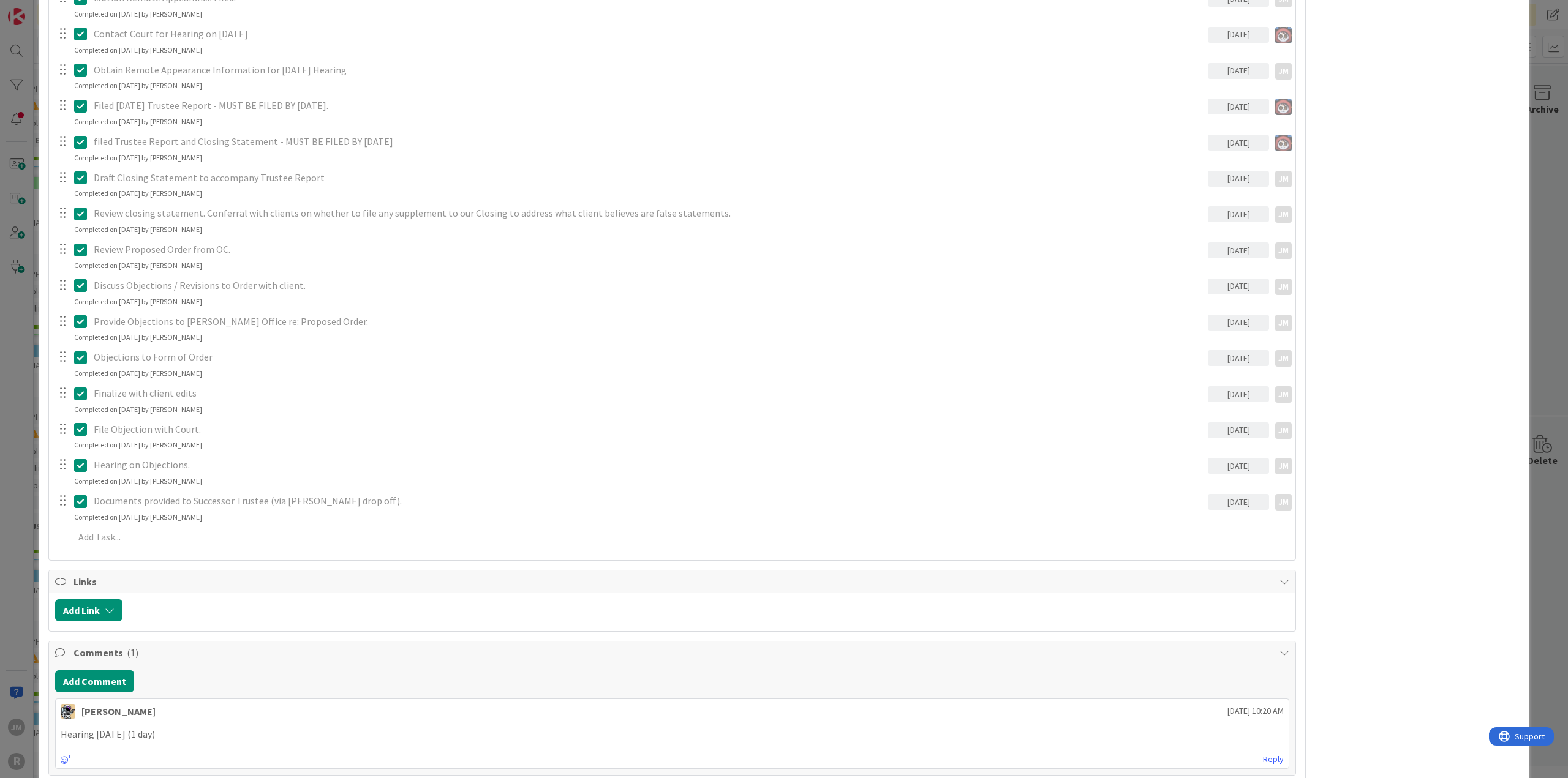
scroll to position [1285, 0]
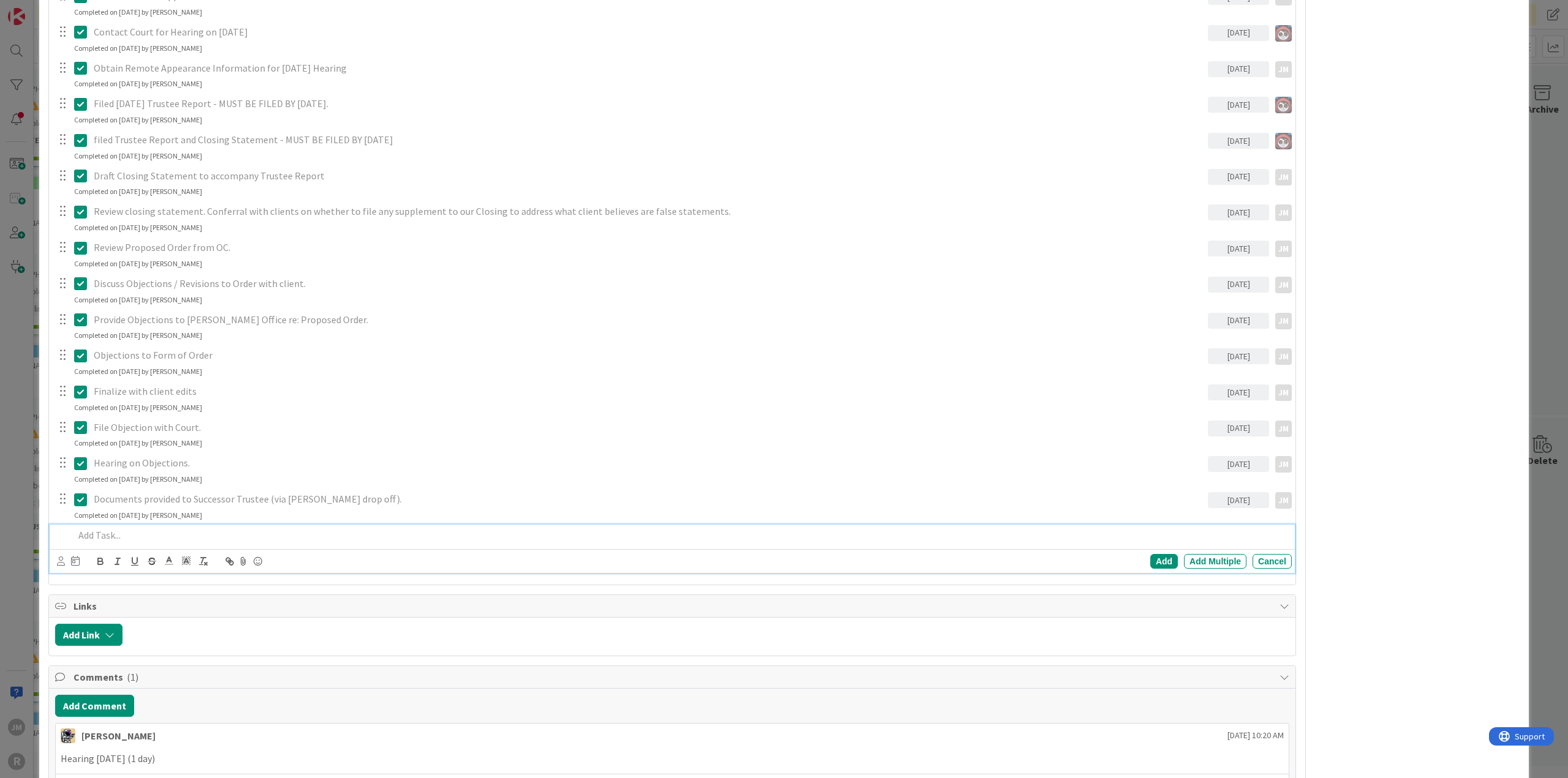
click at [168, 533] on p at bounding box center [681, 535] width 1212 height 14
click at [57, 560] on icon at bounding box center [60, 561] width 8 height 9
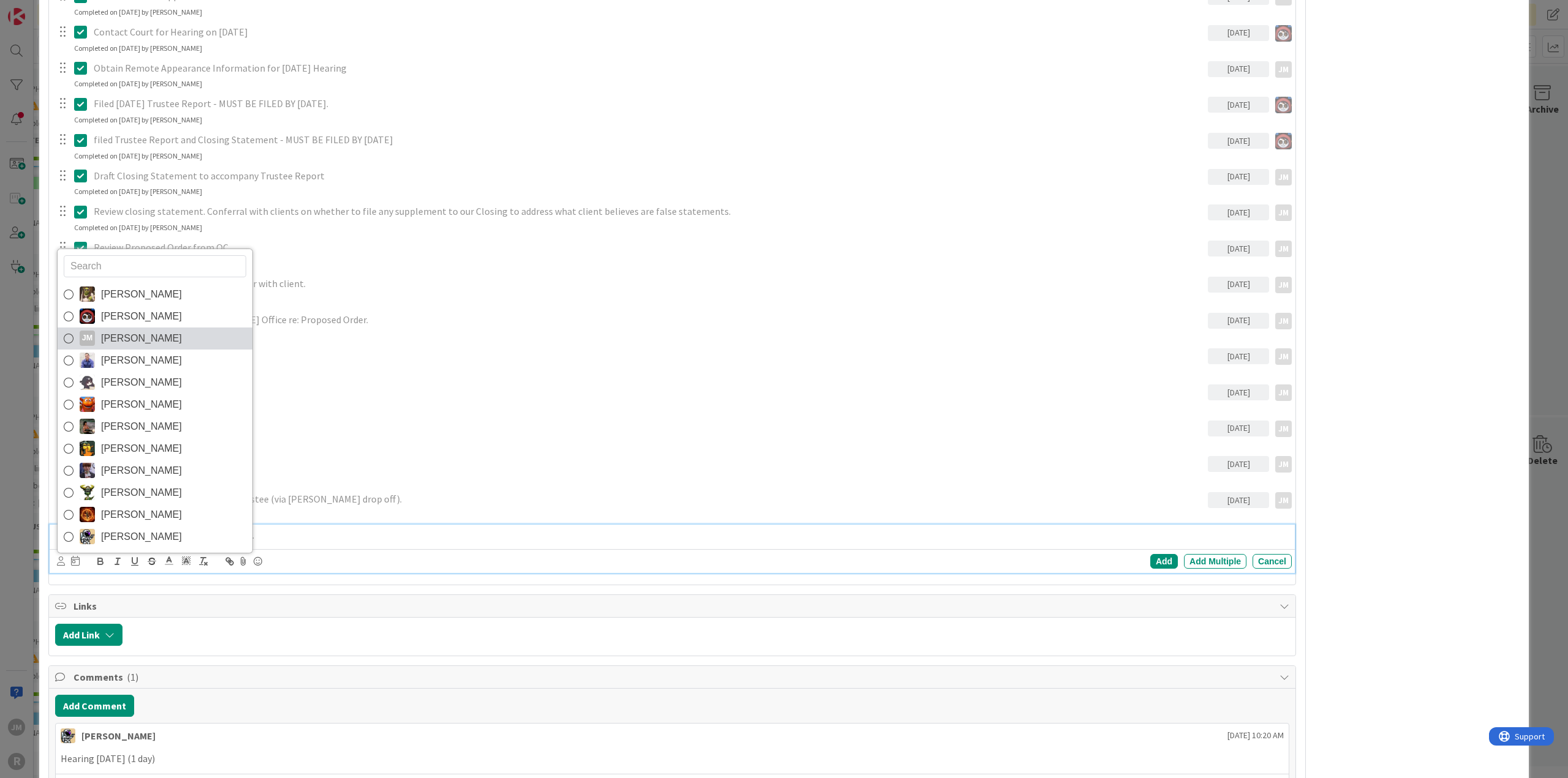
click at [108, 335] on span "[PERSON_NAME]" at bounding box center [141, 338] width 81 height 18
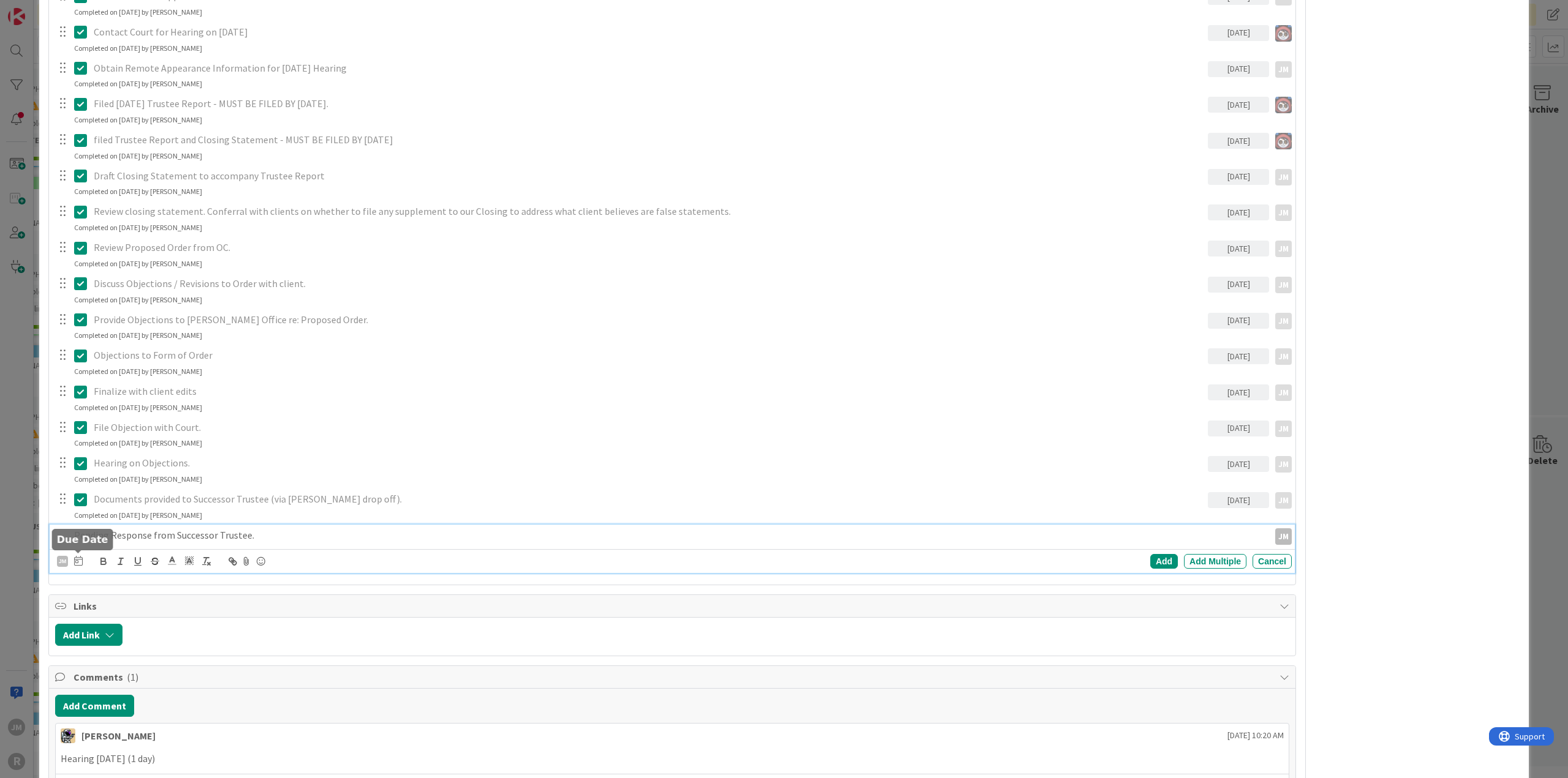
click at [78, 559] on icon at bounding box center [79, 560] width 9 height 10
click at [147, 733] on td "30" at bounding box center [148, 733] width 24 height 24
click at [1156, 556] on div "Add" at bounding box center [1164, 562] width 27 height 15
type textarea "x"
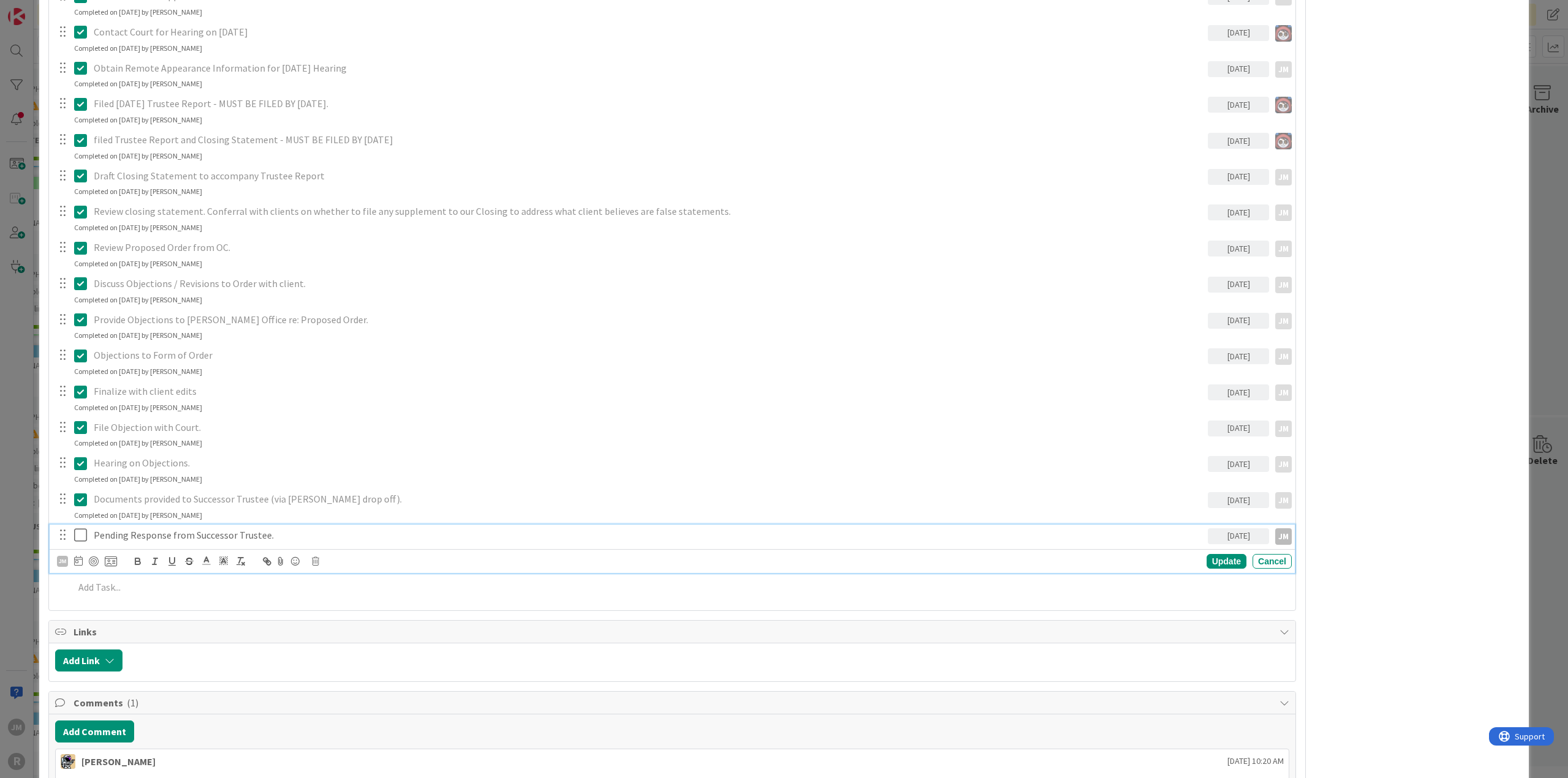
click at [423, 529] on p "Pending Response from Successor Trustee." at bounding box center [648, 535] width 1109 height 14
click at [1220, 558] on div "Update" at bounding box center [1226, 562] width 40 height 15
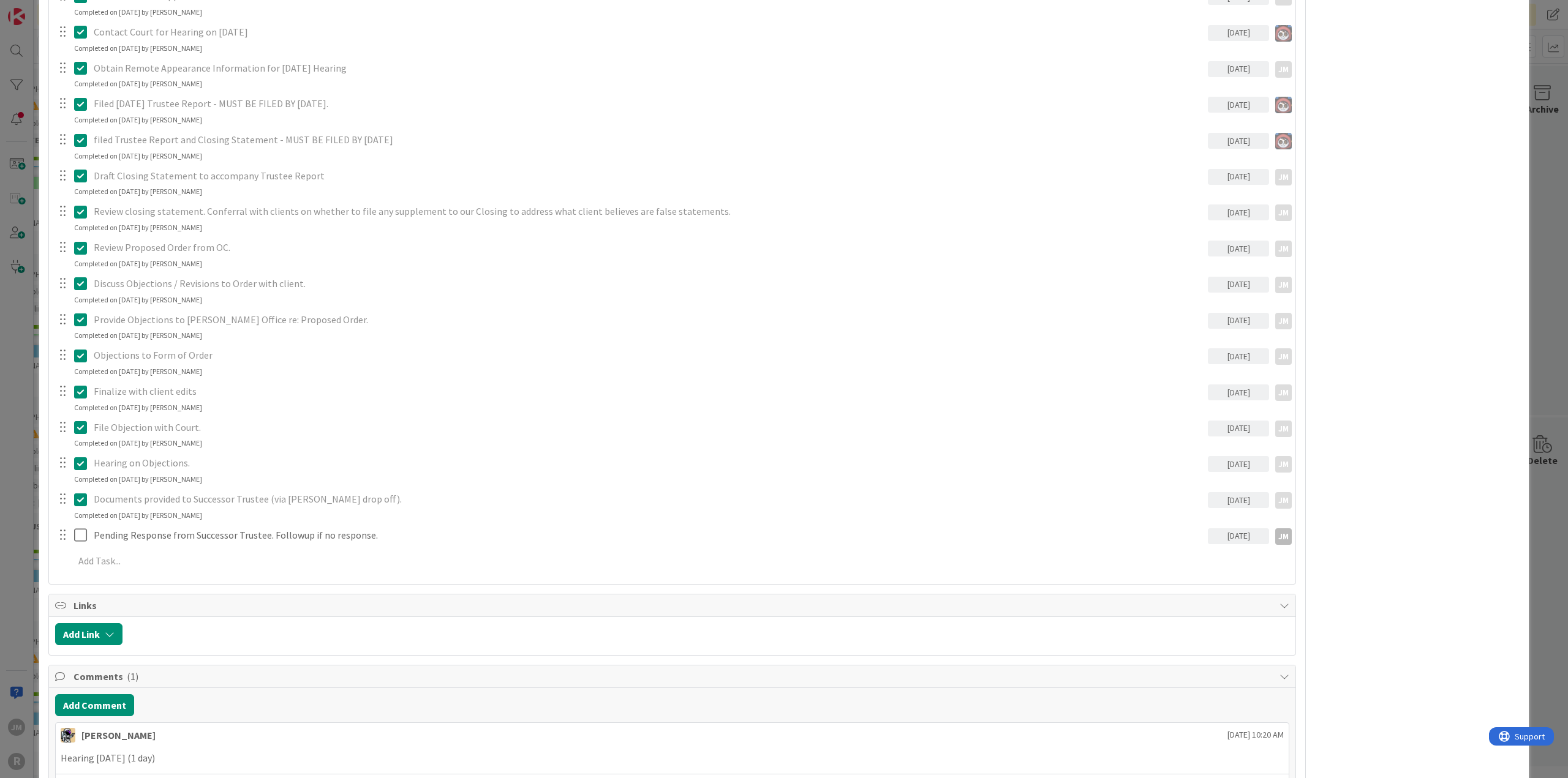
click at [21, 579] on div "ID 79 Litigation Matter Workflow (FL2) Judgment In Progress Title 27 / 128 [PER…" at bounding box center [784, 389] width 1568 height 778
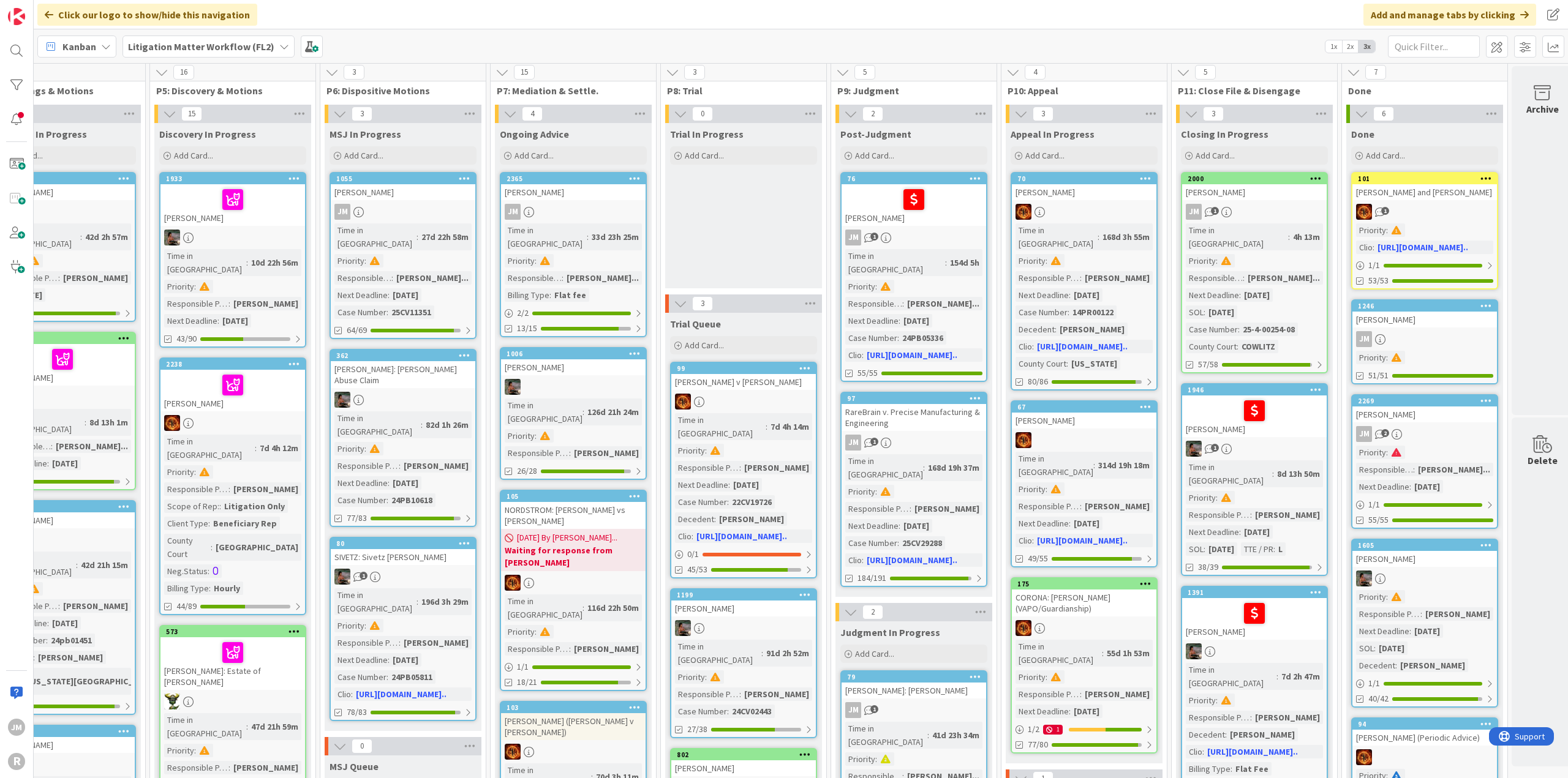
scroll to position [0, 730]
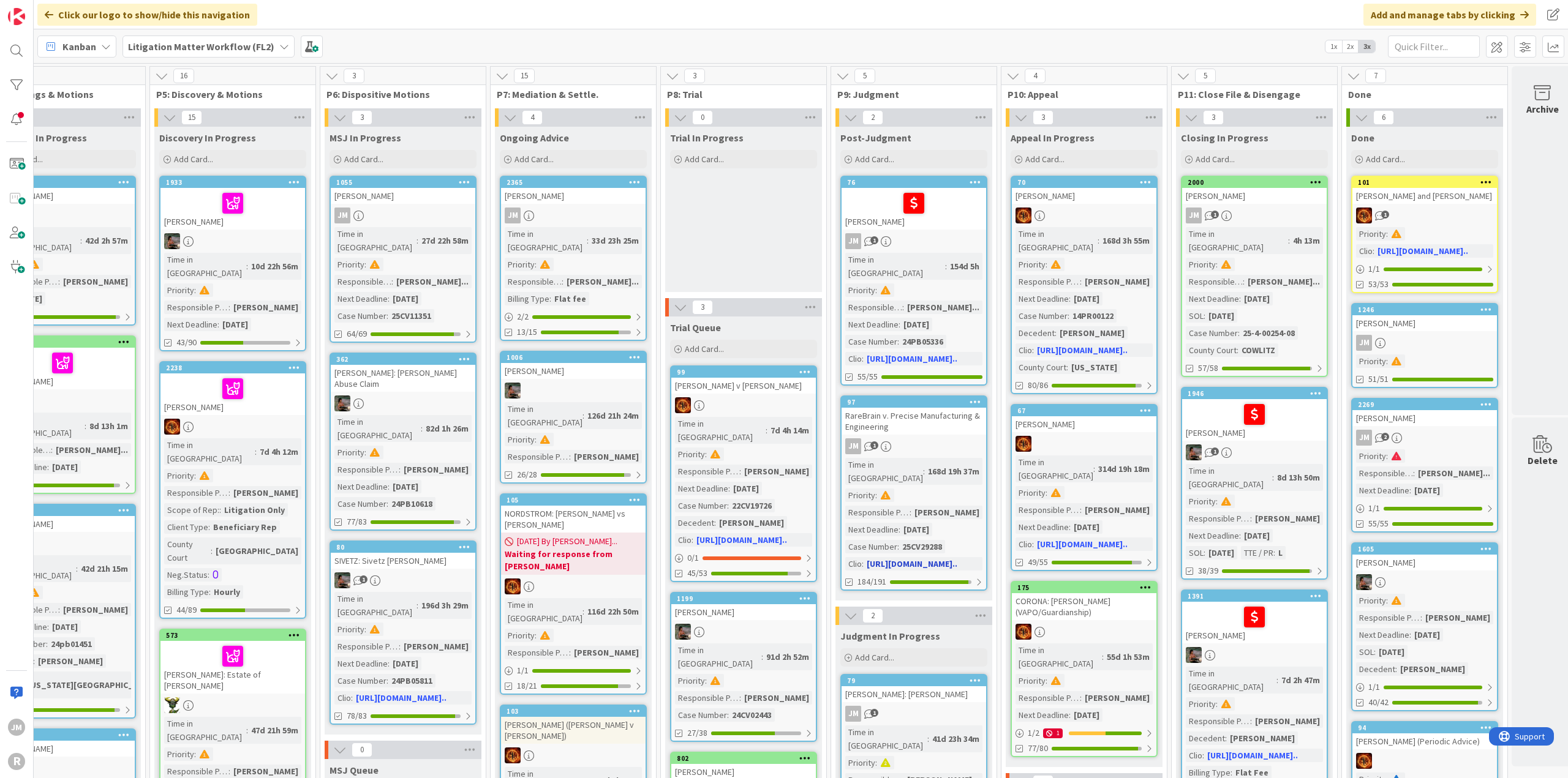
click at [936, 438] on div "JM 1" at bounding box center [914, 446] width 144 height 16
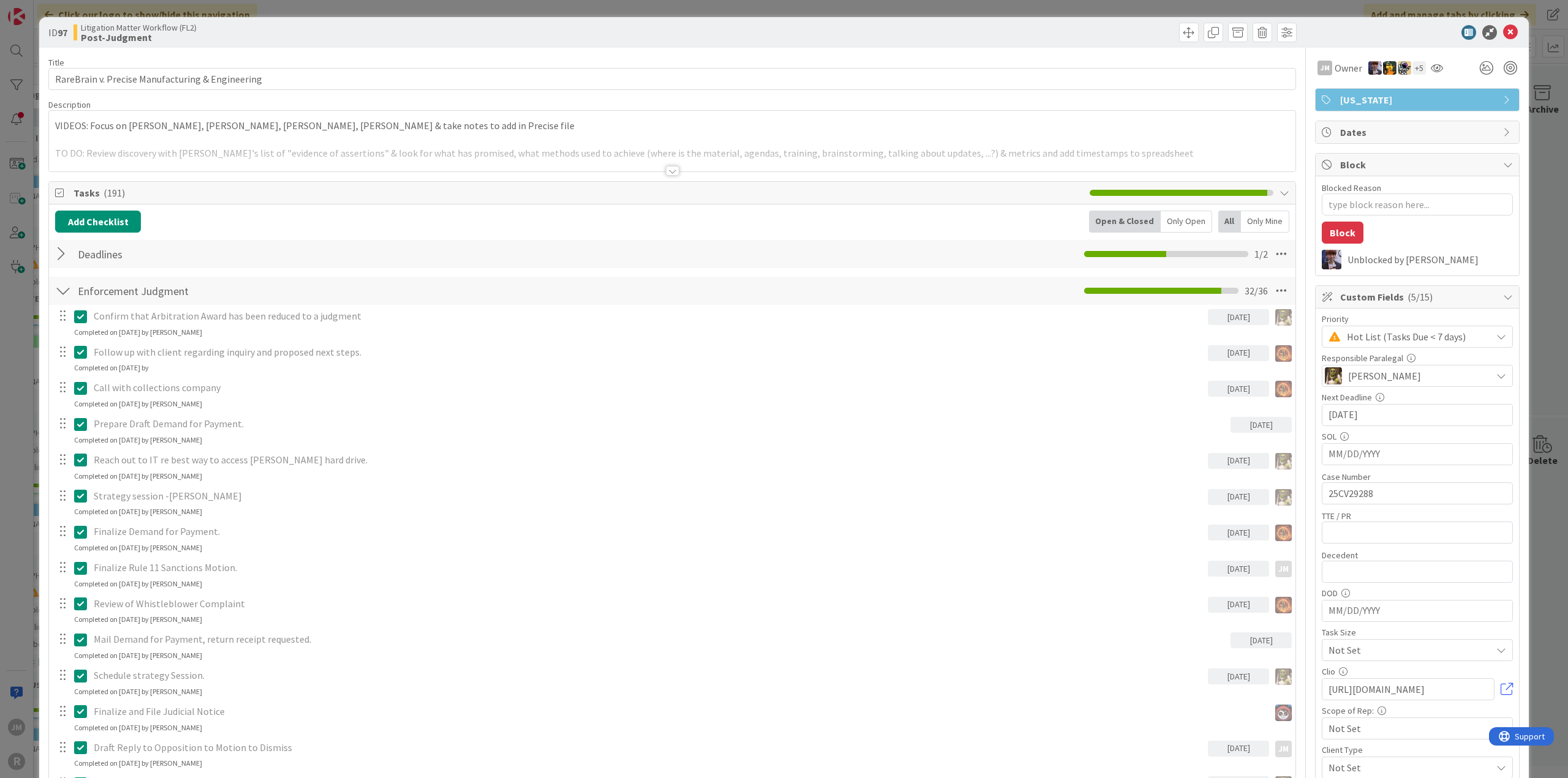
type textarea "x"
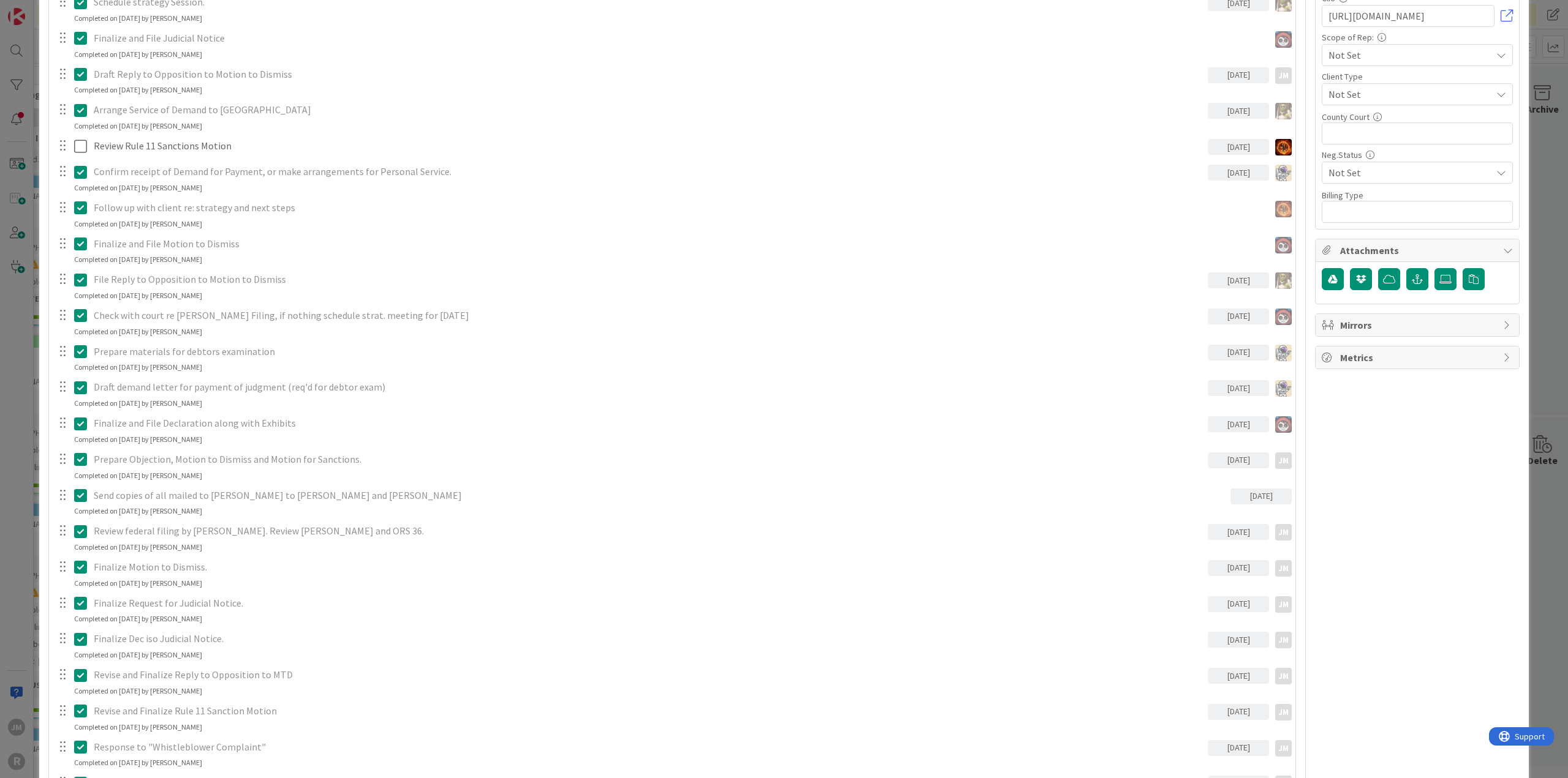
scroll to position [979, 0]
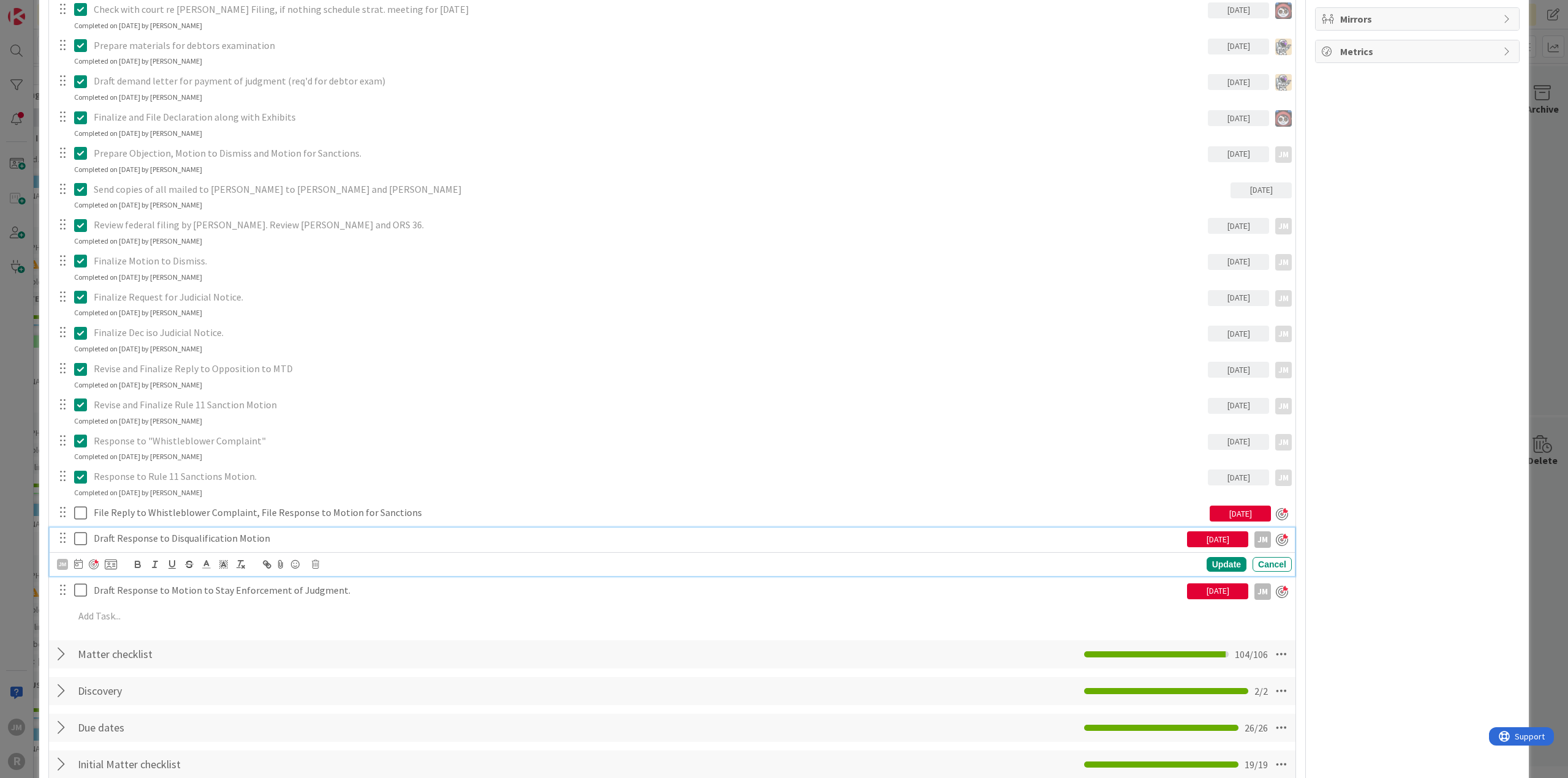
click at [141, 540] on p "Draft Response to Disqualification Motion" at bounding box center [638, 538] width 1089 height 14
click at [78, 560] on icon at bounding box center [79, 563] width 9 height 10
click at [195, 690] on td "18" at bounding box center [195, 690] width 24 height 24
type input "[DATE]"
type textarea "x"
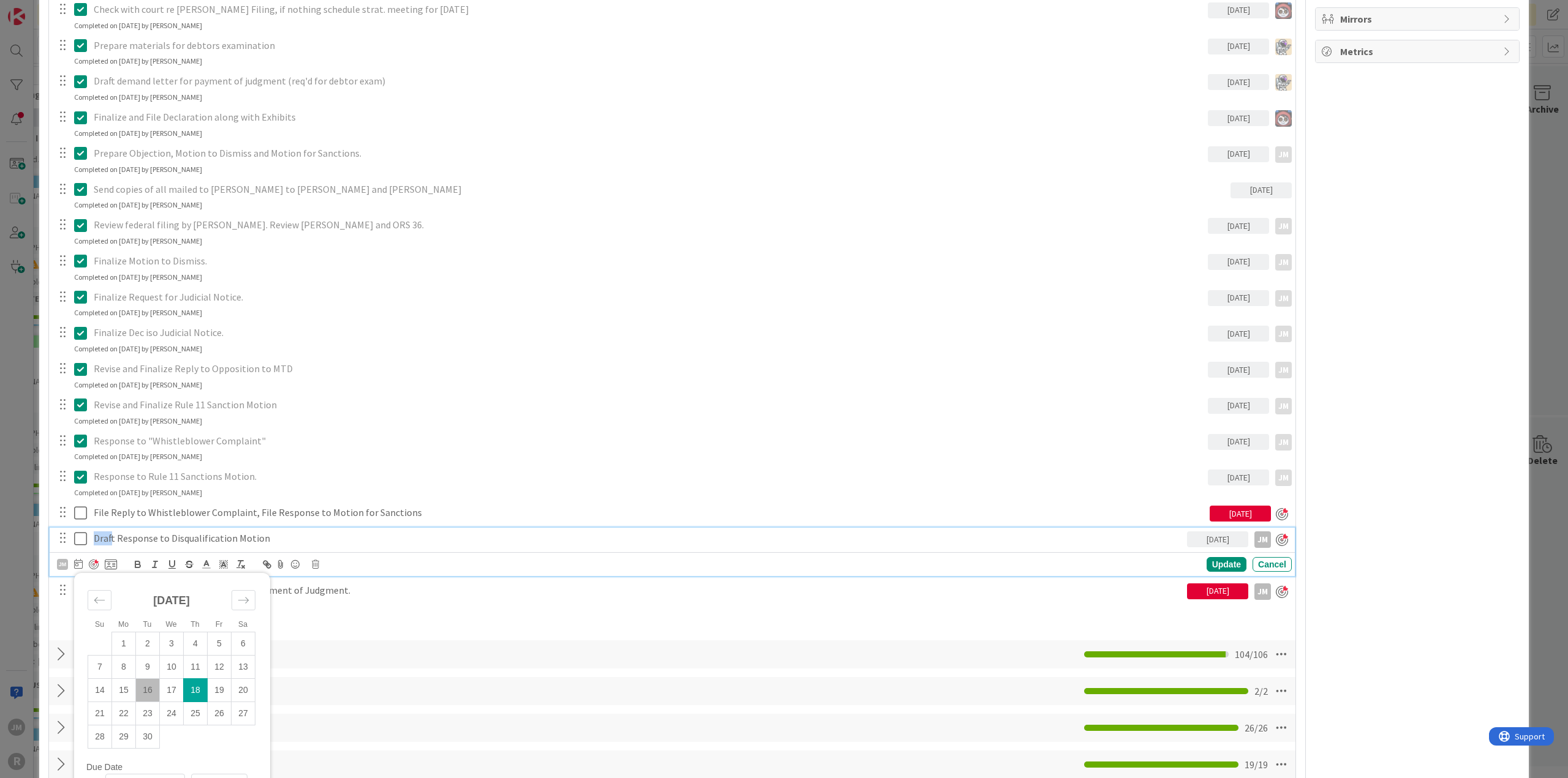
drag, startPoint x: 111, startPoint y: 542, endPoint x: 88, endPoint y: 535, distance: 24.0
click at [89, 535] on div "Draft Response to Disqualification Motion" at bounding box center [638, 538] width 1098 height 21
click at [1217, 565] on div "Update" at bounding box center [1226, 565] width 40 height 15
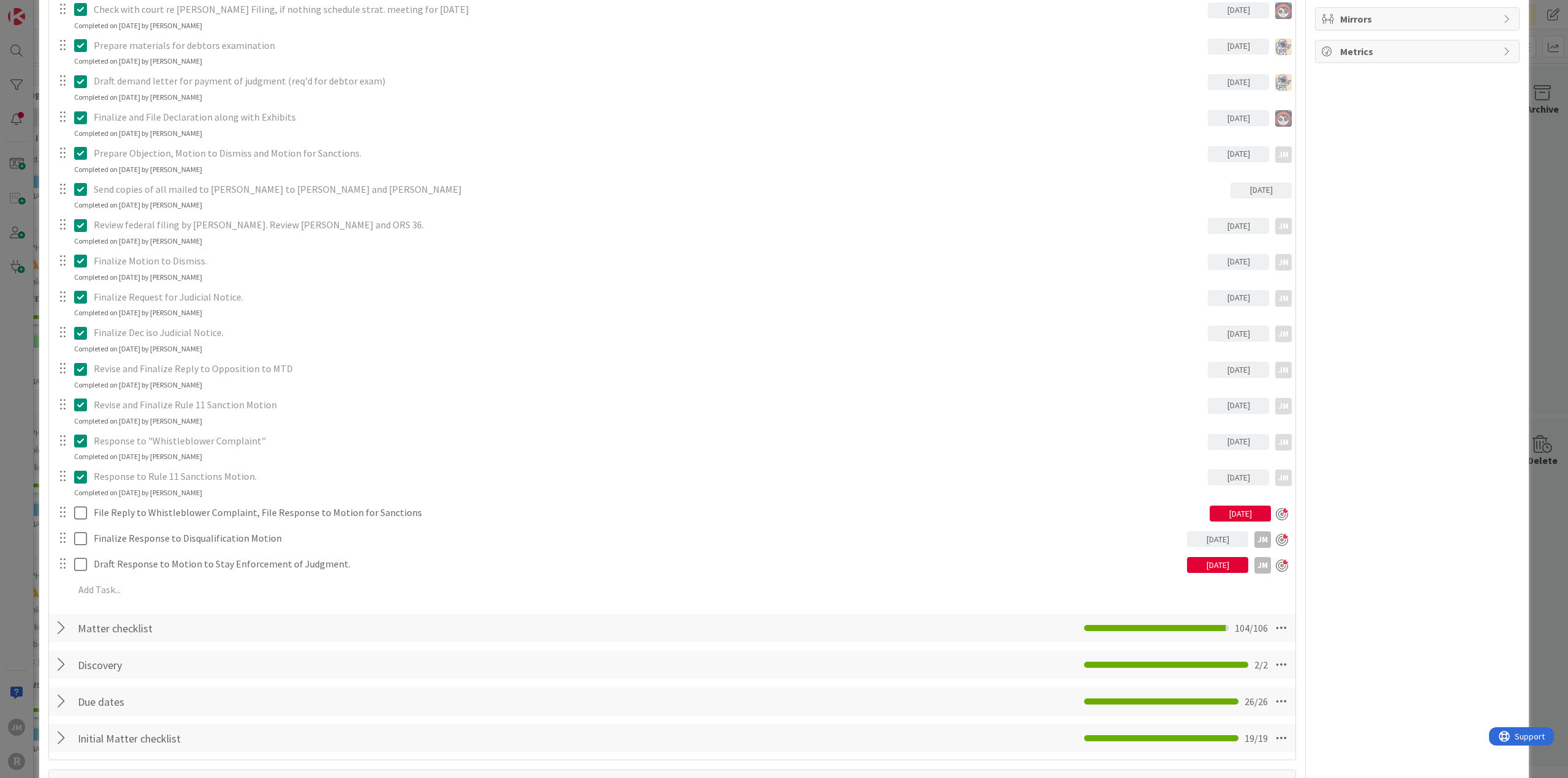
type textarea "x"
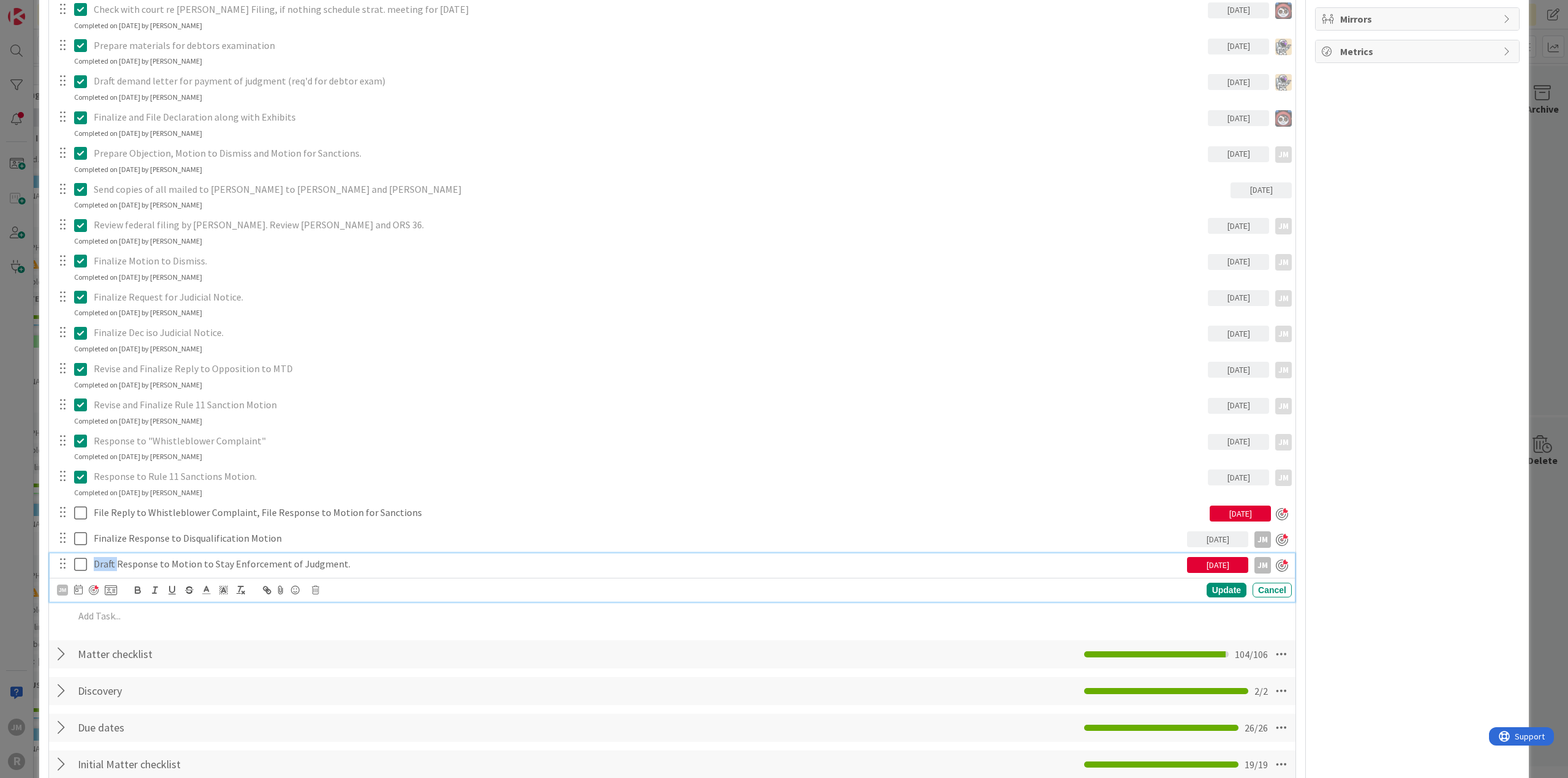
drag, startPoint x: 114, startPoint y: 560, endPoint x: 77, endPoint y: 559, distance: 37.0
click at [77, 559] on div "Draft Response to Motion to Stay Enforcement of Judgment. [DATE] JM" at bounding box center [673, 564] width 1237 height 21
click at [76, 588] on icon at bounding box center [79, 589] width 9 height 10
click at [196, 715] on td "18" at bounding box center [195, 715] width 24 height 24
type input "[DATE]"
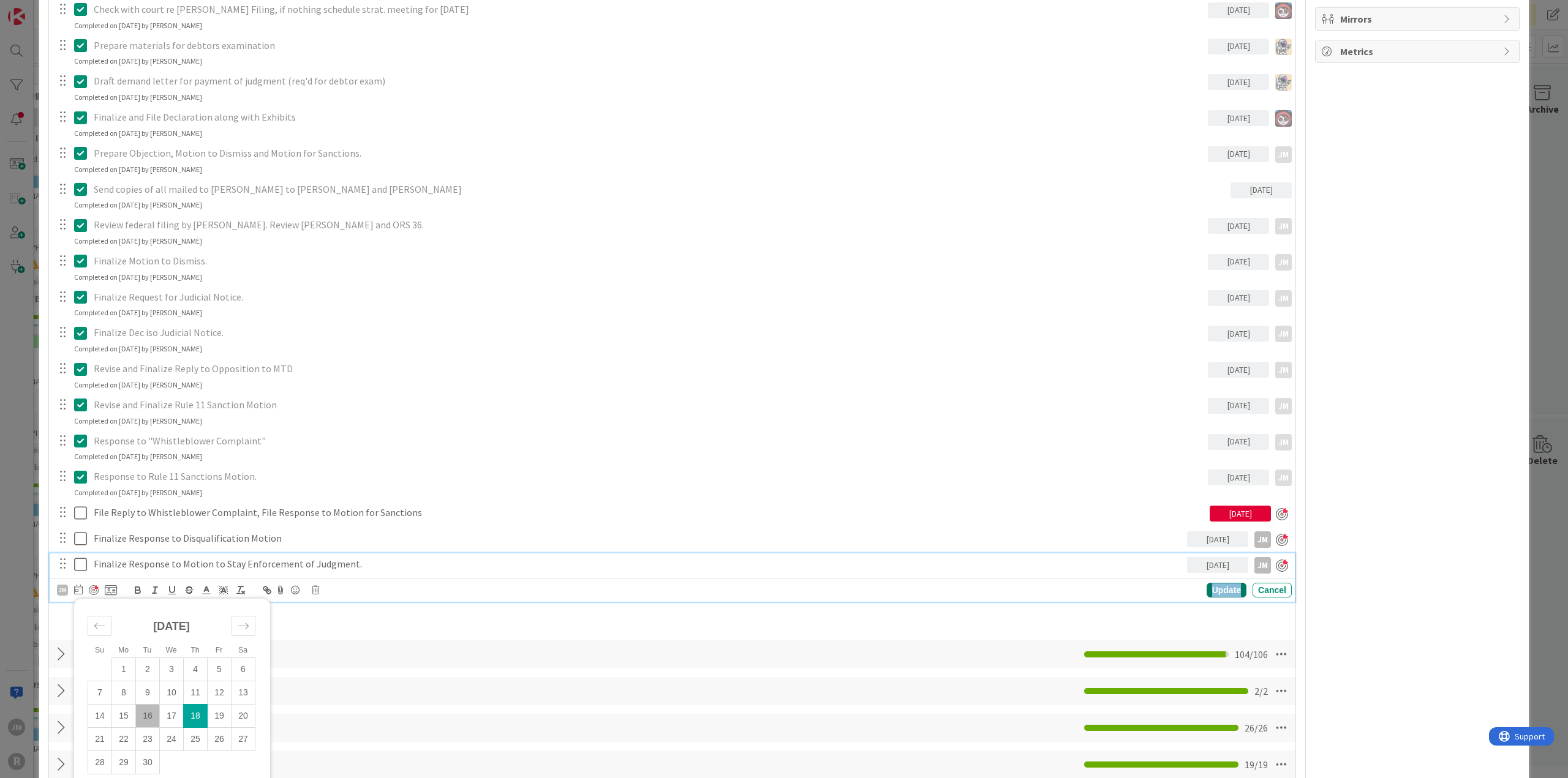
click at [1216, 589] on div "Update" at bounding box center [1226, 590] width 40 height 15
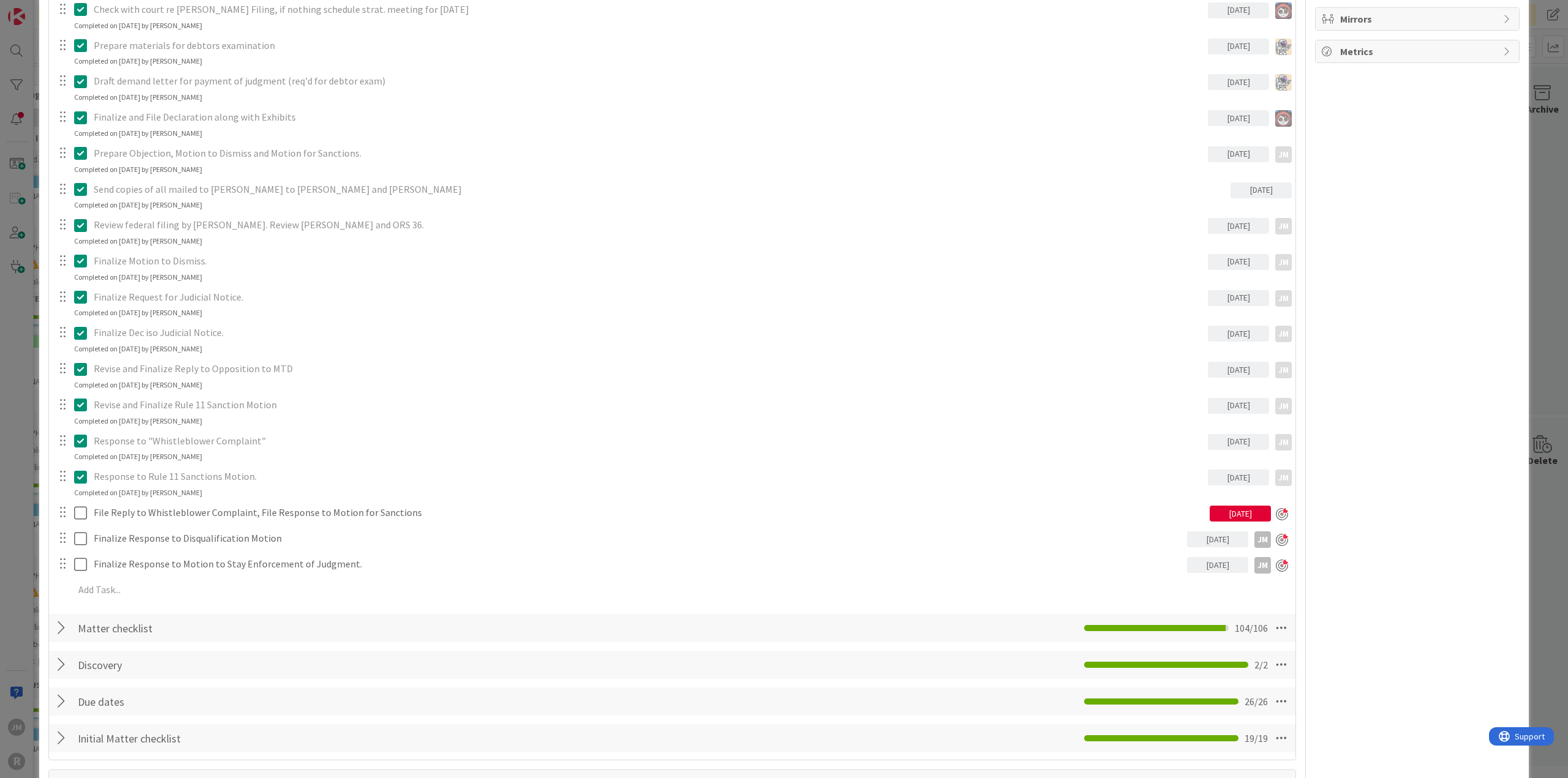
type textarea "x"
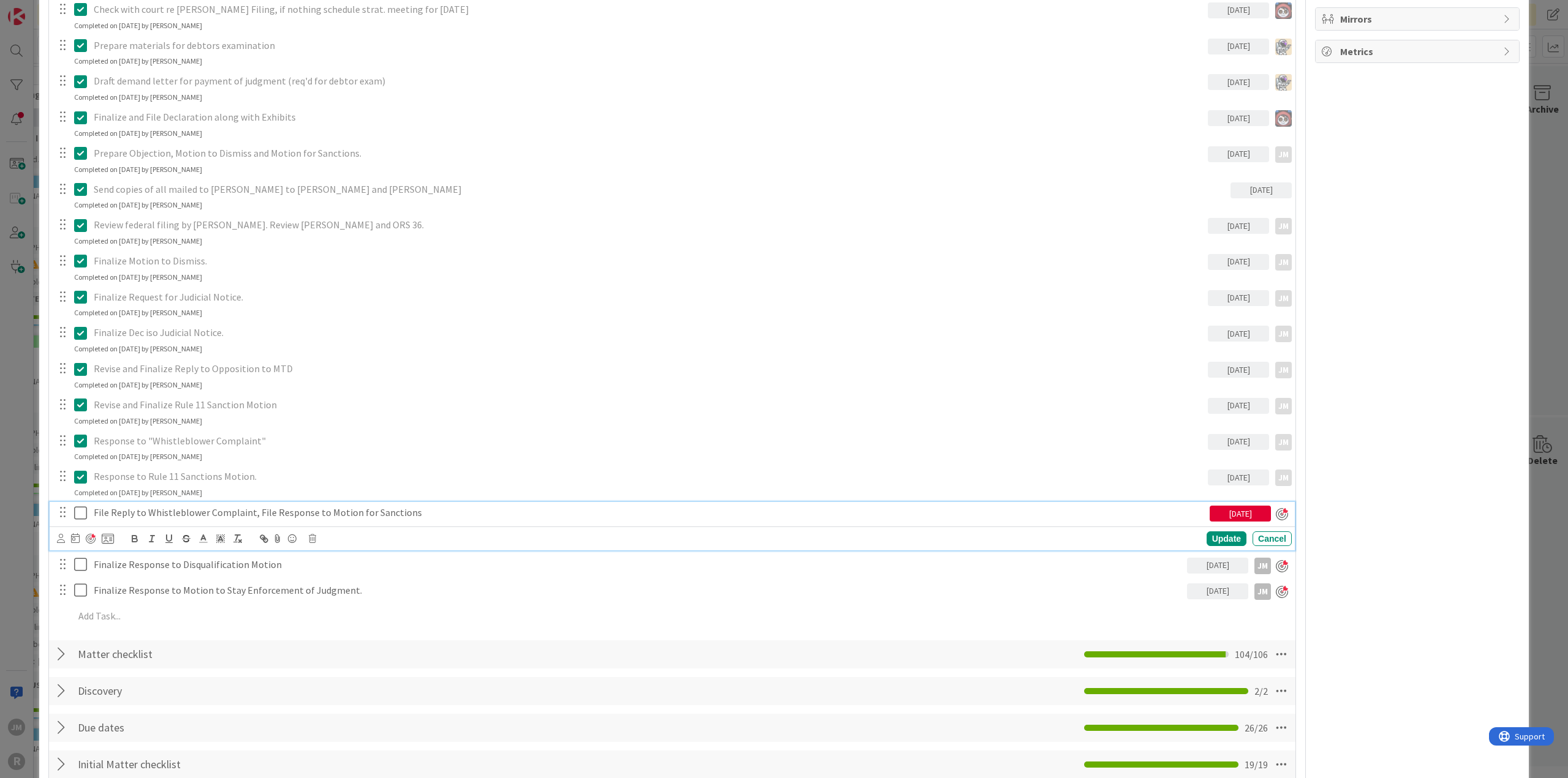
click at [169, 511] on p "File Reply to Whistleblower Complaint, File Response to Motion for Sanctions" at bounding box center [649, 512] width 1111 height 14
click at [78, 534] on icon at bounding box center [75, 537] width 9 height 10
click at [173, 662] on td "17" at bounding box center [169, 664] width 24 height 24
type input "[DATE]"
type textarea "x"
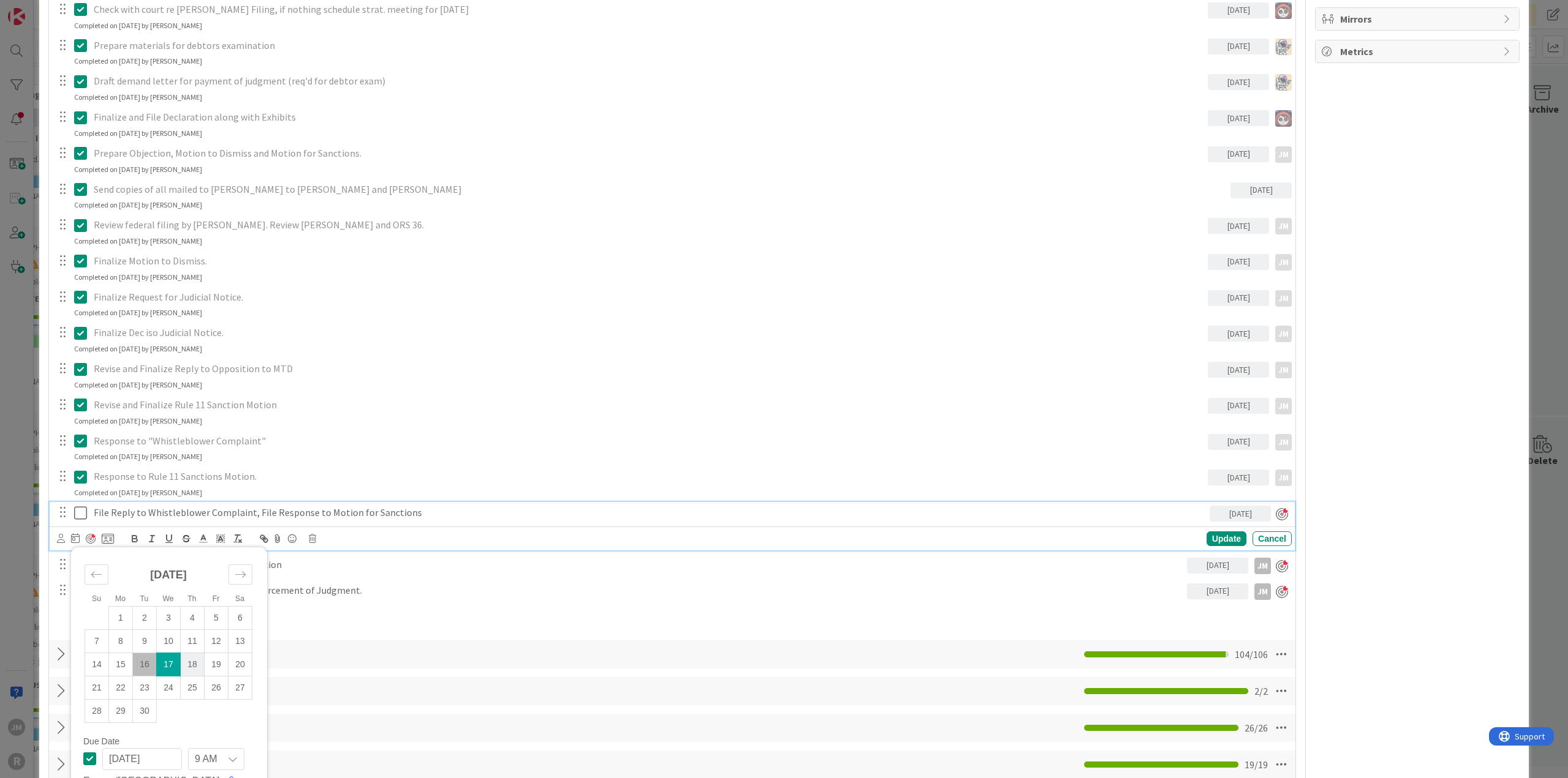
click at [198, 662] on td "18" at bounding box center [192, 664] width 24 height 24
type input "[DATE]"
click at [1206, 536] on div "Update" at bounding box center [1226, 539] width 40 height 15
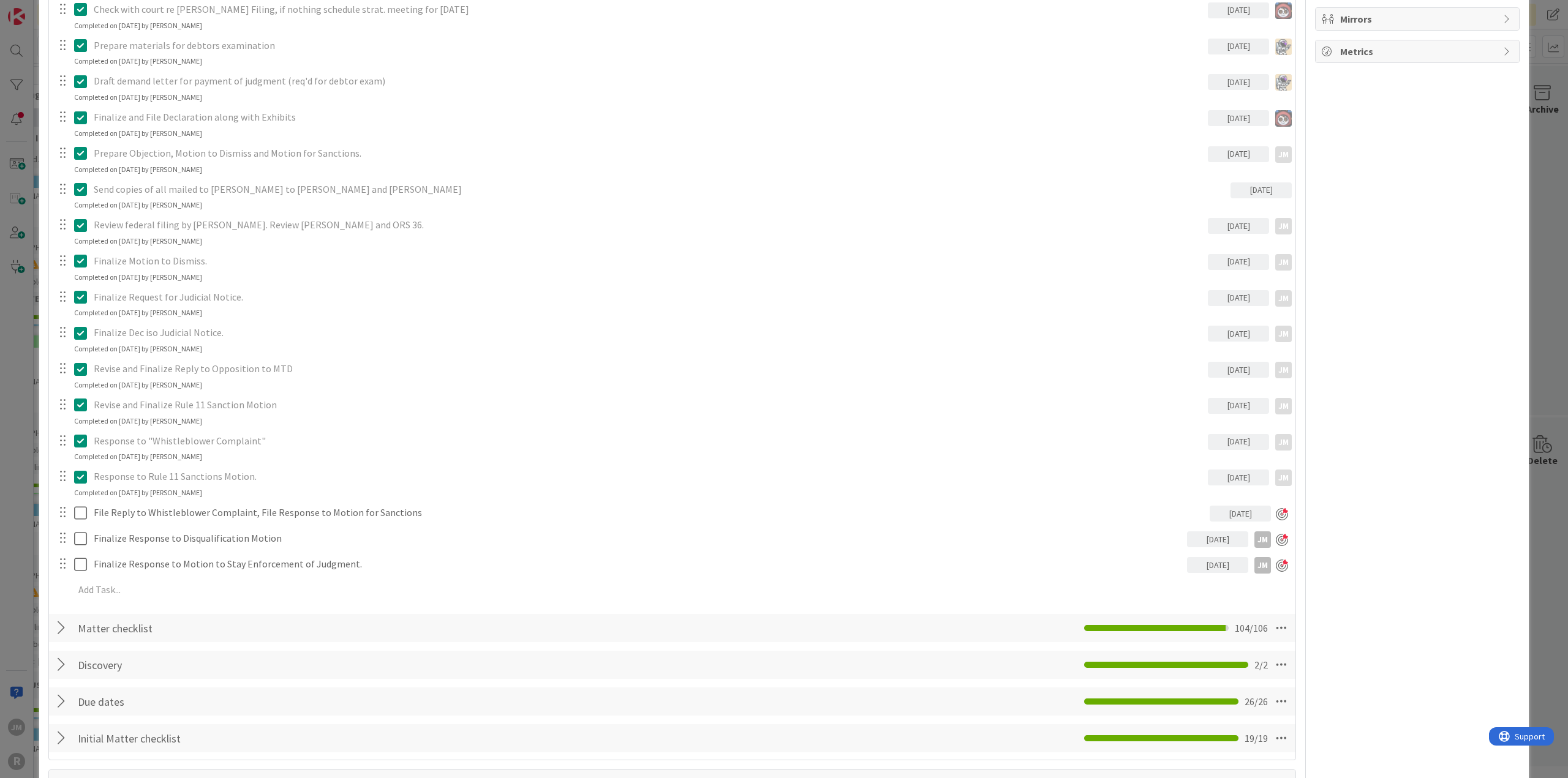
click at [16, 616] on div "ID 97 Litigation Matter Workflow (FL2) Post-Judgment Title 48 / 128 RareBrain v…" at bounding box center [784, 389] width 1568 height 778
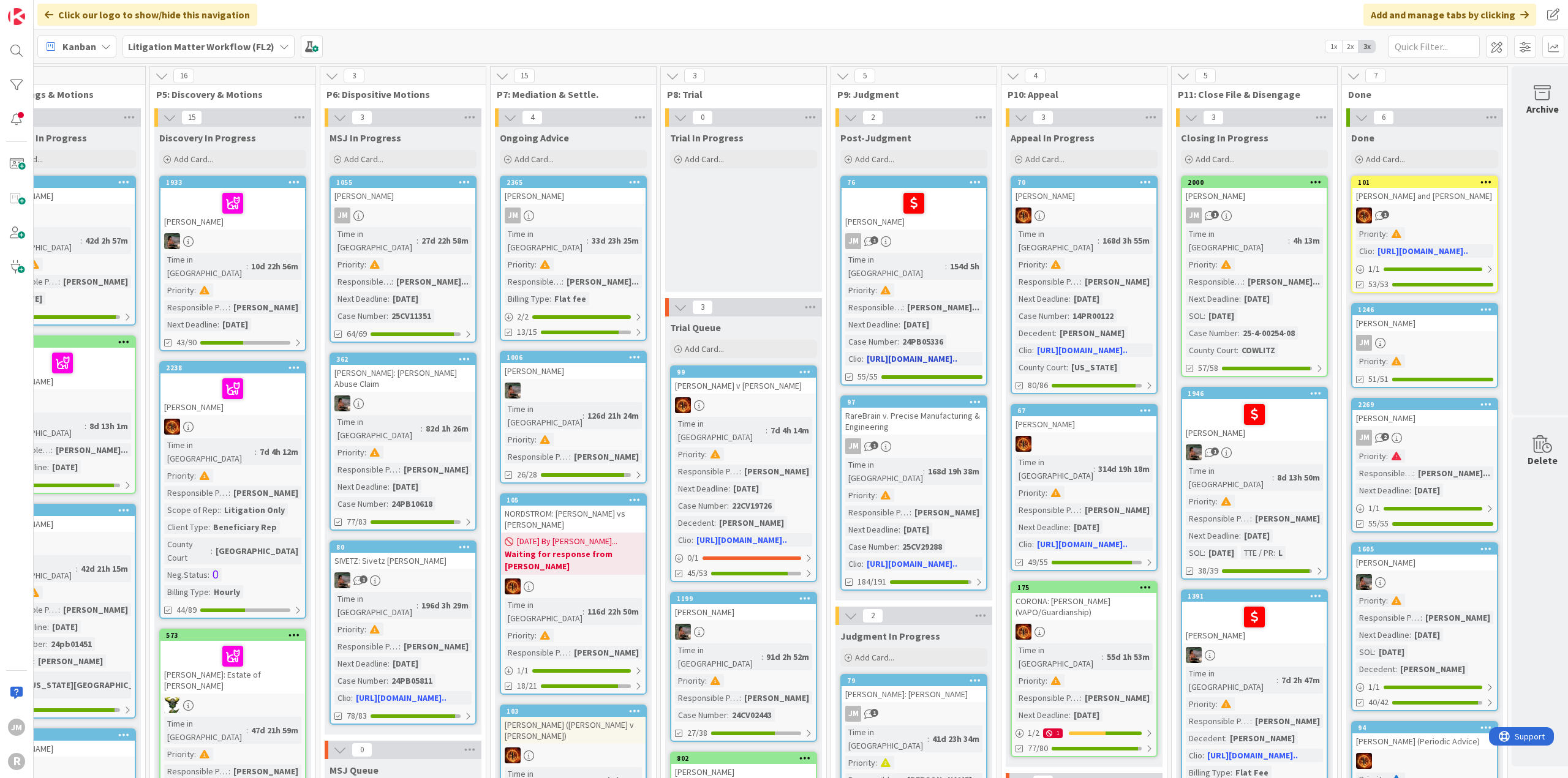
click at [938, 225] on div "[PERSON_NAME]" at bounding box center [914, 208] width 144 height 42
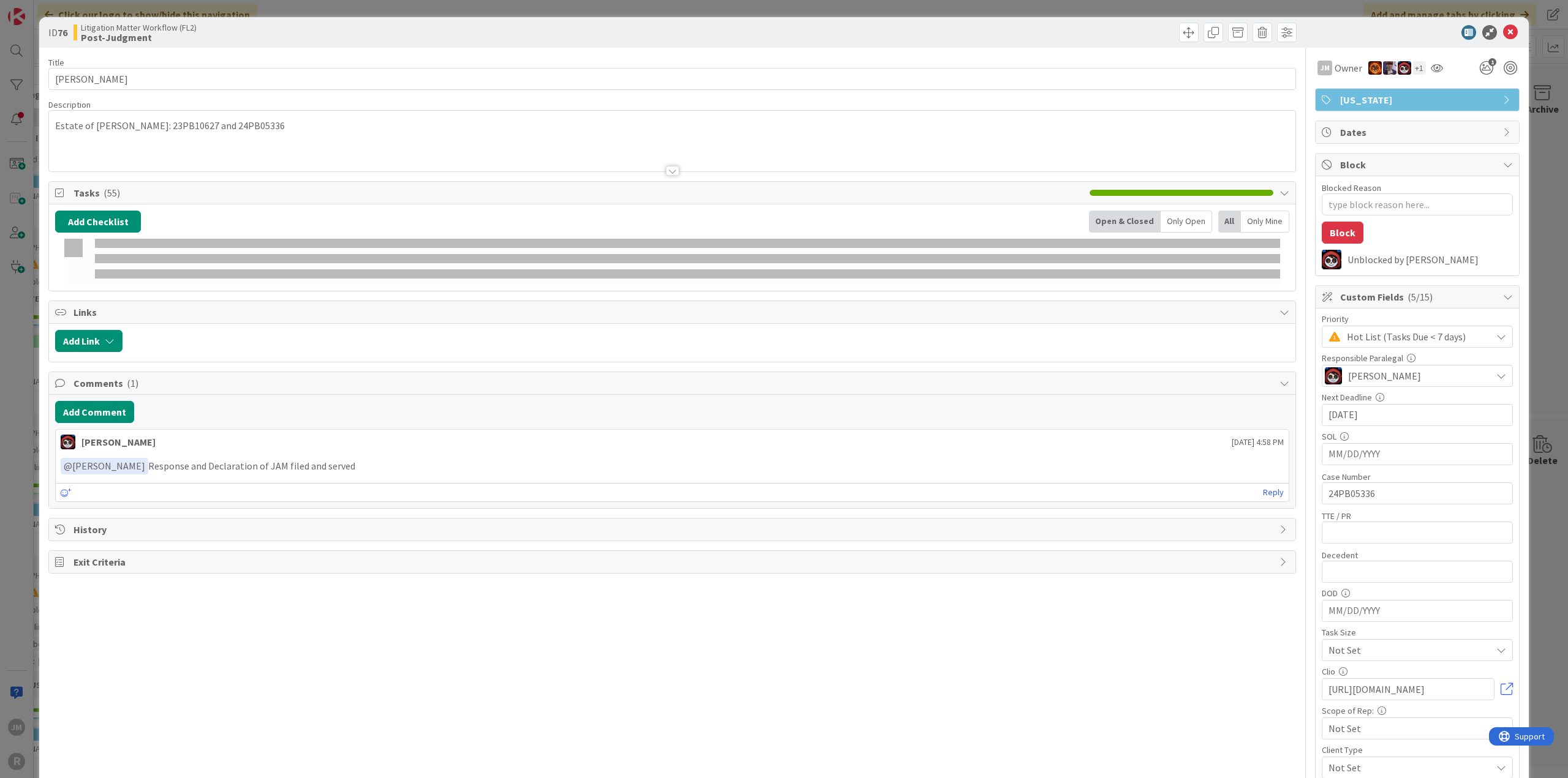
type textarea "x"
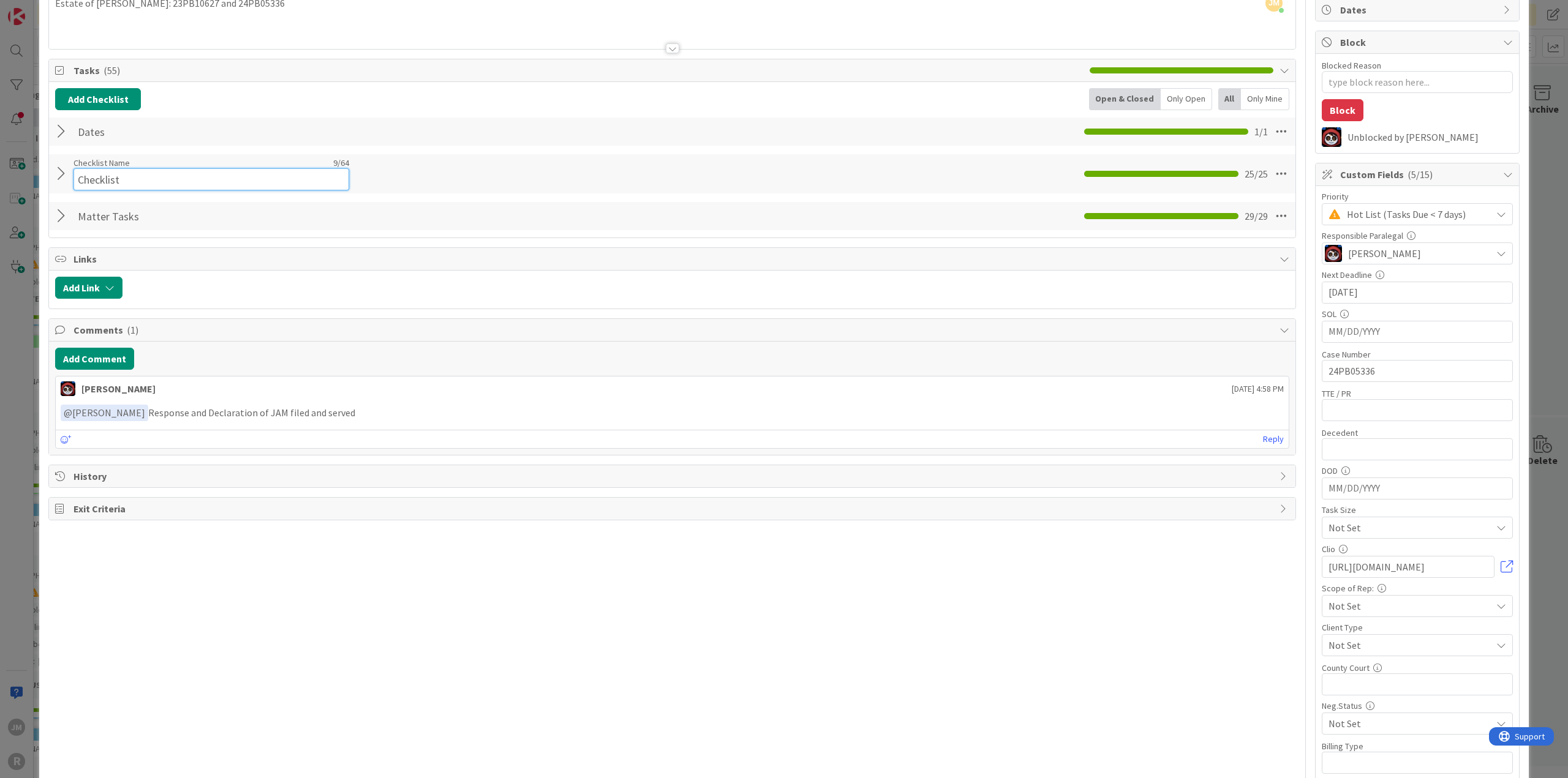
click at [85, 169] on input "Checklist" at bounding box center [211, 180] width 275 height 22
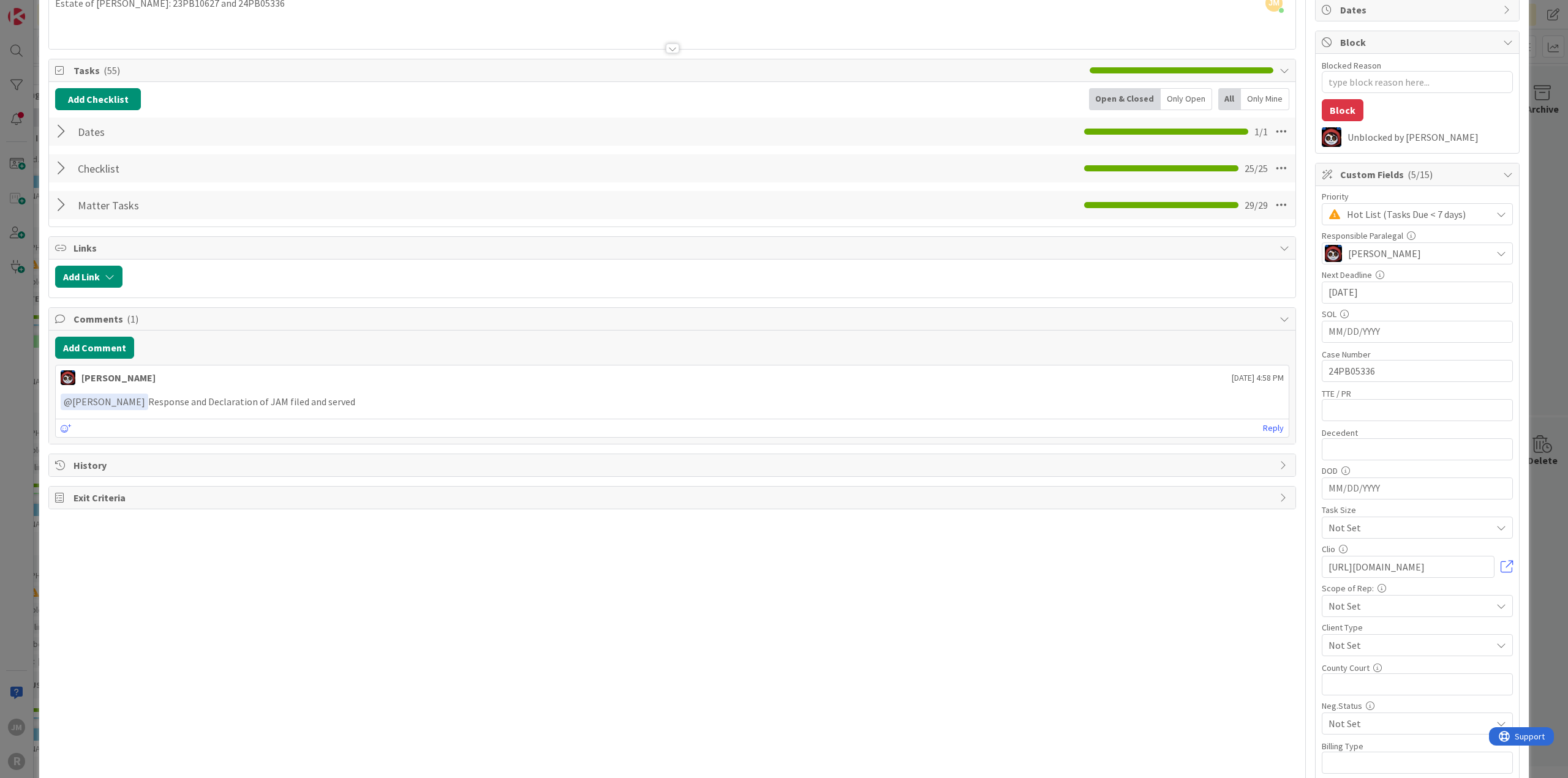
click at [61, 169] on div at bounding box center [63, 169] width 16 height 22
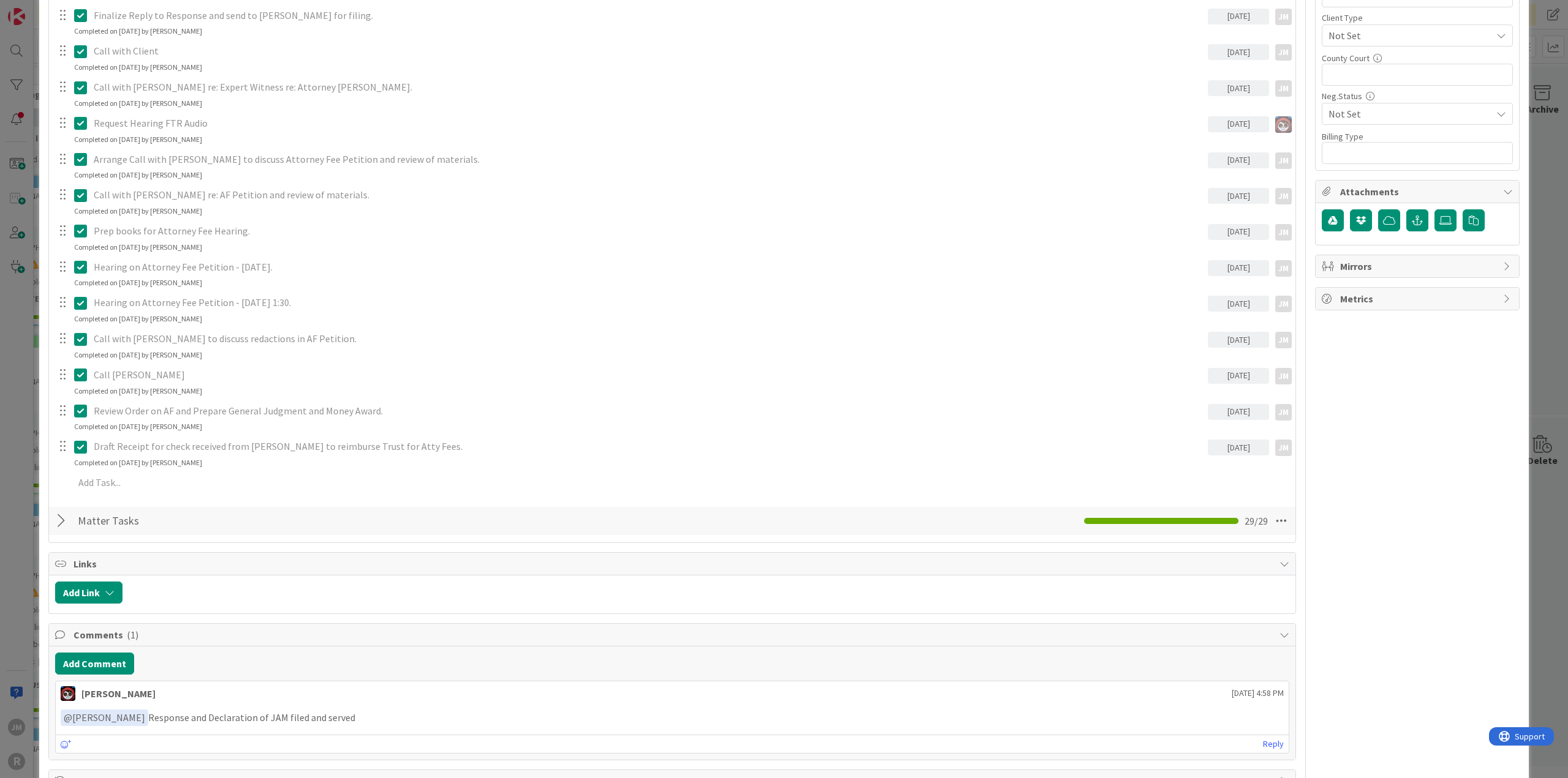
scroll to position [735, 0]
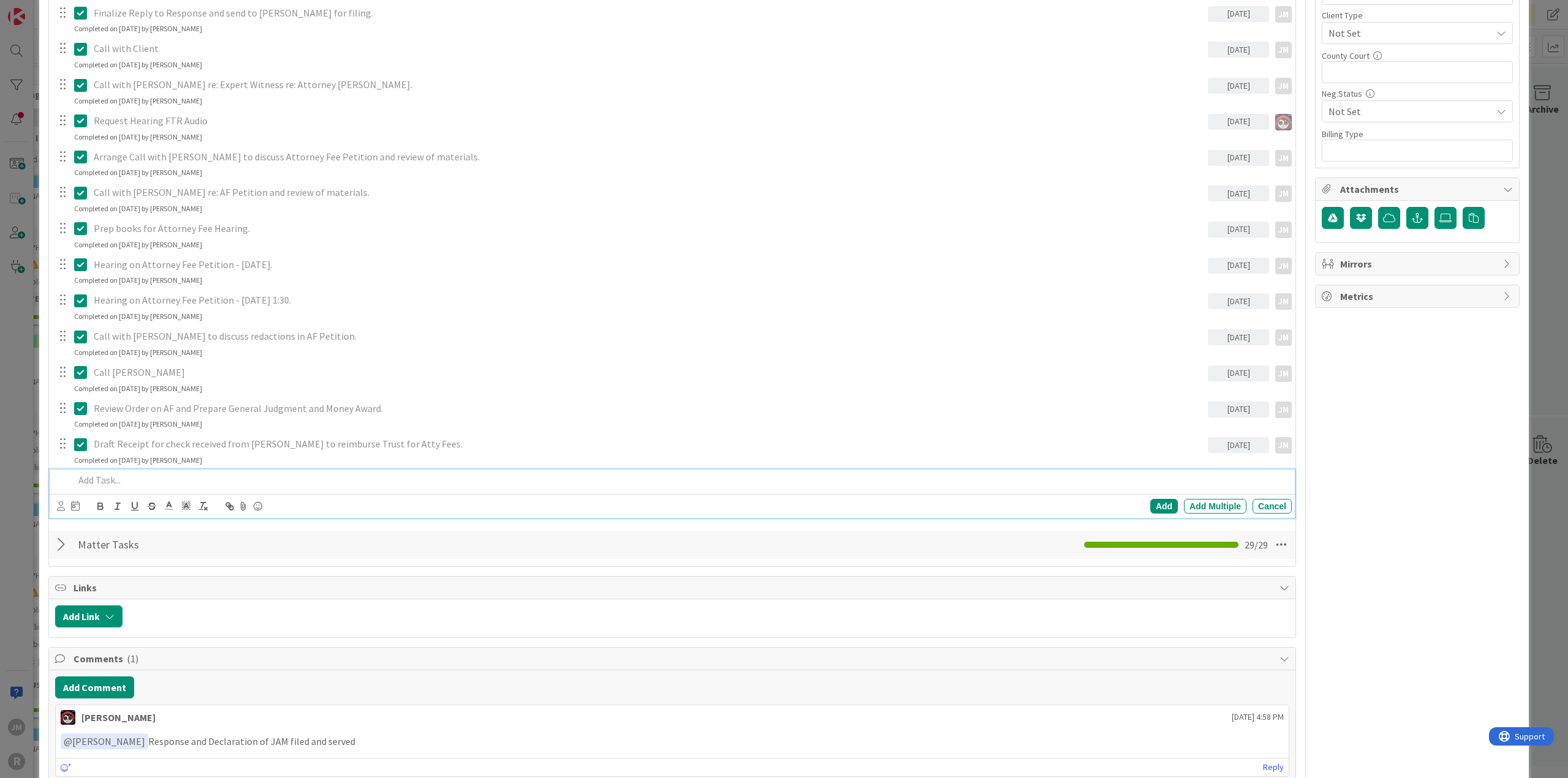
click at [148, 481] on p at bounding box center [681, 480] width 1212 height 14
click at [63, 505] on icon at bounding box center [60, 506] width 8 height 9
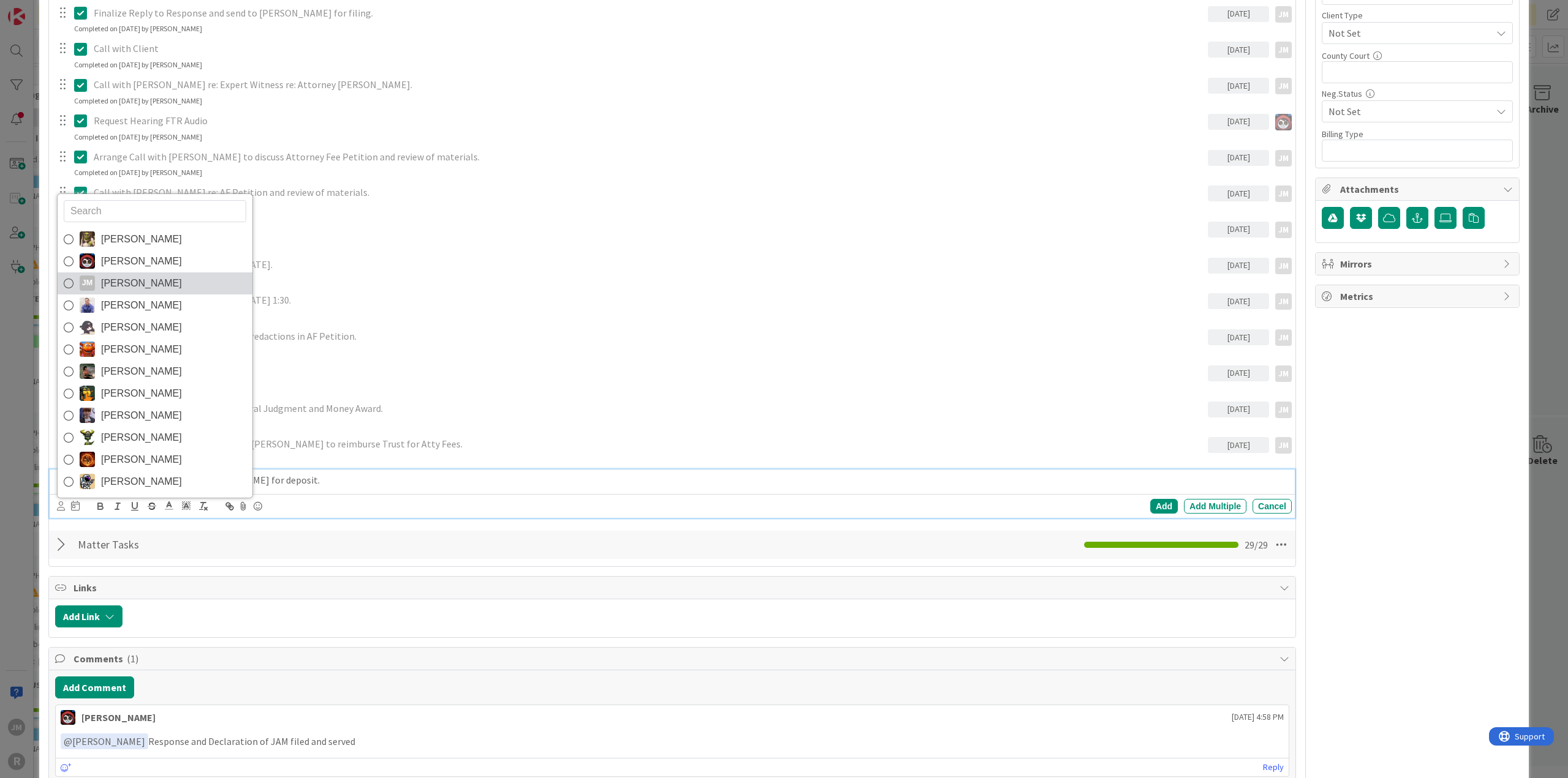
click at [151, 280] on link "[PERSON_NAME] [PERSON_NAME]" at bounding box center [155, 283] width 194 height 22
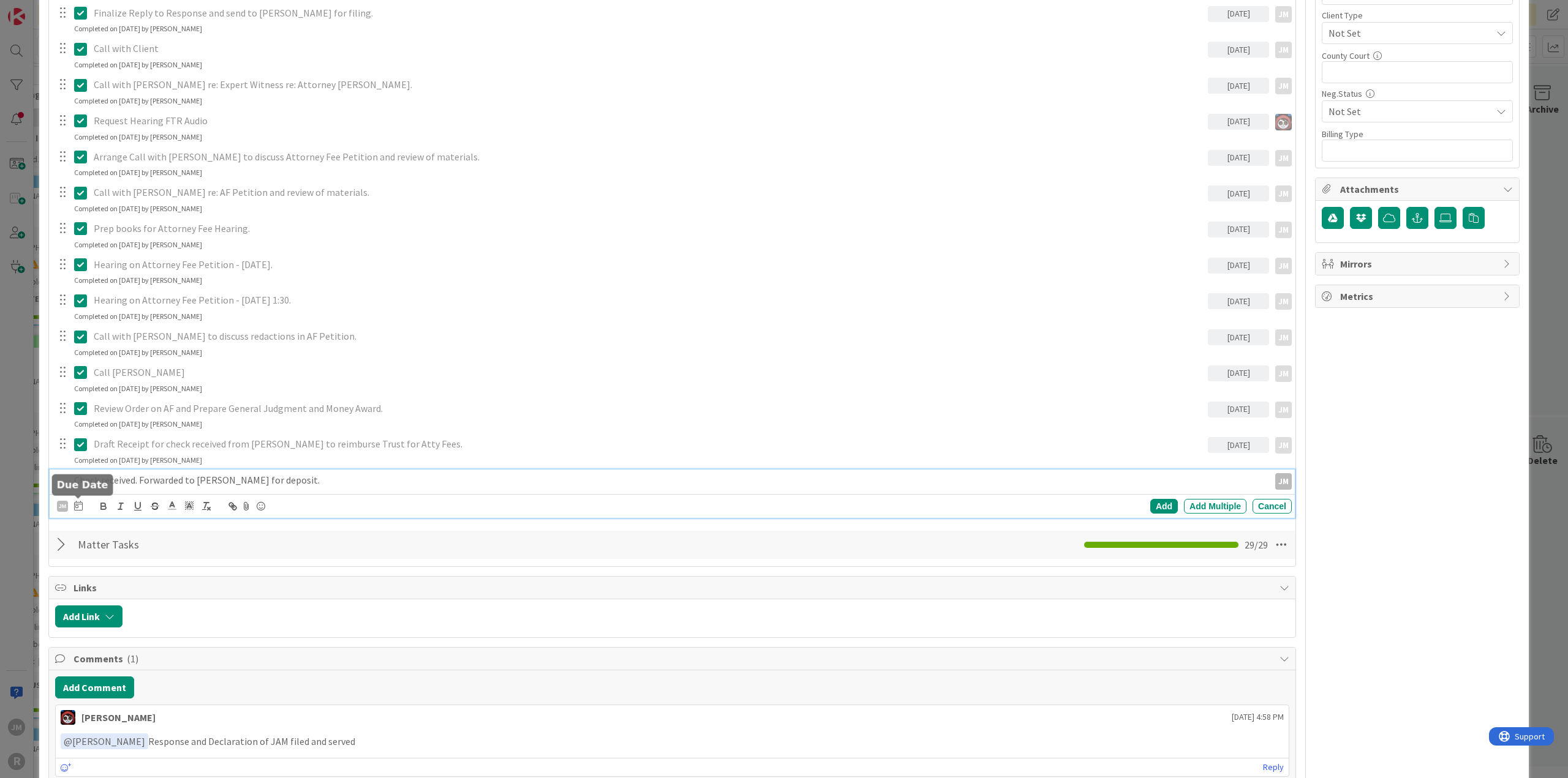
click at [80, 501] on icon at bounding box center [79, 505] width 9 height 10
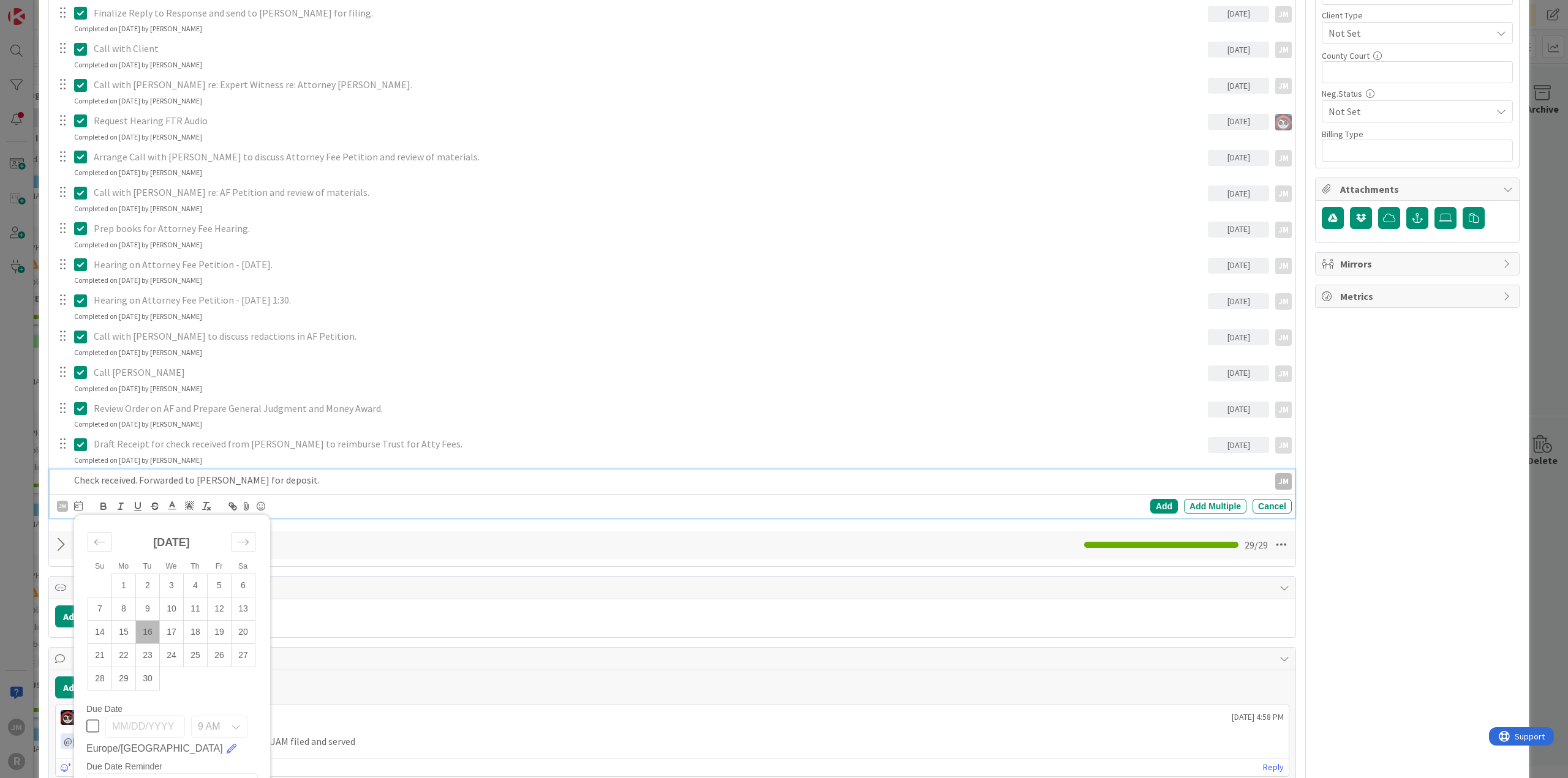
click at [150, 627] on td "16" at bounding box center [148, 632] width 24 height 24
click at [122, 627] on td "15" at bounding box center [124, 632] width 24 height 24
click at [1160, 503] on div "Add" at bounding box center [1164, 506] width 27 height 15
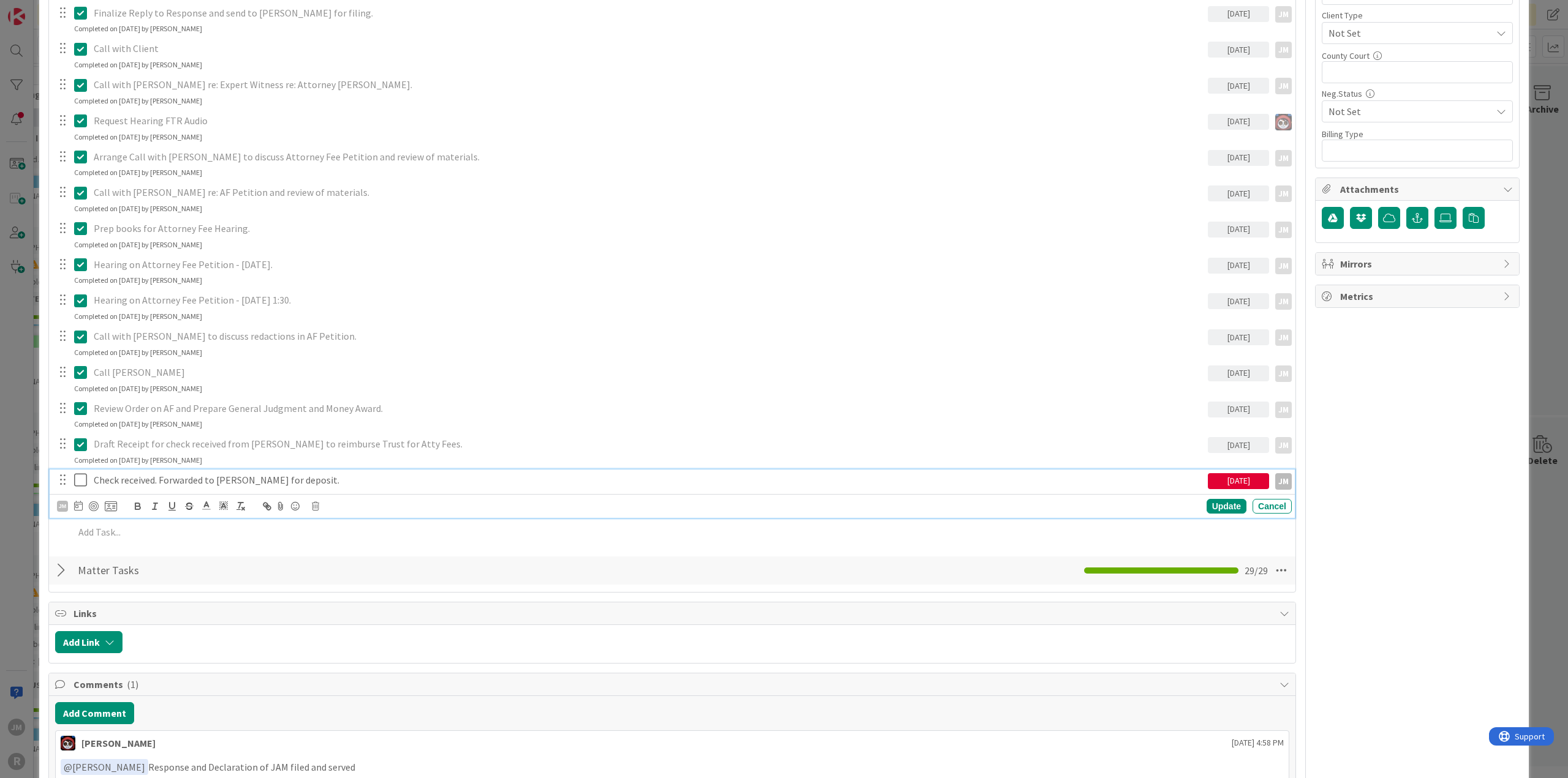
click at [118, 474] on p "Check received. Forwarded to [PERSON_NAME] for deposit." at bounding box center [648, 480] width 1109 height 14
click at [94, 500] on div at bounding box center [93, 498] width 8 height 4
click at [113, 481] on p "Check received. Forwarded to [PERSON_NAME] for deposit." at bounding box center [648, 480] width 1109 height 14
click at [94, 506] on div at bounding box center [94, 506] width 10 height 10
click at [24, 521] on div "ID 76 Litigation Matter Workflow (FL2) Post-Judgment Title 15 / 128 [PERSON_NAM…" at bounding box center [784, 389] width 1568 height 778
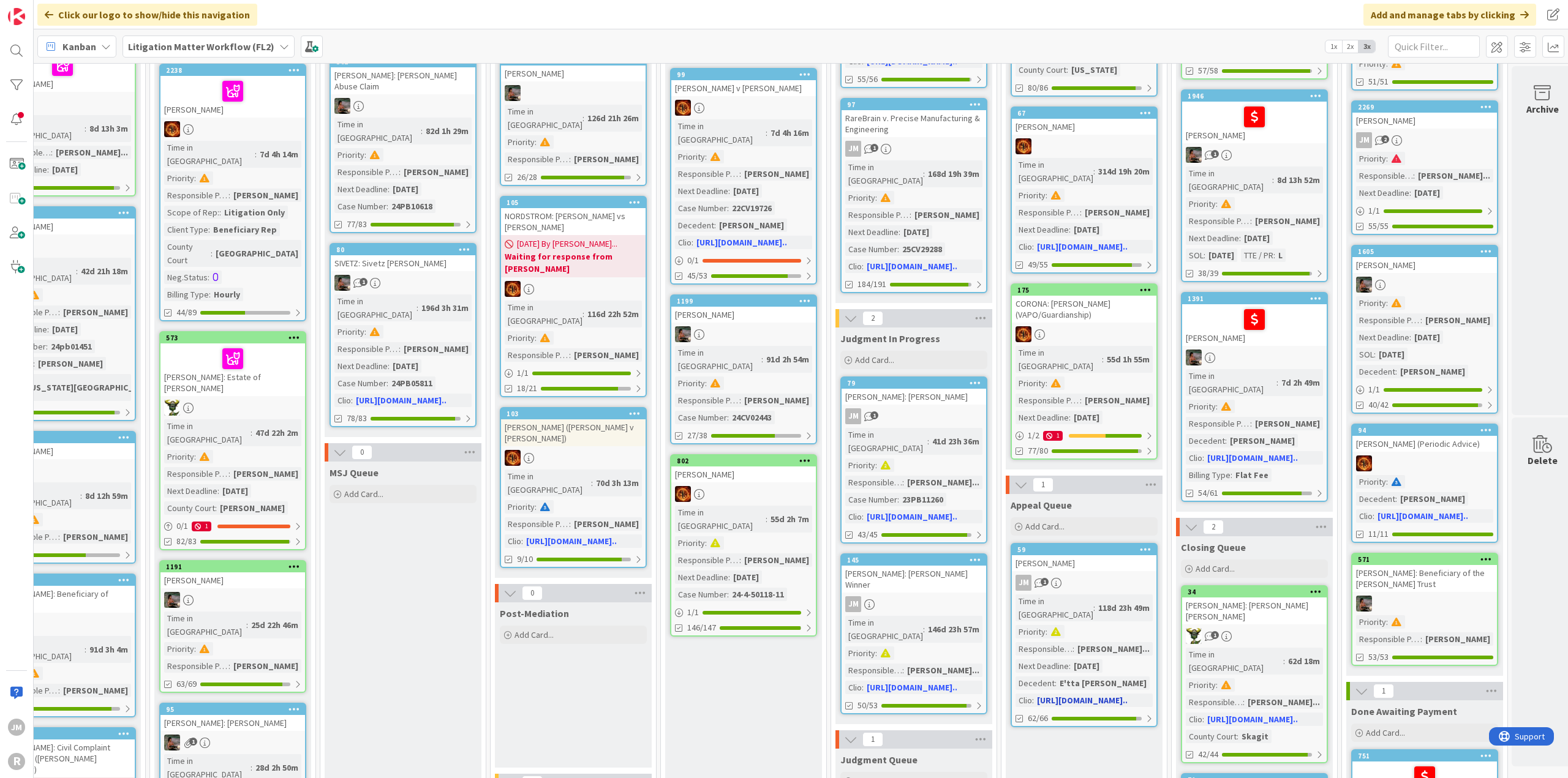
scroll to position [306, 730]
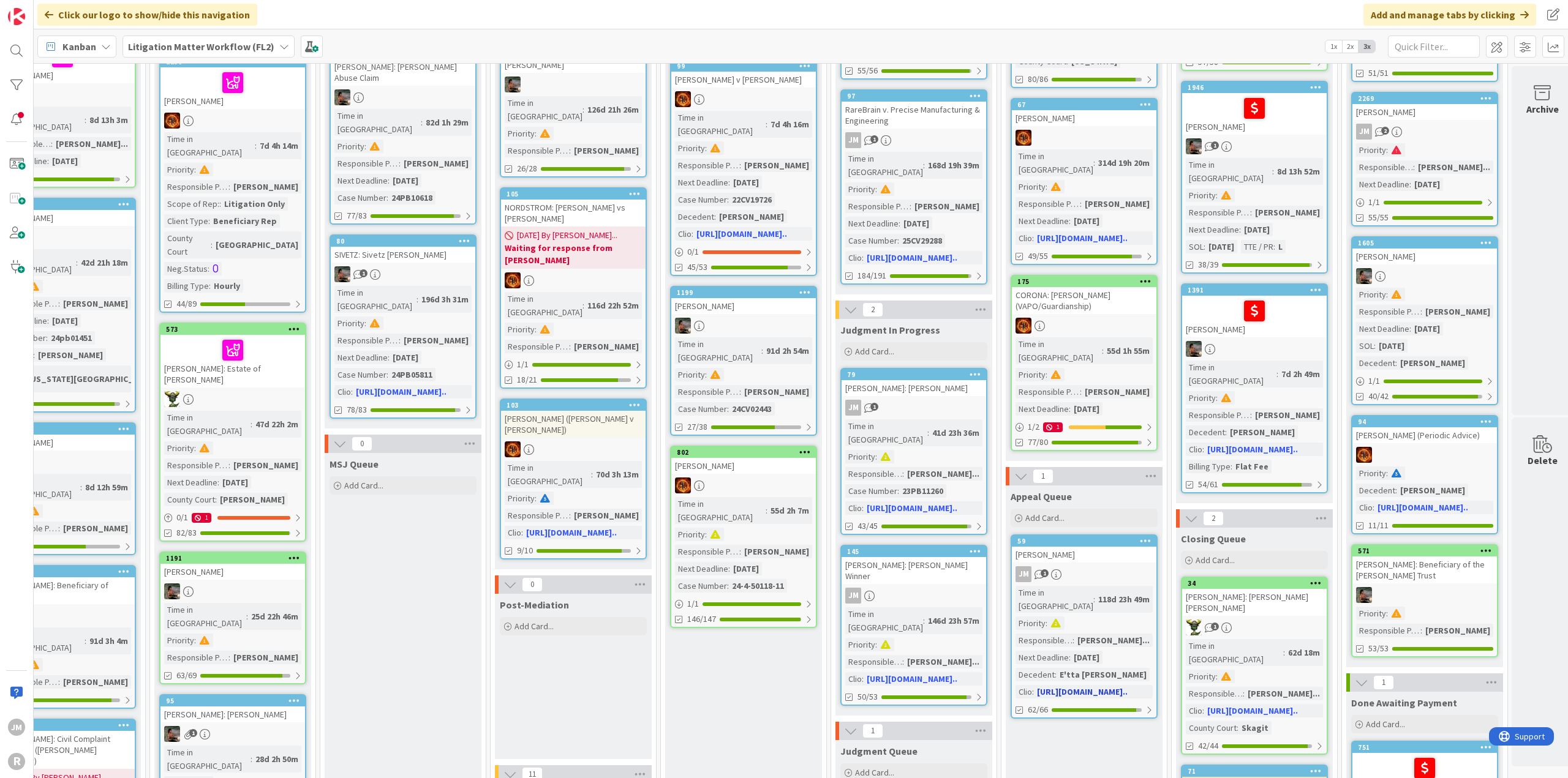
click at [1122, 566] on div "JM 1" at bounding box center [1084, 574] width 144 height 16
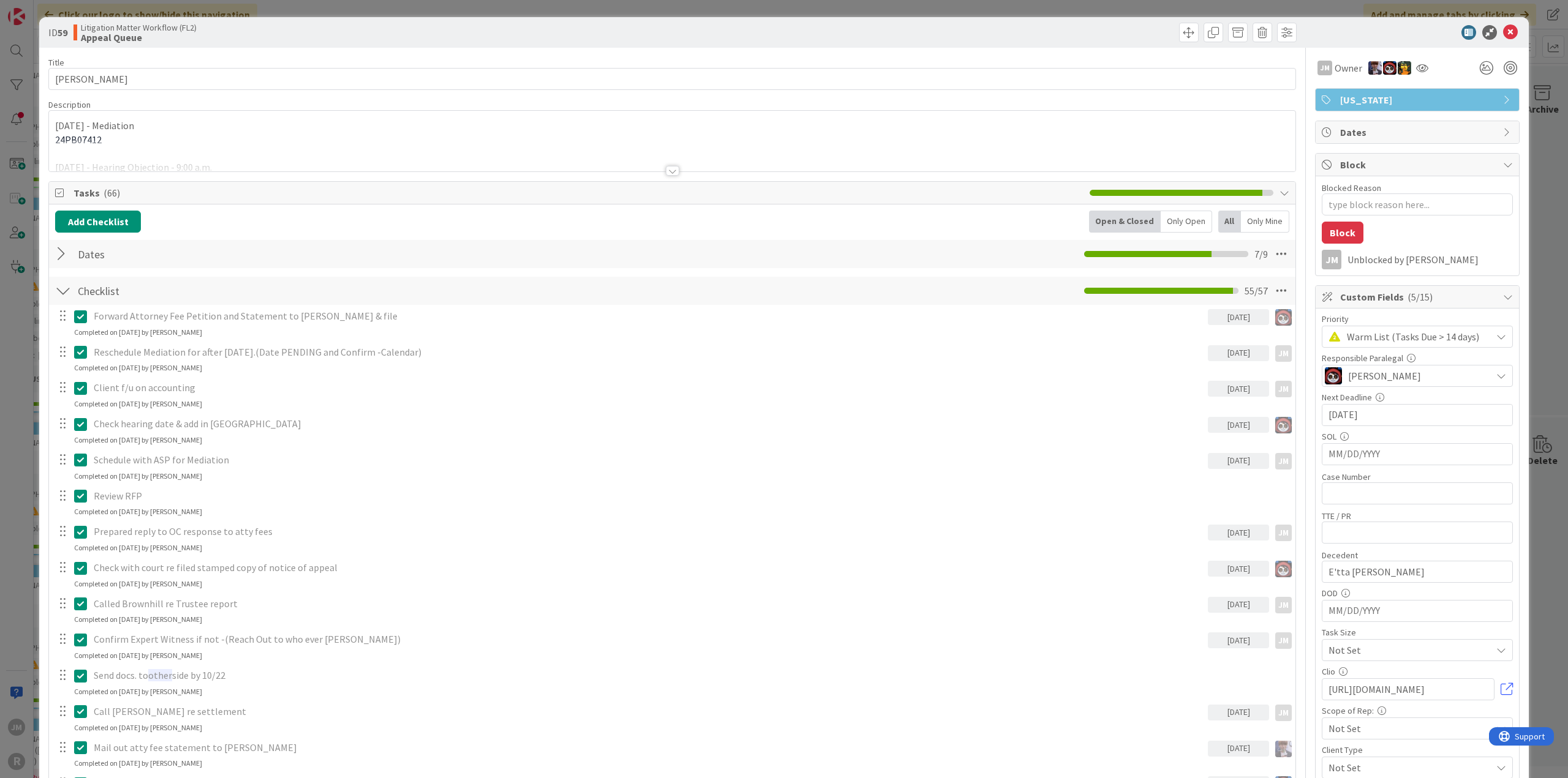
type textarea "x"
click at [1496, 334] on icon at bounding box center [1500, 336] width 10 height 10
click at [1103, 434] on div "Check hearing date & add in [GEOGRAPHIC_DATA] [DATE] Update Cancel Completed on…" at bounding box center [672, 429] width 1245 height 32
click at [12, 428] on div "ID 59 Litigation Matter Workflow (FL2) Appeal Queue Title 18 / 128 [PERSON_NAME…" at bounding box center [784, 389] width 1568 height 778
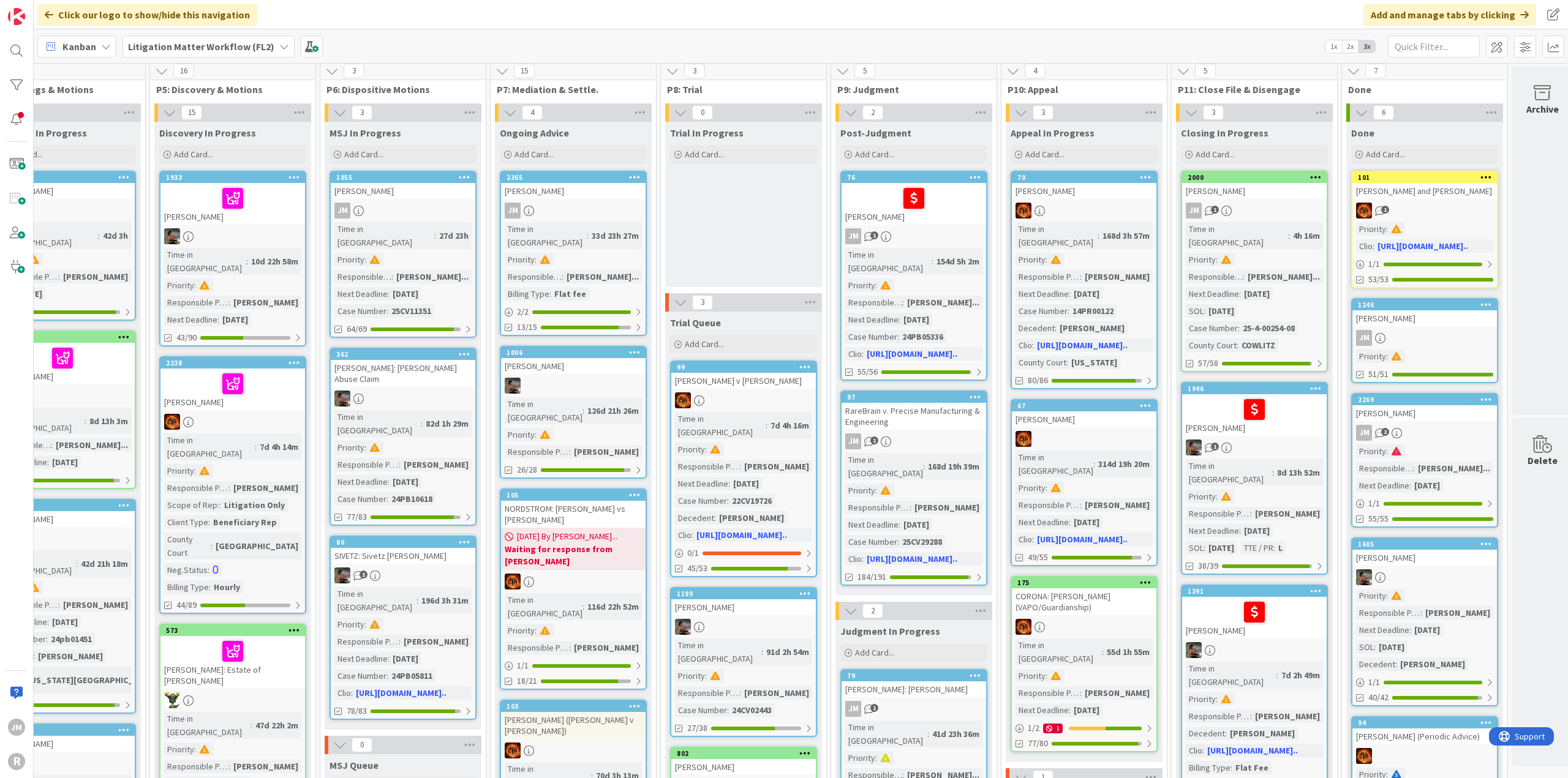
scroll to position [0, 730]
